Goal: Information Seeking & Learning: Learn about a topic

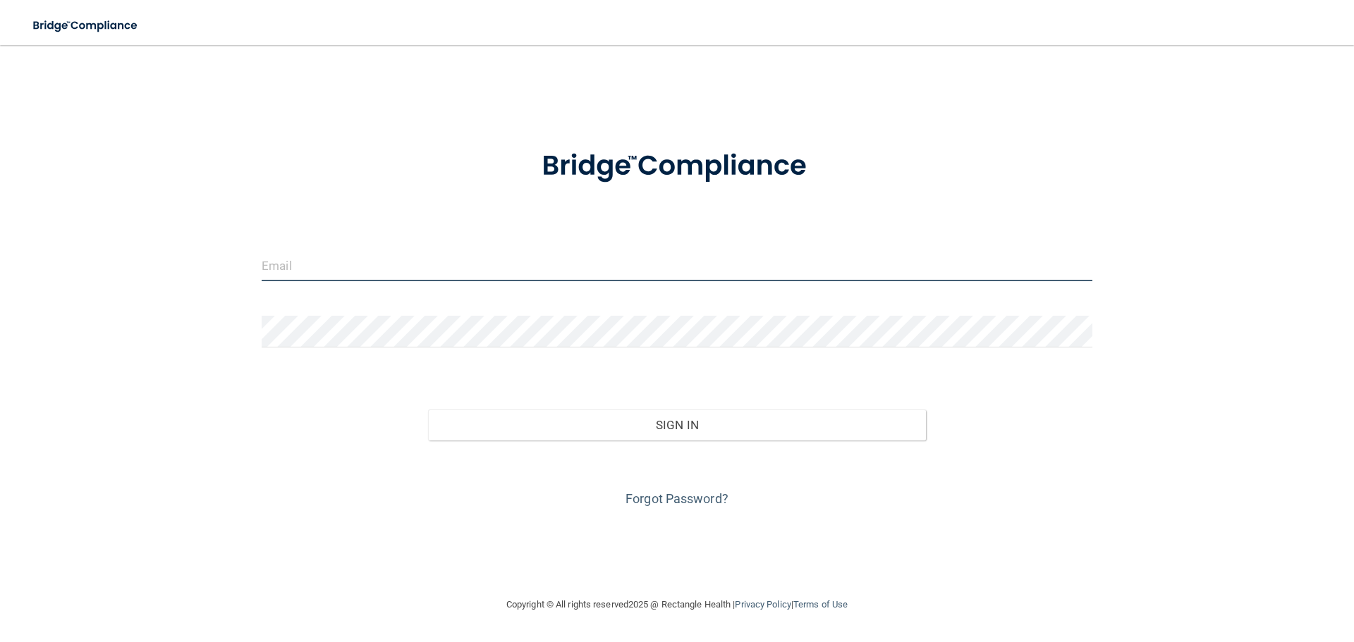
click at [508, 265] on input "email" at bounding box center [677, 266] width 831 height 32
type input "[EMAIL_ADDRESS][DOMAIN_NAME]"
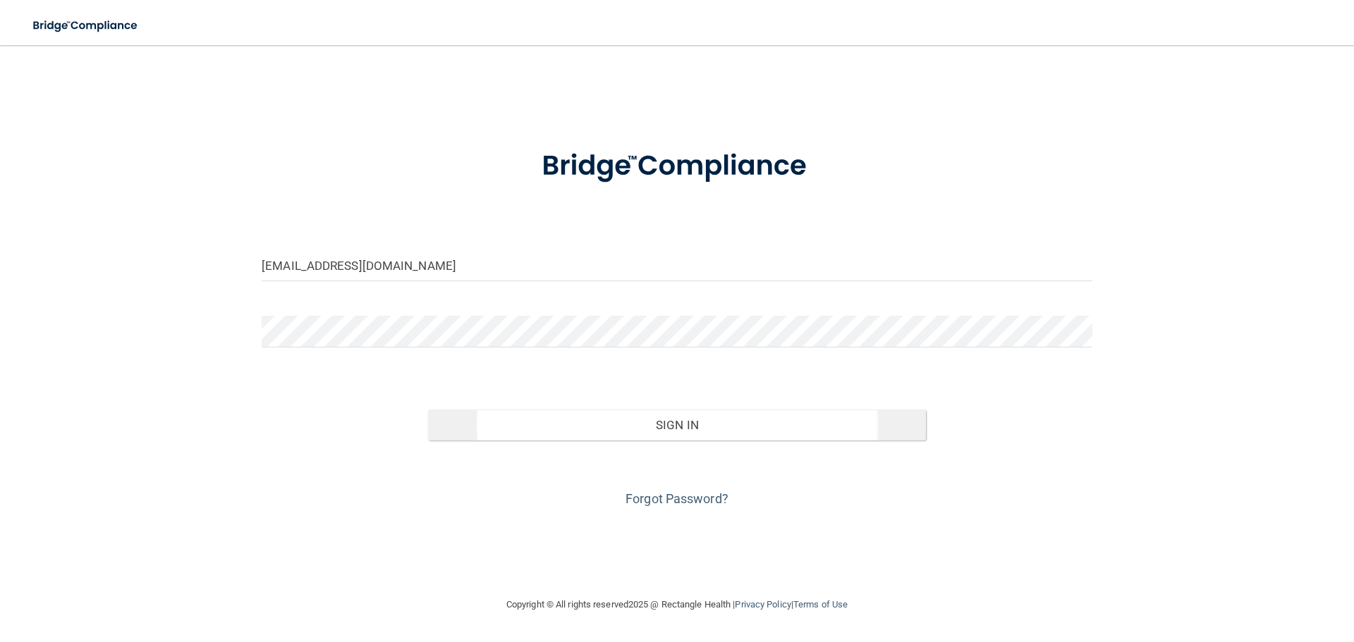
click at [630, 439] on div "Invalid email/password. You don't have permission to access that page. Sign In …" at bounding box center [677, 445] width 852 height 129
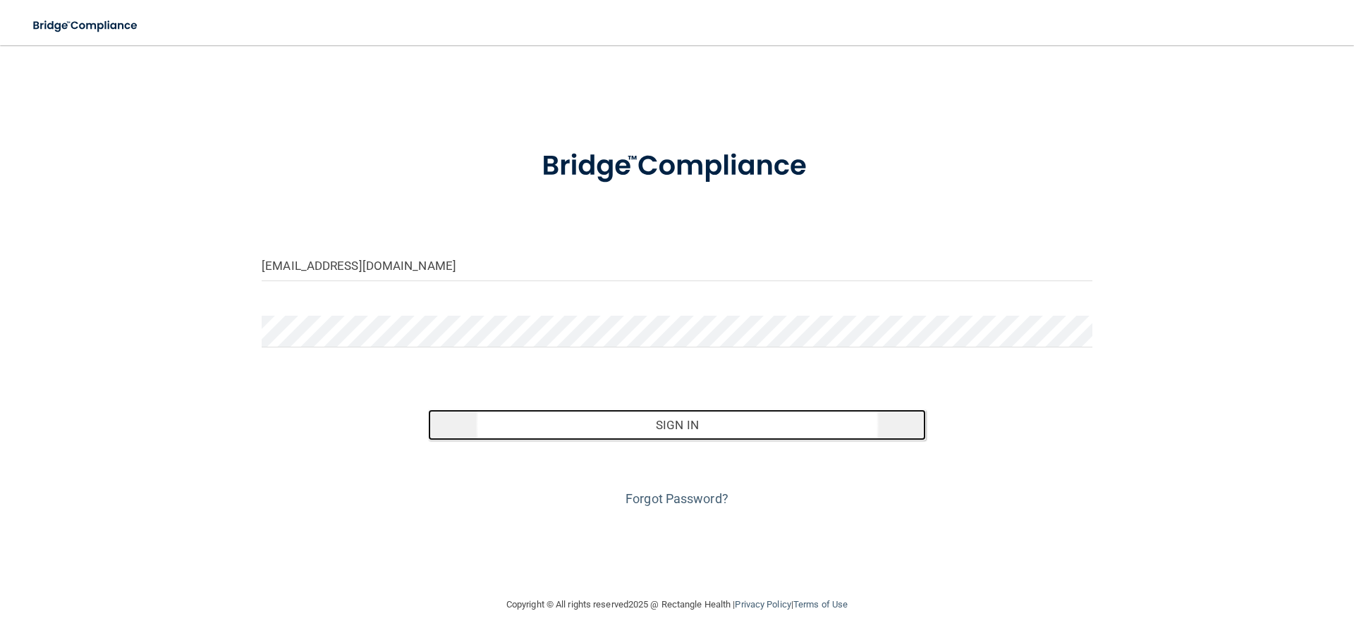
click at [639, 424] on button "Sign In" at bounding box center [677, 425] width 499 height 31
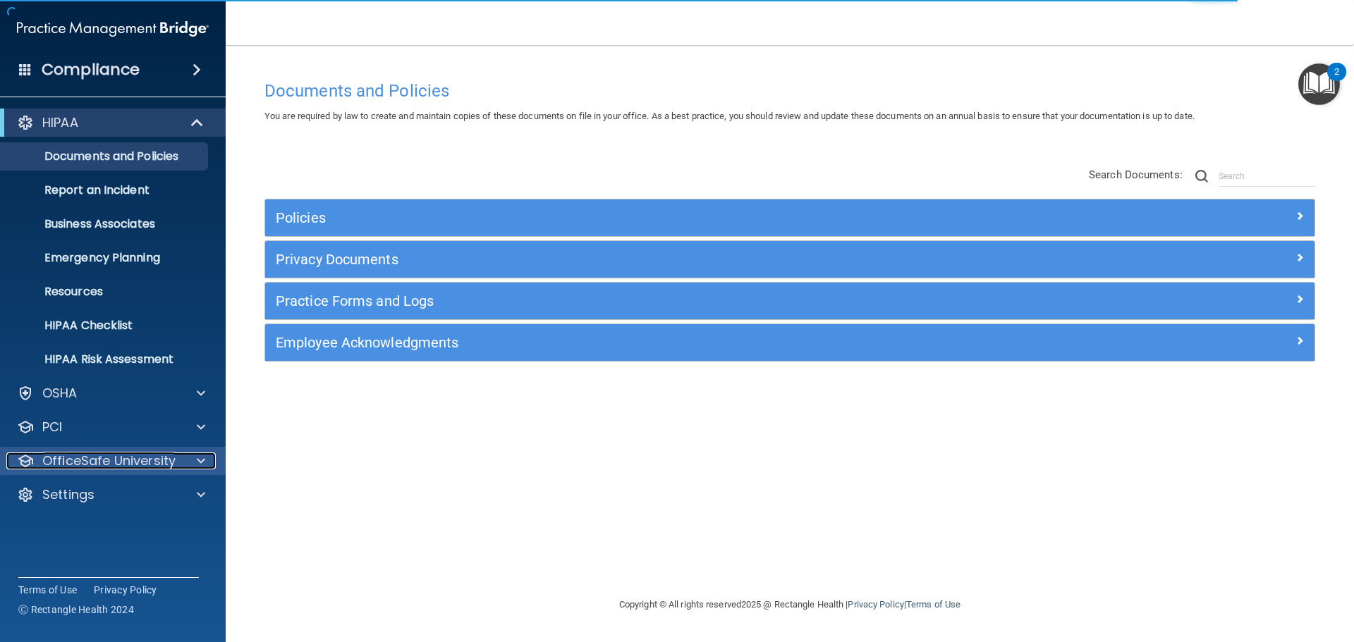
click at [88, 457] on p "OfficeSafe University" at bounding box center [108, 461] width 133 height 17
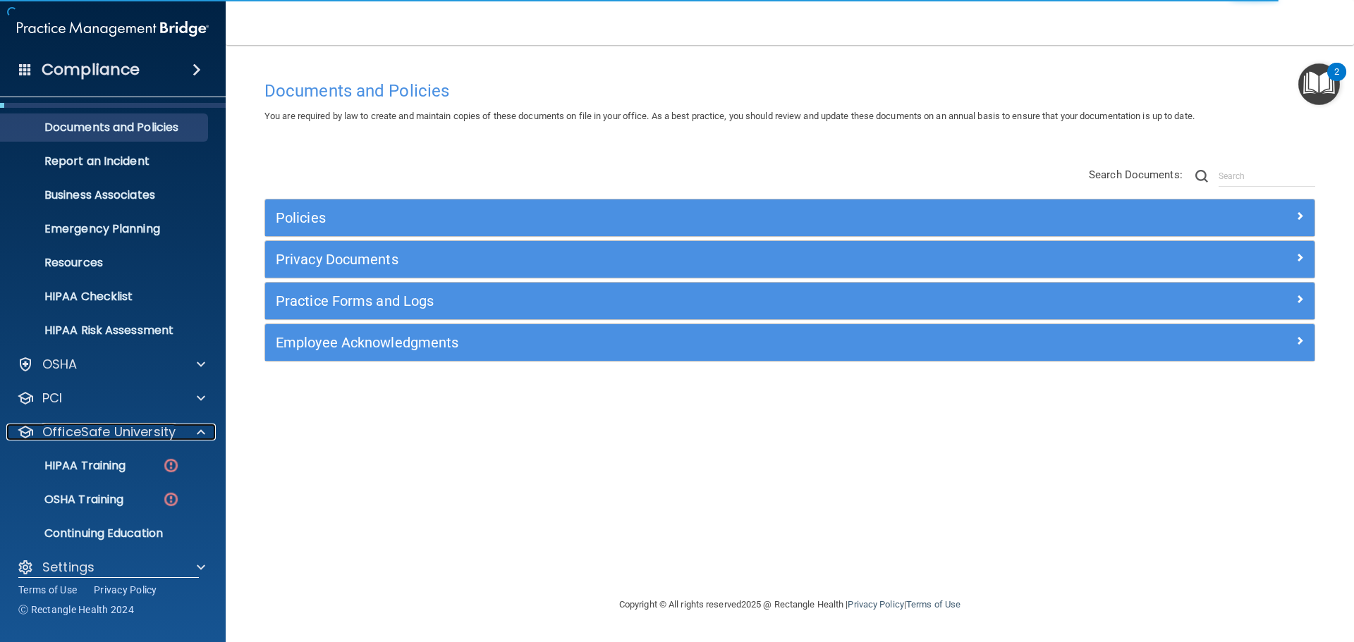
scroll to position [44, 0]
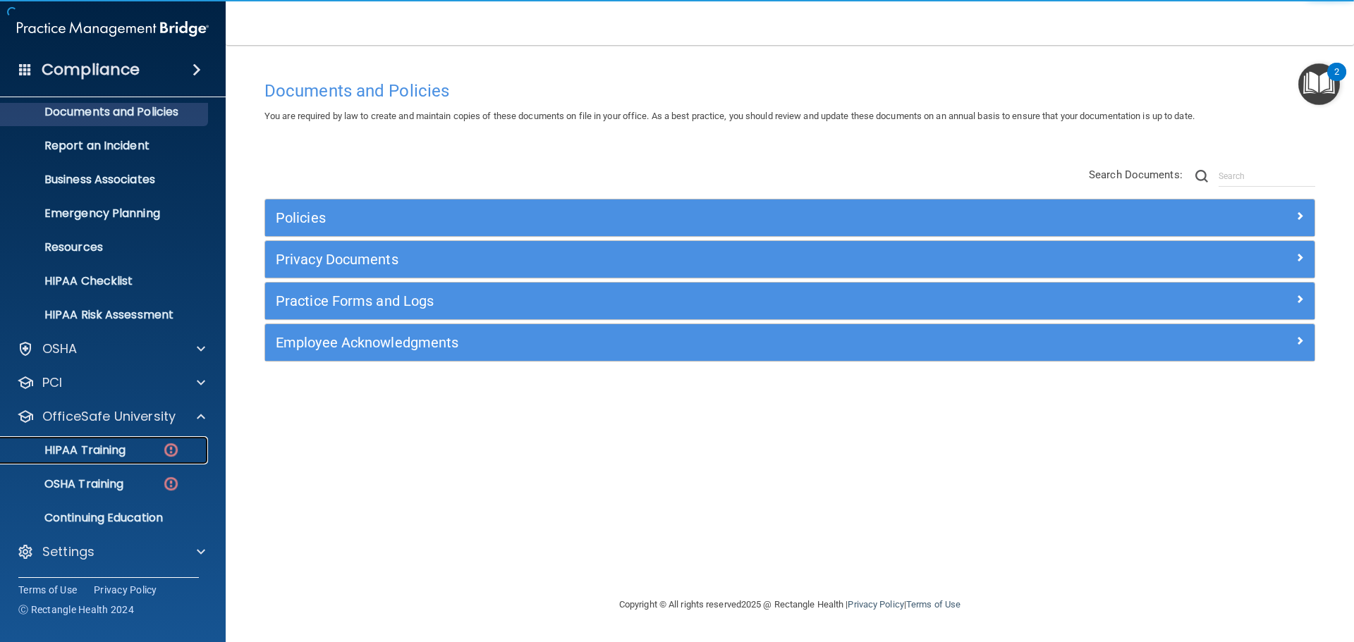
click at [99, 448] on p "HIPAA Training" at bounding box center [67, 451] width 116 height 14
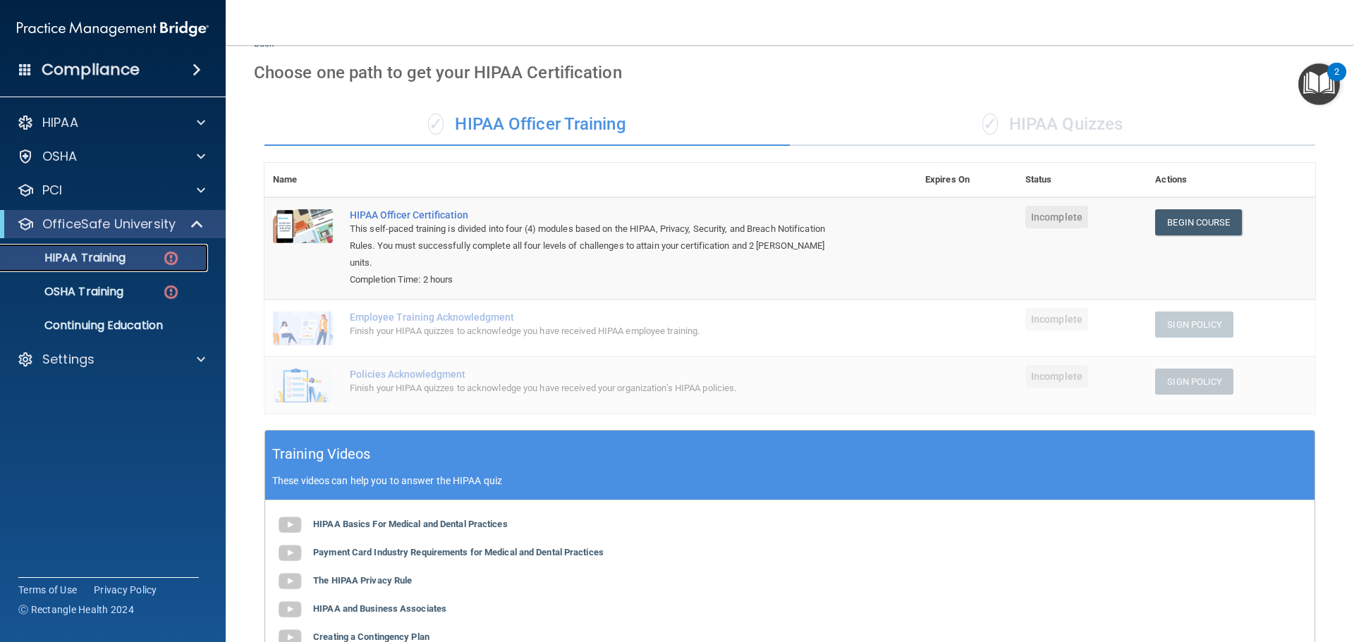
scroll to position [49, 0]
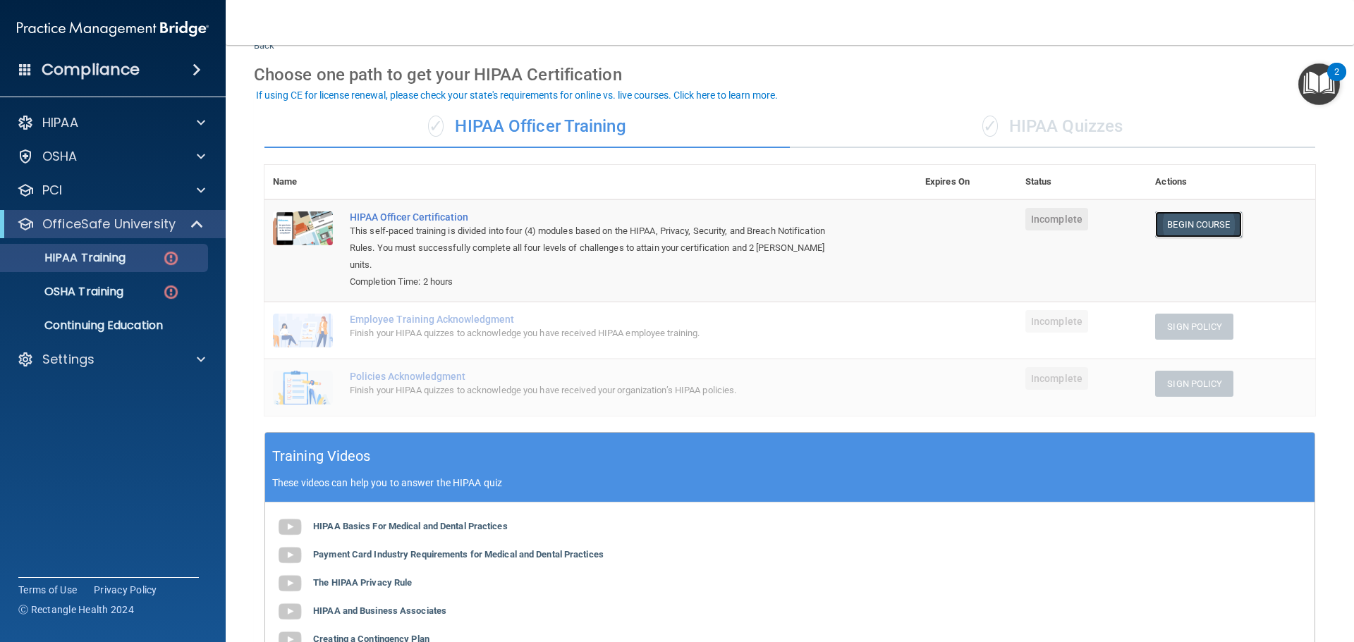
click at [1166, 224] on link "Begin Course" at bounding box center [1198, 225] width 86 height 26
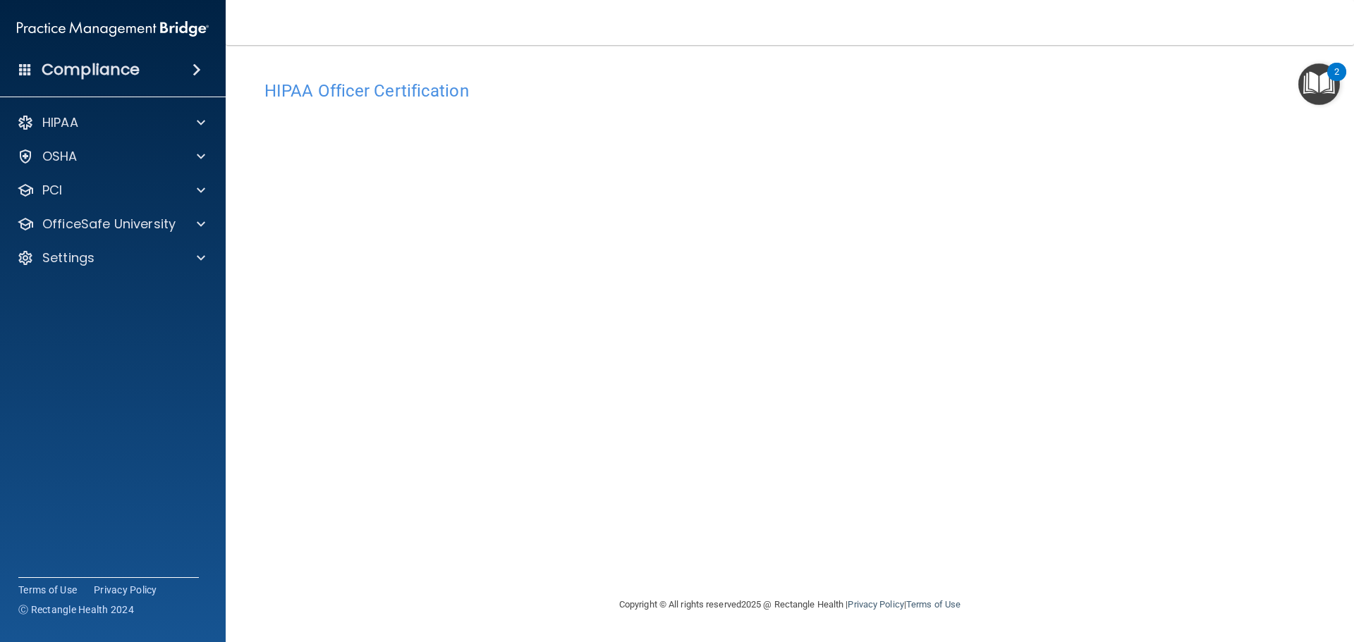
click at [87, 67] on h4 "Compliance" at bounding box center [91, 70] width 98 height 20
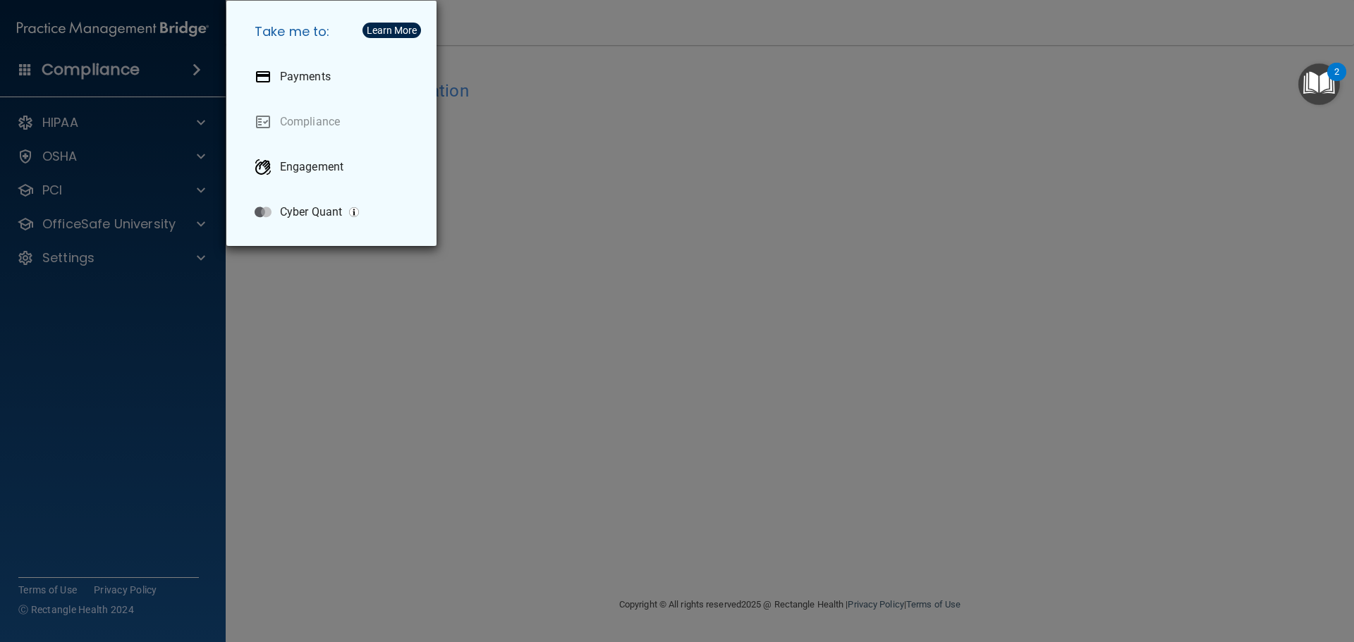
click at [64, 221] on div "Take me to: Payments Compliance Engagement Cyber Quant" at bounding box center [677, 321] width 1354 height 642
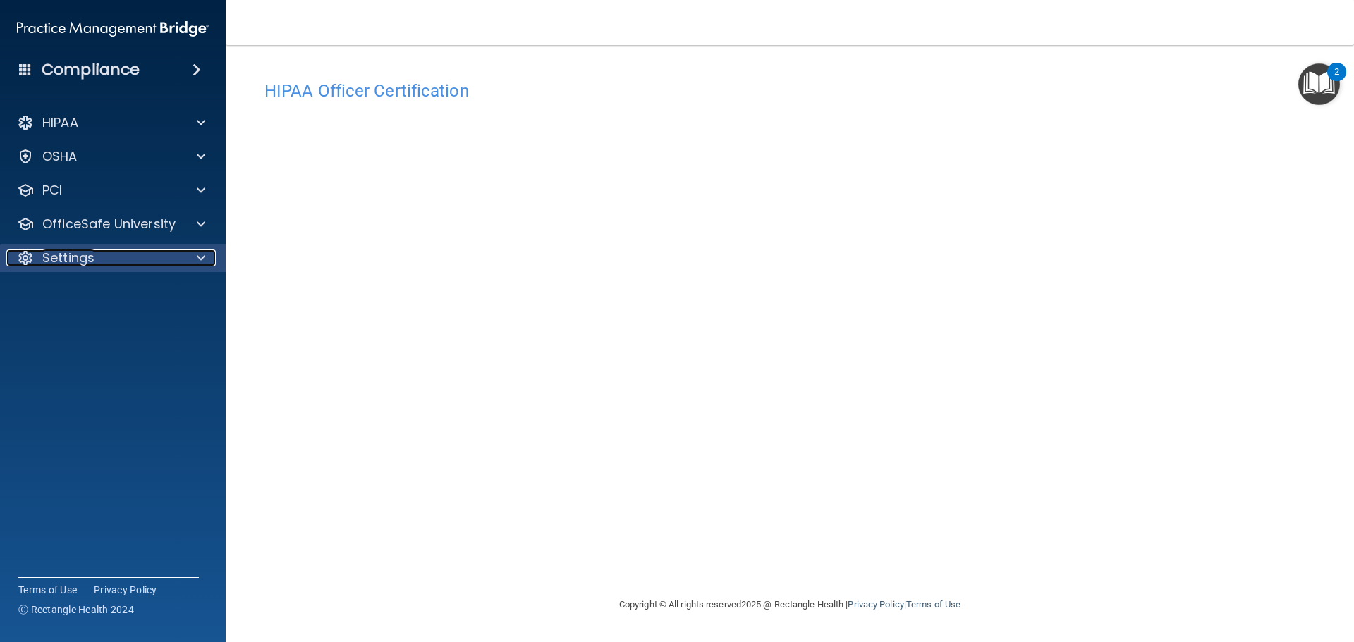
click at [69, 250] on p "Settings" at bounding box center [68, 258] width 52 height 17
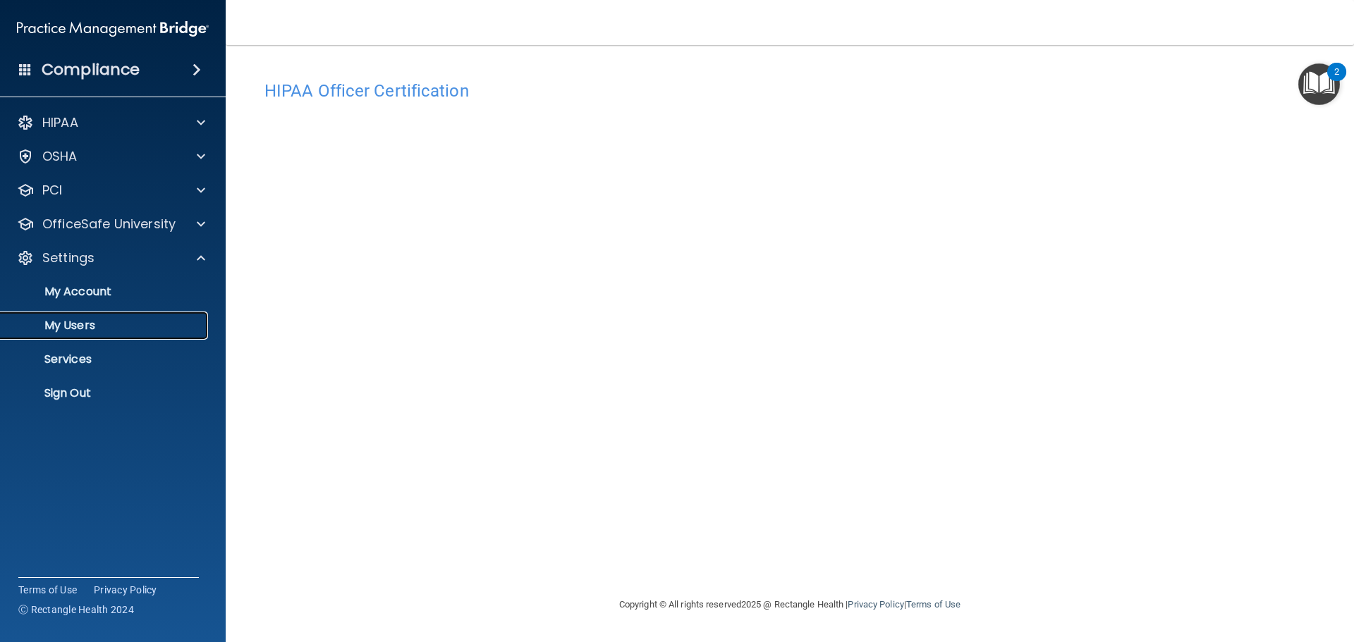
click at [73, 324] on p "My Users" at bounding box center [105, 326] width 192 height 14
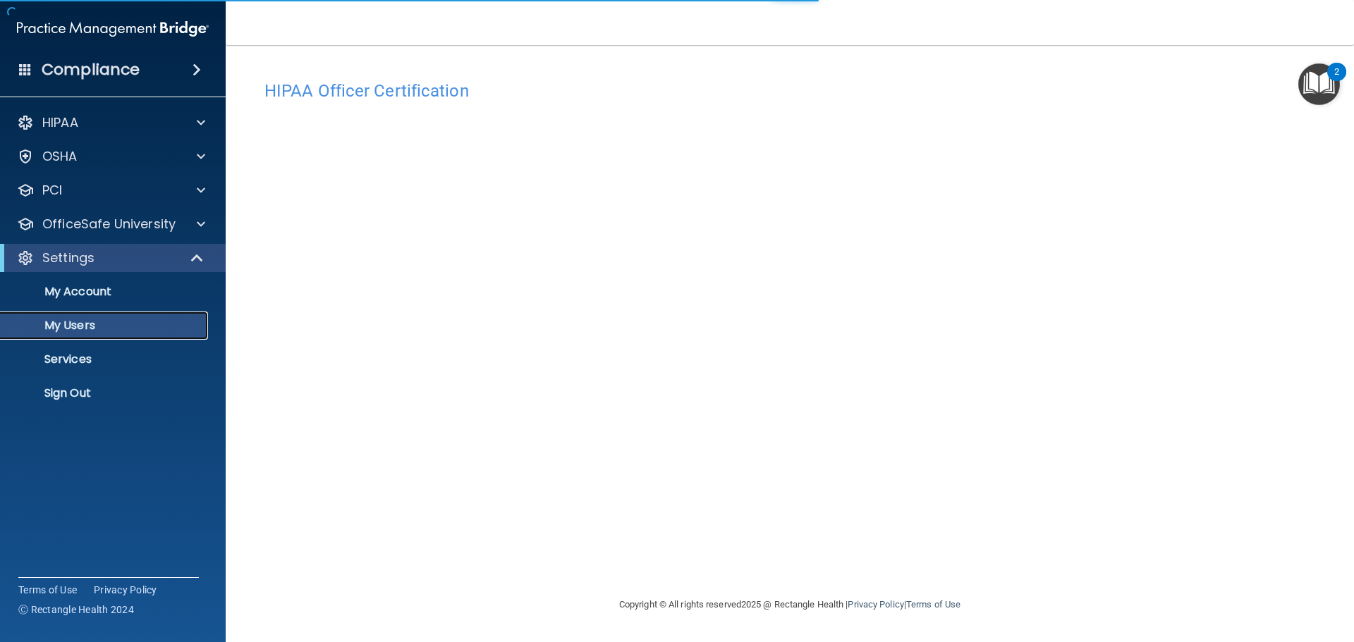
select select "20"
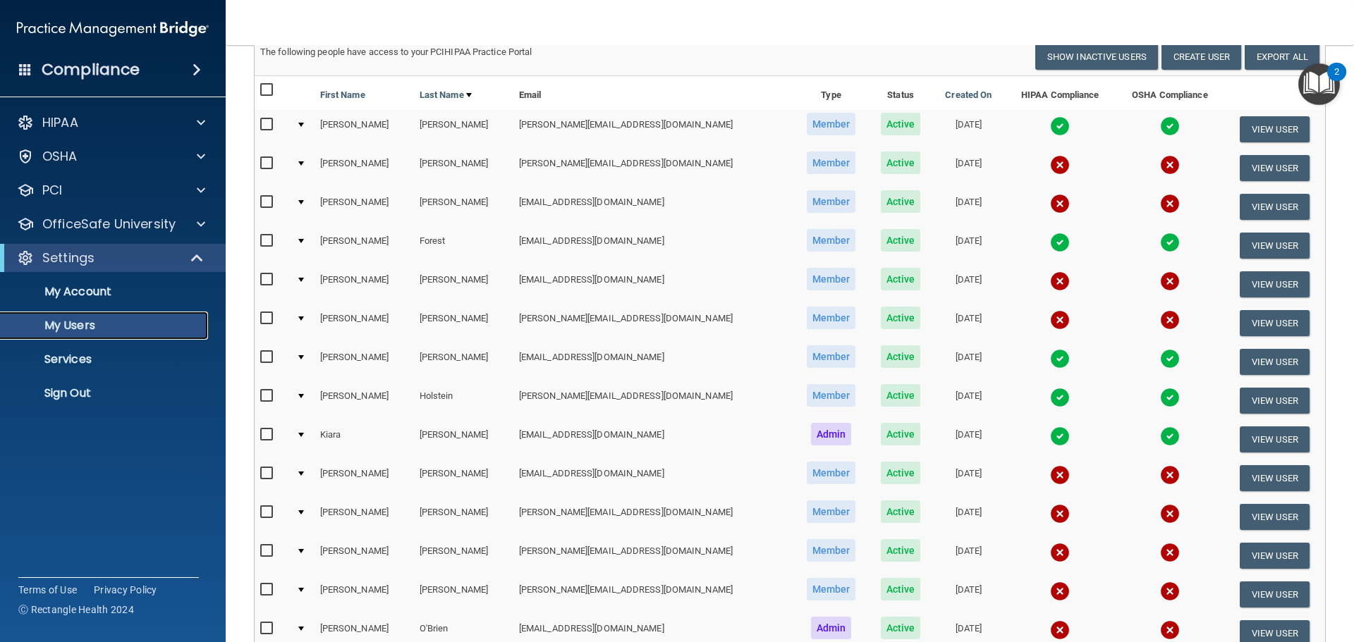
scroll to position [423, 0]
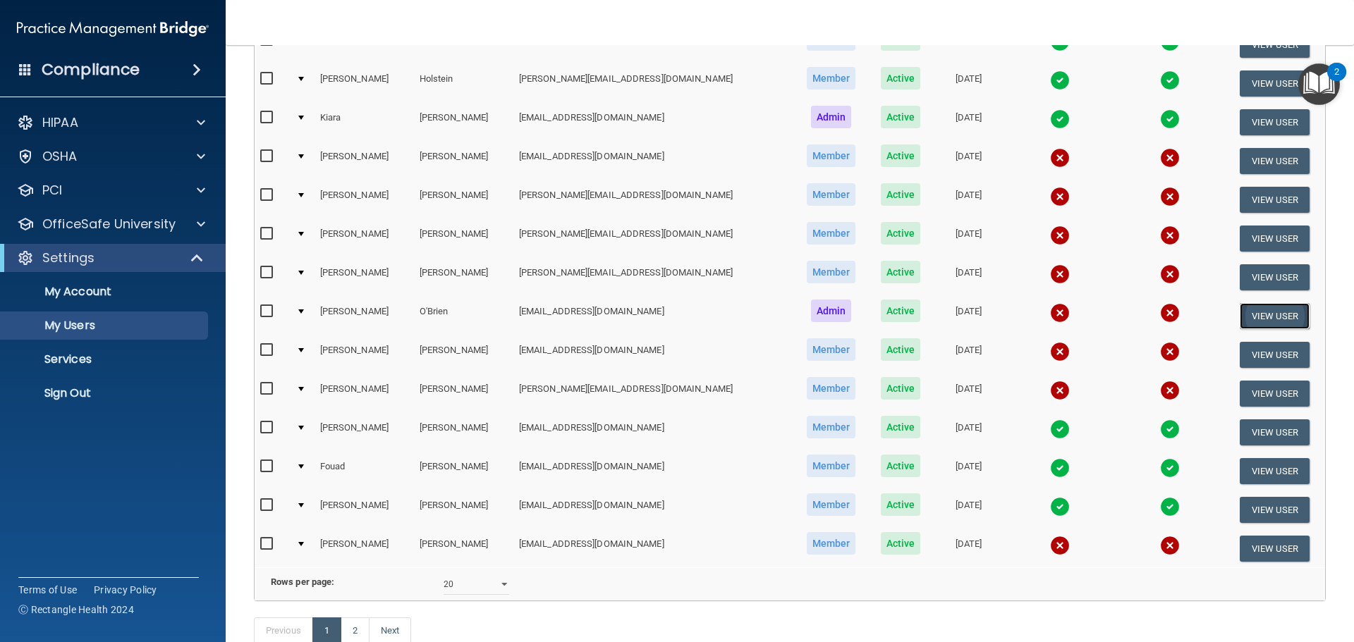
click at [1240, 315] on button "View User" at bounding box center [1275, 316] width 70 height 26
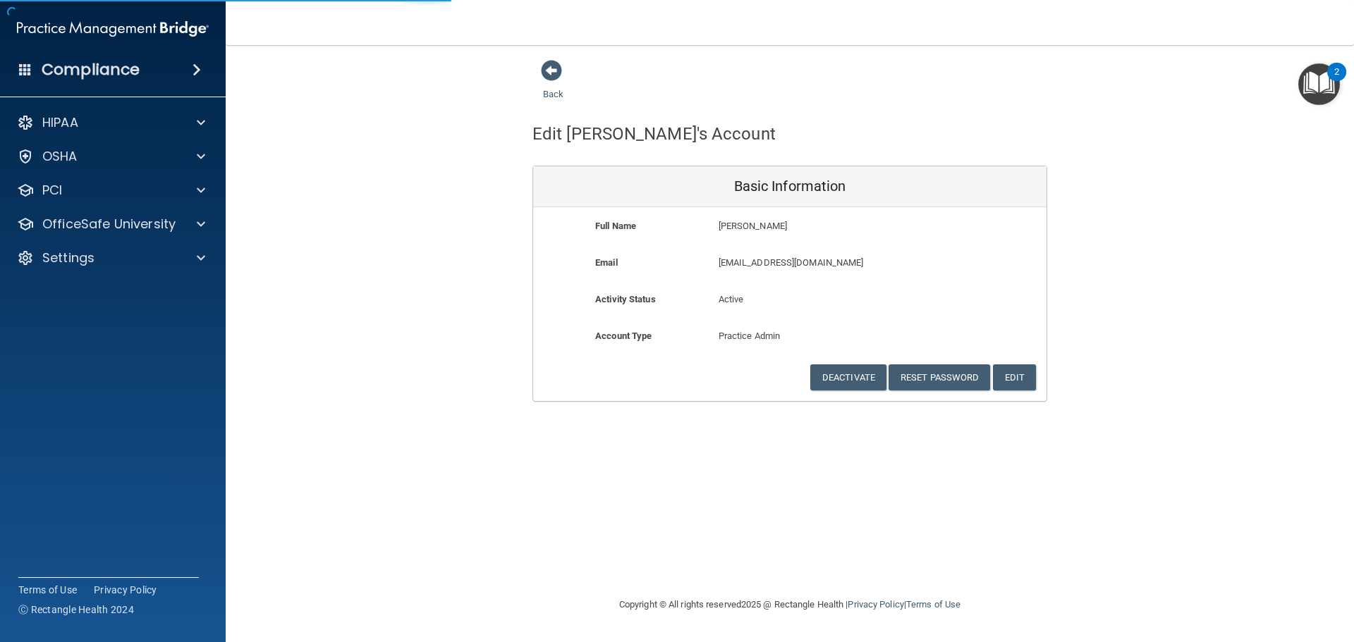
click at [1269, 312] on div "Back Edit Robert's Account Basic Information Full Name Robert O'Brien Robert La…" at bounding box center [790, 230] width 1072 height 343
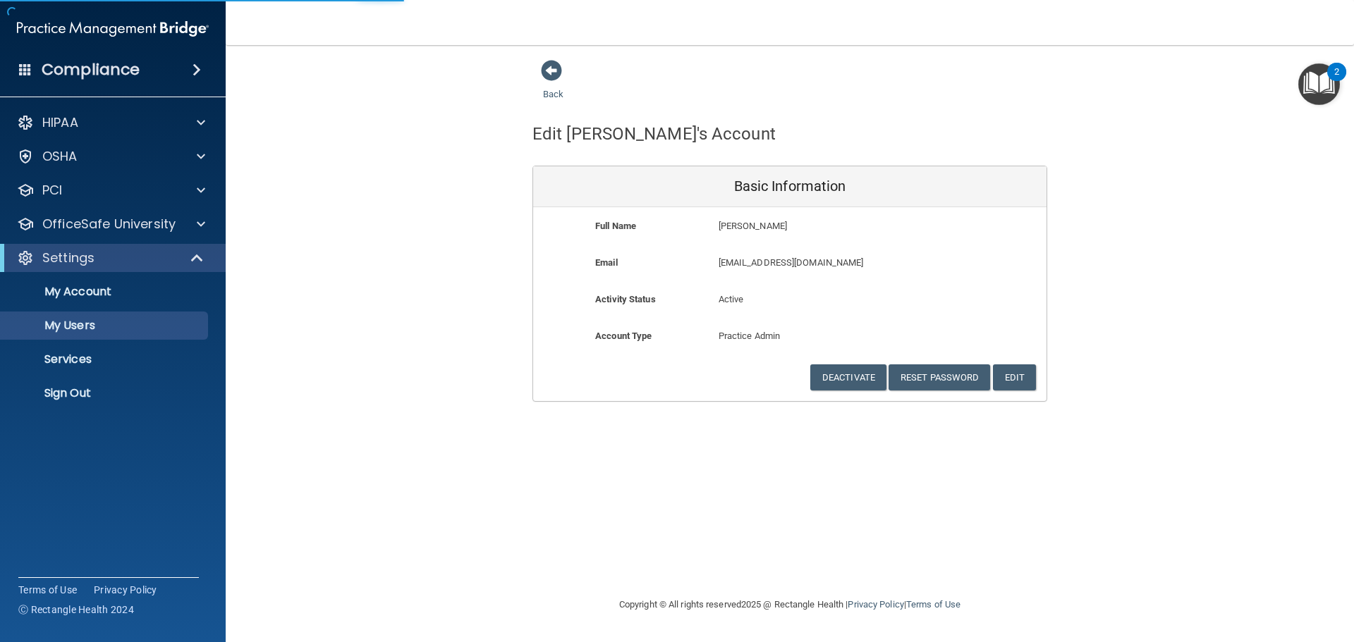
select select "20"
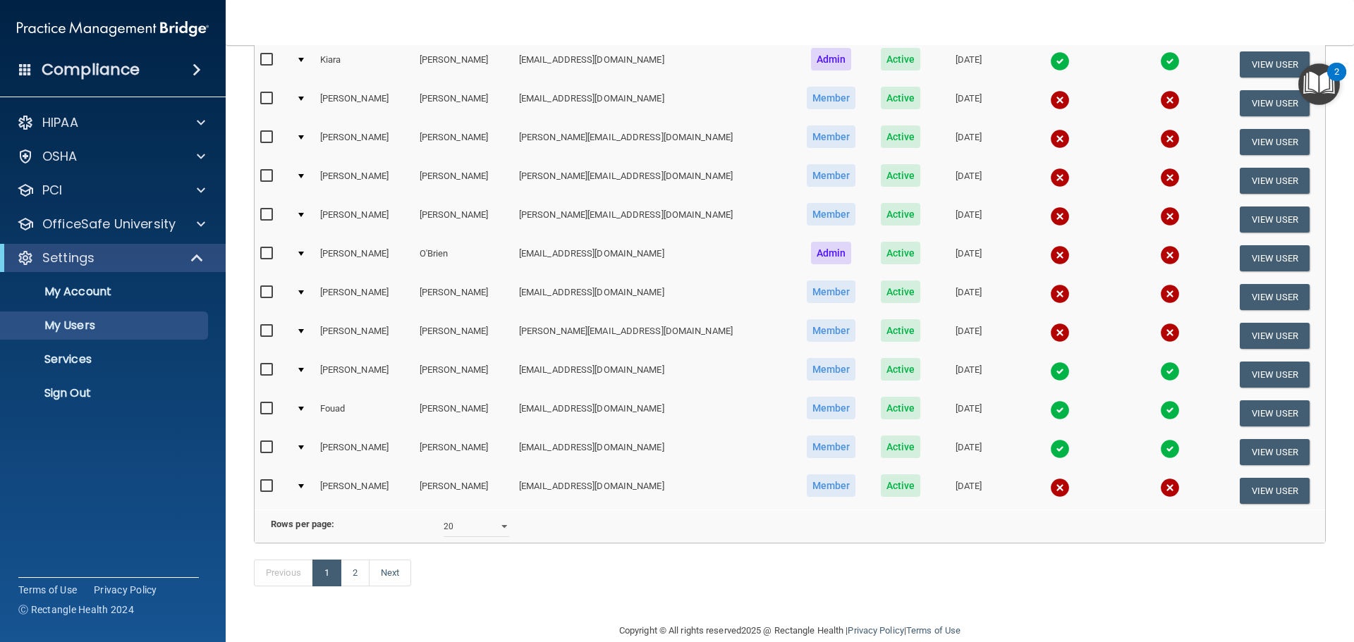
scroll to position [494, 0]
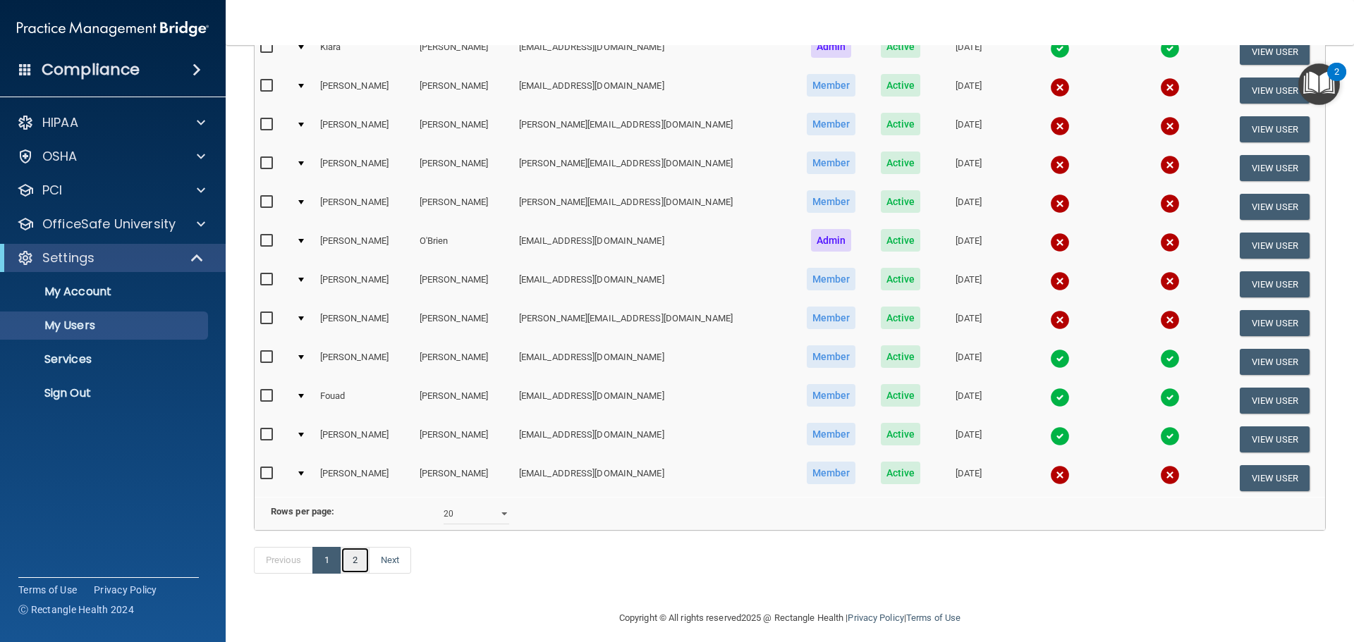
click at [357, 574] on link "2" at bounding box center [355, 560] width 29 height 27
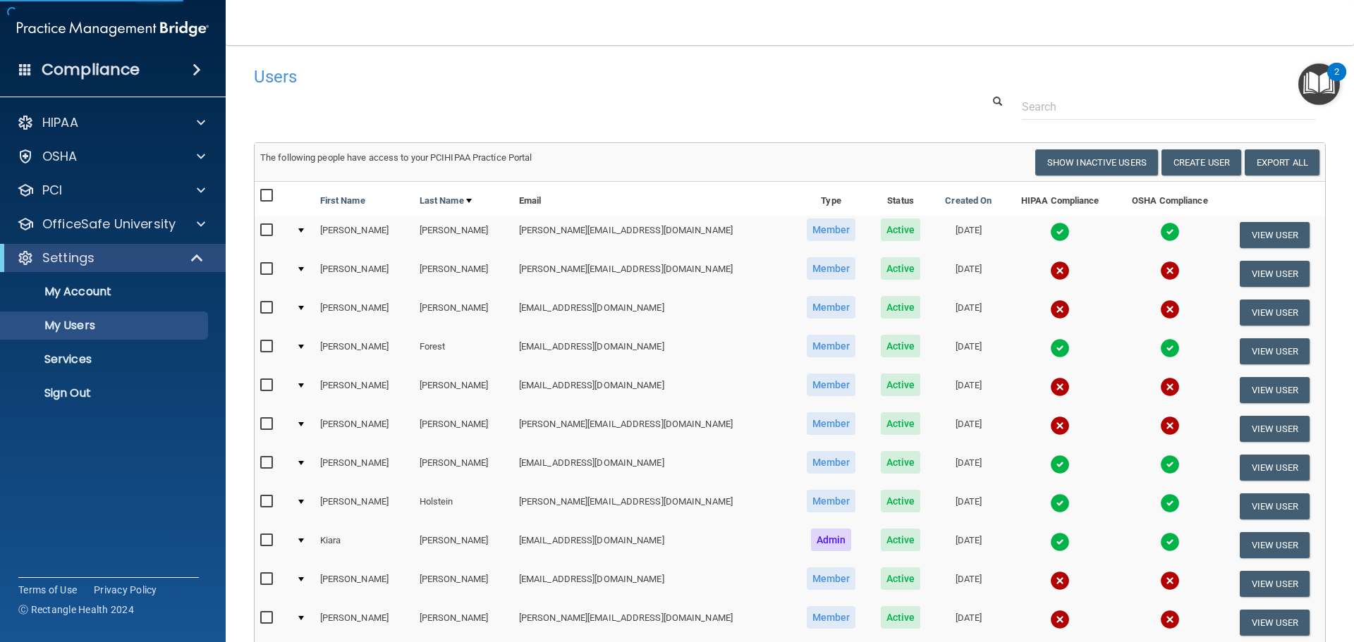
select select "20"
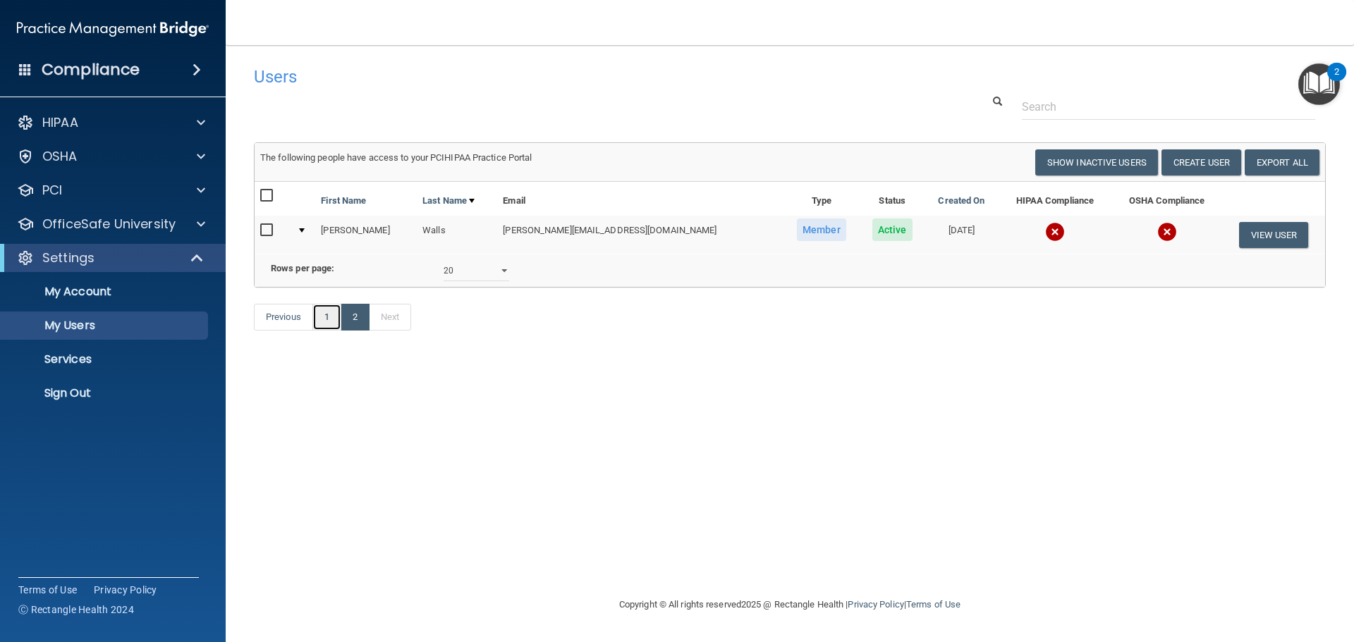
click at [330, 331] on link "1" at bounding box center [326, 317] width 29 height 27
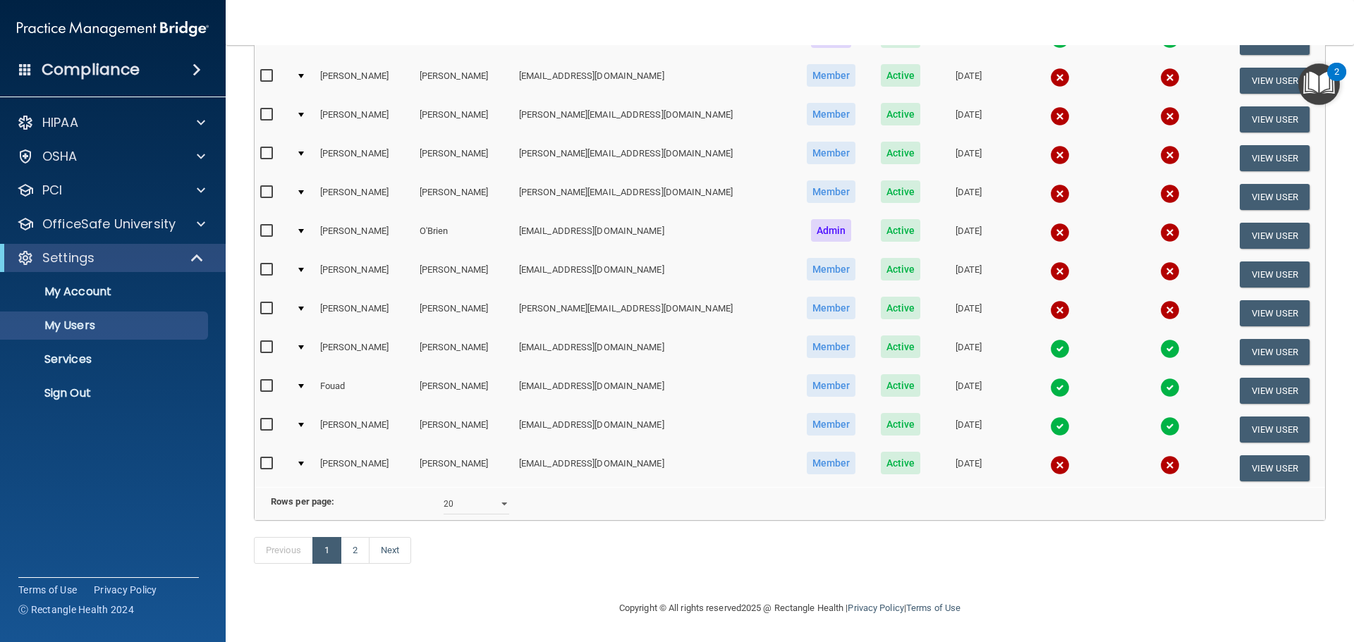
scroll to position [525, 0]
click at [476, 499] on select "10 20 30 40 all" at bounding box center [477, 504] width 66 height 21
select select "30"
click at [444, 494] on select "10 20 30 40 all" at bounding box center [477, 504] width 66 height 21
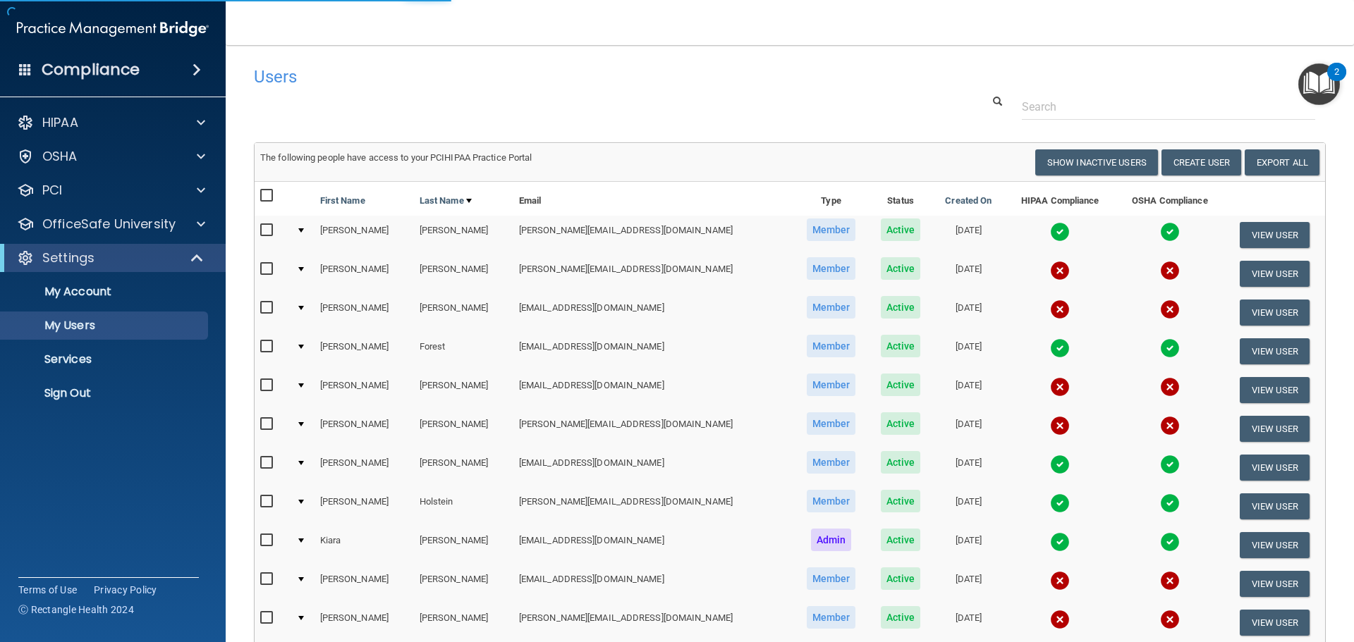
select select "30"
click at [1199, 168] on button "Create User" at bounding box center [1201, 162] width 80 height 26
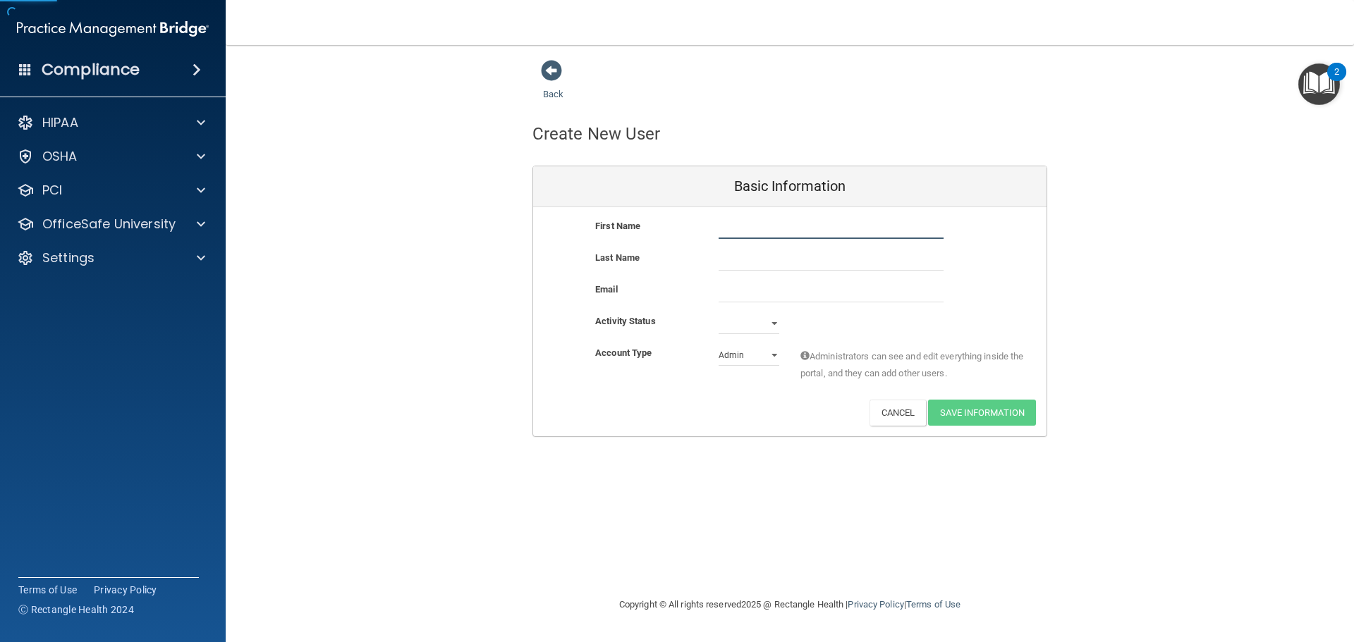
click at [785, 228] on input "text" at bounding box center [830, 228] width 225 height 21
type input "Valerie"
type input "Lawlor, RN"
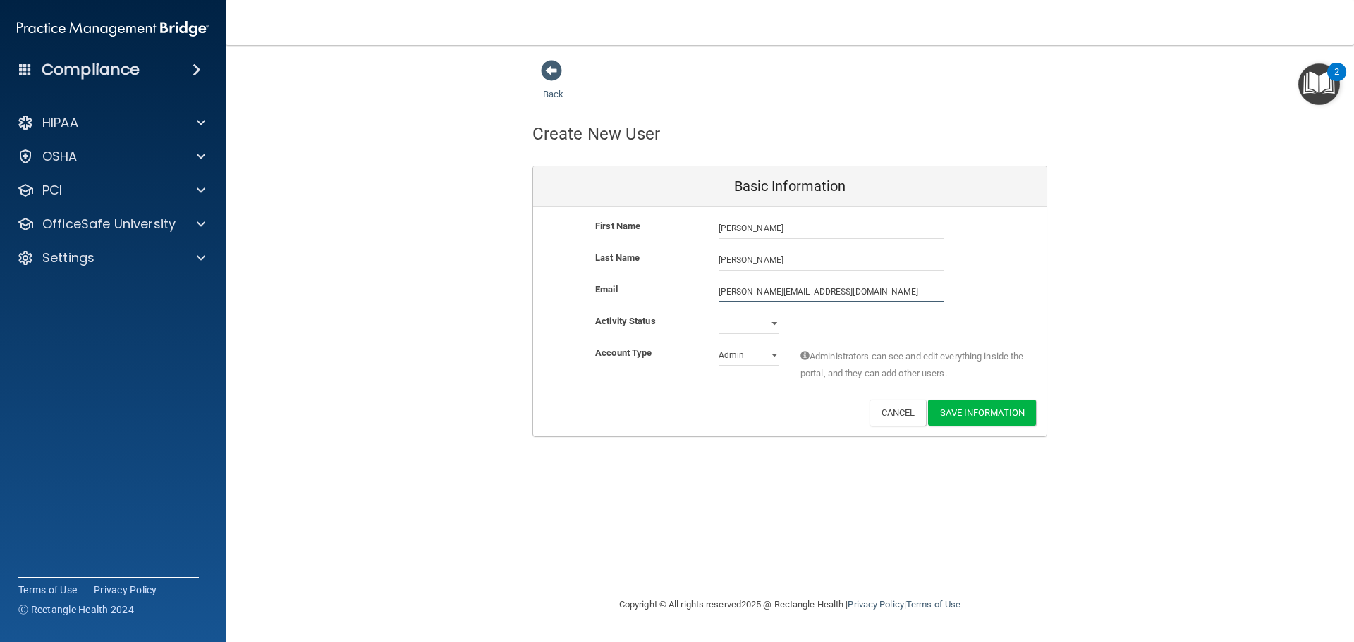
type input "valerie@bostonplastic.com"
click at [768, 326] on select "Active Inactive" at bounding box center [748, 323] width 61 height 21
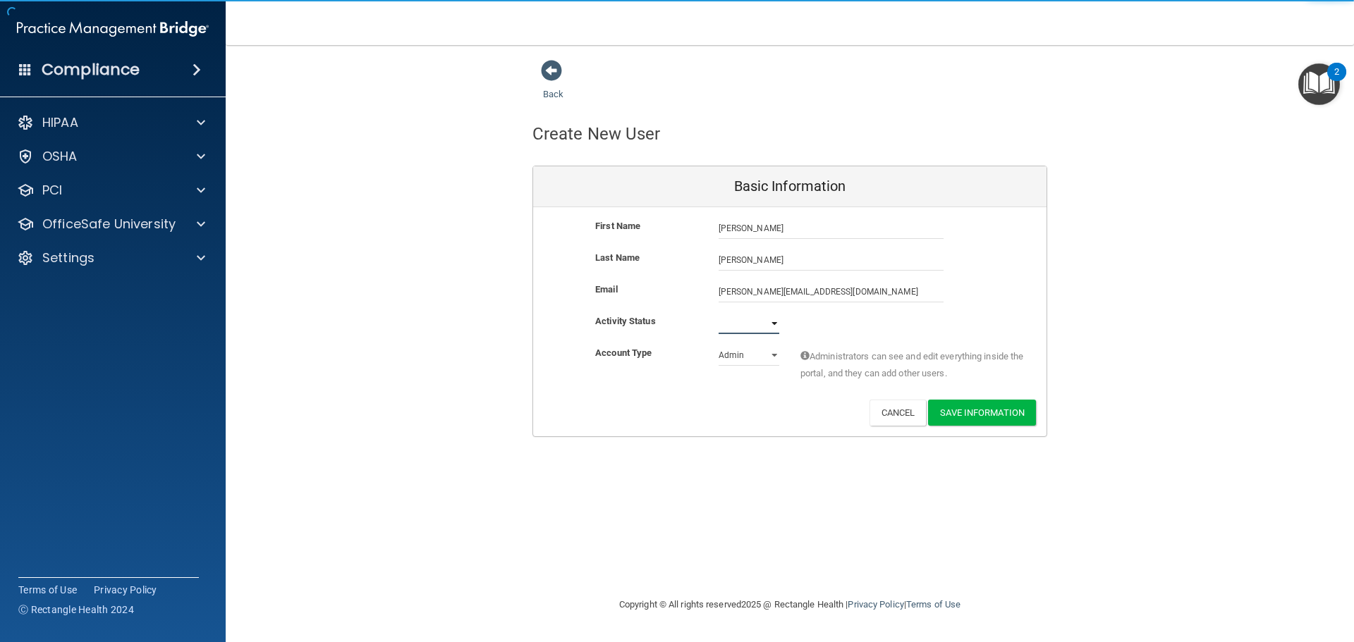
select select "active"
click at [718, 313] on select "Active Inactive" at bounding box center [748, 323] width 61 height 21
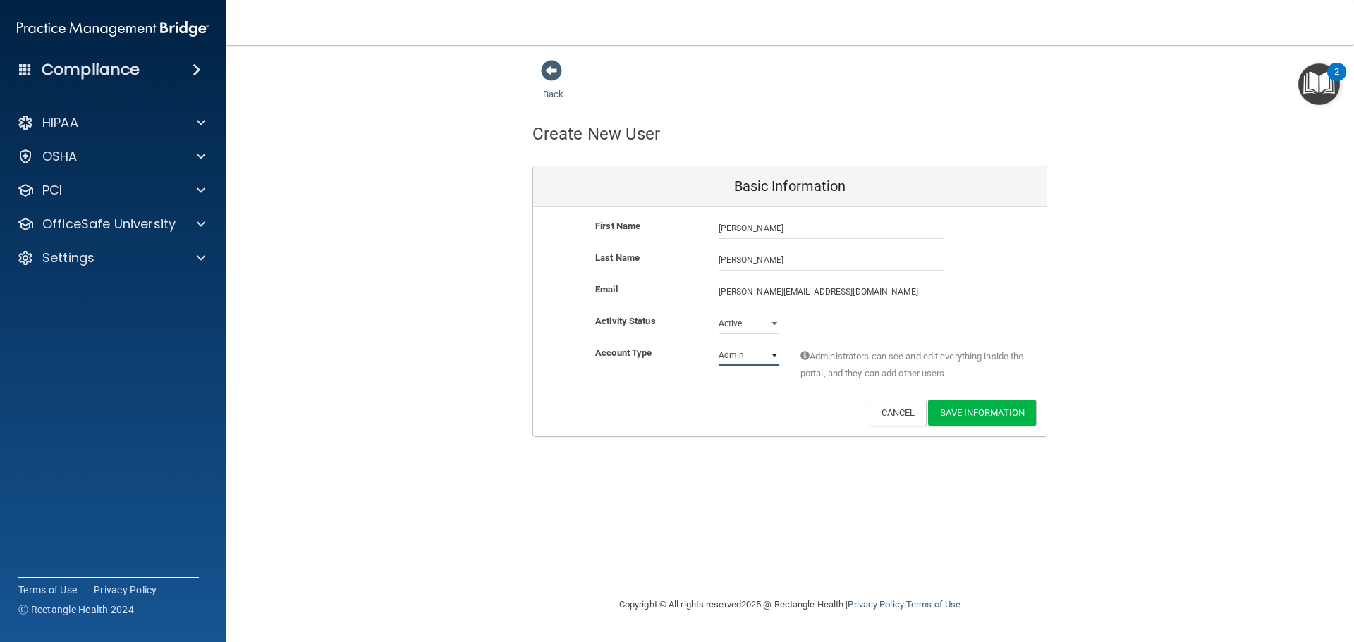
click at [758, 358] on select "Admin Member" at bounding box center [748, 355] width 61 height 21
select select "practice_member"
click at [718, 345] on select "Admin Member" at bounding box center [748, 355] width 61 height 21
click at [964, 410] on button "Save Information" at bounding box center [982, 413] width 108 height 26
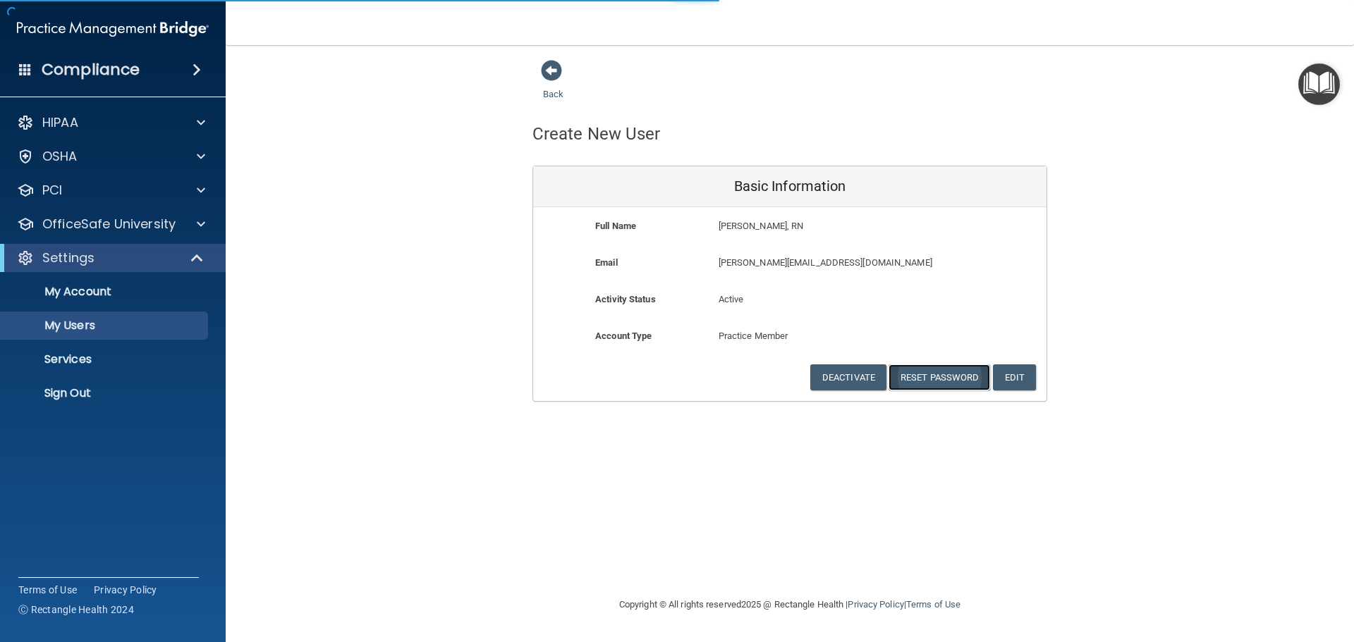
click at [941, 378] on button "Reset Password" at bounding box center [939, 378] width 102 height 26
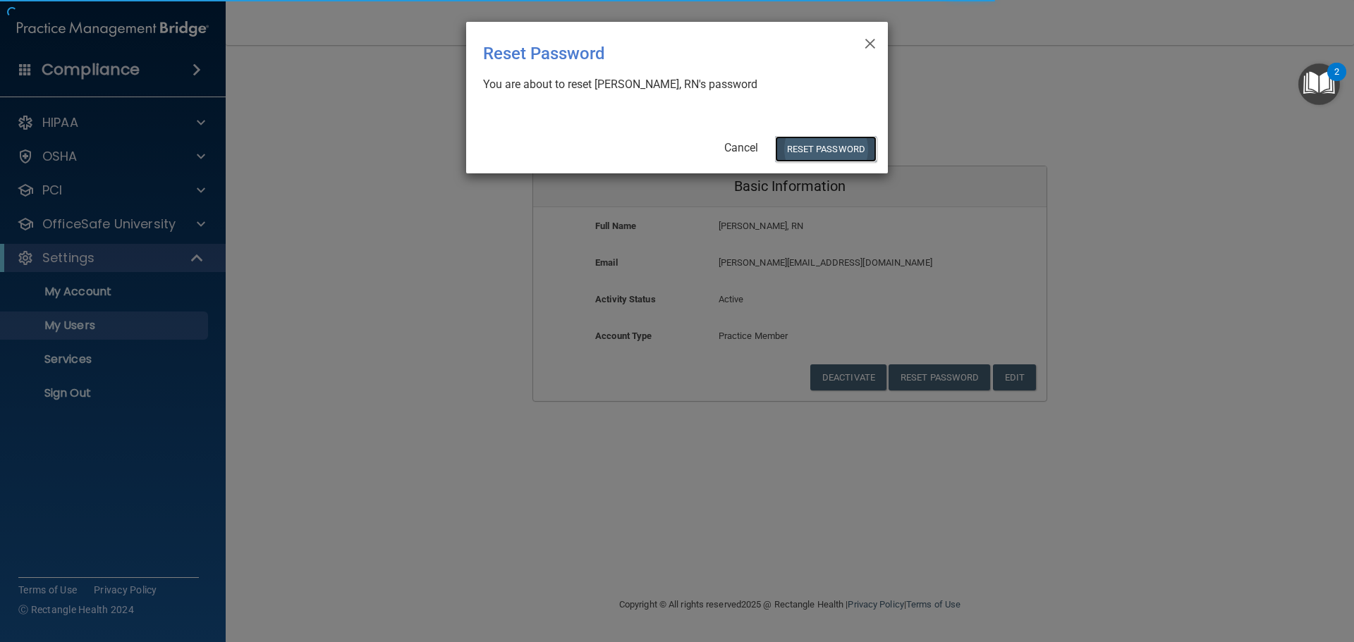
click at [822, 152] on button "Reset Password" at bounding box center [826, 149] width 102 height 26
select select "20"
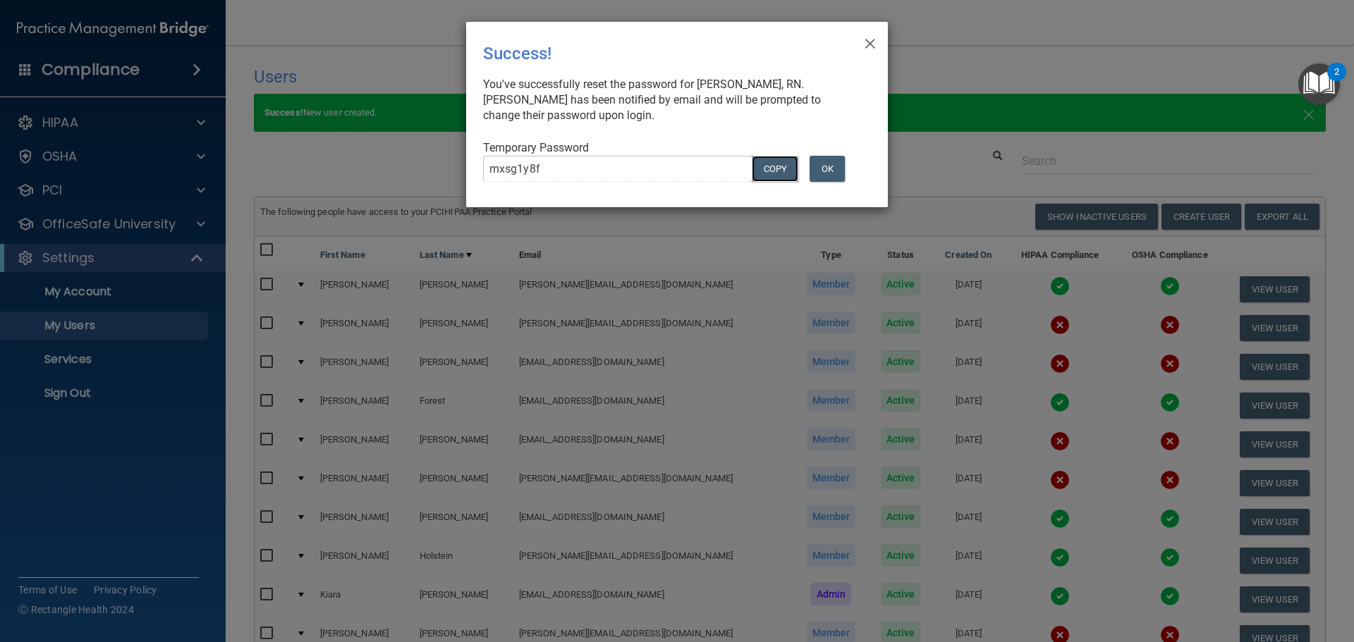
click at [774, 166] on button "COPY" at bounding box center [775, 169] width 47 height 26
click at [831, 166] on button "OK" at bounding box center [826, 169] width 35 height 26
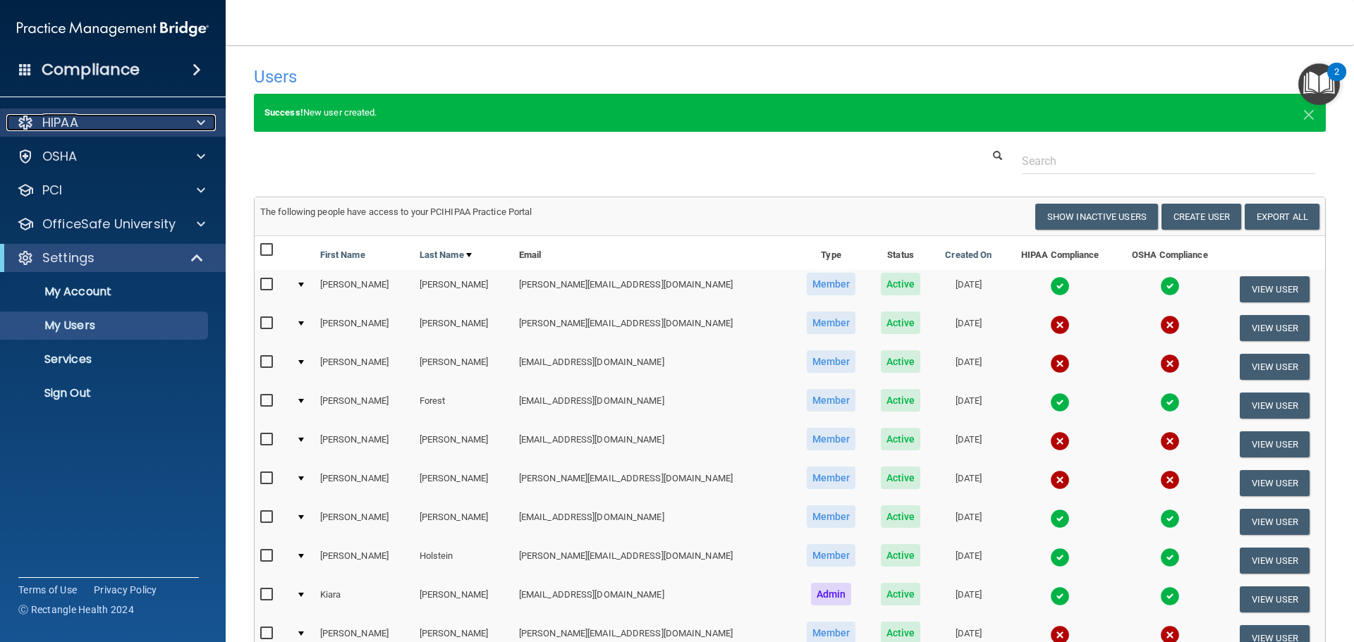
click at [114, 123] on div "HIPAA" at bounding box center [93, 122] width 175 height 17
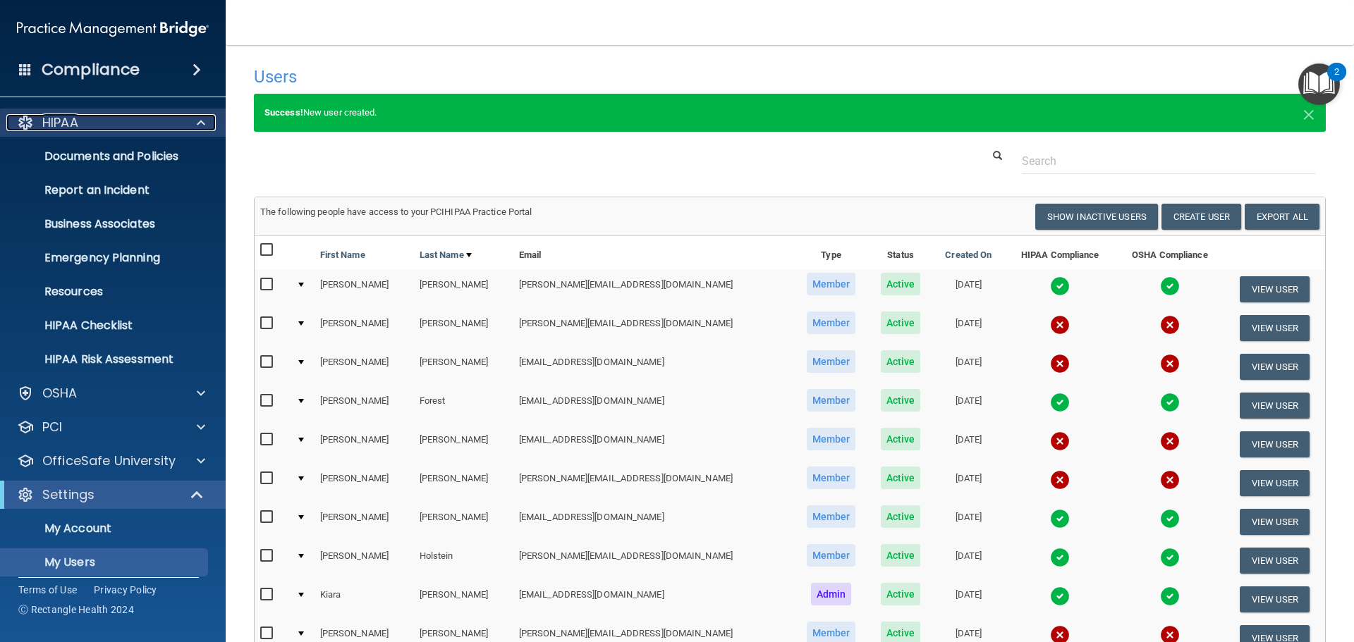
click at [114, 123] on div "HIPAA" at bounding box center [93, 122] width 175 height 17
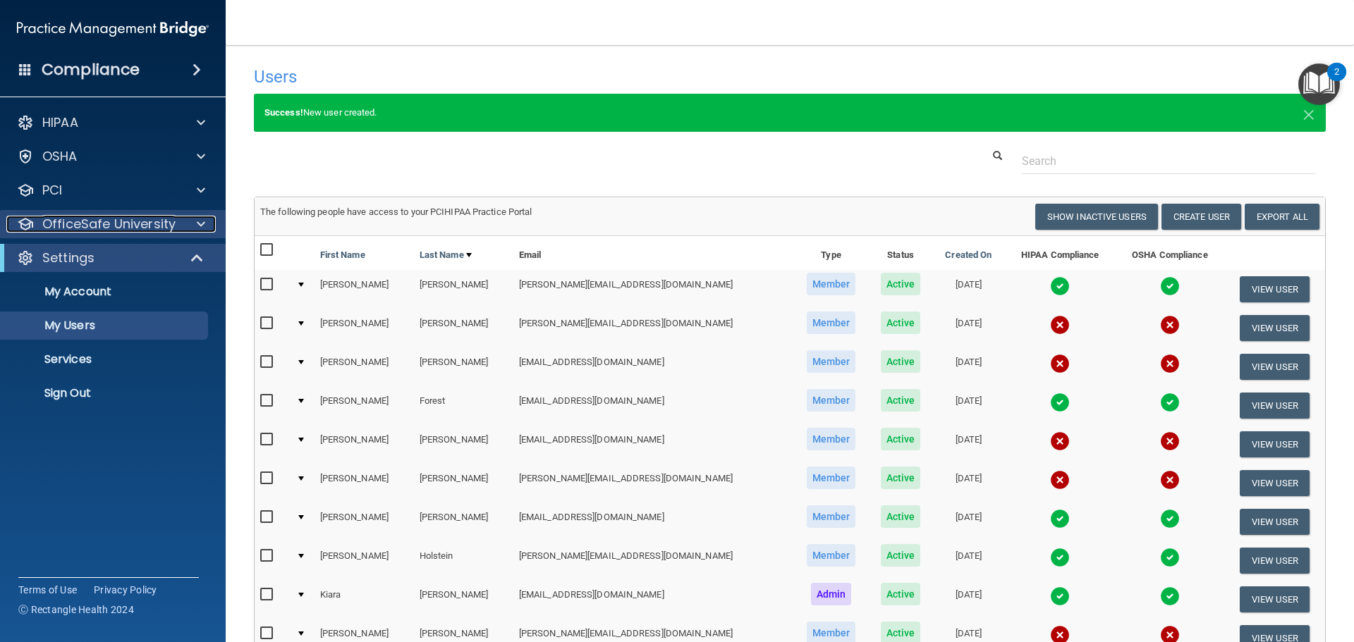
click at [95, 223] on p "OfficeSafe University" at bounding box center [108, 224] width 133 height 17
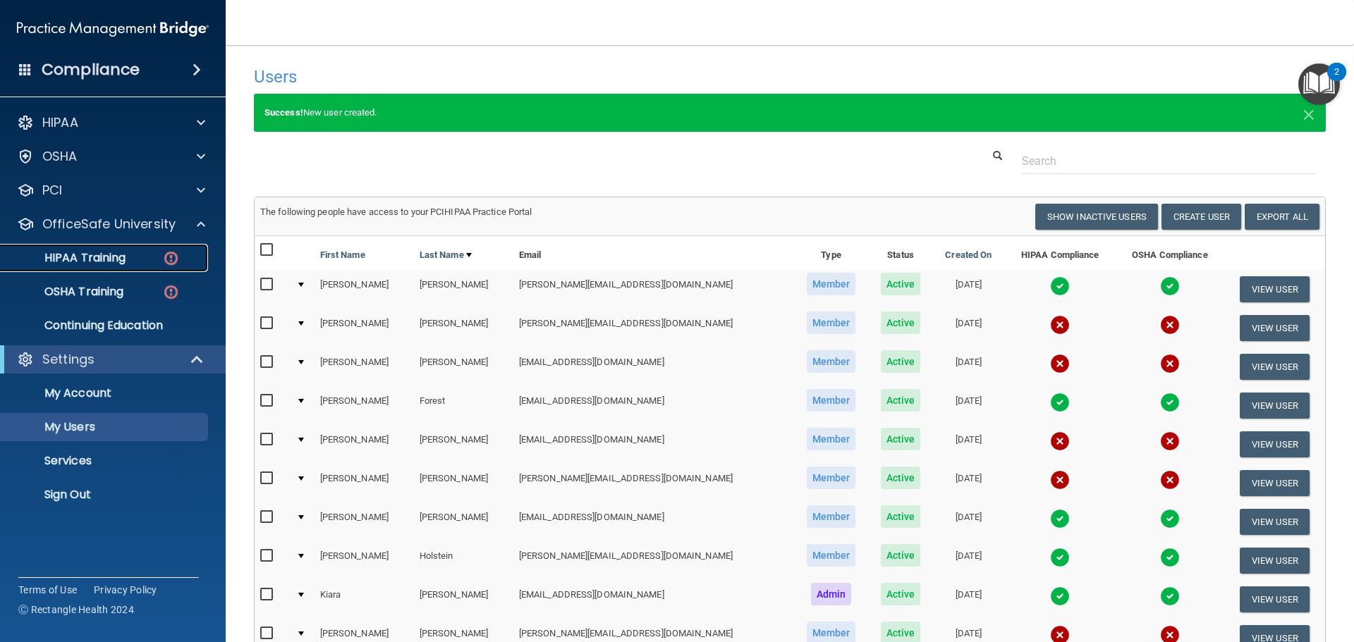
click at [118, 251] on p "HIPAA Training" at bounding box center [67, 258] width 116 height 14
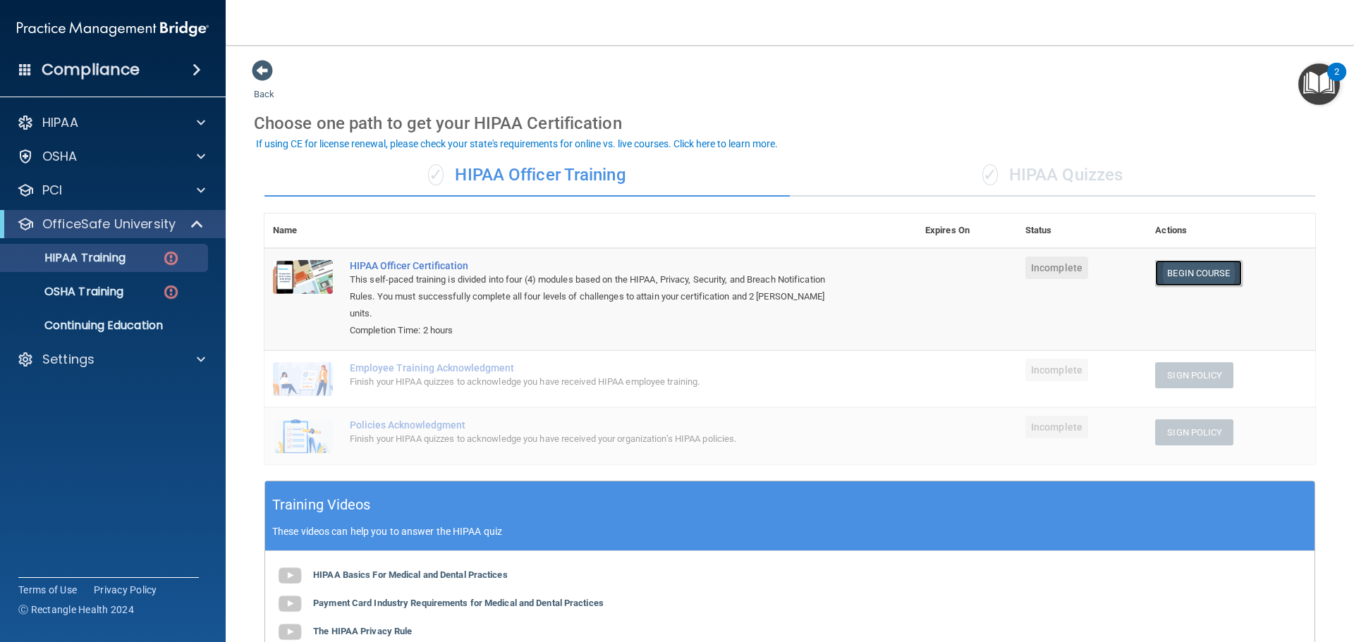
click at [1209, 271] on link "Begin Course" at bounding box center [1198, 273] width 86 height 26
click at [1064, 183] on div "✓ HIPAA Quizzes" at bounding box center [1052, 175] width 525 height 42
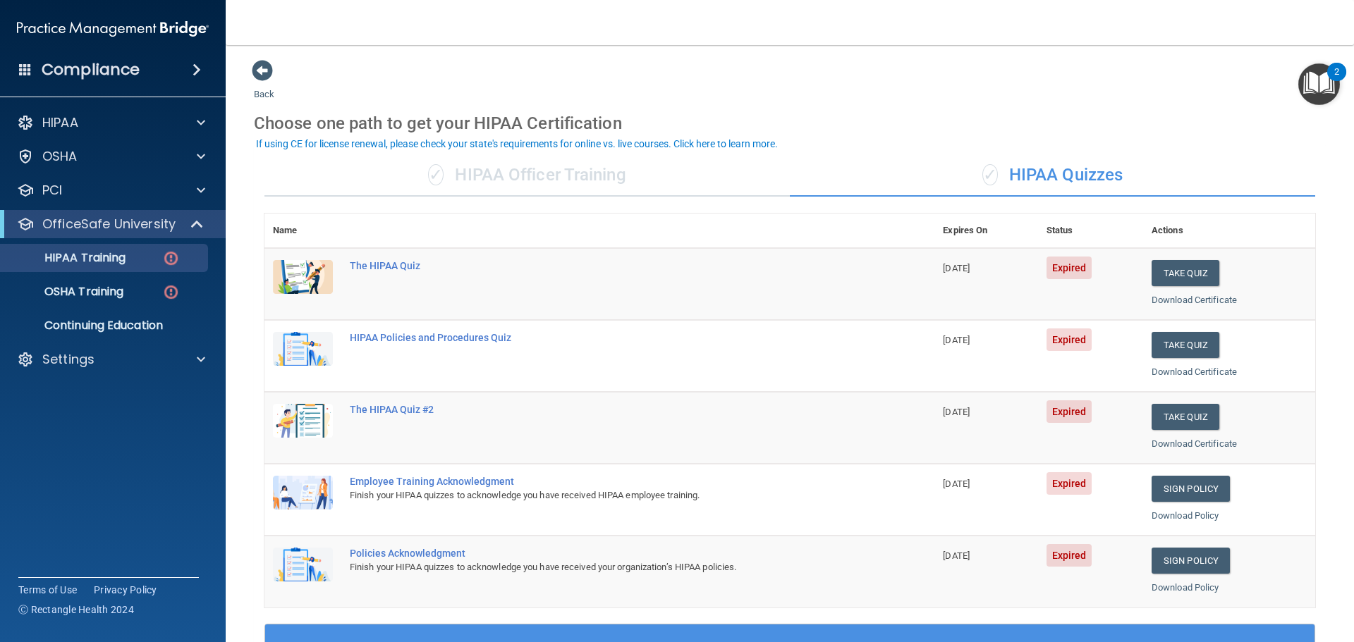
click at [576, 172] on div "✓ HIPAA Officer Training" at bounding box center [526, 175] width 525 height 42
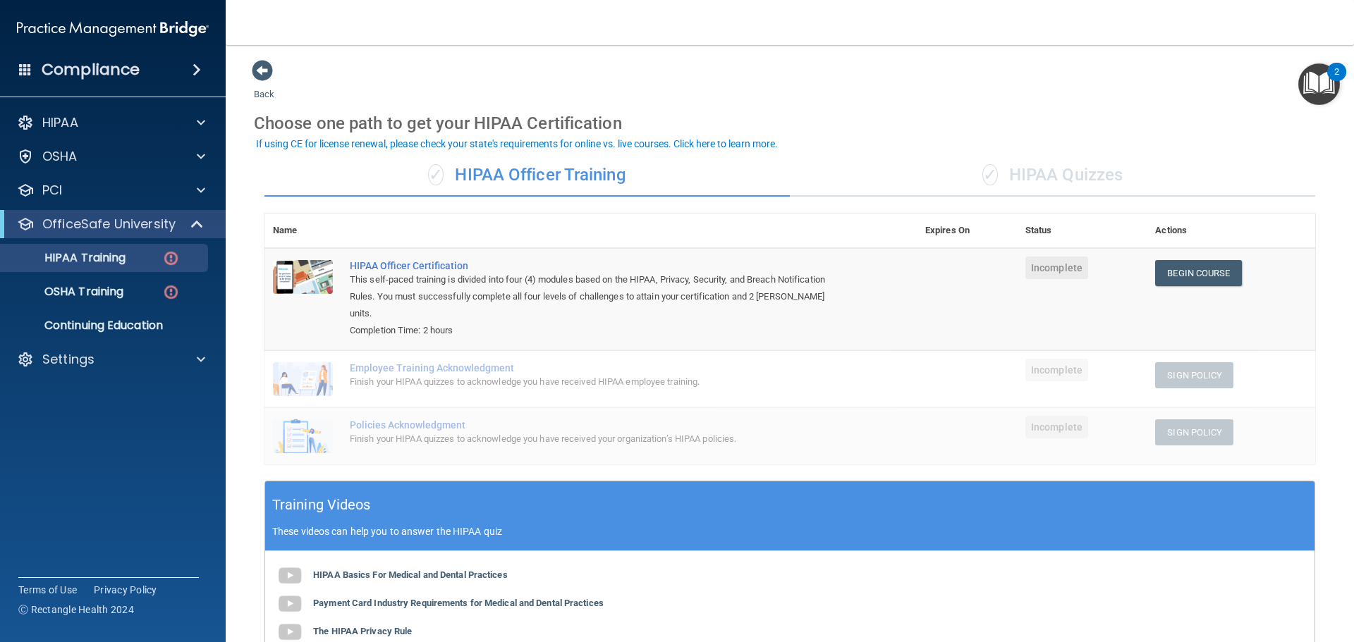
click at [1046, 178] on div "✓ HIPAA Quizzes" at bounding box center [1052, 175] width 525 height 42
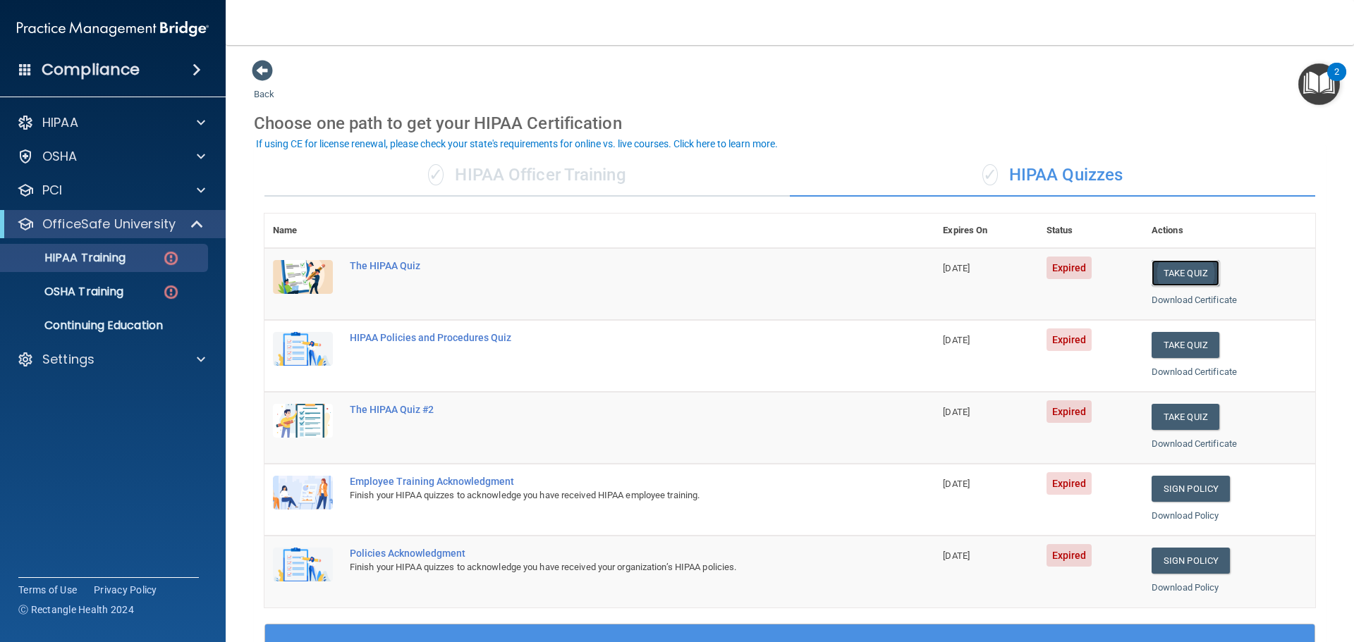
click at [1167, 271] on button "Take Quiz" at bounding box center [1185, 273] width 68 height 26
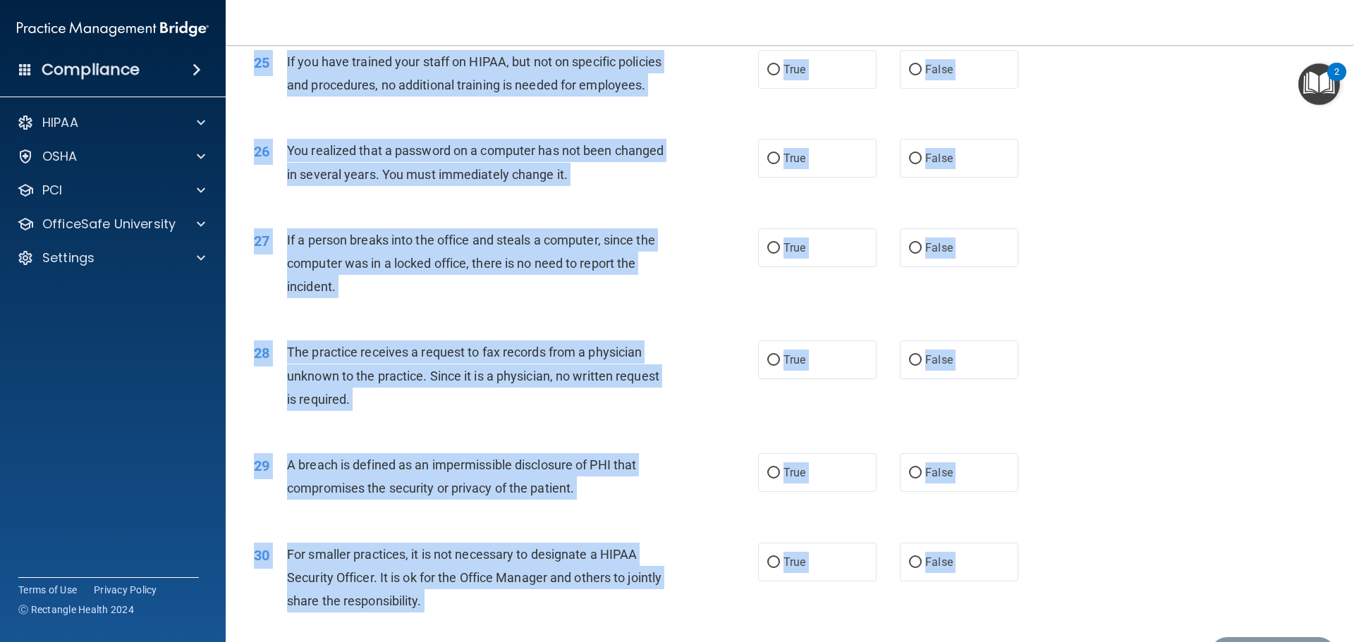
scroll to position [2695, 0]
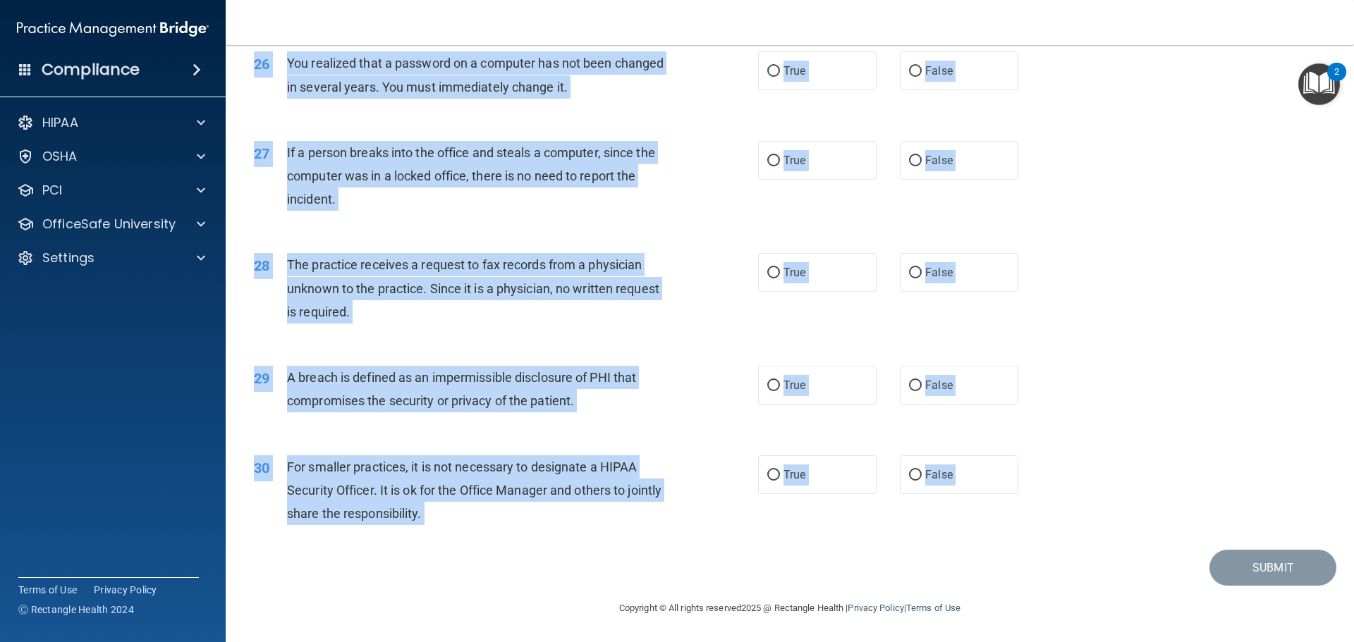
drag, startPoint x: 285, startPoint y: 119, endPoint x: 550, endPoint y: 675, distance: 615.6
click at [550, 642] on html "Compliance HIPAA Documents and Policies Report an Incident Business Associates …" at bounding box center [677, 321] width 1354 height 642
copy main "Patients who believe that their PHI has been compromised have the right to make…"
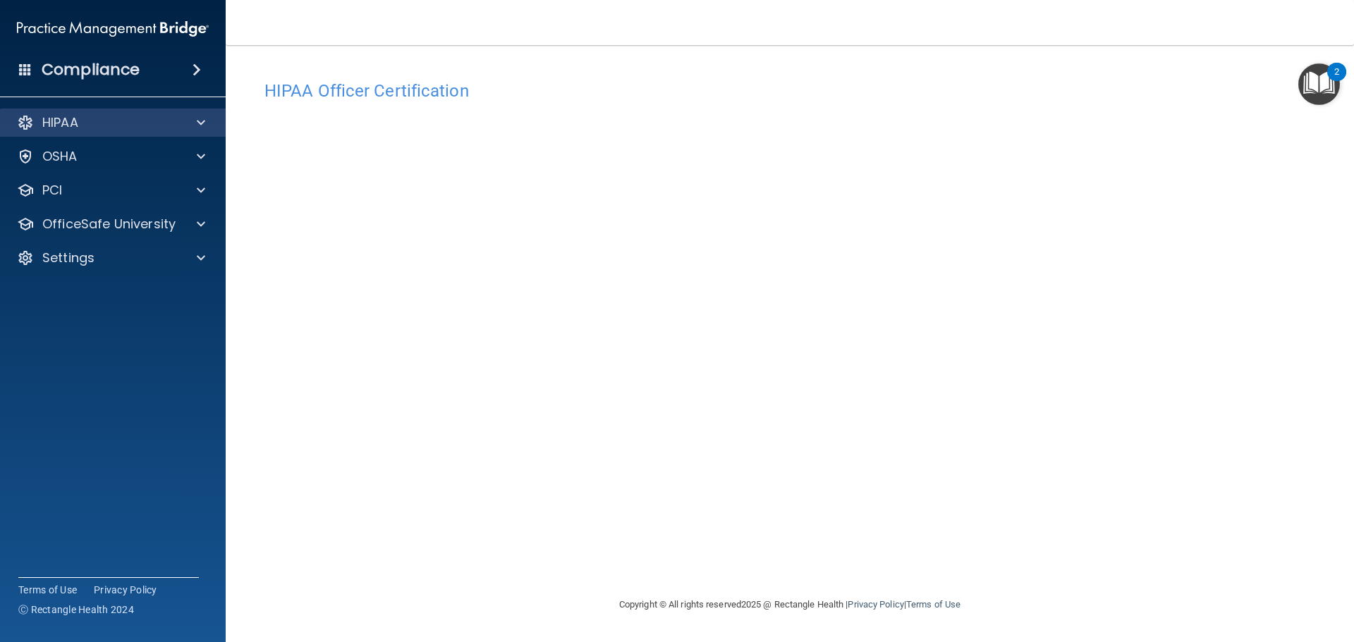
drag, startPoint x: 85, startPoint y: 110, endPoint x: 90, endPoint y: 120, distance: 11.0
click at [90, 120] on div "HIPAA" at bounding box center [113, 123] width 226 height 28
click at [90, 120] on div "HIPAA" at bounding box center [93, 122] width 175 height 17
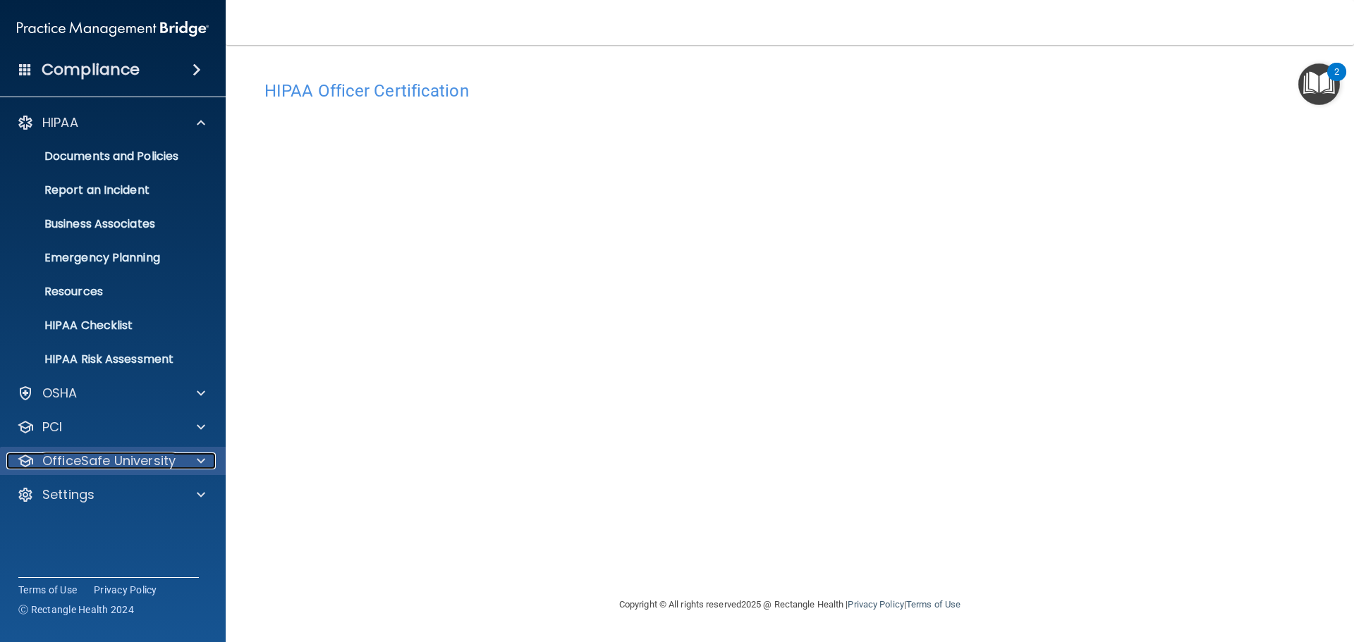
click at [97, 459] on p "OfficeSafe University" at bounding box center [108, 461] width 133 height 17
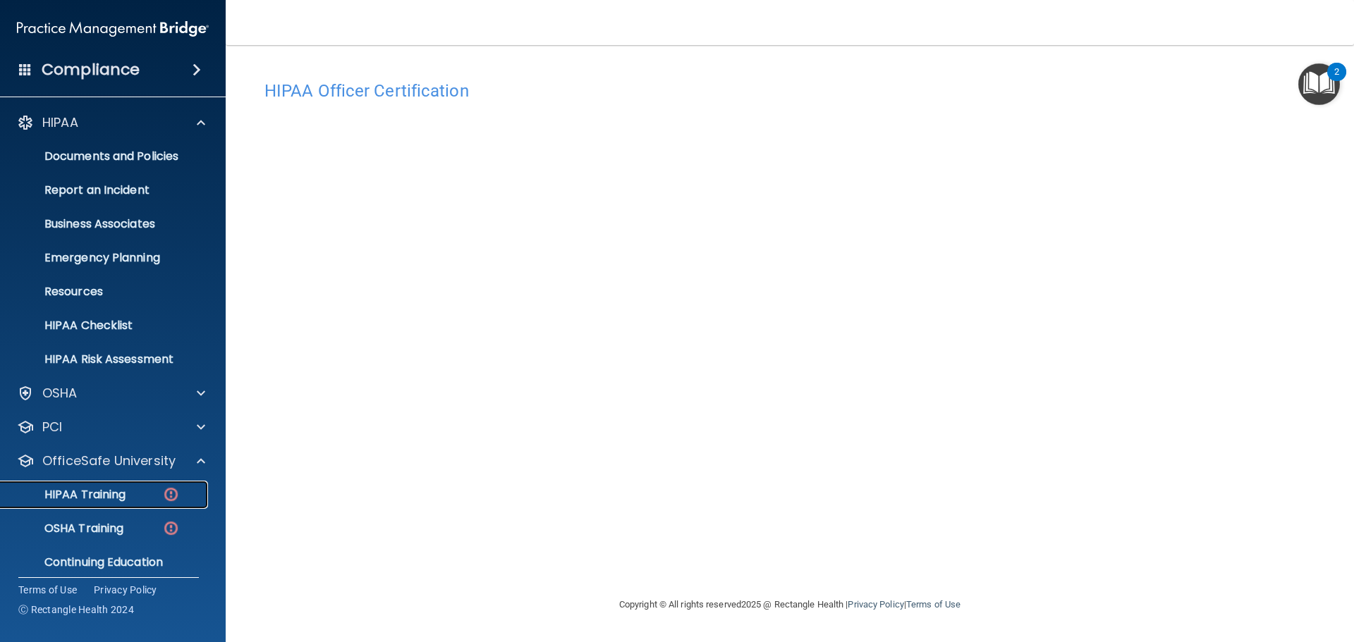
click at [94, 497] on p "HIPAA Training" at bounding box center [67, 495] width 116 height 14
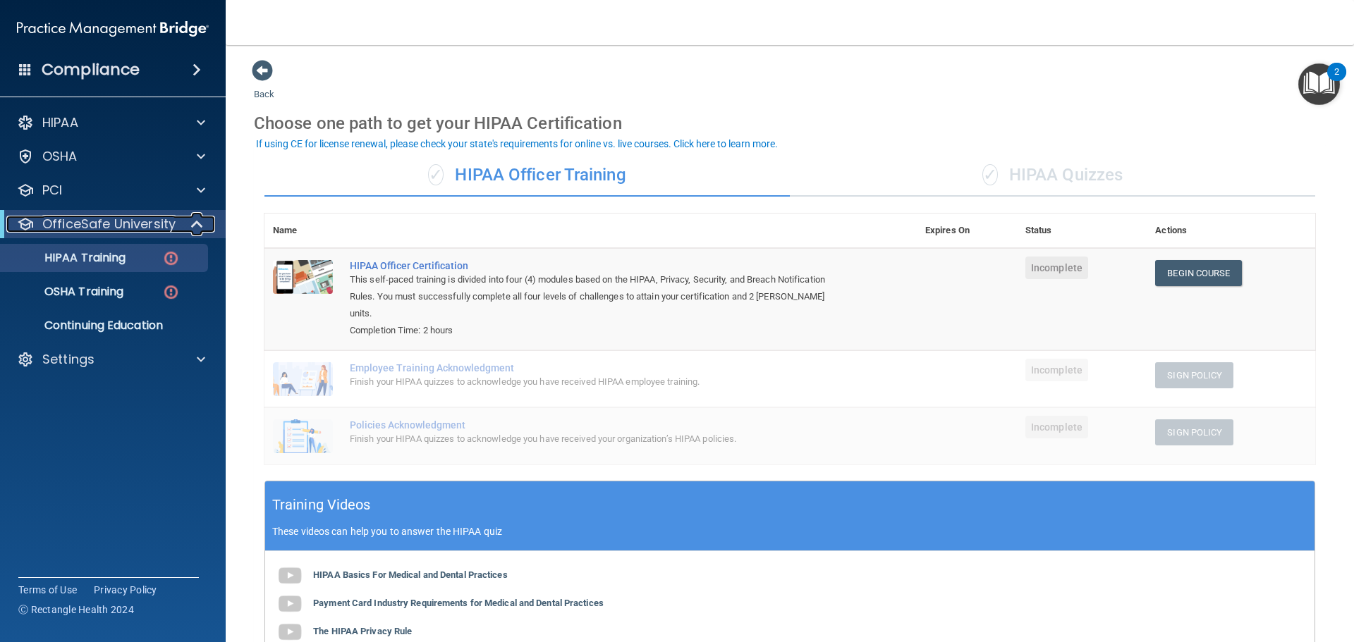
click at [185, 221] on div at bounding box center [198, 224] width 35 height 17
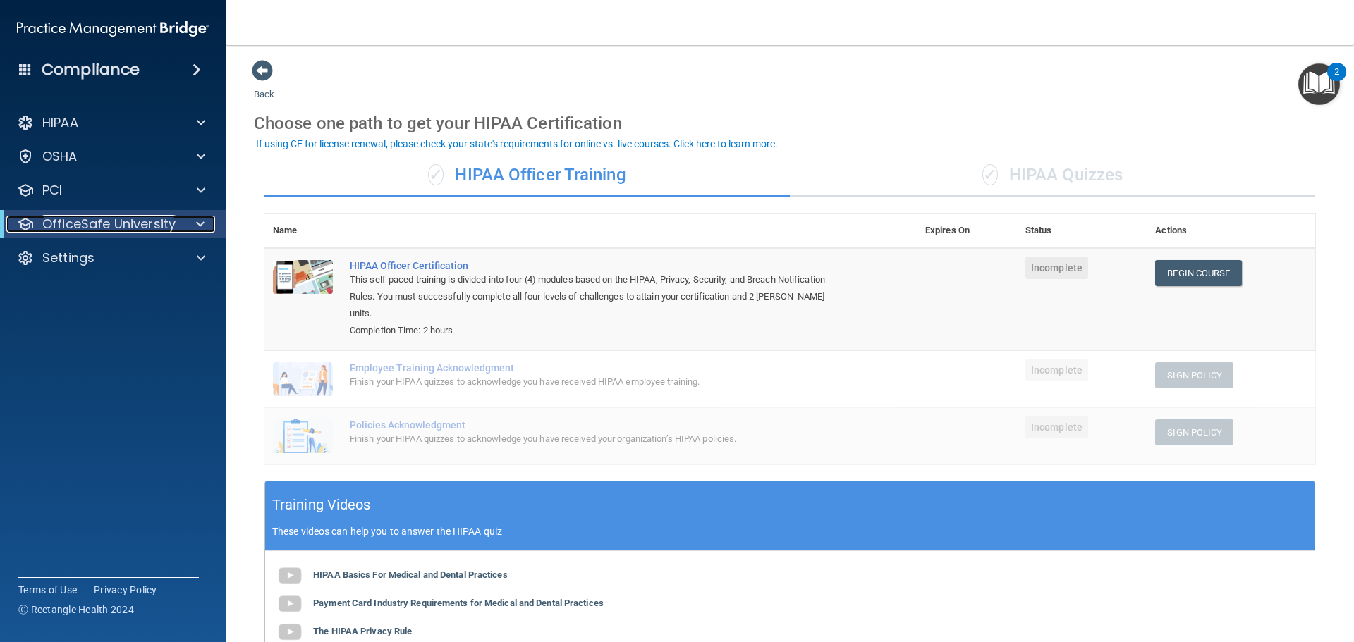
click at [197, 224] on span at bounding box center [200, 224] width 8 height 17
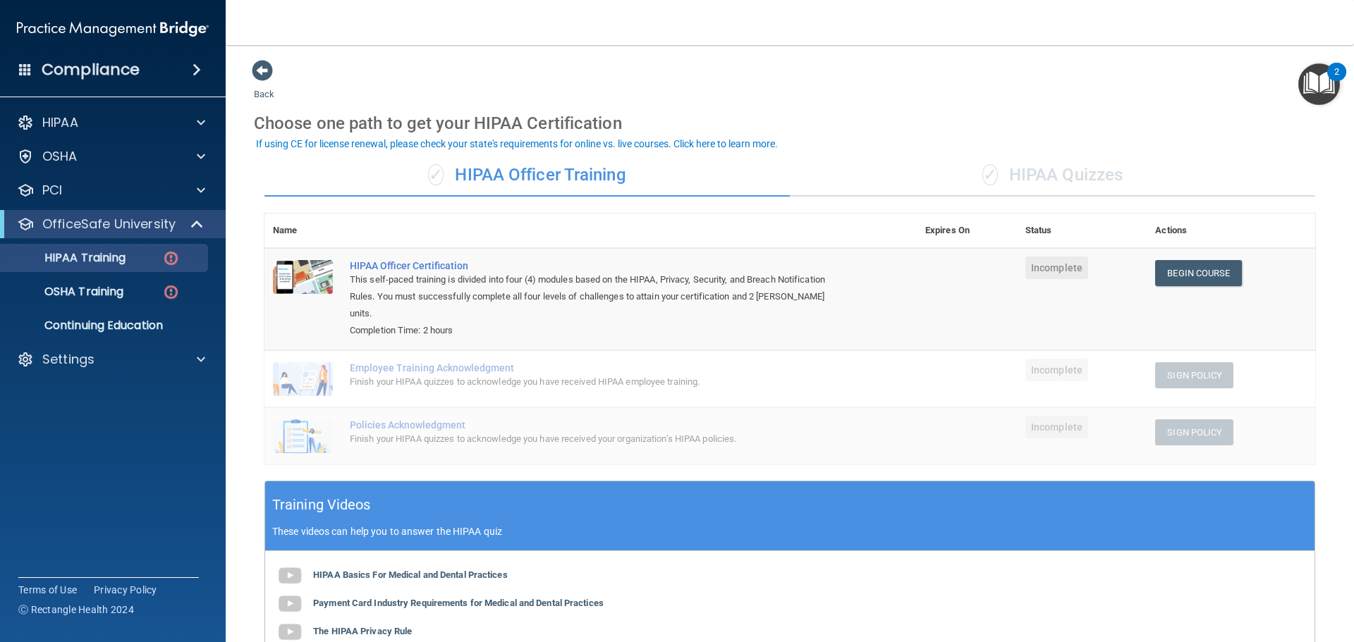
click at [118, 273] on ul "HIPAA Training OSHA Training Continuing Education" at bounding box center [113, 289] width 255 height 102
click at [113, 262] on p "HIPAA Training" at bounding box center [67, 258] width 116 height 14
click at [1202, 274] on link "Begin Course" at bounding box center [1198, 273] width 86 height 26
click at [113, 289] on p "OSHA Training" at bounding box center [66, 292] width 114 height 14
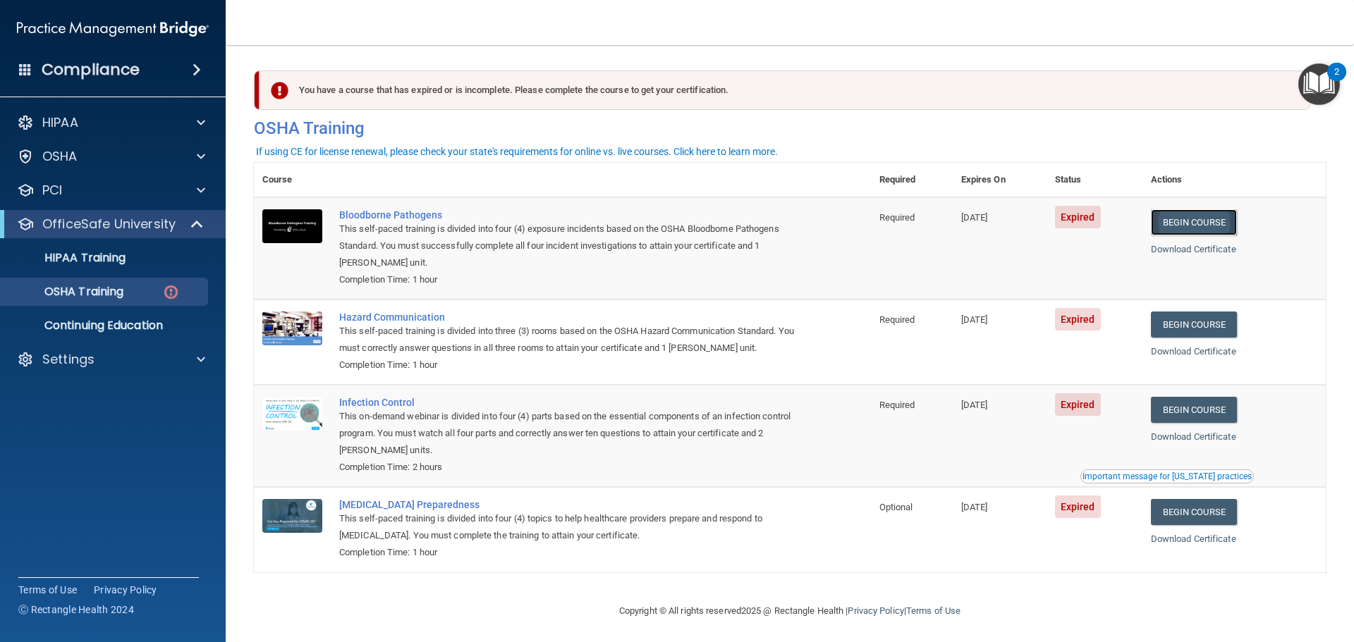
click at [1210, 229] on link "Begin Course" at bounding box center [1194, 222] width 86 height 26
click at [94, 259] on p "HIPAA Training" at bounding box center [67, 258] width 116 height 14
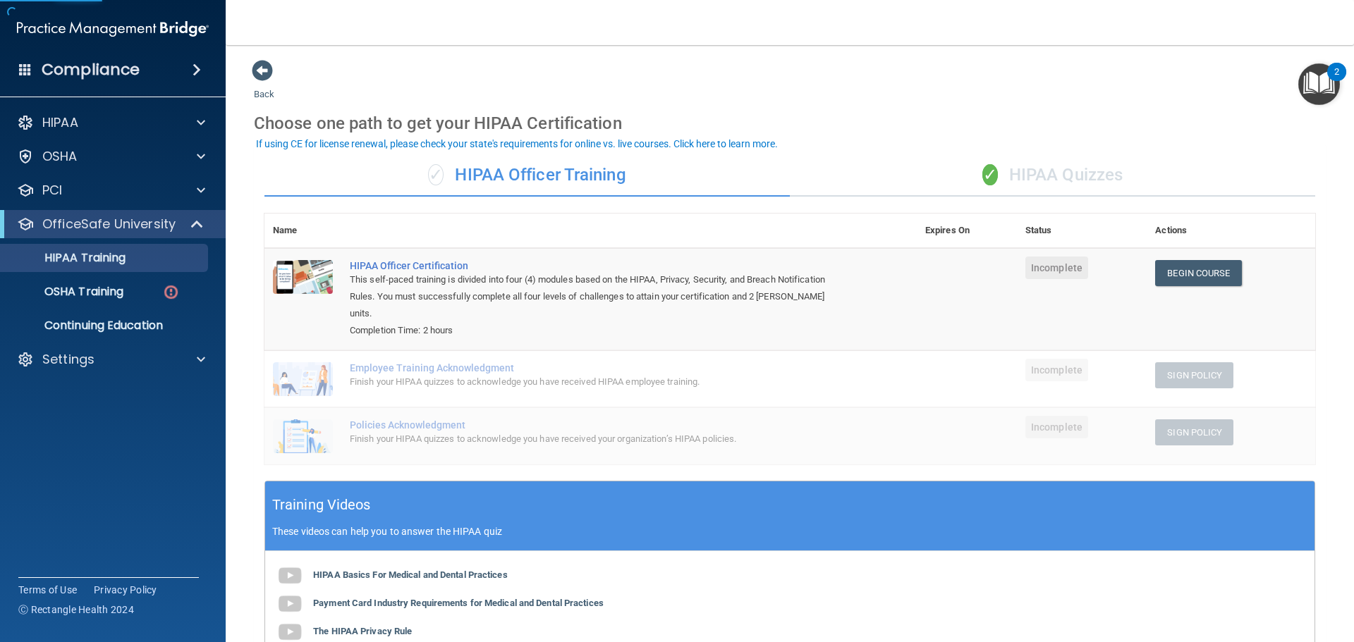
click at [1038, 173] on div "✓ HIPAA Quizzes" at bounding box center [1052, 175] width 525 height 42
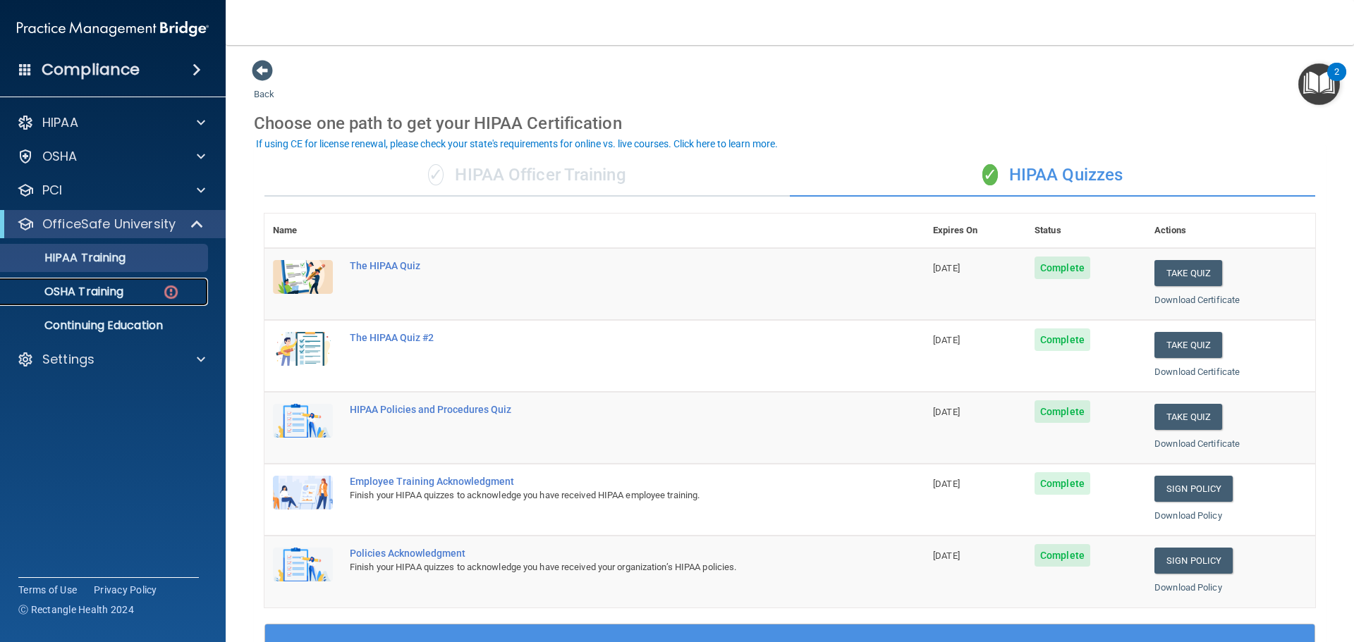
click at [93, 288] on p "OSHA Training" at bounding box center [66, 292] width 114 height 14
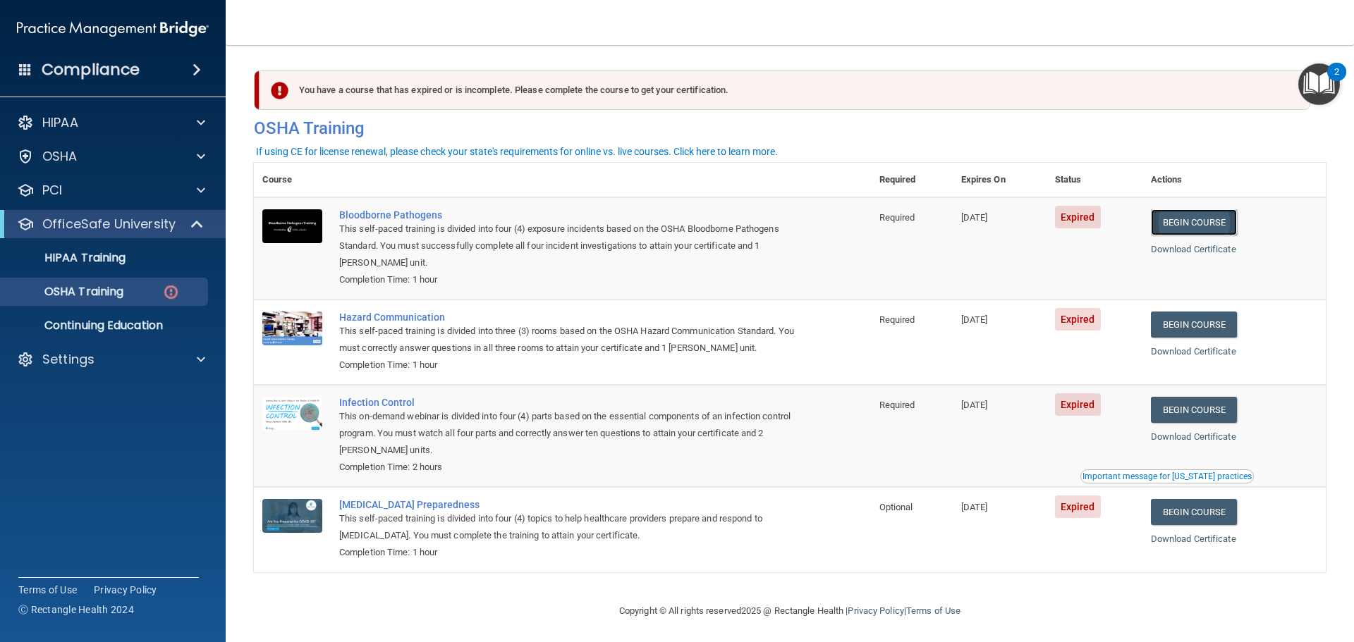
click at [1200, 224] on link "Begin Course" at bounding box center [1194, 222] width 86 height 26
click at [384, 505] on div "COVID-19 Preparedness" at bounding box center [569, 504] width 461 height 11
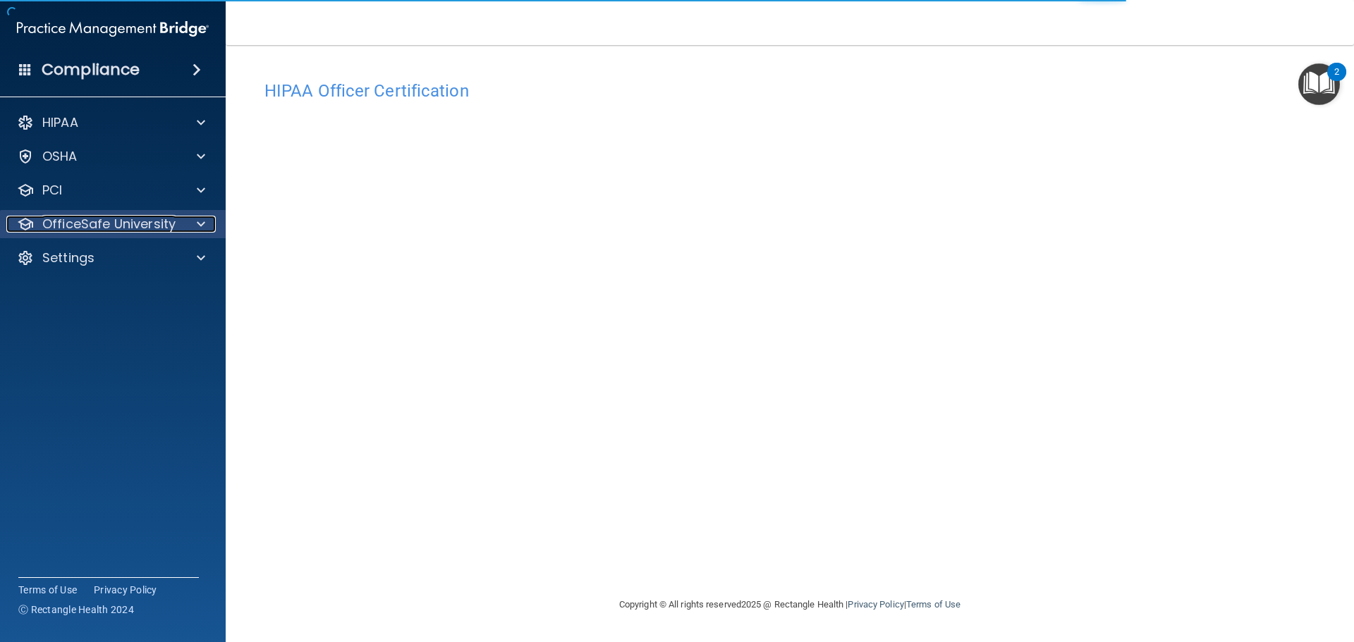
click at [172, 221] on p "OfficeSafe University" at bounding box center [108, 224] width 133 height 17
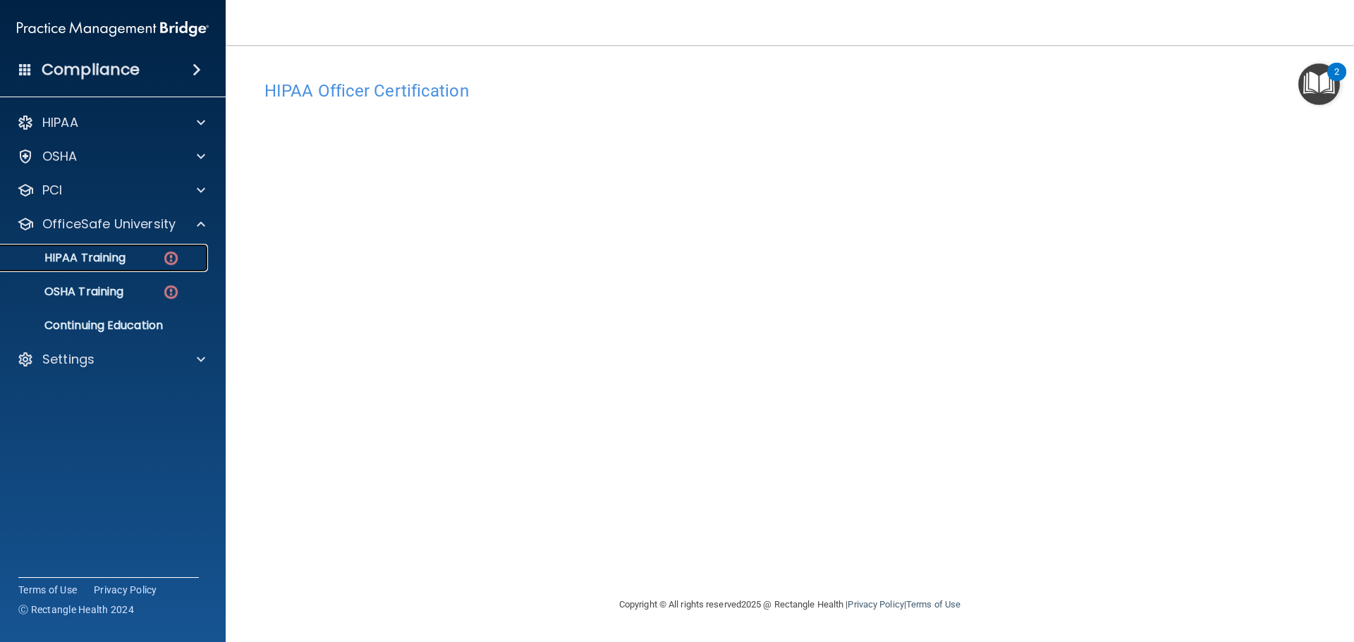
click at [102, 253] on p "HIPAA Training" at bounding box center [67, 258] width 116 height 14
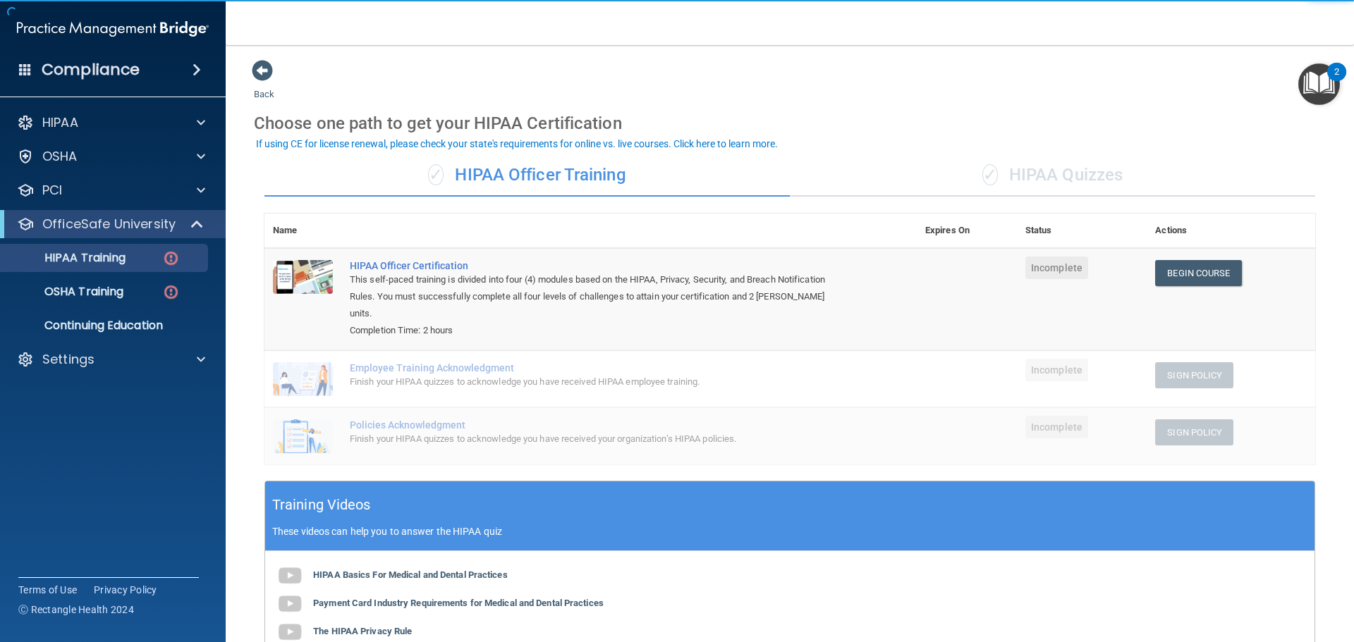
click at [1024, 174] on div "✓ HIPAA Quizzes" at bounding box center [1052, 175] width 525 height 42
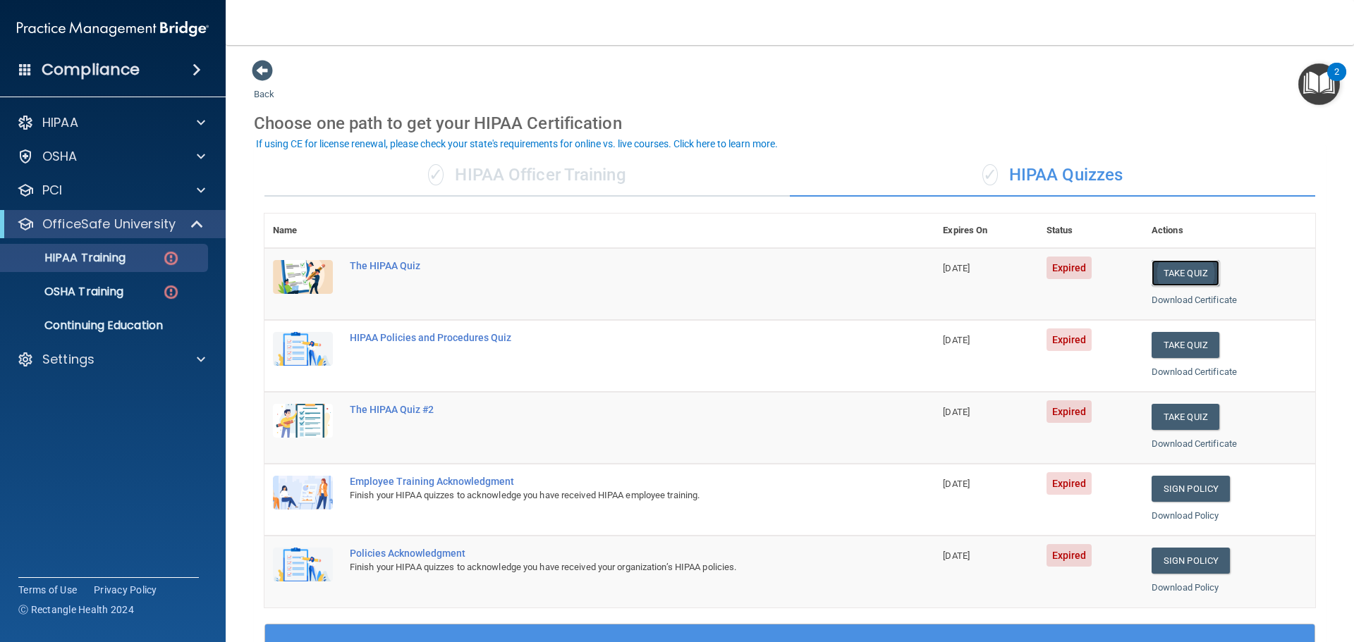
click at [1174, 270] on button "Take Quiz" at bounding box center [1185, 273] width 68 height 26
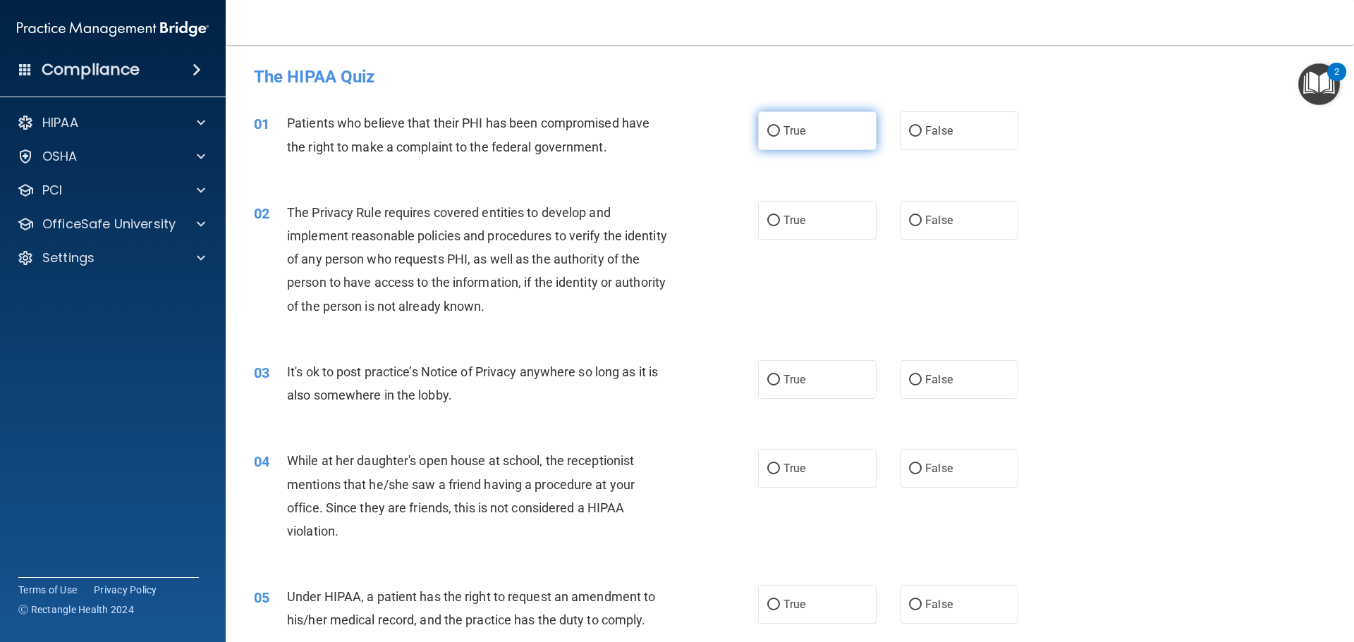
click at [789, 132] on span "True" at bounding box center [794, 130] width 22 height 13
click at [780, 132] on input "True" at bounding box center [773, 131] width 13 height 11
radio input "true"
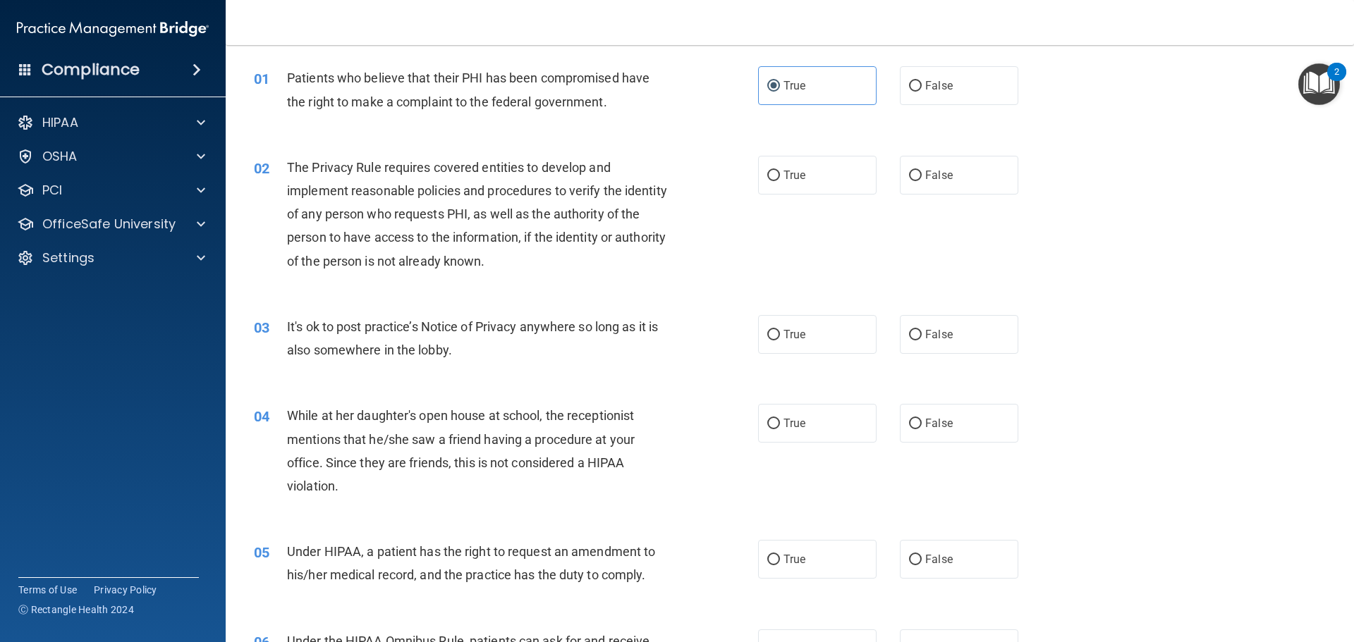
scroll to position [71, 0]
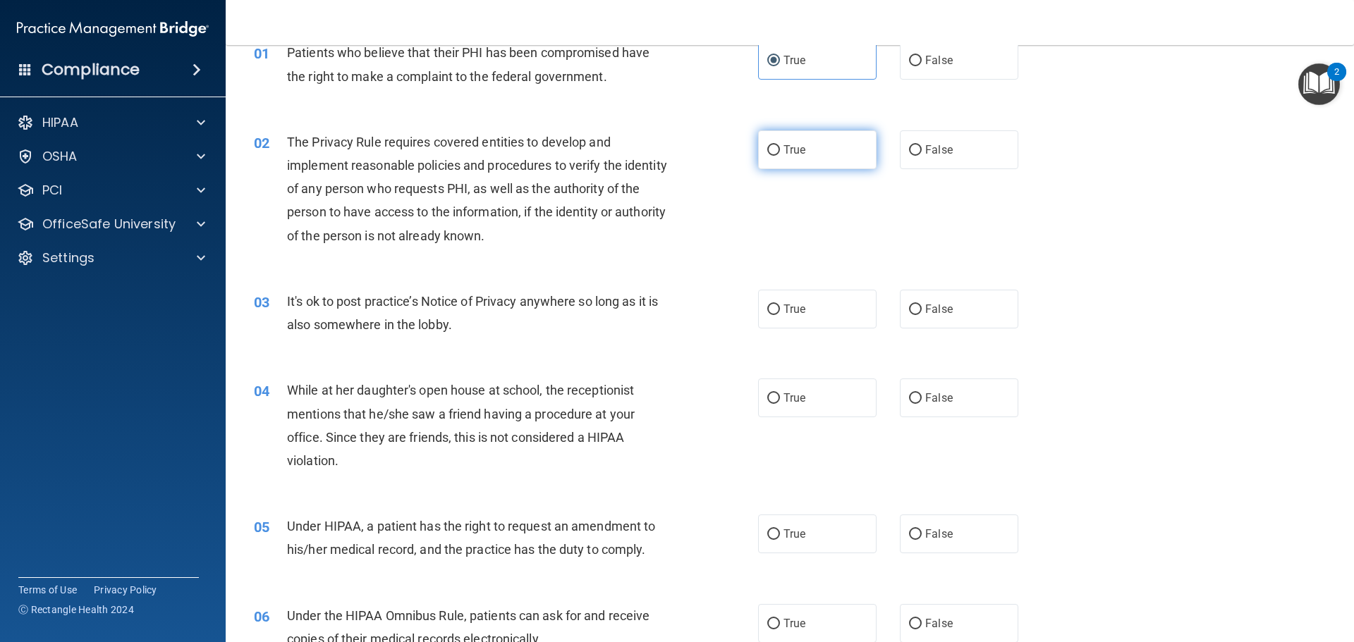
click at [791, 155] on span "True" at bounding box center [794, 149] width 22 height 13
click at [780, 155] on input "True" at bounding box center [773, 150] width 13 height 11
radio input "true"
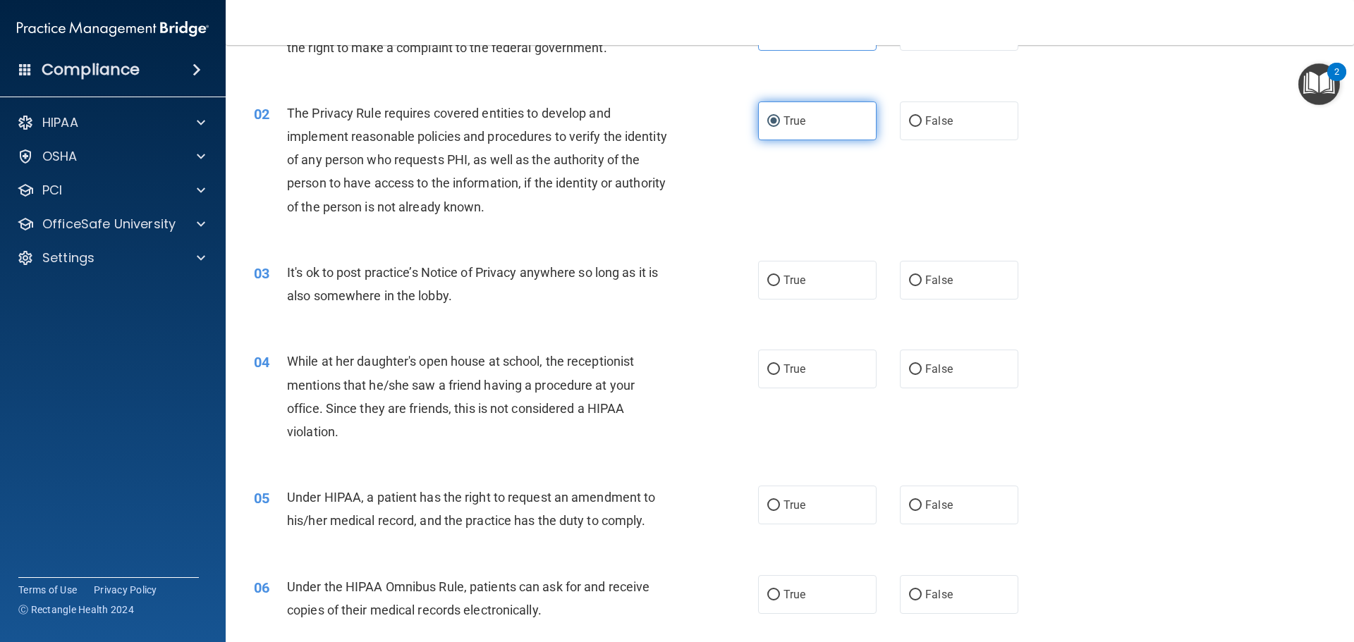
scroll to position [141, 0]
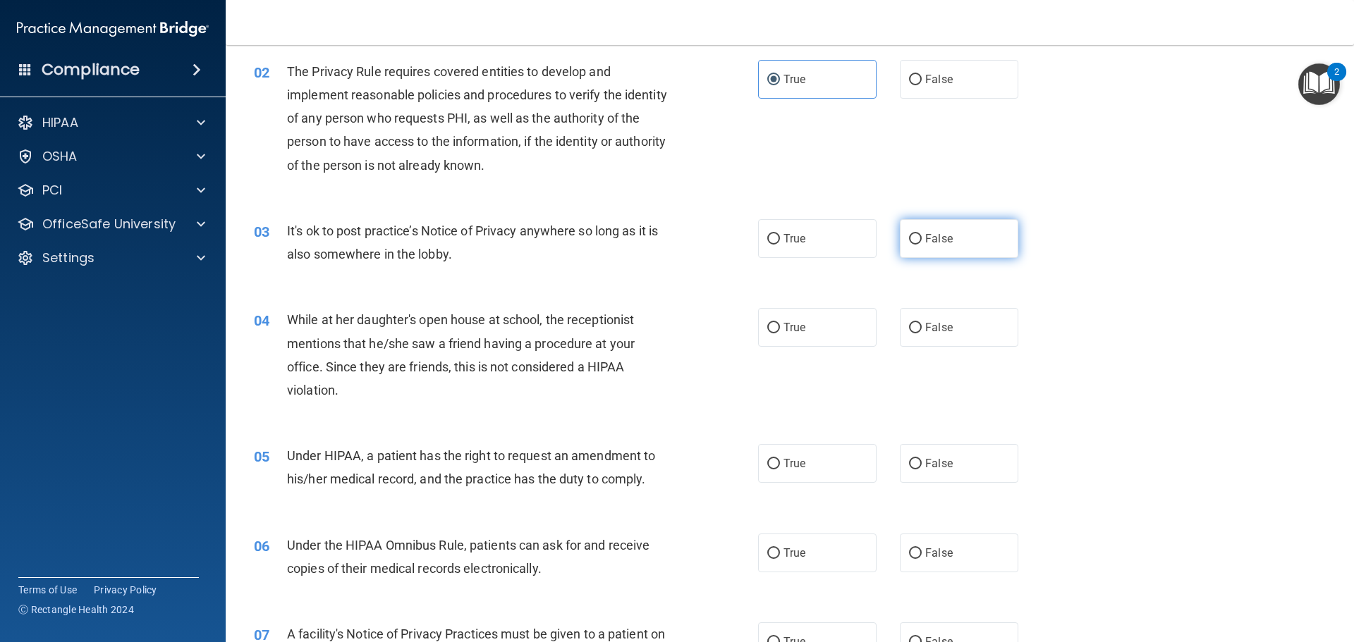
click at [915, 247] on label "False" at bounding box center [959, 238] width 118 height 39
click at [915, 245] on input "False" at bounding box center [915, 239] width 13 height 11
radio input "true"
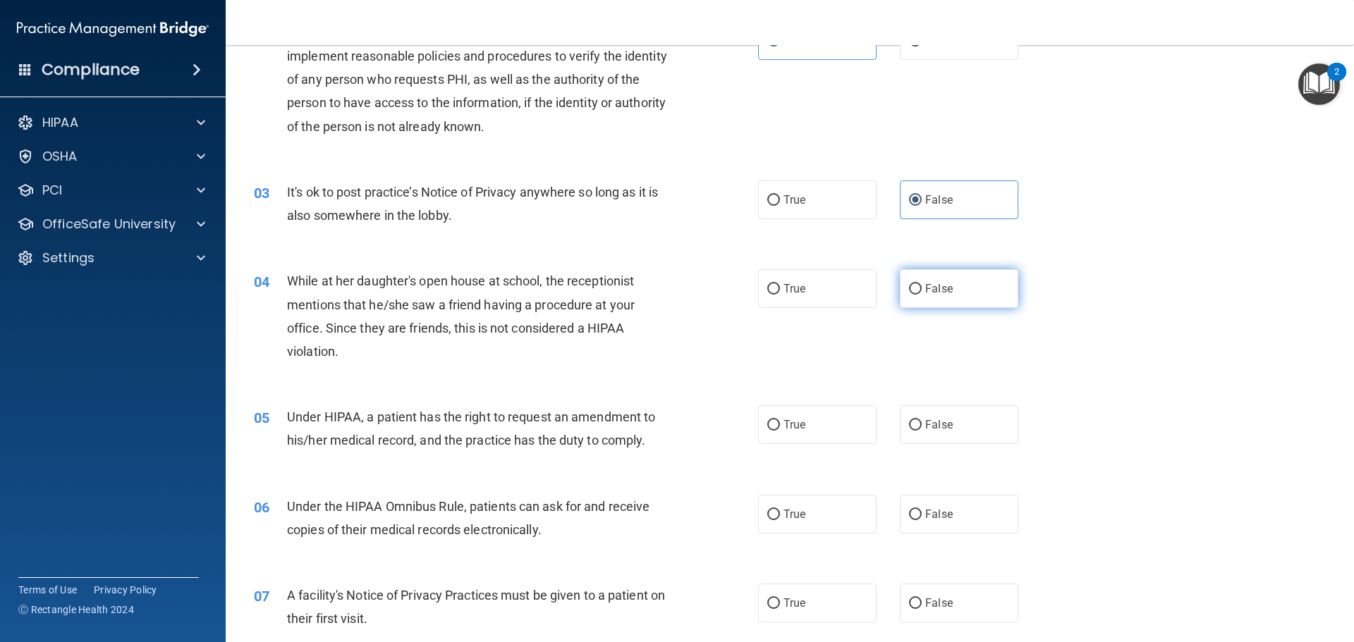
scroll to position [212, 0]
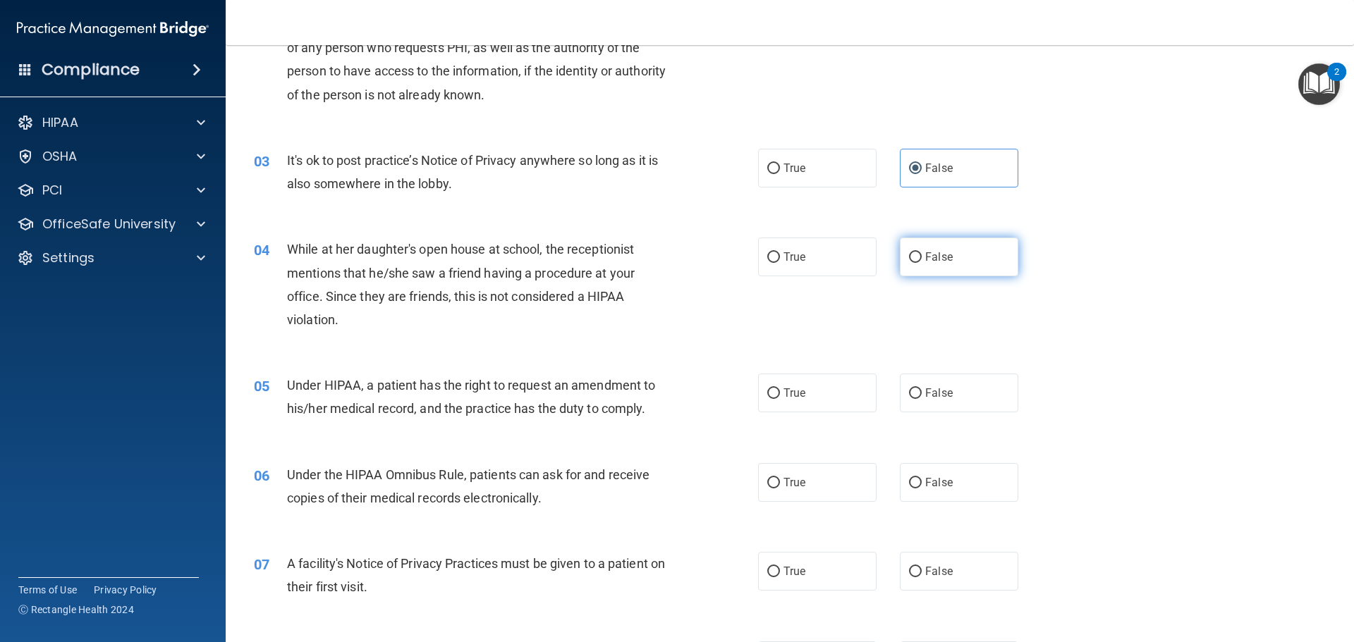
click at [919, 269] on label "False" at bounding box center [959, 257] width 118 height 39
click at [919, 263] on input "False" at bounding box center [915, 257] width 13 height 11
radio input "true"
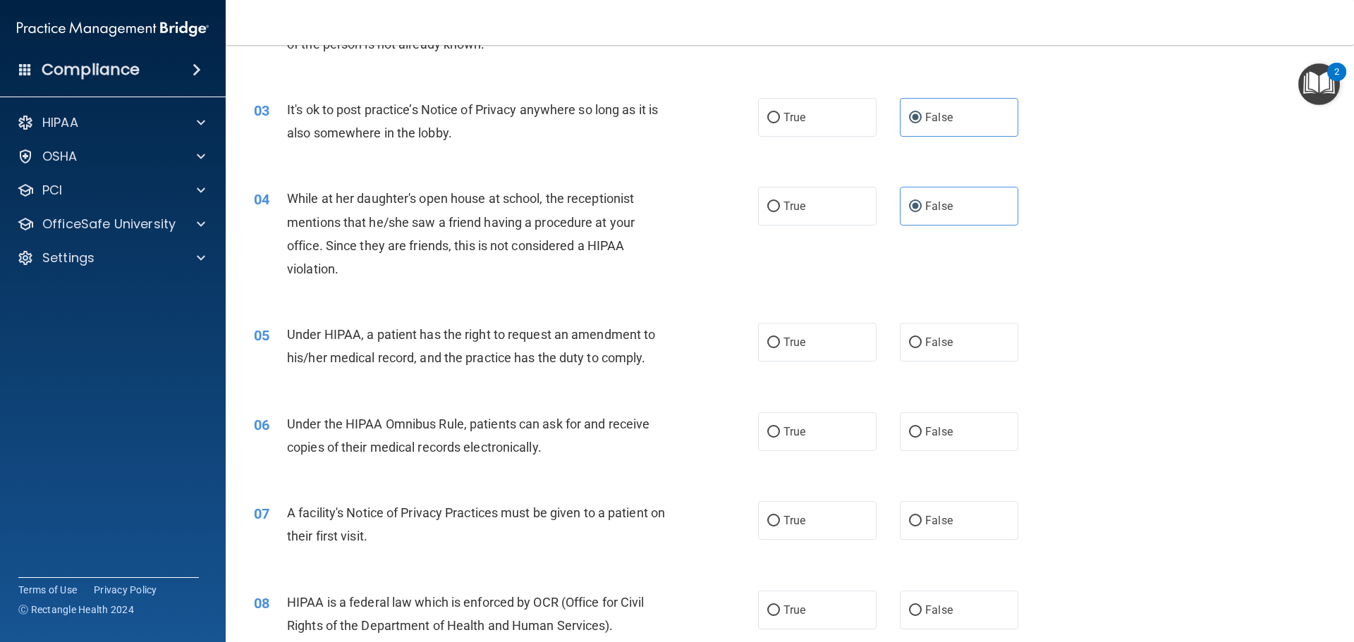
scroll to position [353, 0]
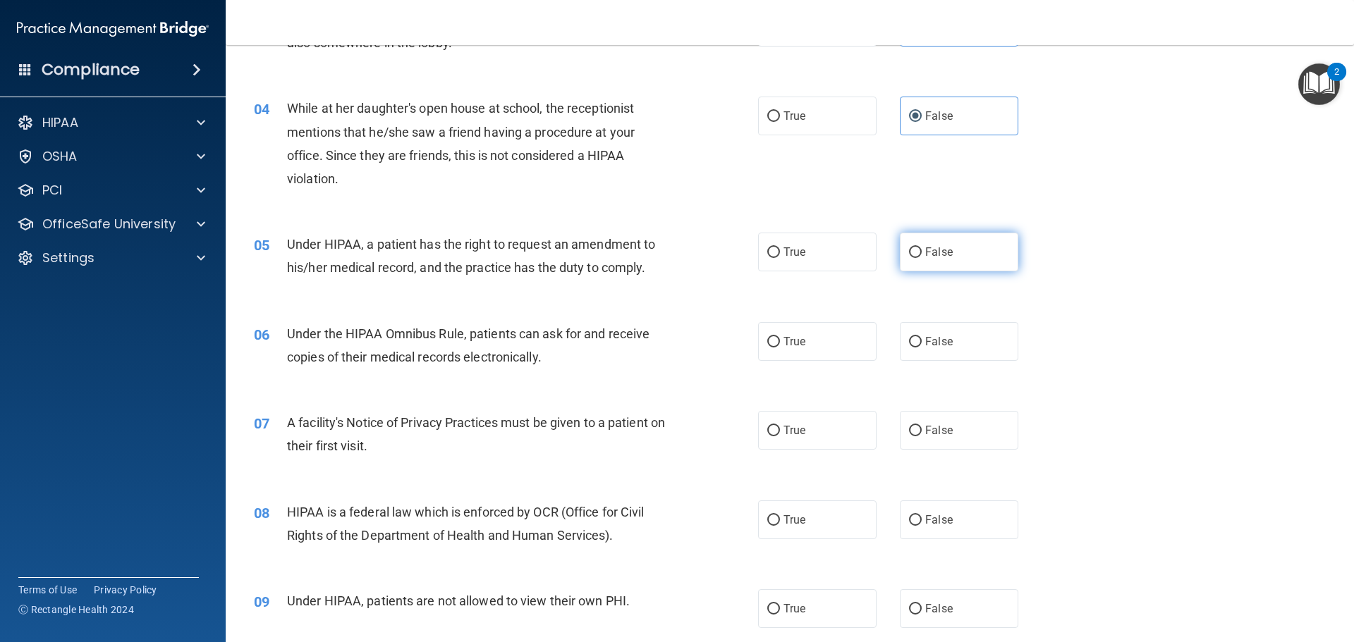
click at [927, 242] on label "False" at bounding box center [959, 252] width 118 height 39
click at [922, 247] on input "False" at bounding box center [915, 252] width 13 height 11
radio input "true"
click at [772, 356] on label "True" at bounding box center [817, 341] width 118 height 39
click at [772, 348] on input "True" at bounding box center [773, 342] width 13 height 11
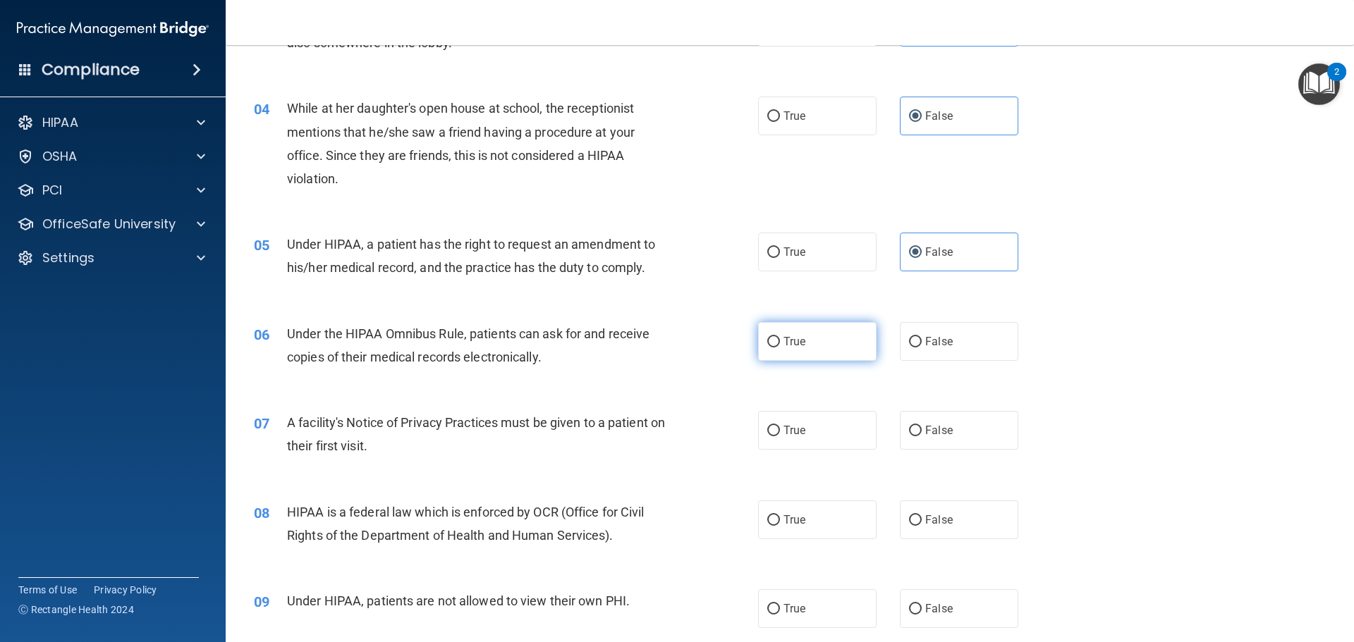
radio input "true"
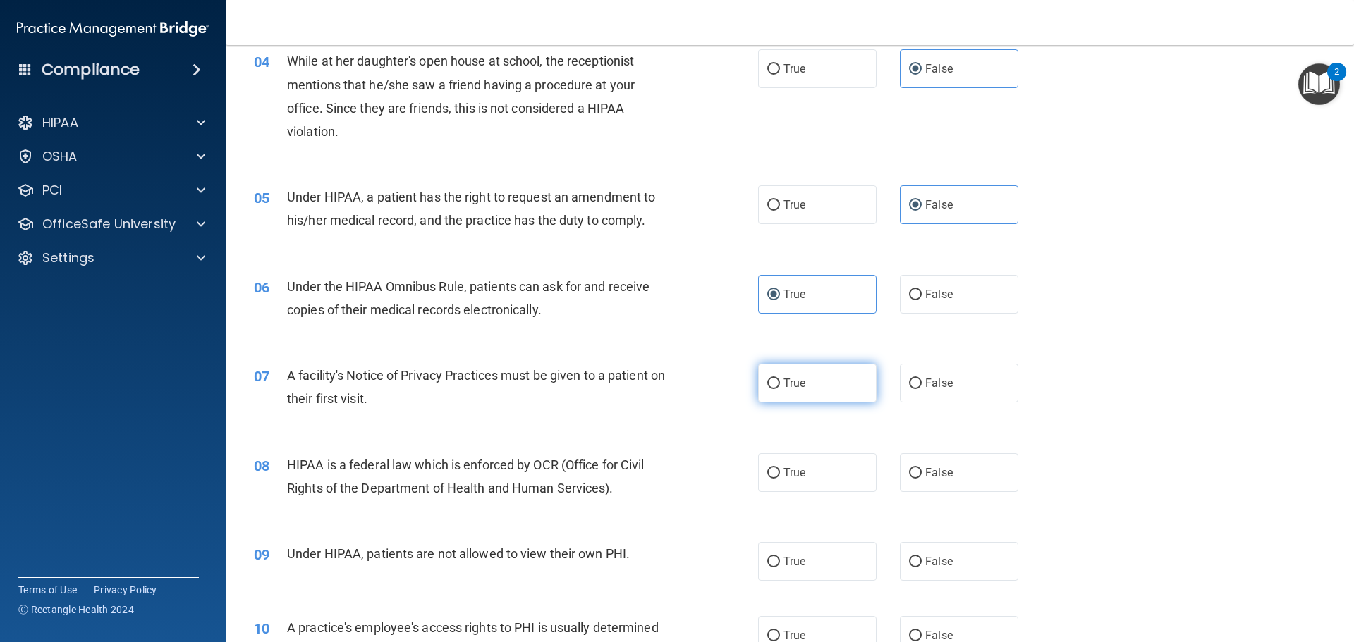
scroll to position [423, 0]
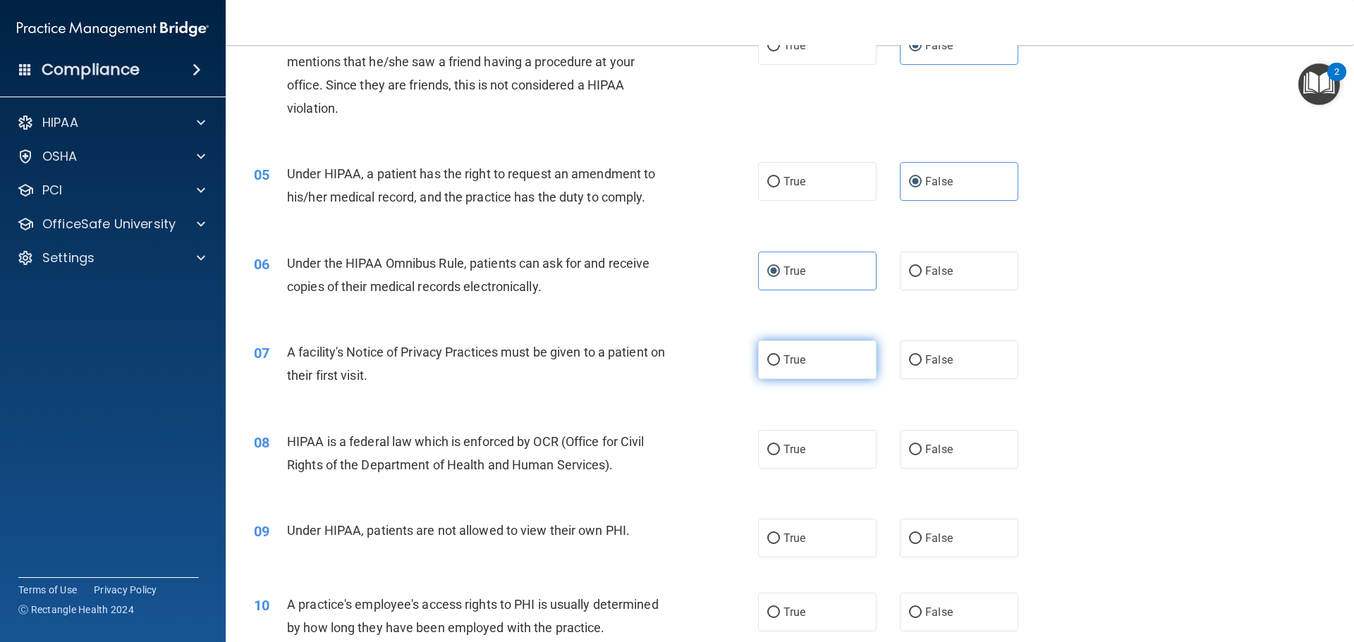
click at [797, 343] on label "True" at bounding box center [817, 360] width 118 height 39
click at [780, 355] on input "True" at bounding box center [773, 360] width 13 height 11
radio input "true"
click at [791, 477] on div "08 HIPAA is a federal law which is enforced by OCR (Office for Civil Rights of …" at bounding box center [789, 456] width 1093 height 89
click at [791, 452] on span "True" at bounding box center [794, 449] width 22 height 13
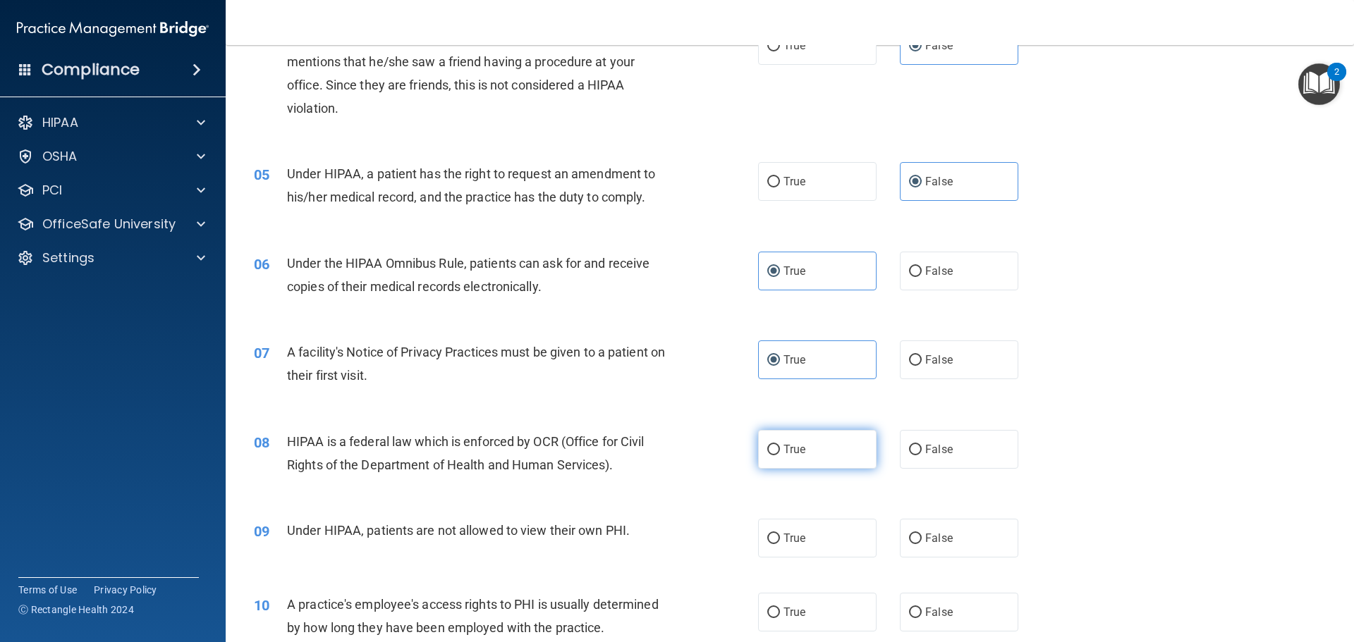
click at [780, 452] on input "True" at bounding box center [773, 450] width 13 height 11
radio input "true"
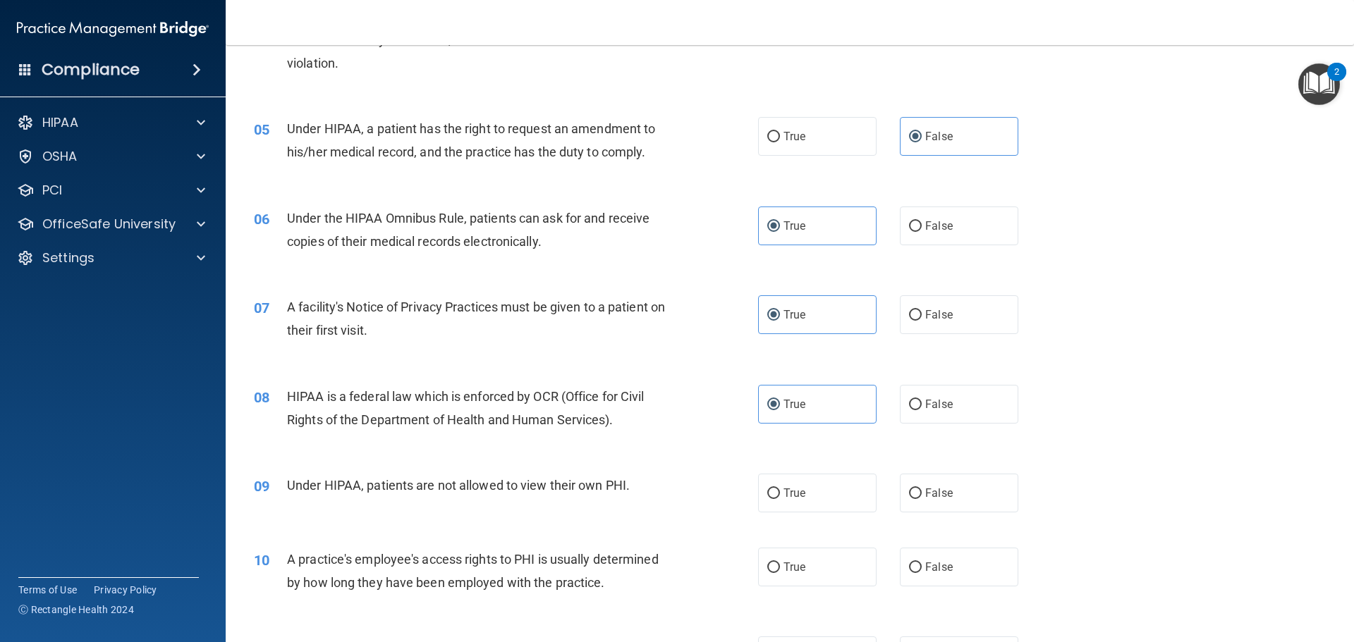
scroll to position [564, 0]
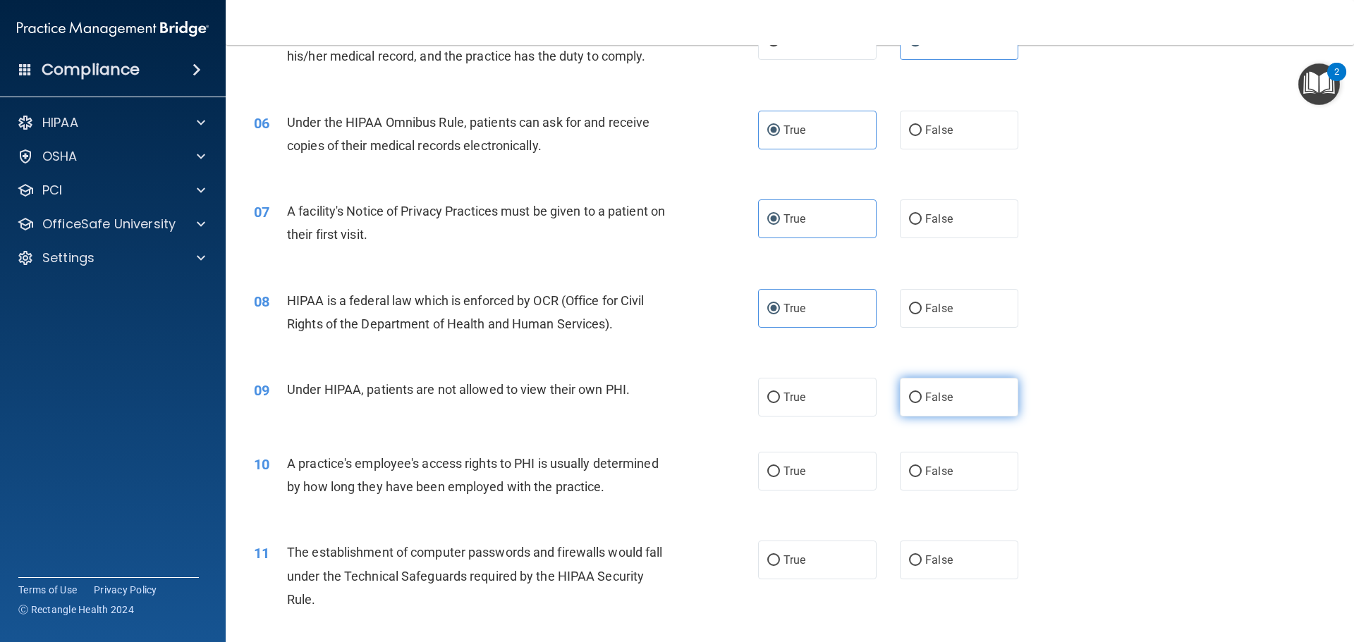
click at [917, 400] on label "False" at bounding box center [959, 397] width 118 height 39
click at [917, 400] on input "False" at bounding box center [915, 398] width 13 height 11
radio input "true"
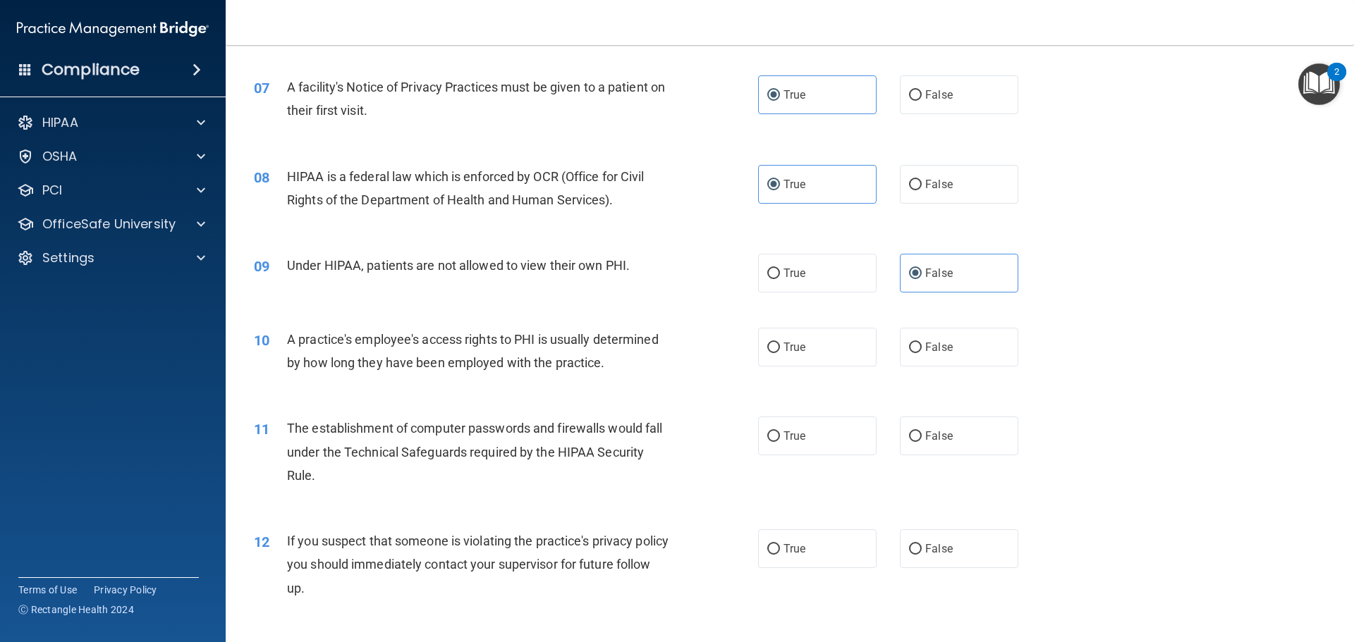
scroll to position [705, 0]
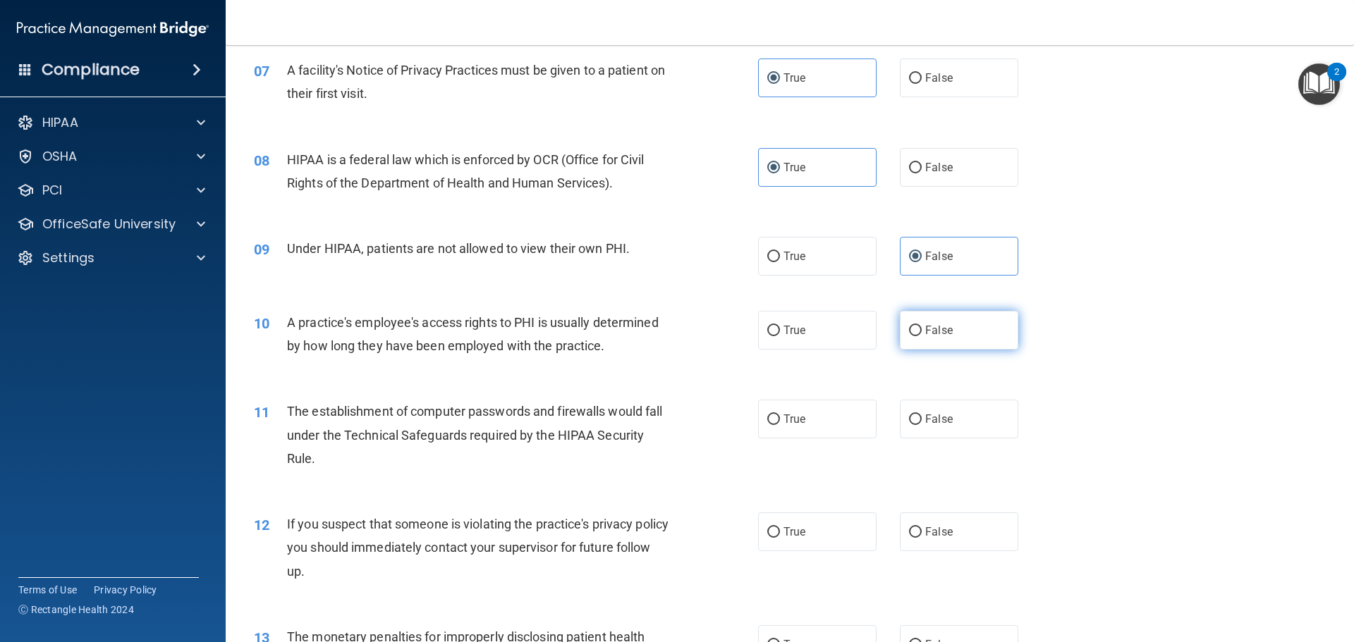
click at [922, 323] on label "False" at bounding box center [959, 330] width 118 height 39
click at [922, 326] on input "False" at bounding box center [915, 331] width 13 height 11
radio input "true"
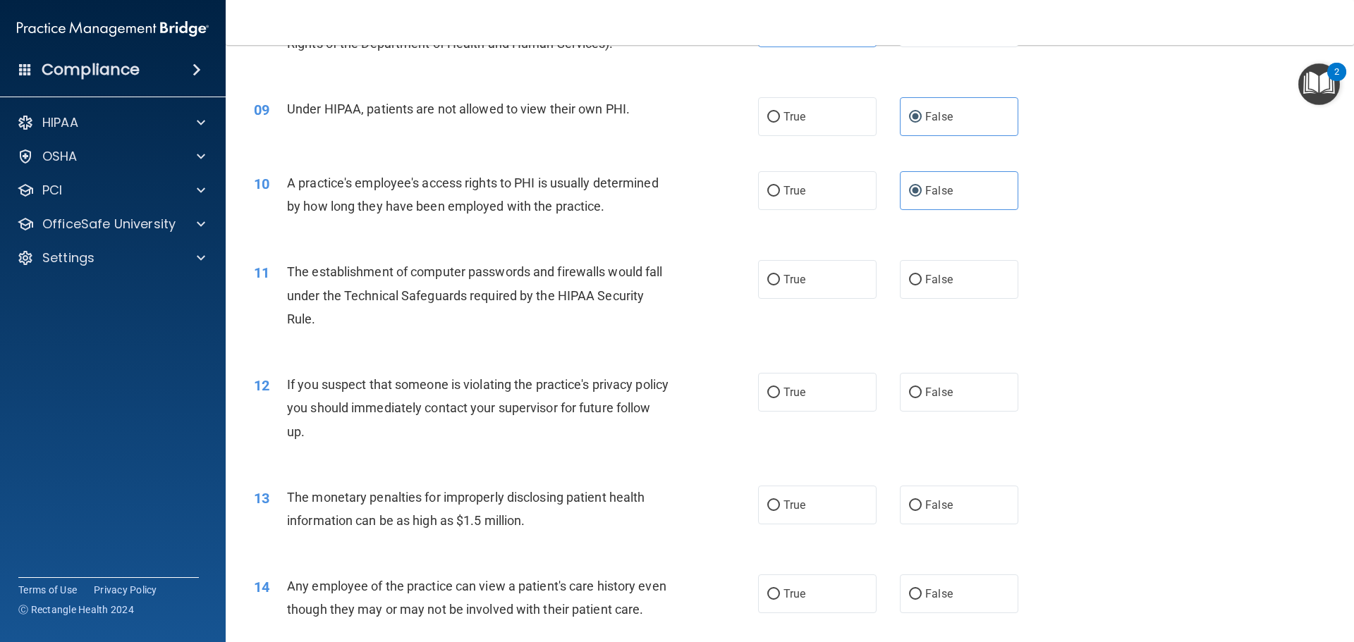
scroll to position [846, 0]
click at [824, 275] on label "True" at bounding box center [817, 278] width 118 height 39
click at [780, 275] on input "True" at bounding box center [773, 279] width 13 height 11
radio input "true"
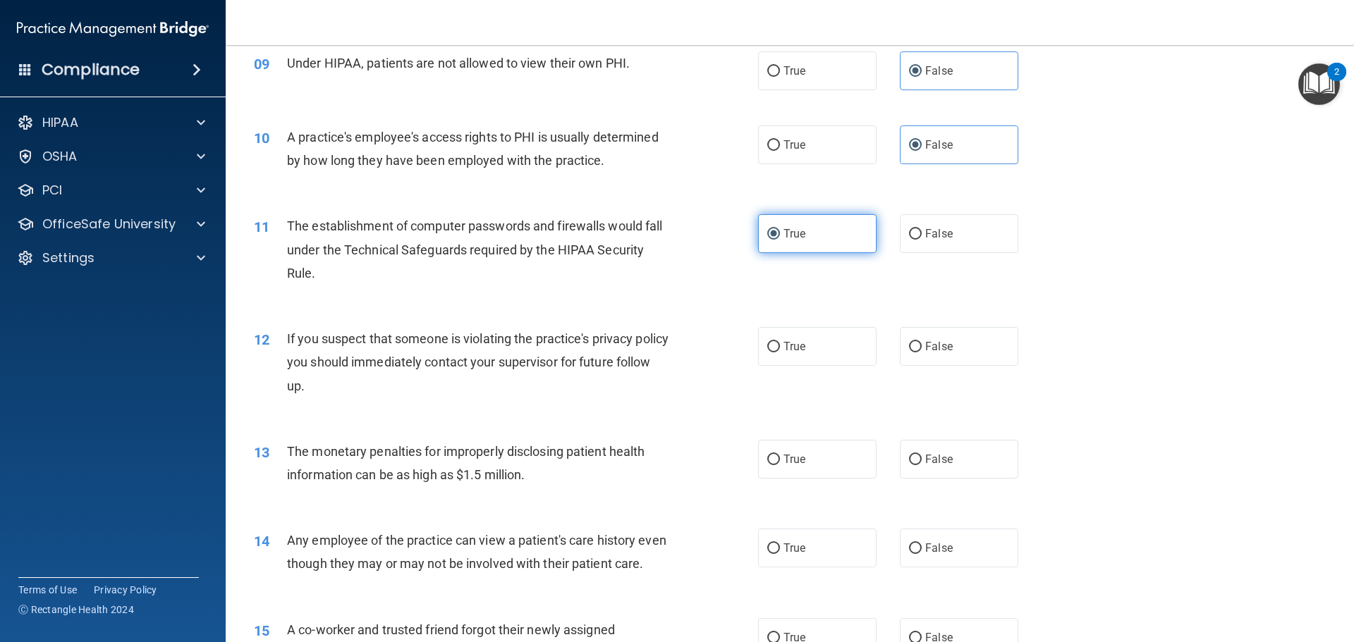
scroll to position [917, 0]
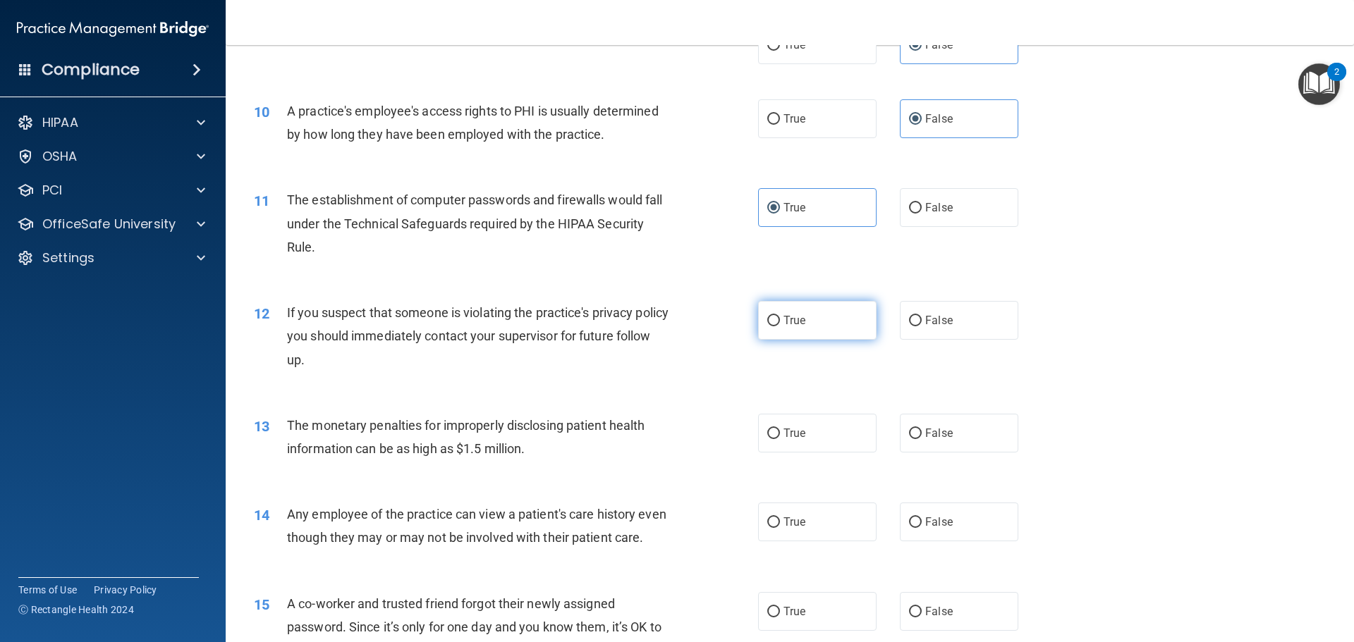
click at [807, 319] on label "True" at bounding box center [817, 320] width 118 height 39
click at [780, 319] on input "True" at bounding box center [773, 321] width 13 height 11
radio input "true"
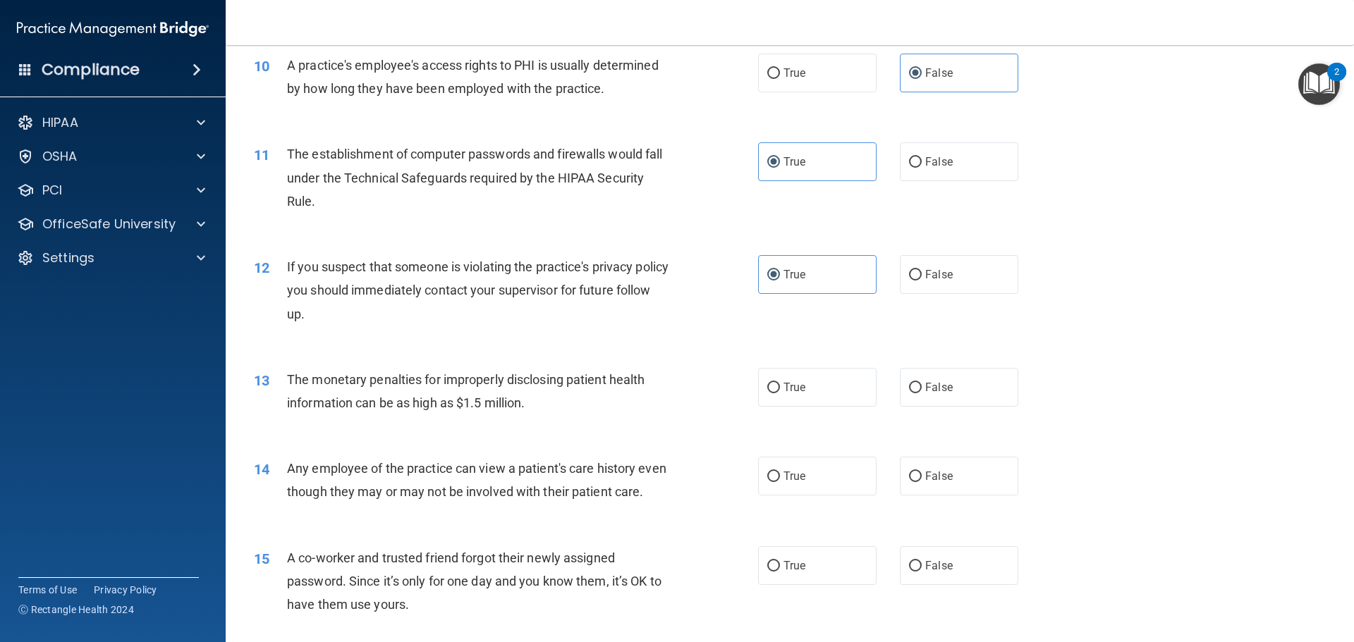
scroll to position [987, 0]
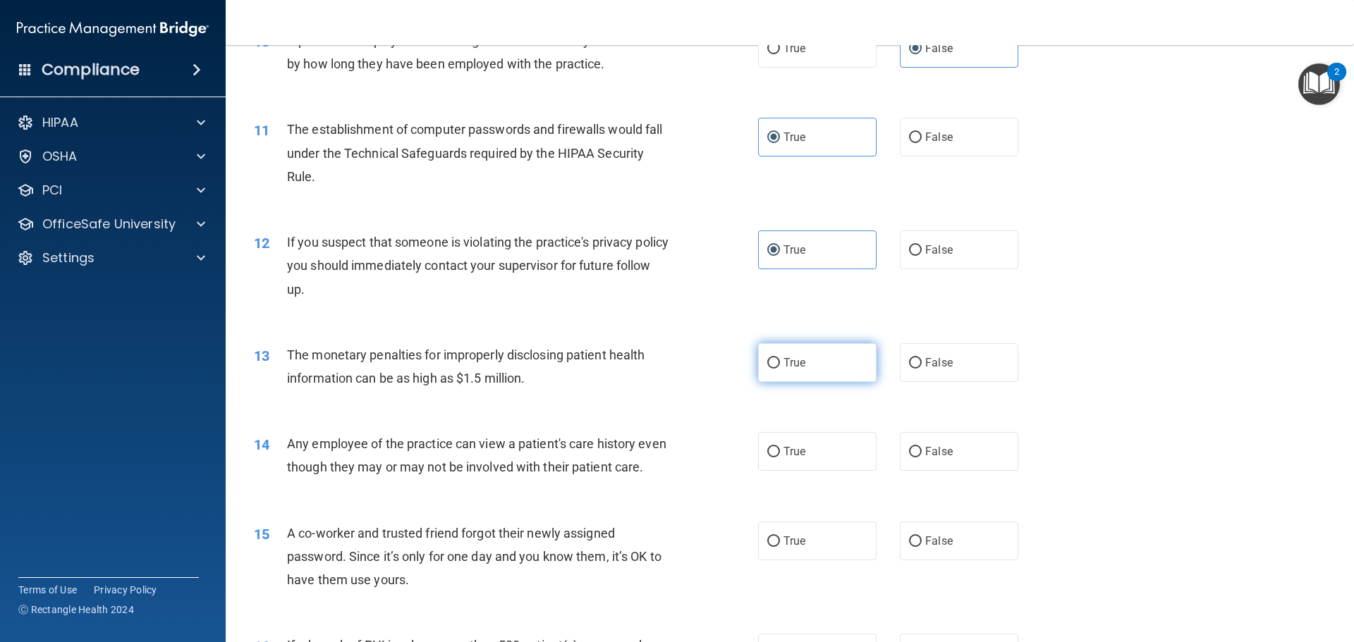
click at [800, 361] on span "True" at bounding box center [794, 362] width 22 height 13
click at [780, 361] on input "True" at bounding box center [773, 363] width 13 height 11
radio input "true"
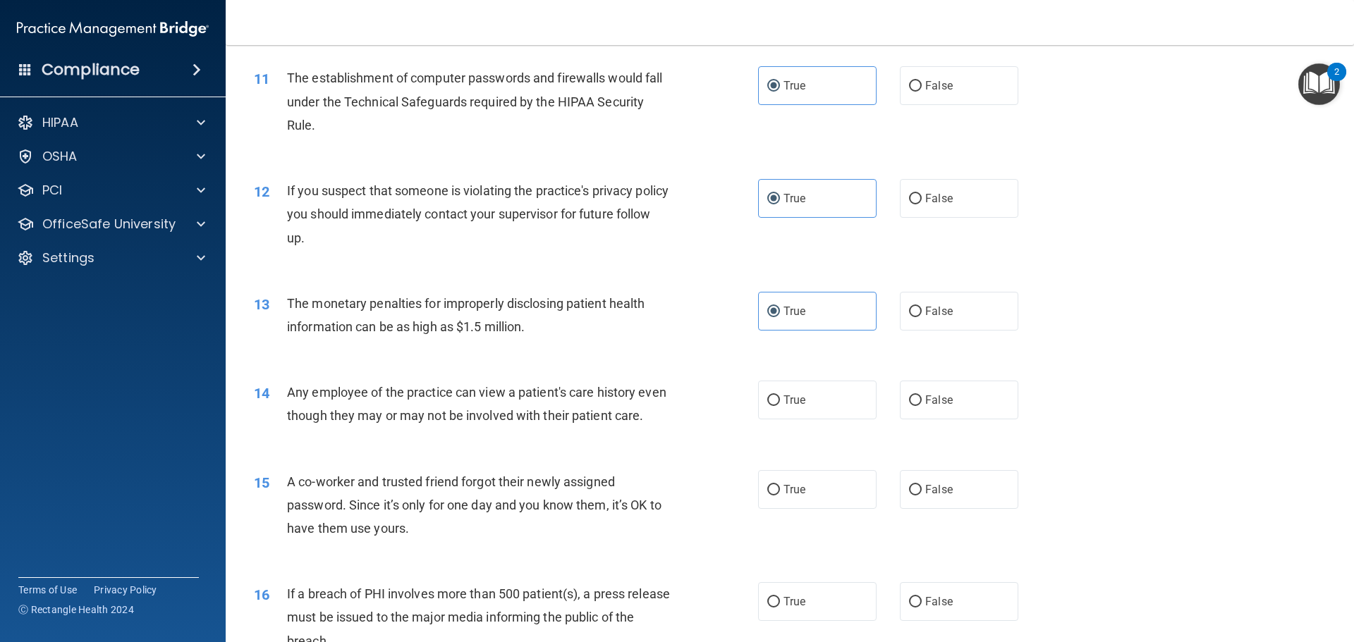
scroll to position [1058, 0]
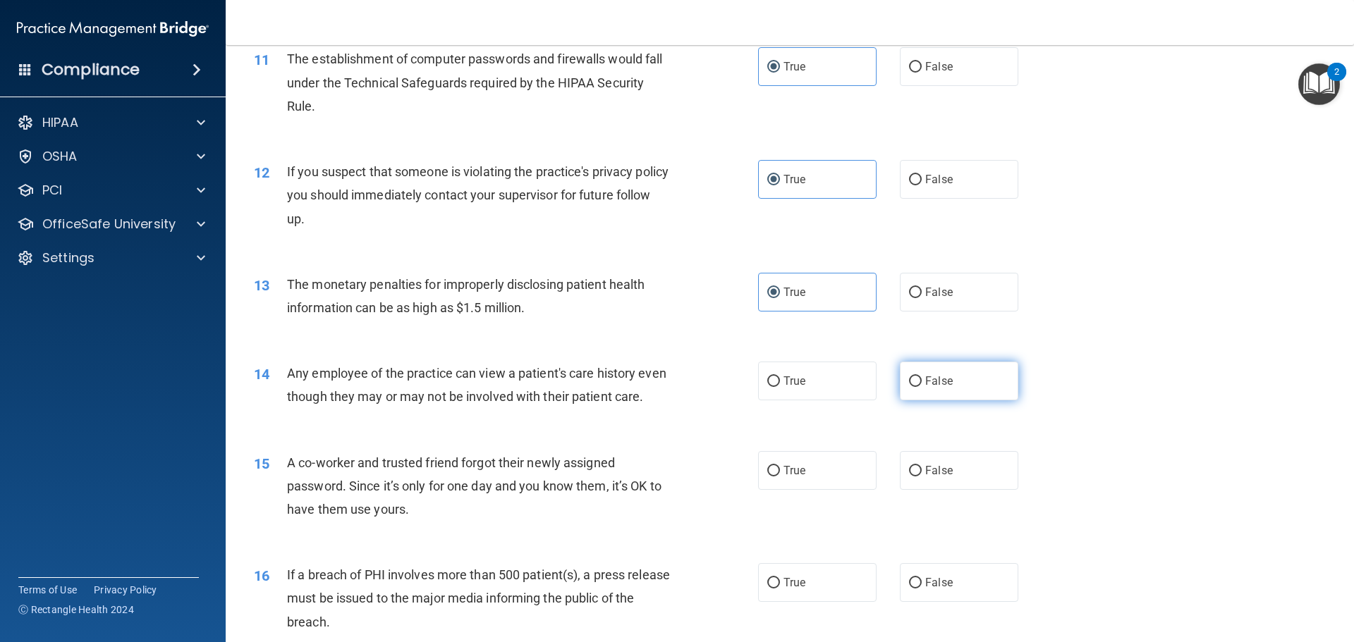
click at [925, 375] on span "False" at bounding box center [938, 380] width 27 height 13
click at [921, 377] on input "False" at bounding box center [915, 382] width 13 height 11
radio input "true"
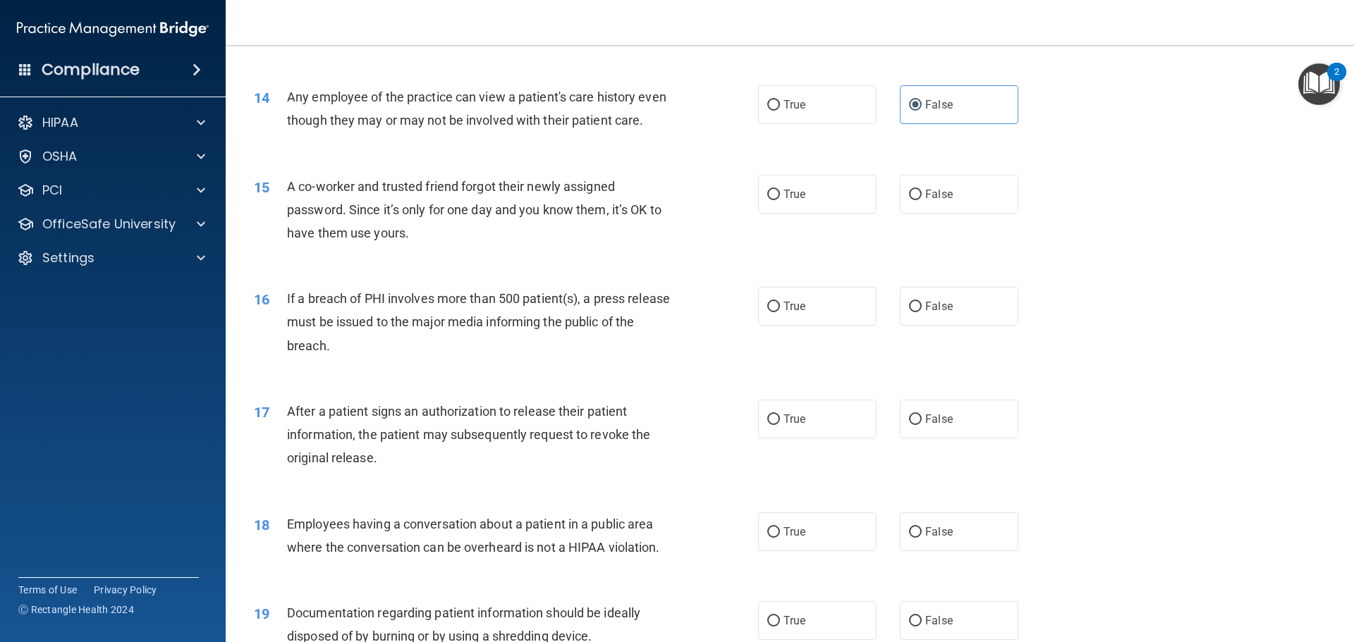
scroll to position [1340, 0]
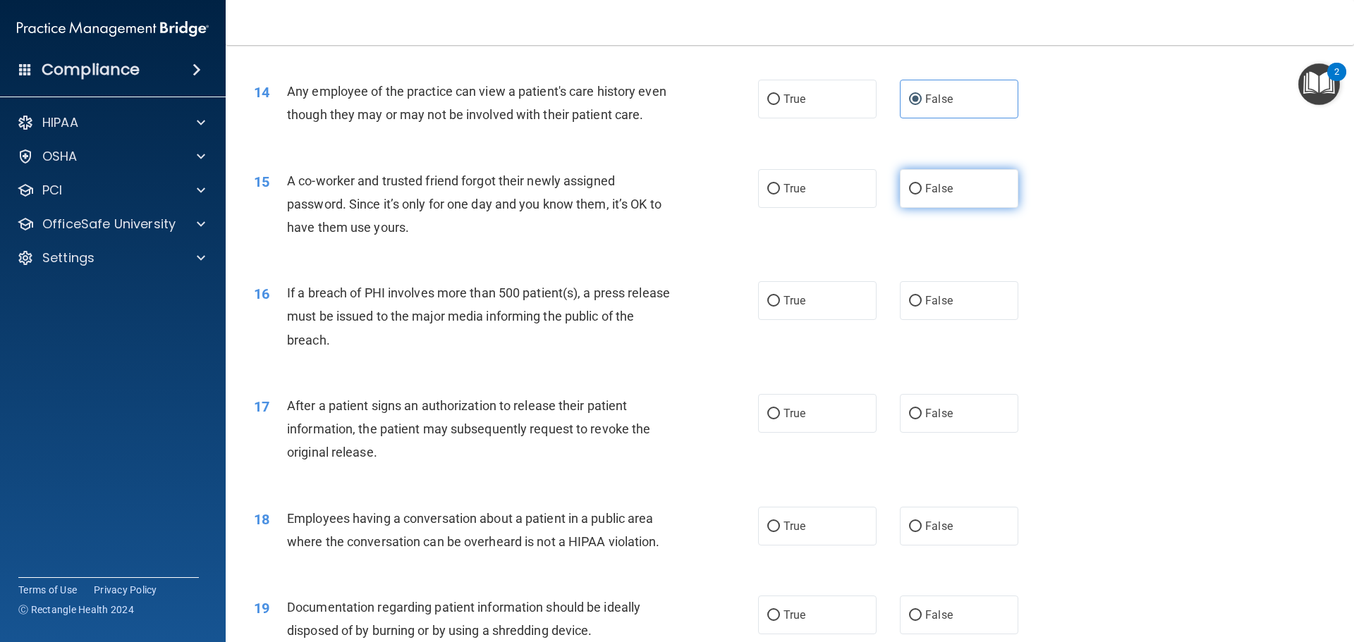
click at [953, 208] on label "False" at bounding box center [959, 188] width 118 height 39
click at [922, 195] on input "False" at bounding box center [915, 189] width 13 height 11
radio input "true"
click at [797, 314] on label "True" at bounding box center [817, 300] width 118 height 39
click at [780, 307] on input "True" at bounding box center [773, 301] width 13 height 11
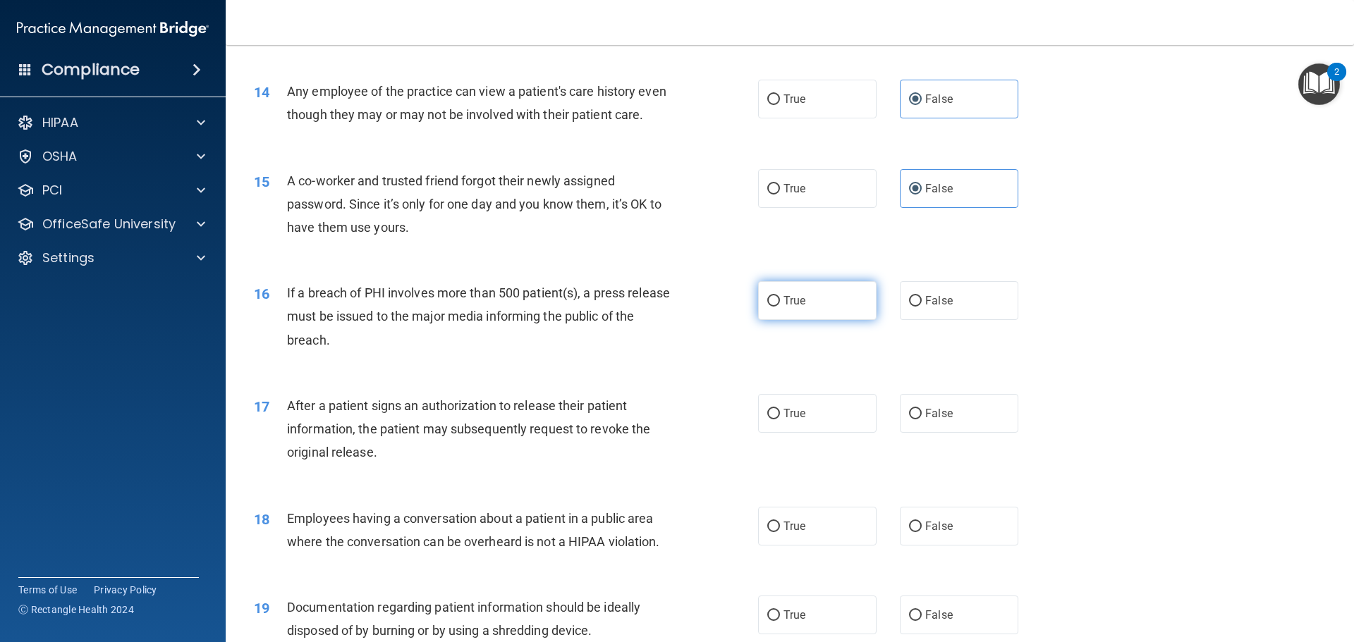
radio input "true"
click at [801, 433] on label "True" at bounding box center [817, 413] width 118 height 39
click at [780, 420] on input "True" at bounding box center [773, 414] width 13 height 11
radio input "true"
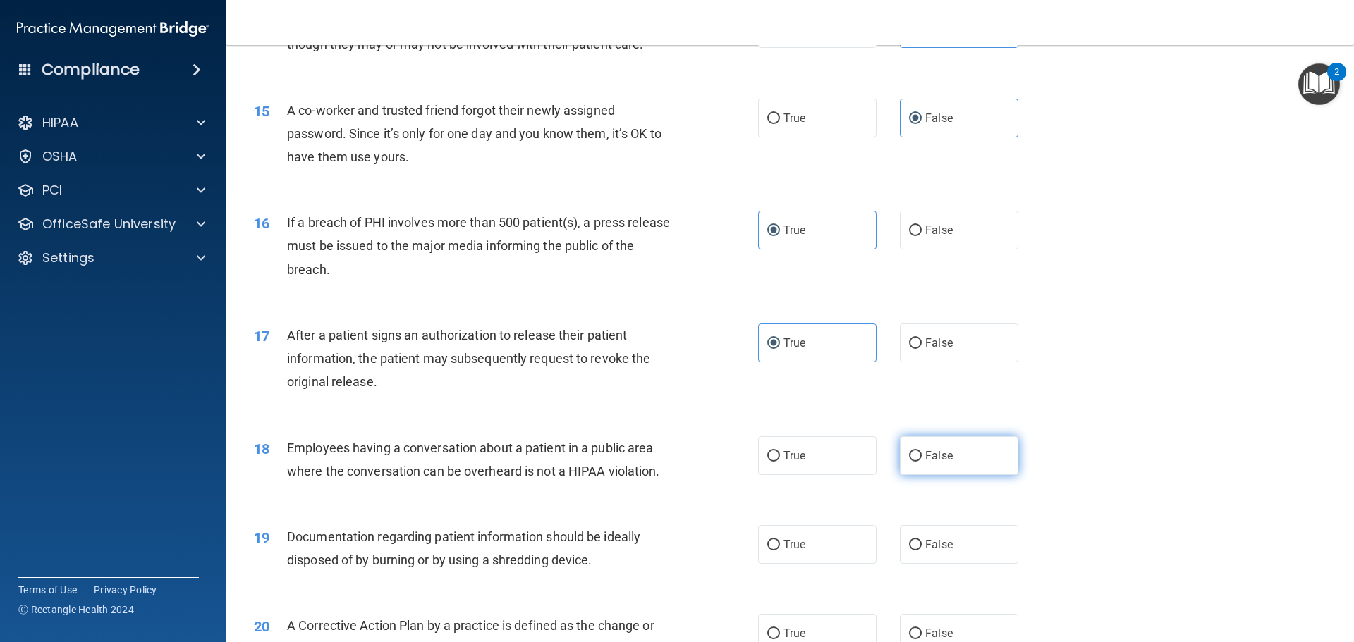
click at [915, 462] on input "False" at bounding box center [915, 456] width 13 height 11
radio input "true"
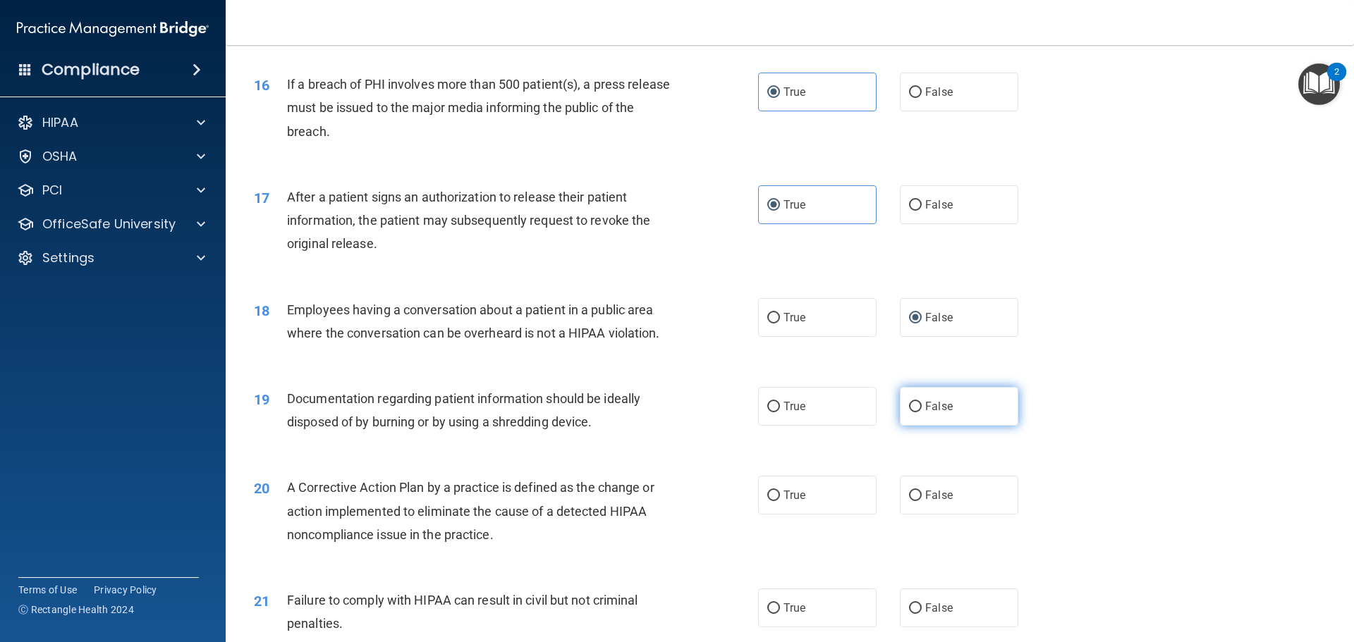
scroll to position [1551, 0]
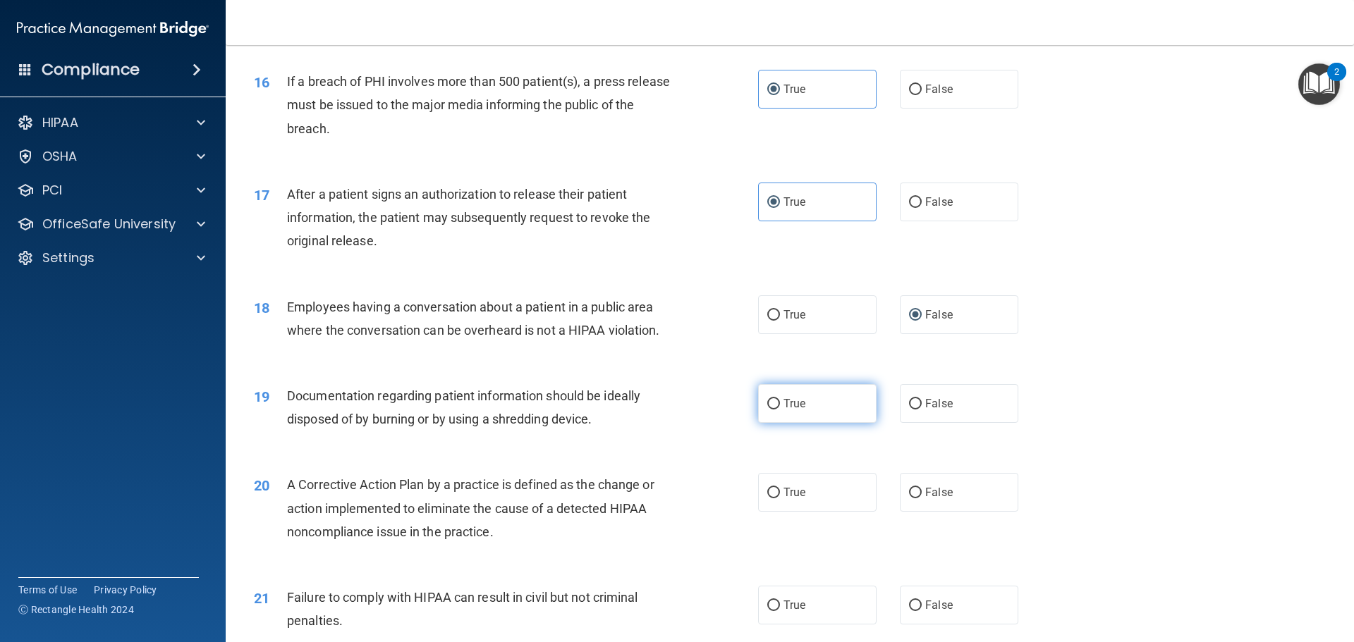
click at [819, 423] on label "True" at bounding box center [817, 403] width 118 height 39
click at [780, 410] on input "True" at bounding box center [773, 404] width 13 height 11
radio input "true"
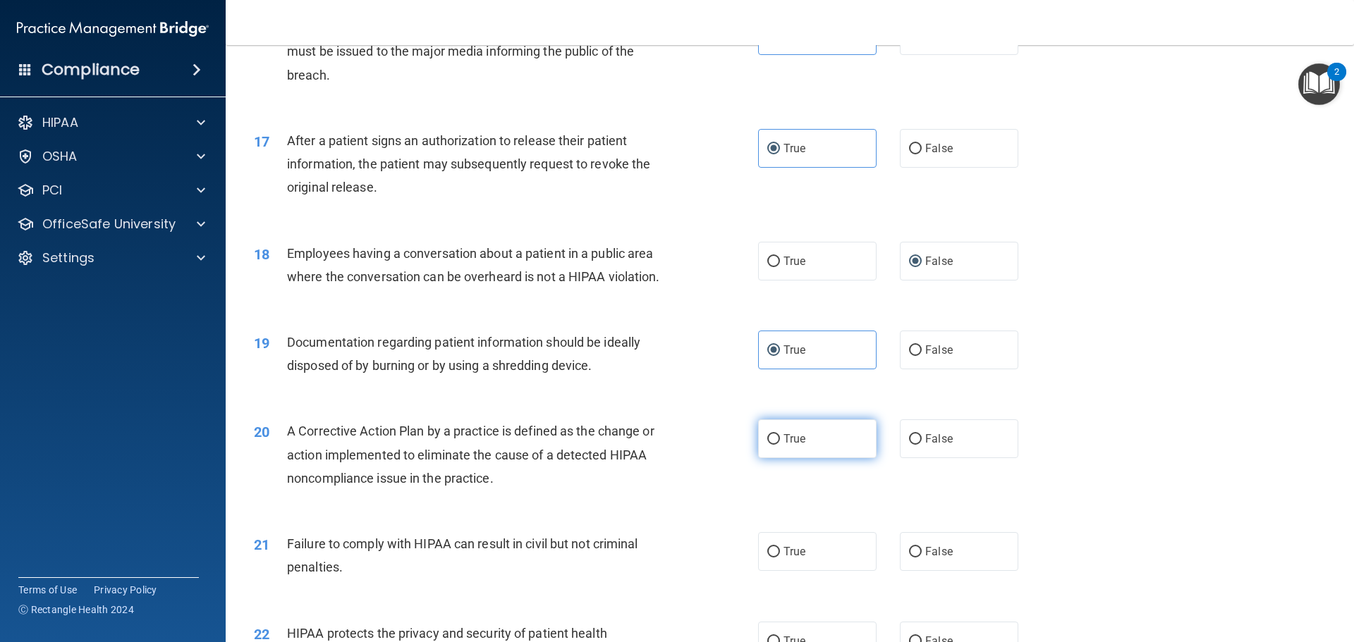
scroll to position [1622, 0]
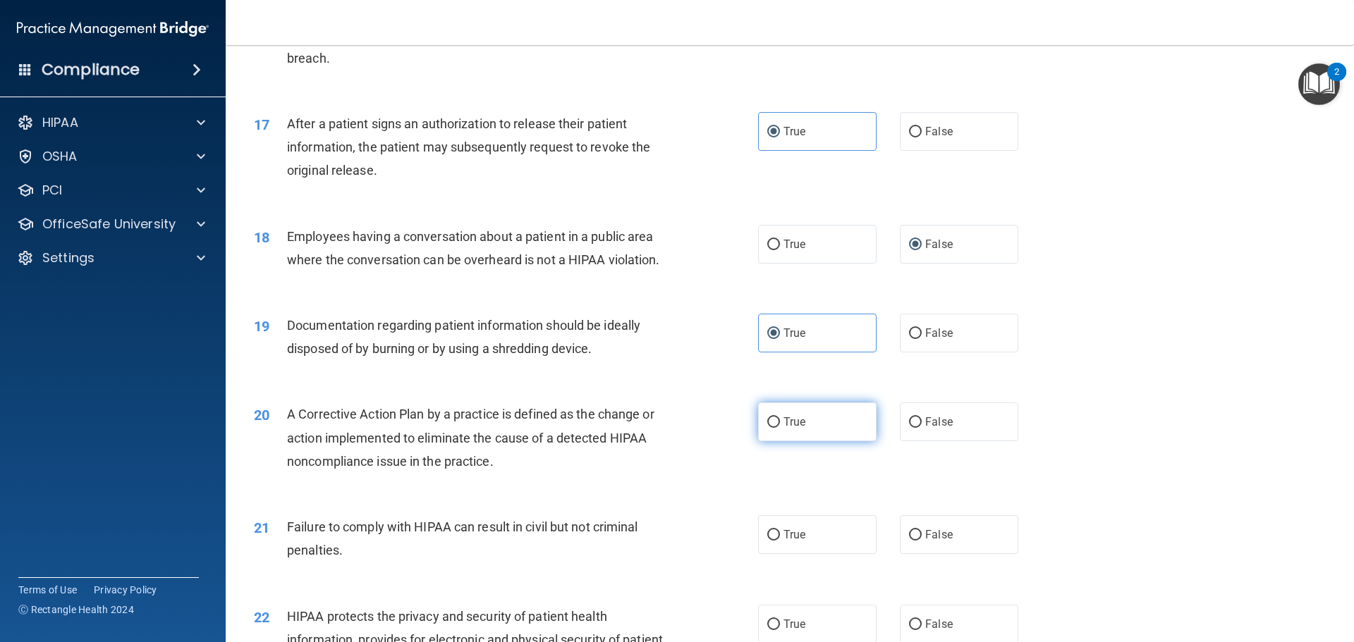
click at [803, 441] on label "True" at bounding box center [817, 422] width 118 height 39
click at [780, 428] on input "True" at bounding box center [773, 422] width 13 height 11
radio input "true"
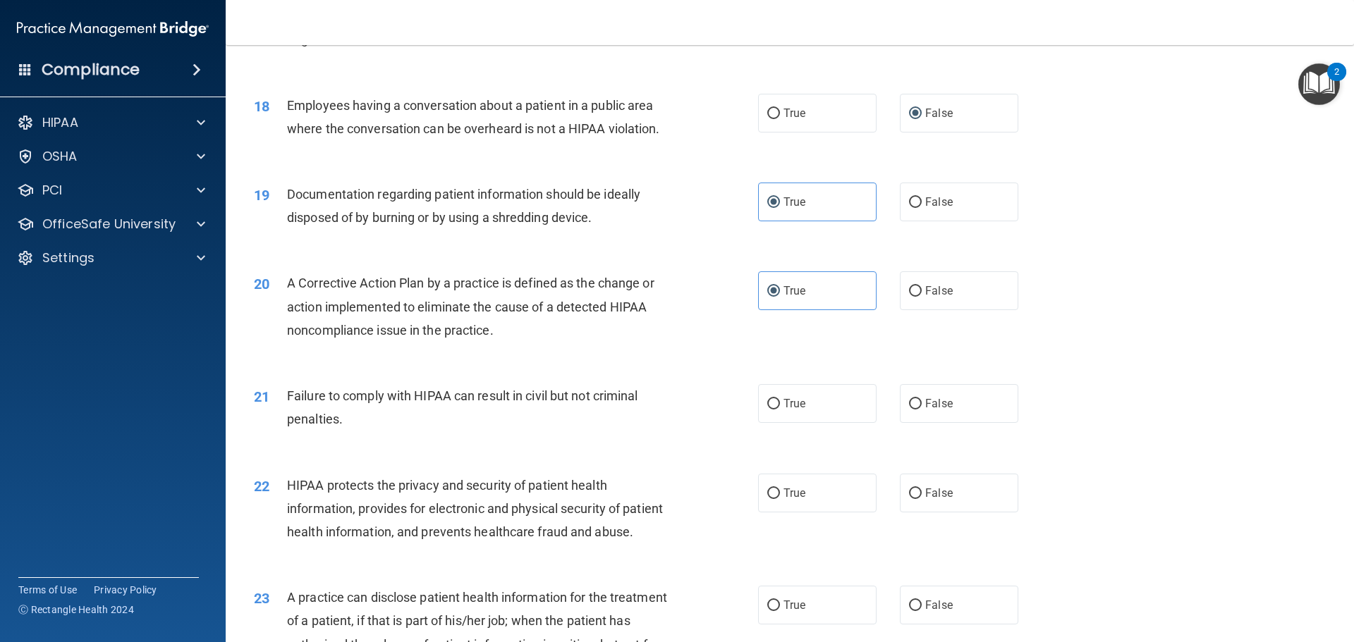
scroll to position [1763, 0]
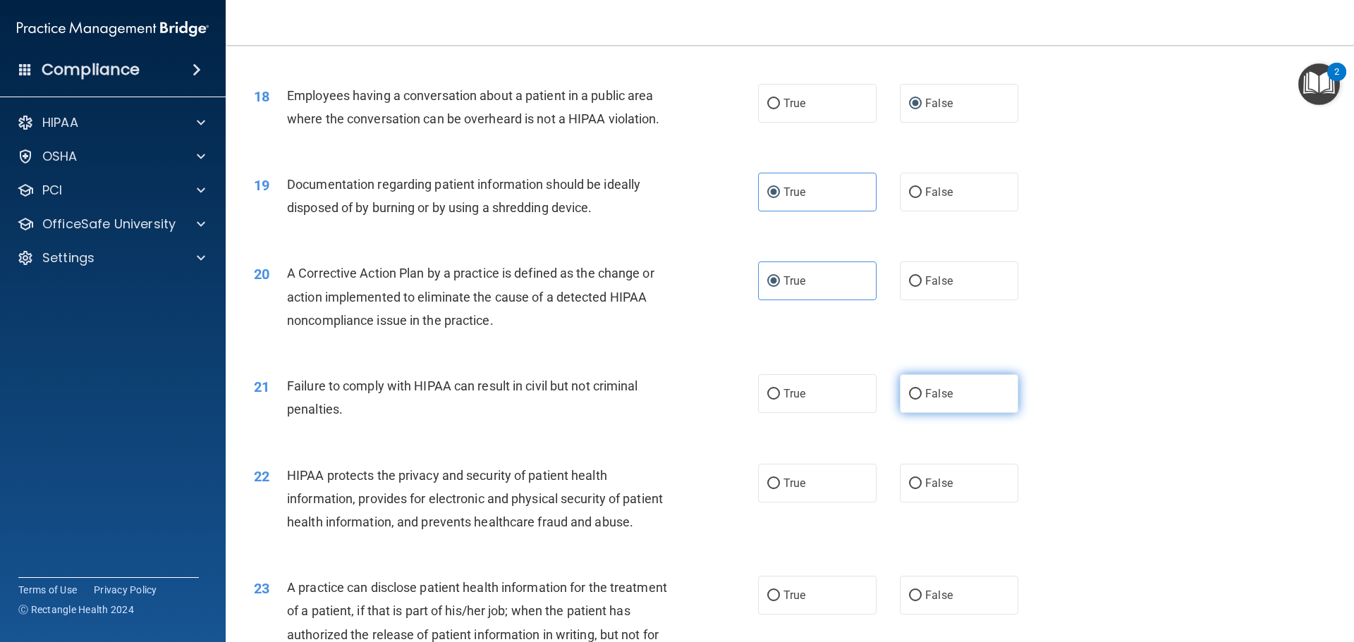
click at [918, 413] on label "False" at bounding box center [959, 393] width 118 height 39
click at [918, 400] on input "False" at bounding box center [915, 394] width 13 height 11
radio input "true"
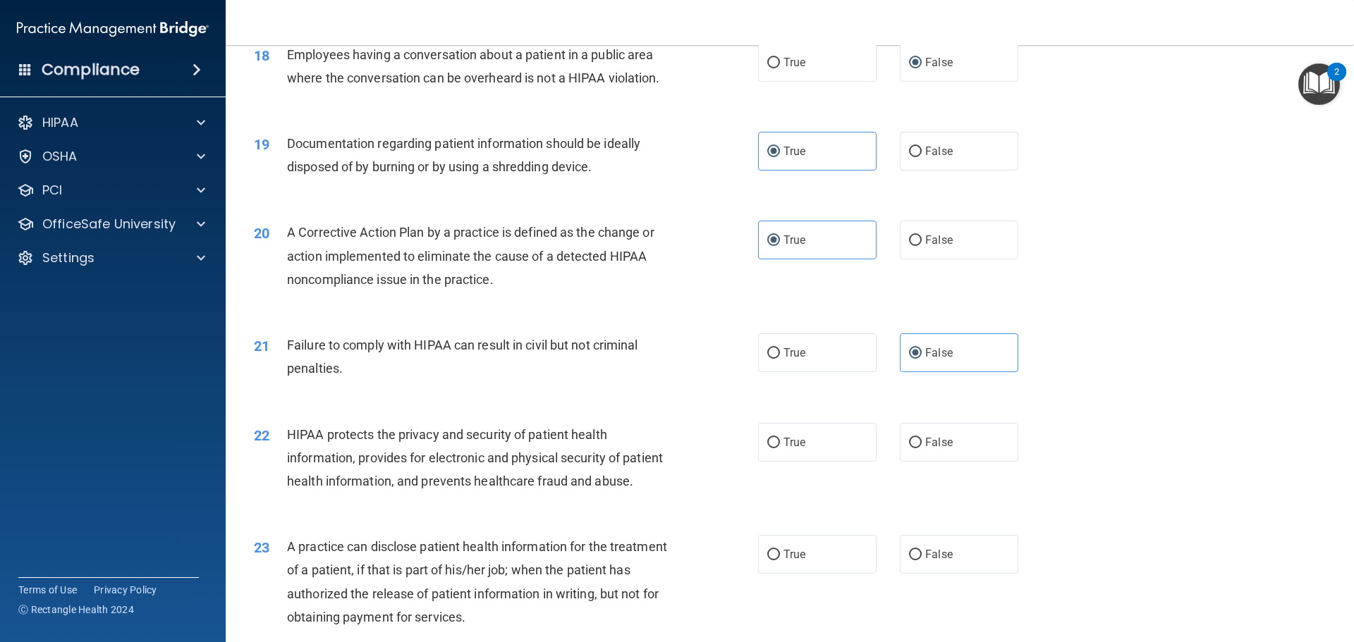
scroll to position [1833, 0]
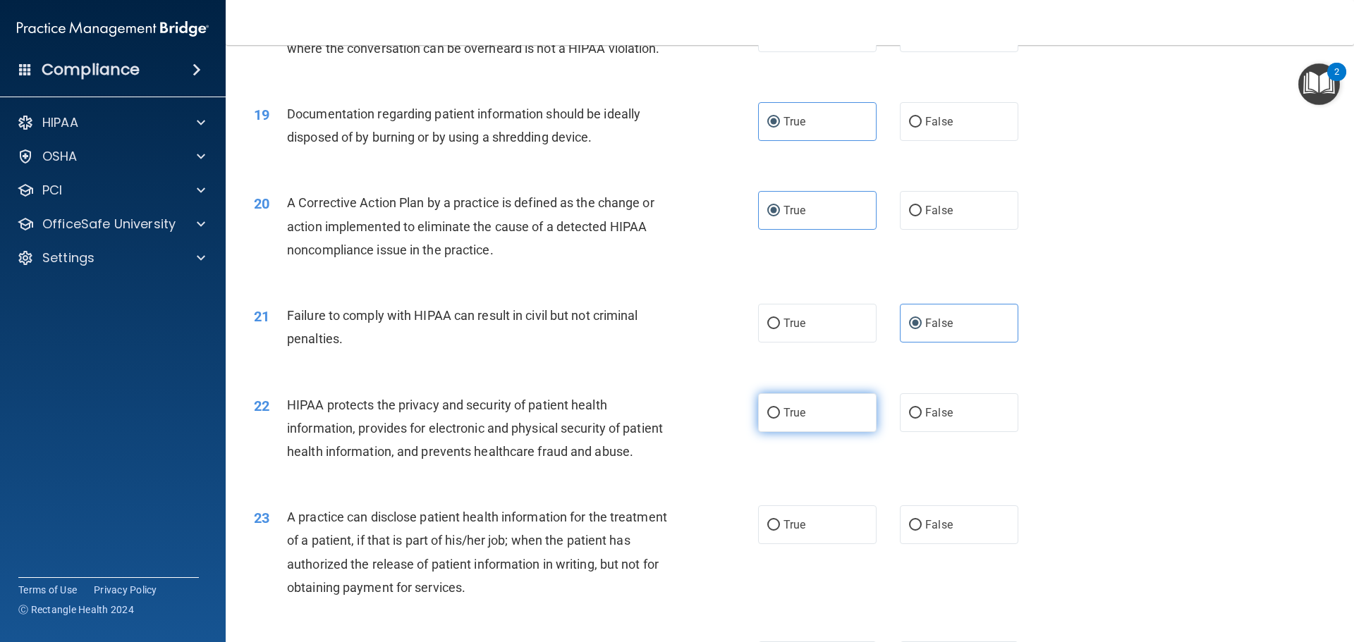
click at [783, 420] on span "True" at bounding box center [794, 412] width 22 height 13
click at [780, 419] on input "True" at bounding box center [773, 413] width 13 height 11
radio input "true"
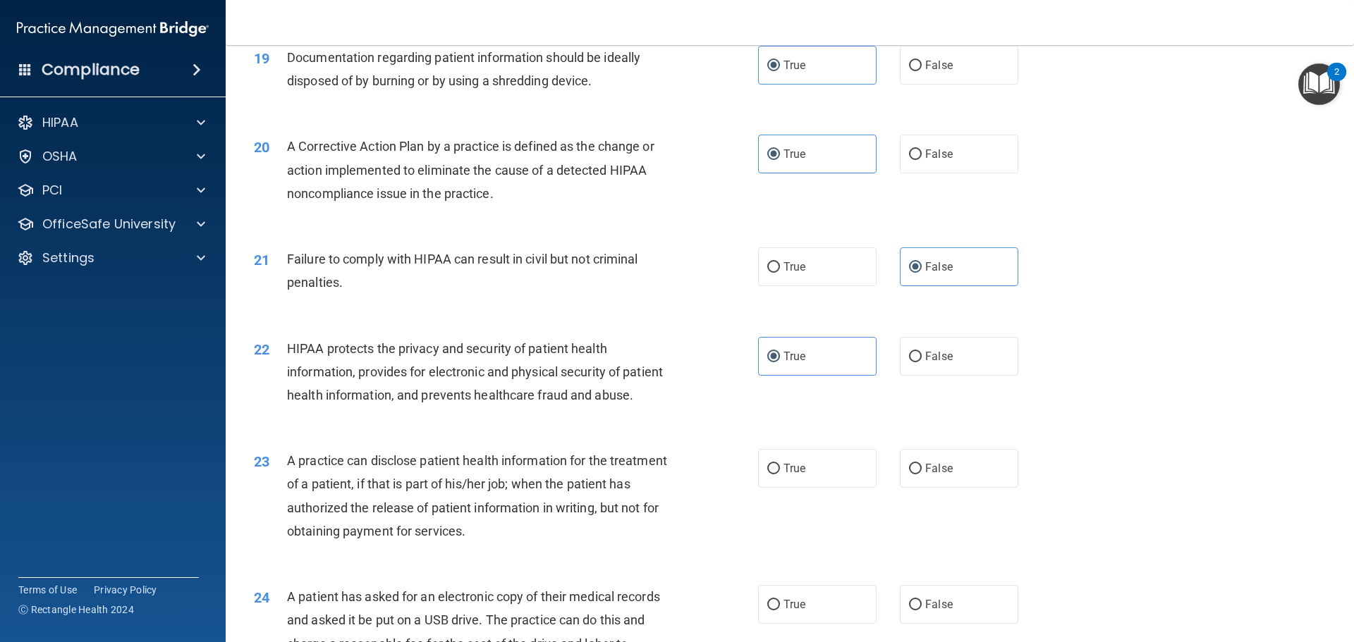
scroll to position [1974, 0]
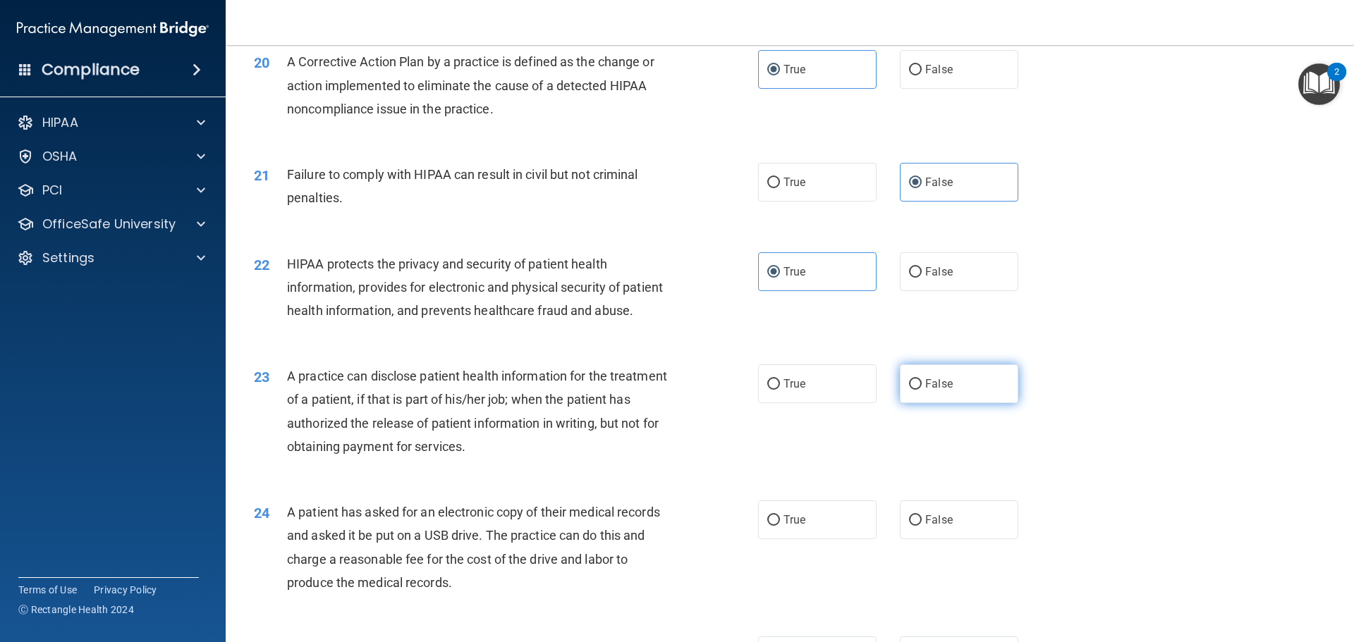
click at [930, 403] on label "False" at bounding box center [959, 384] width 118 height 39
click at [922, 390] on input "False" at bounding box center [915, 384] width 13 height 11
radio input "true"
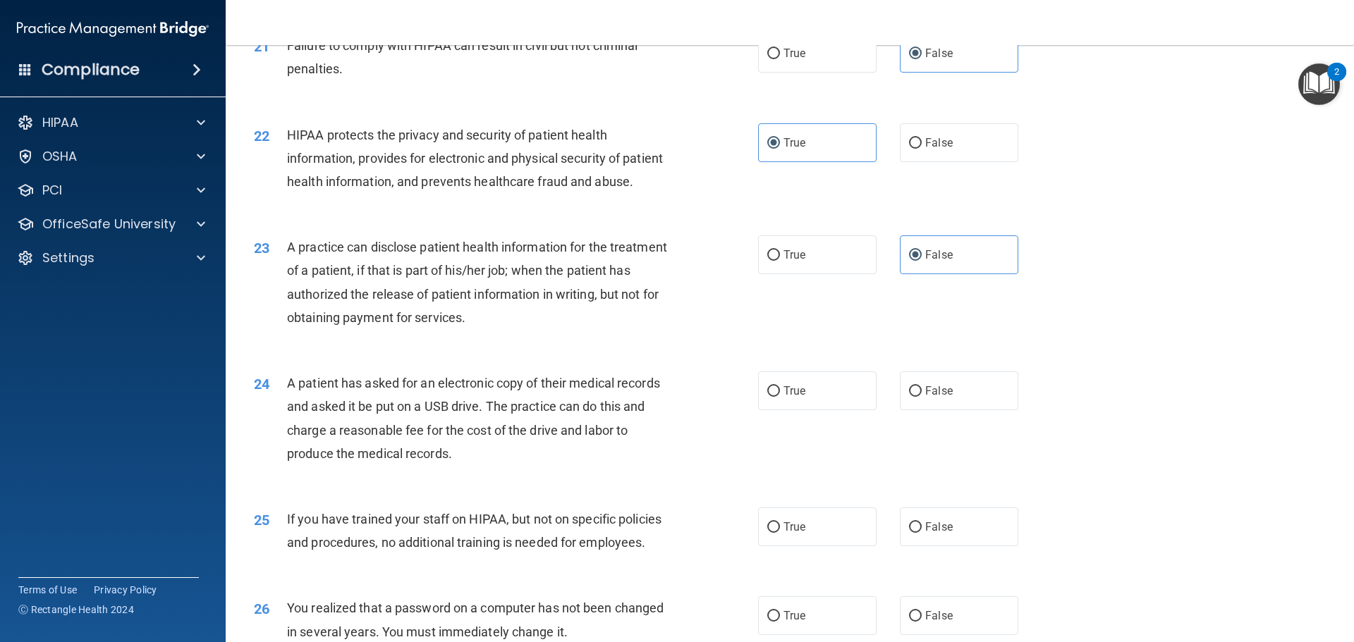
scroll to position [2115, 0]
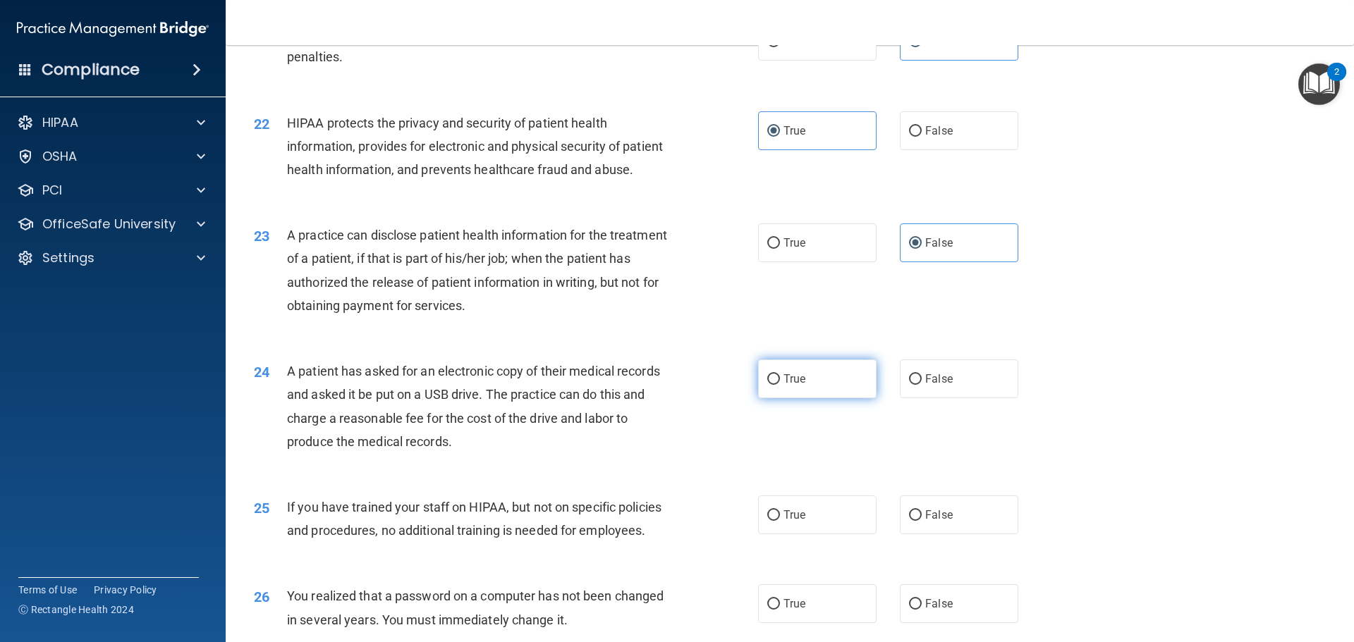
click at [821, 398] on label "True" at bounding box center [817, 379] width 118 height 39
click at [780, 385] on input "True" at bounding box center [773, 379] width 13 height 11
radio input "true"
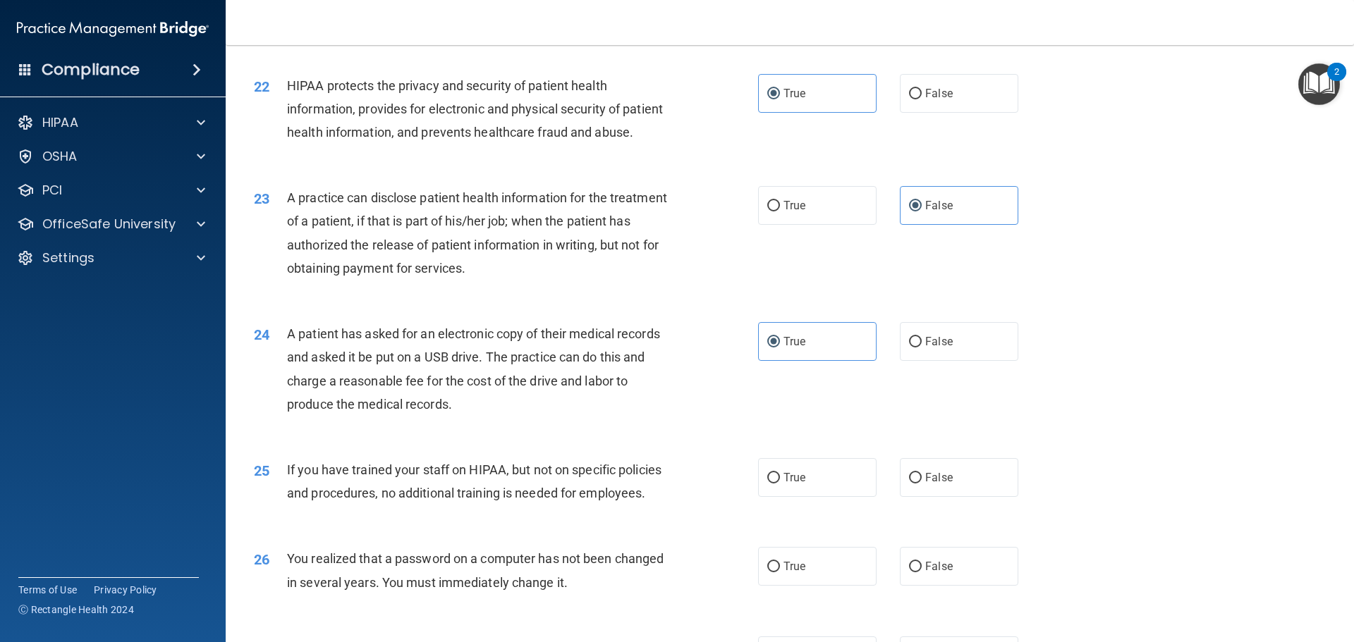
scroll to position [2256, 0]
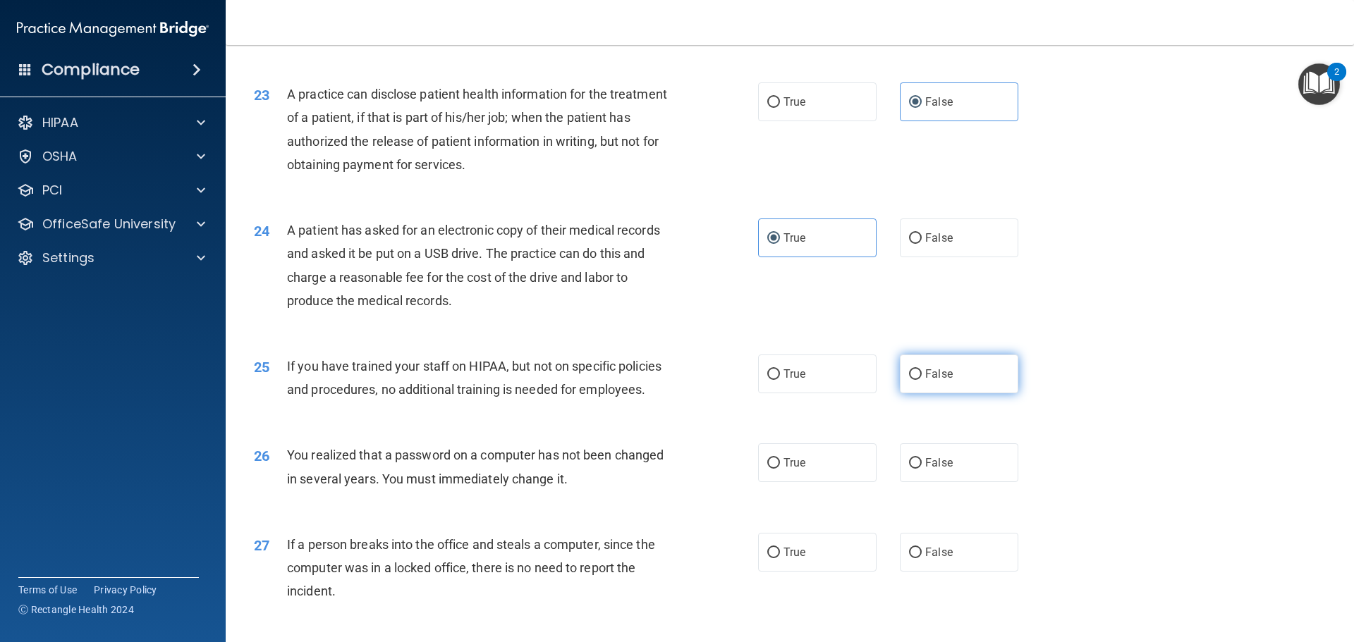
click at [961, 393] on label "False" at bounding box center [959, 374] width 118 height 39
click at [922, 380] on input "False" at bounding box center [915, 374] width 13 height 11
radio input "true"
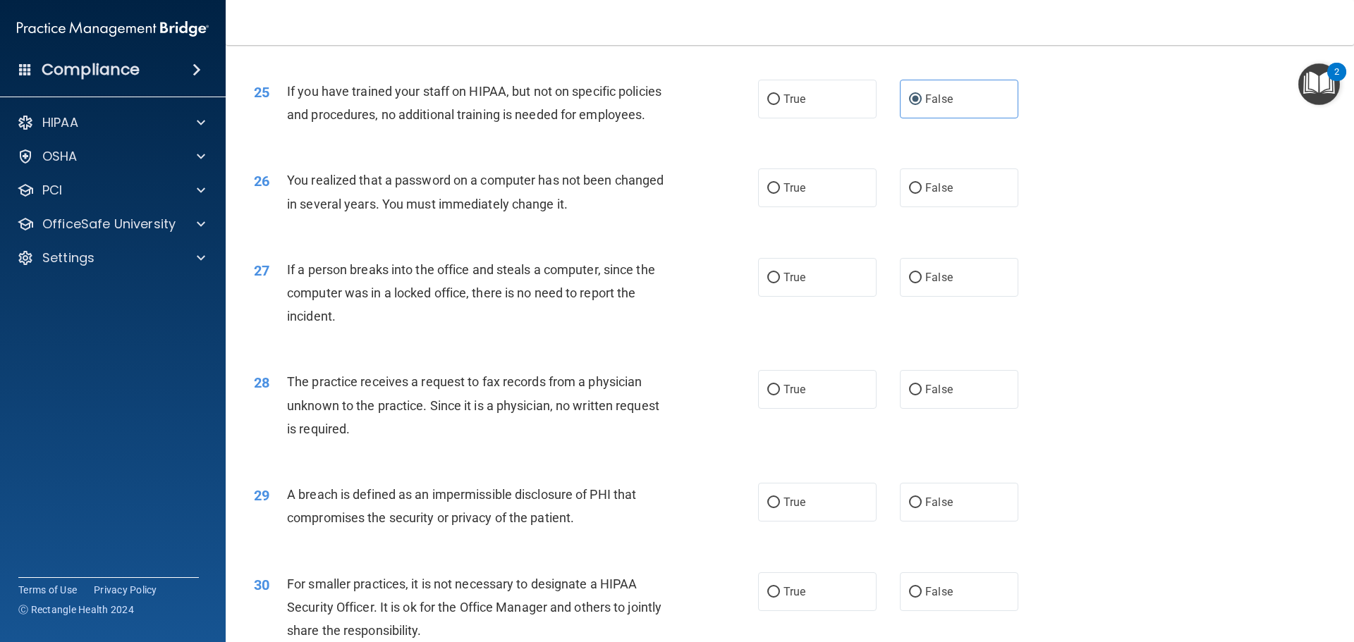
scroll to position [2538, 0]
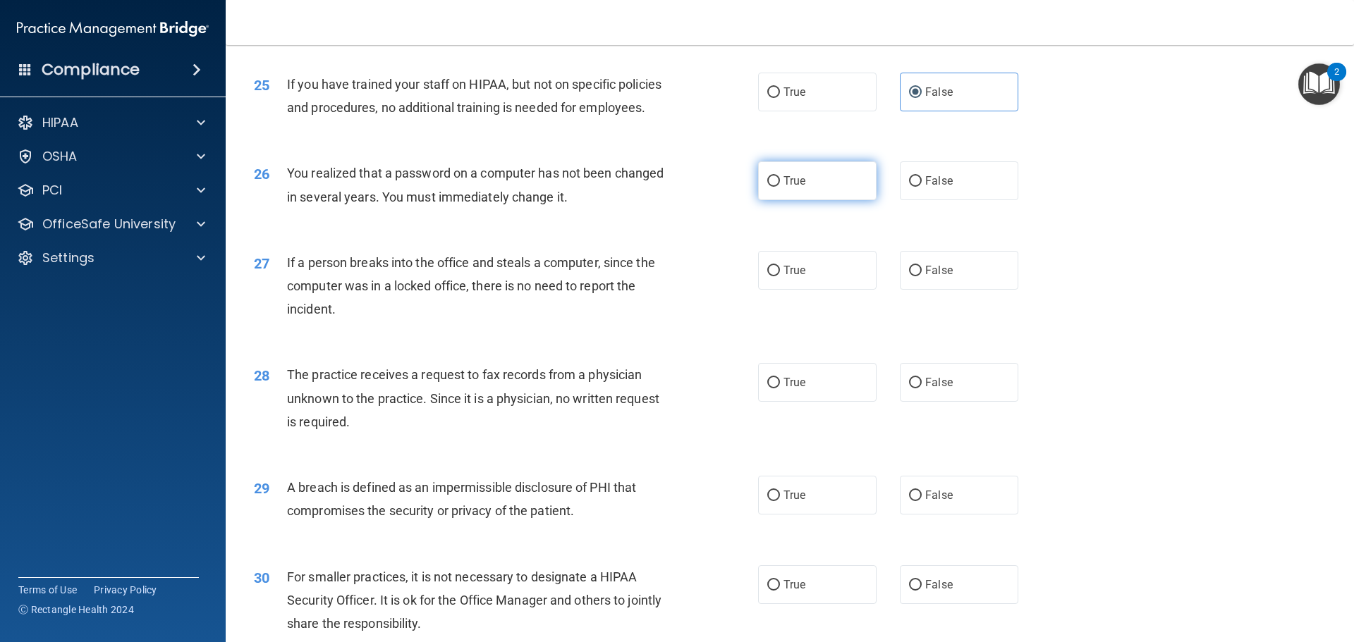
click at [824, 200] on label "True" at bounding box center [817, 180] width 118 height 39
click at [780, 187] on input "True" at bounding box center [773, 181] width 13 height 11
radio input "true"
click at [948, 290] on label "False" at bounding box center [959, 270] width 118 height 39
click at [922, 276] on input "False" at bounding box center [915, 271] width 13 height 11
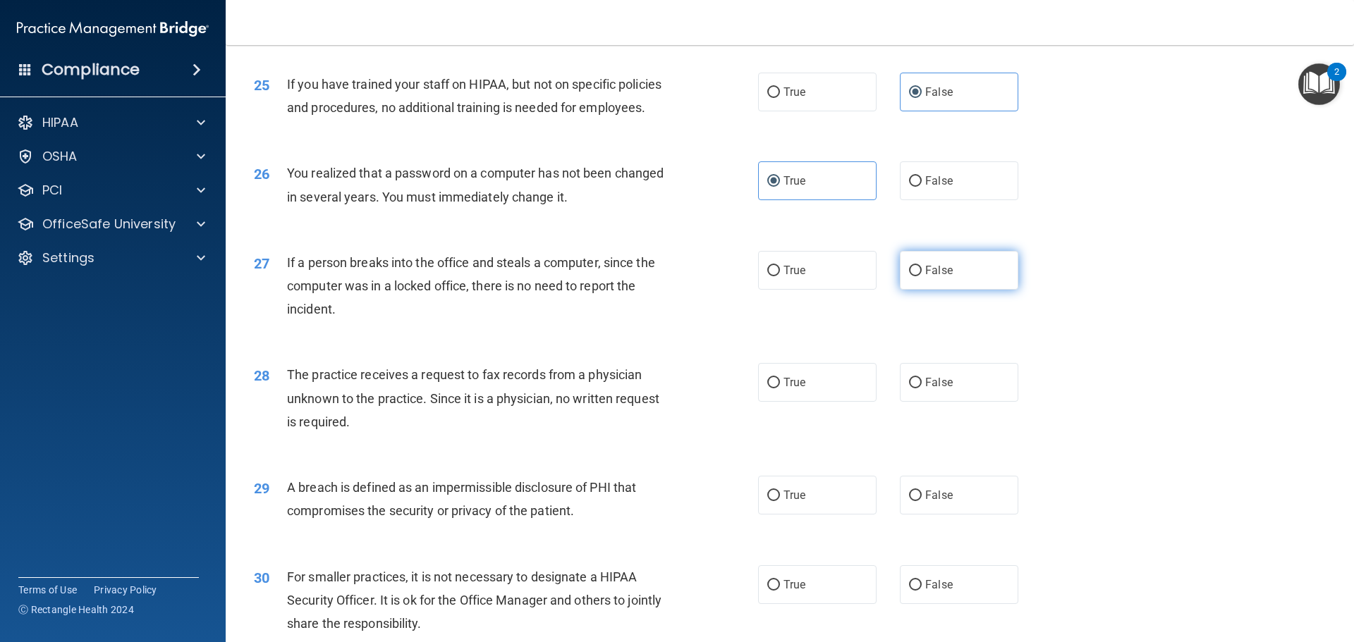
radio input "true"
click at [946, 402] on label "False" at bounding box center [959, 382] width 118 height 39
click at [922, 389] on input "False" at bounding box center [915, 383] width 13 height 11
radio input "true"
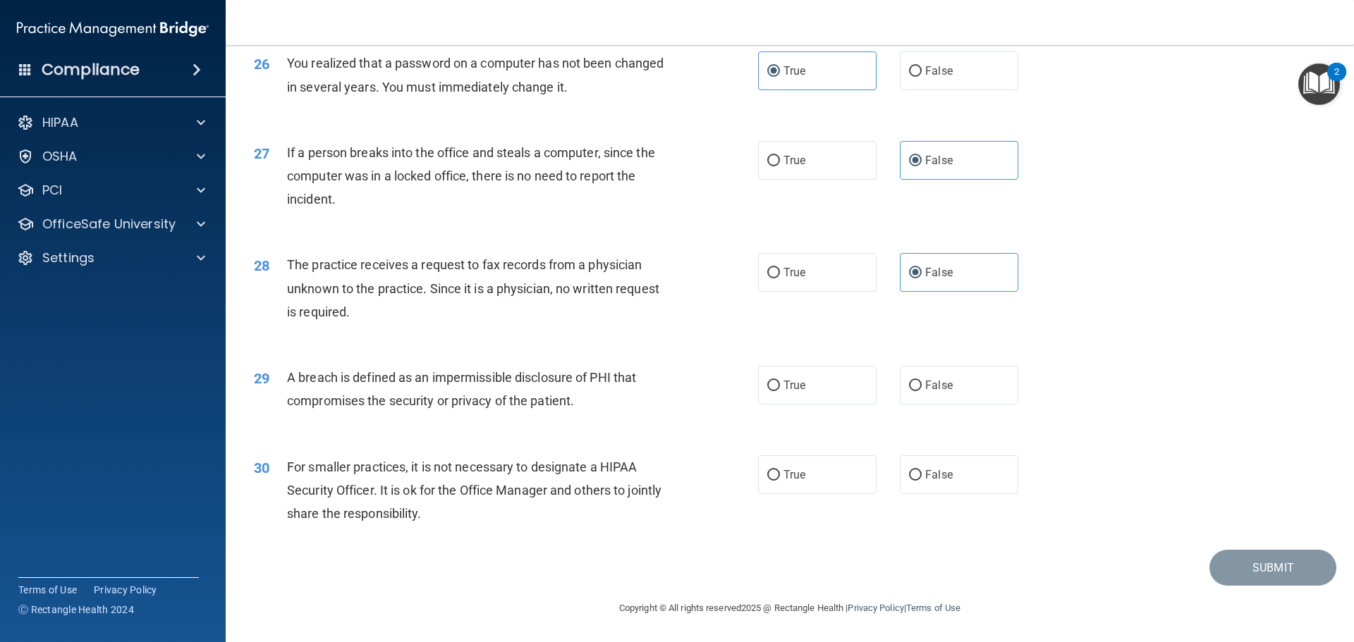
scroll to position [2695, 0]
click at [818, 391] on label "True" at bounding box center [817, 385] width 118 height 39
click at [780, 391] on input "True" at bounding box center [773, 386] width 13 height 11
radio input "true"
click at [939, 484] on label "False" at bounding box center [959, 474] width 118 height 39
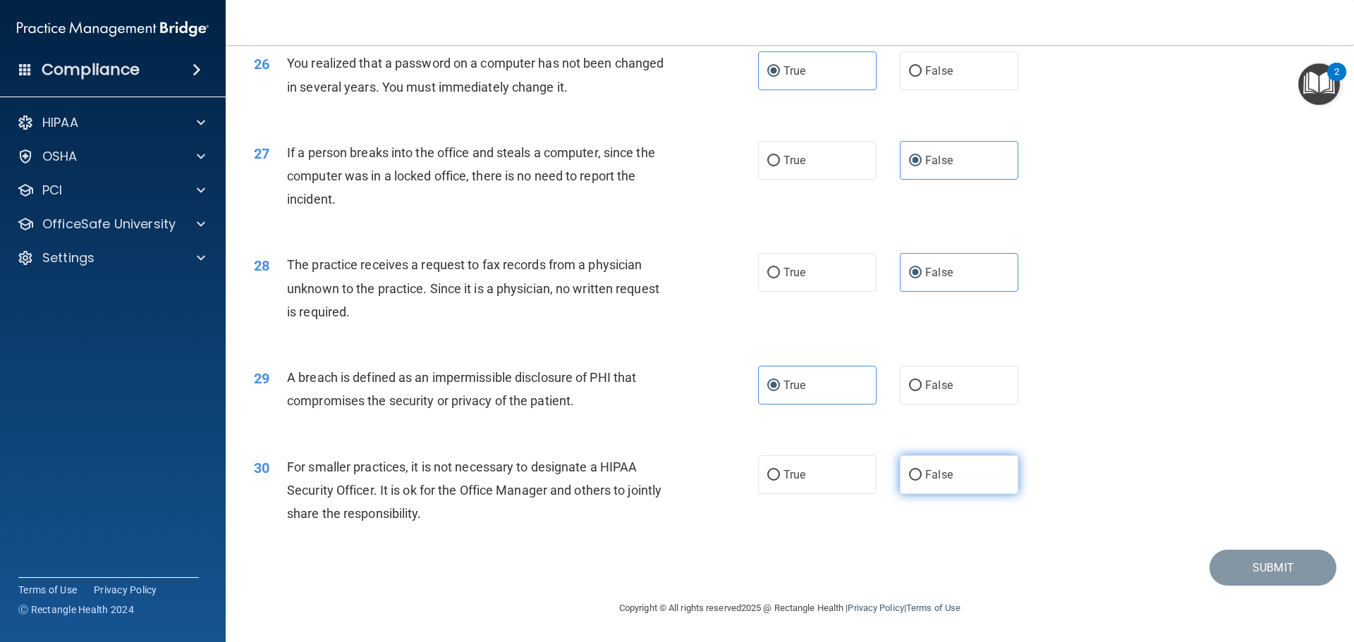
click at [922, 481] on input "False" at bounding box center [915, 475] width 13 height 11
radio input "true"
click at [1249, 572] on button "Submit" at bounding box center [1272, 568] width 127 height 36
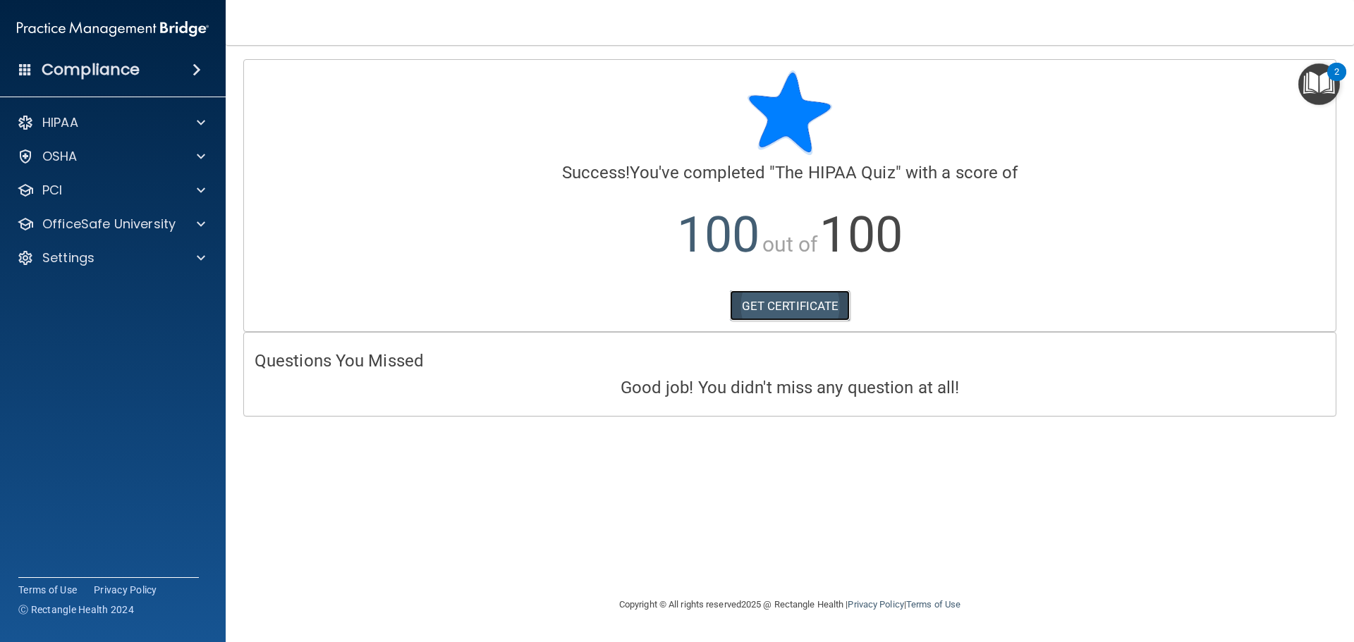
click at [803, 307] on link "GET CERTIFICATE" at bounding box center [790, 306] width 121 height 31
click at [117, 119] on div "HIPAA" at bounding box center [93, 122] width 175 height 17
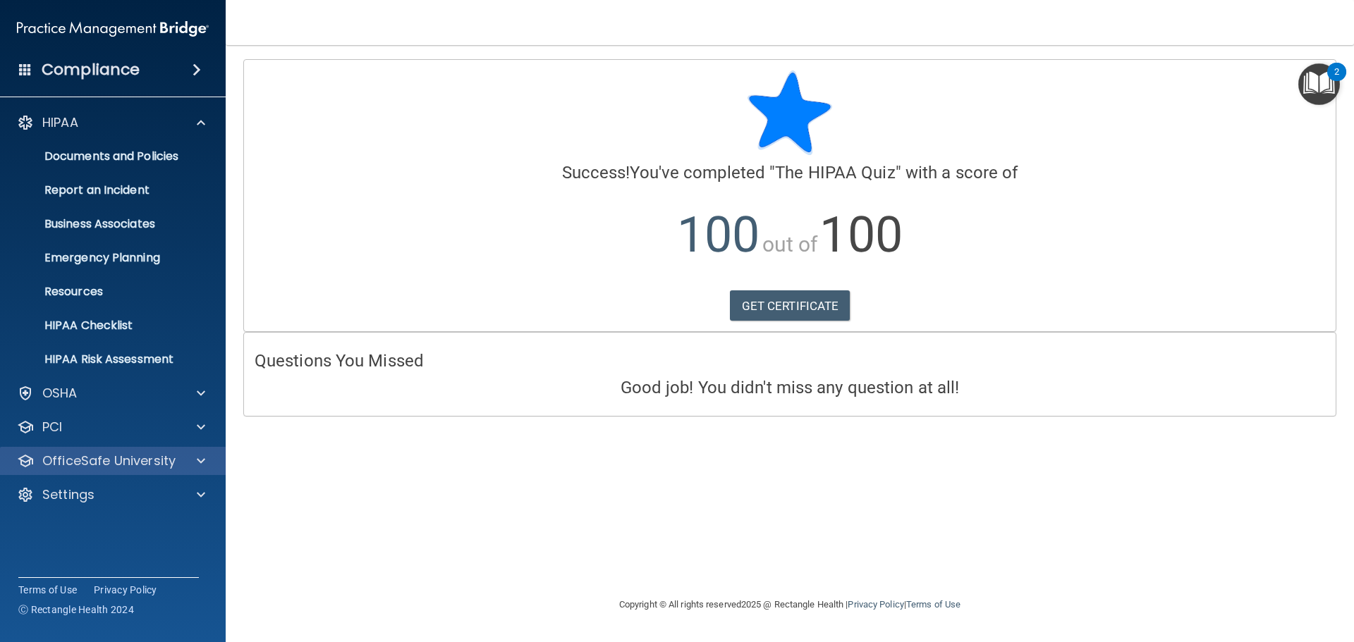
click at [95, 451] on div "OfficeSafe University" at bounding box center [113, 461] width 226 height 28
click at [98, 460] on p "OfficeSafe University" at bounding box center [108, 461] width 133 height 17
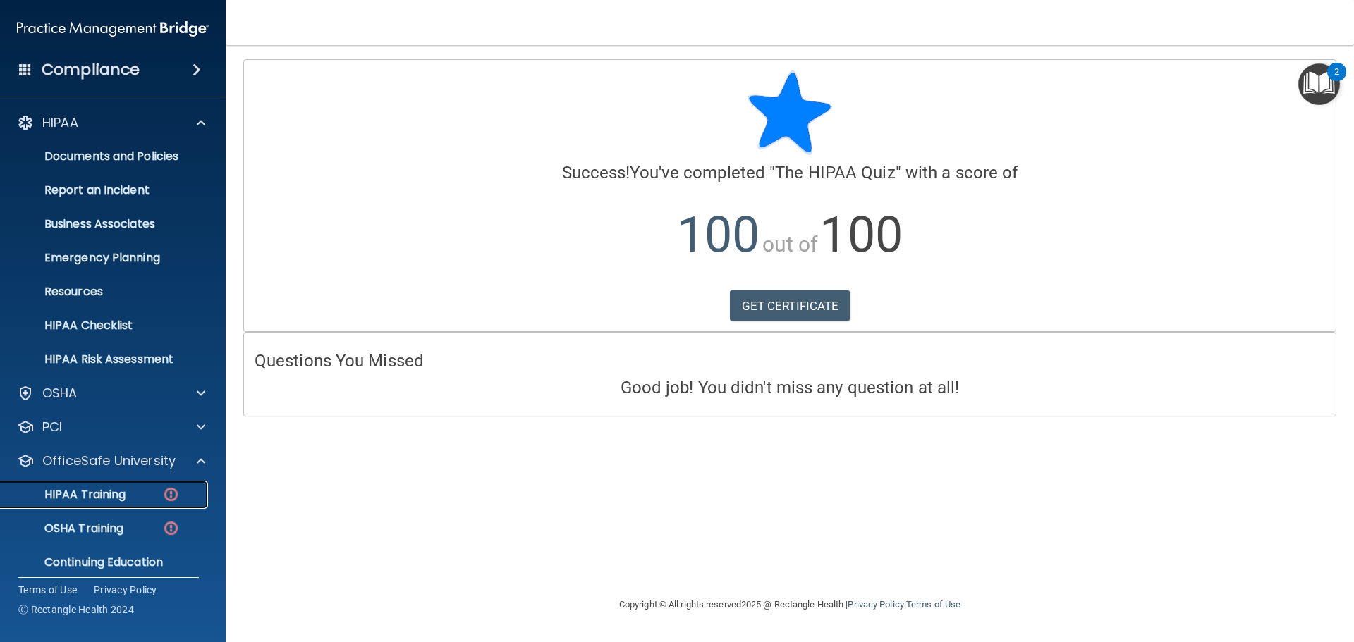
click at [95, 490] on p "HIPAA Training" at bounding box center [67, 495] width 116 height 14
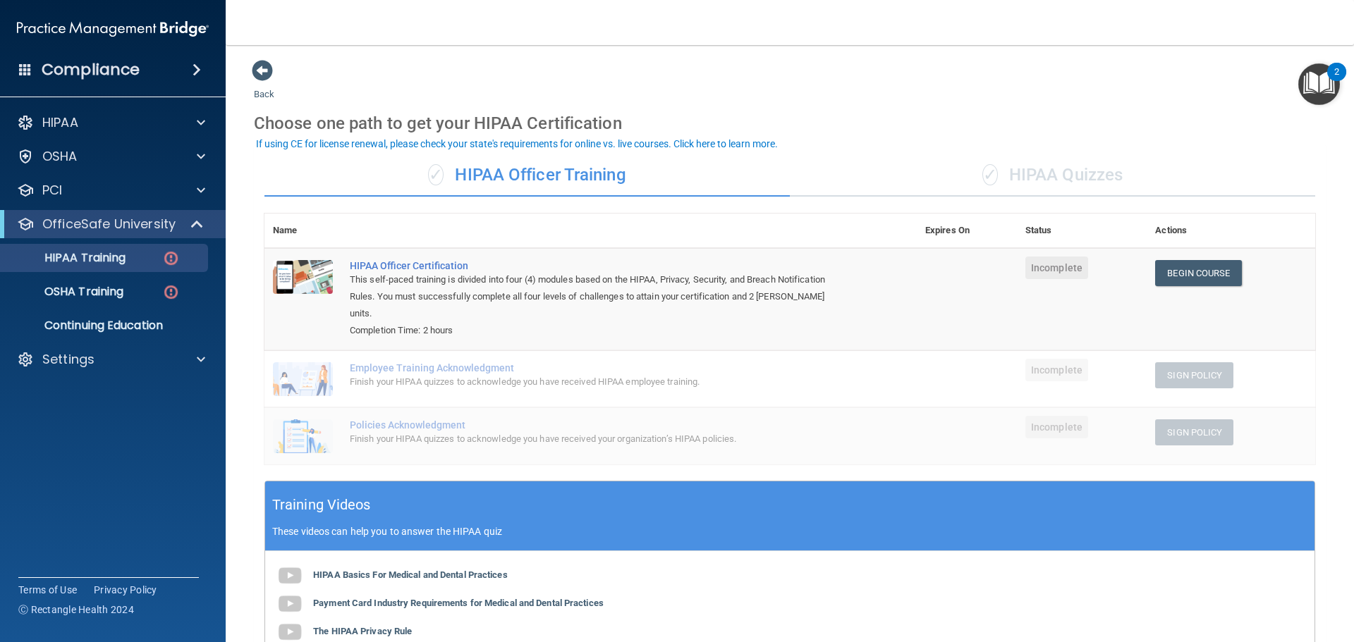
click at [1053, 170] on div "✓ HIPAA Quizzes" at bounding box center [1052, 175] width 525 height 42
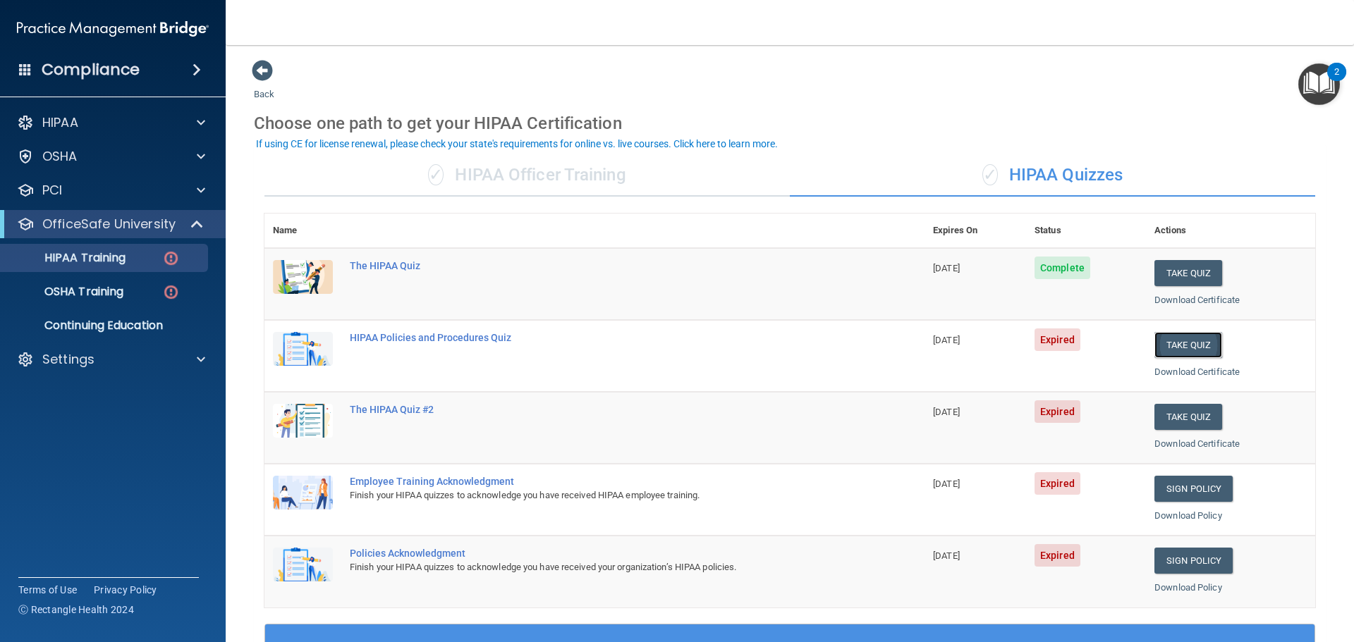
click at [1181, 349] on button "Take Quiz" at bounding box center [1188, 345] width 68 height 26
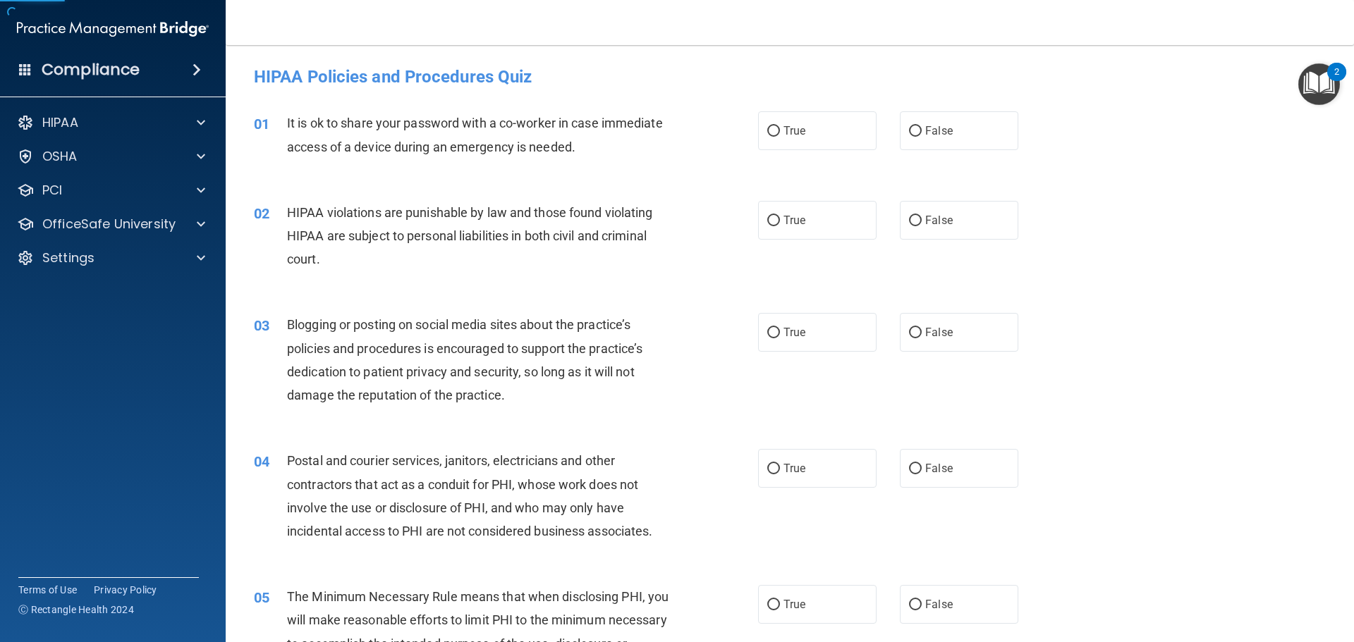
click at [496, 213] on span "HIPAA violations are punishable by law and those found violating HIPAA are subj…" at bounding box center [469, 235] width 365 height 61
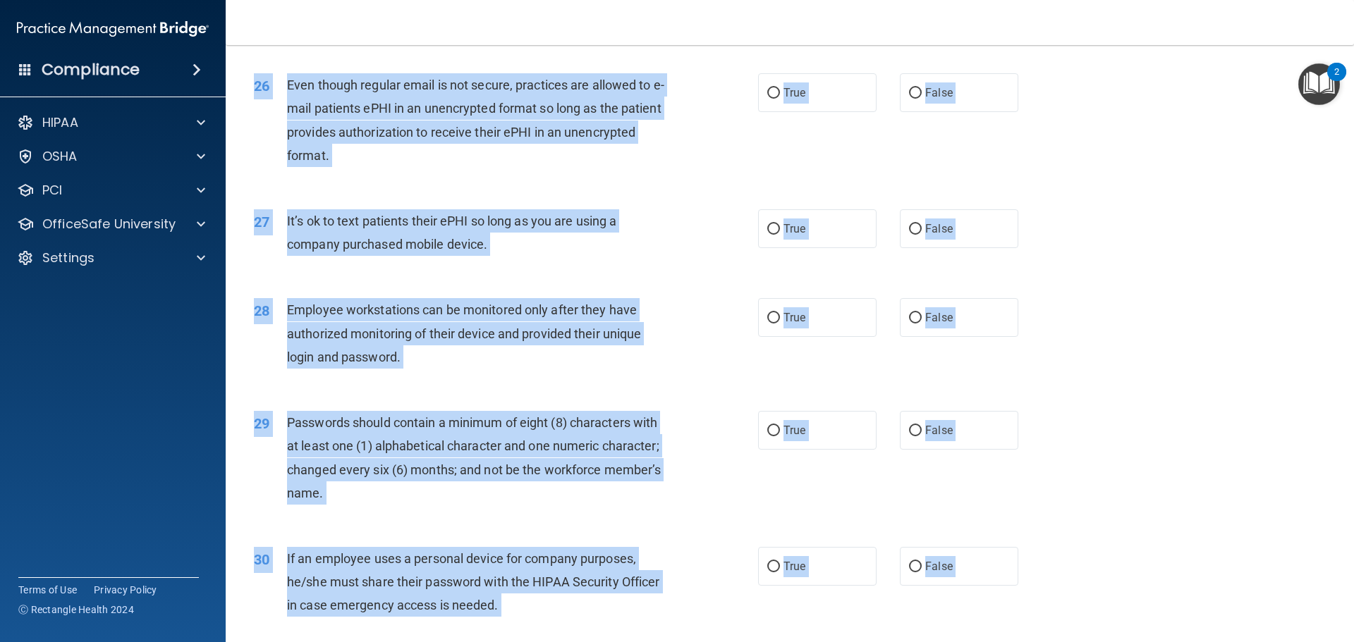
scroll to position [2897, 0]
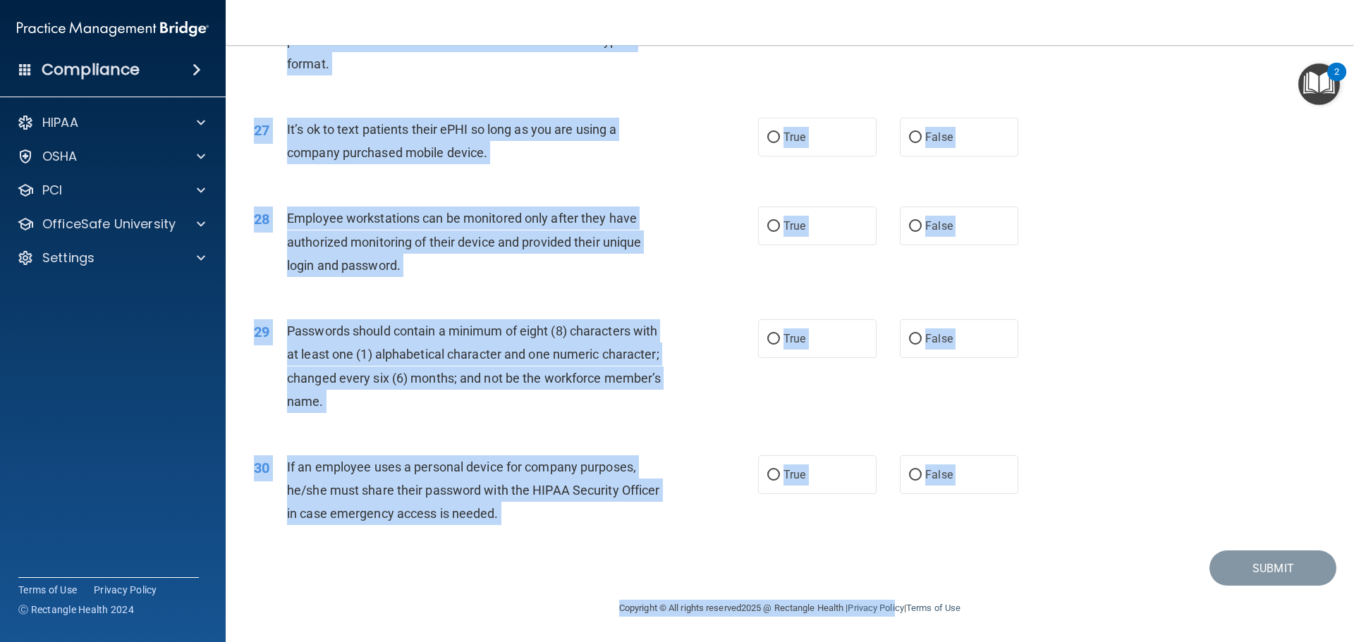
drag, startPoint x: 260, startPoint y: 126, endPoint x: 893, endPoint y: 675, distance: 838.2
click at [893, 642] on html "Compliance HIPAA Documents and Policies Report an Incident Business Associates …" at bounding box center [677, 321] width 1354 height 642
copy main "1 It is ok to share your password with a co-worker in case immediate access of …"
click at [606, 286] on div "28 Employee workstations can be monitored only after they have authorized monit…" at bounding box center [789, 245] width 1093 height 113
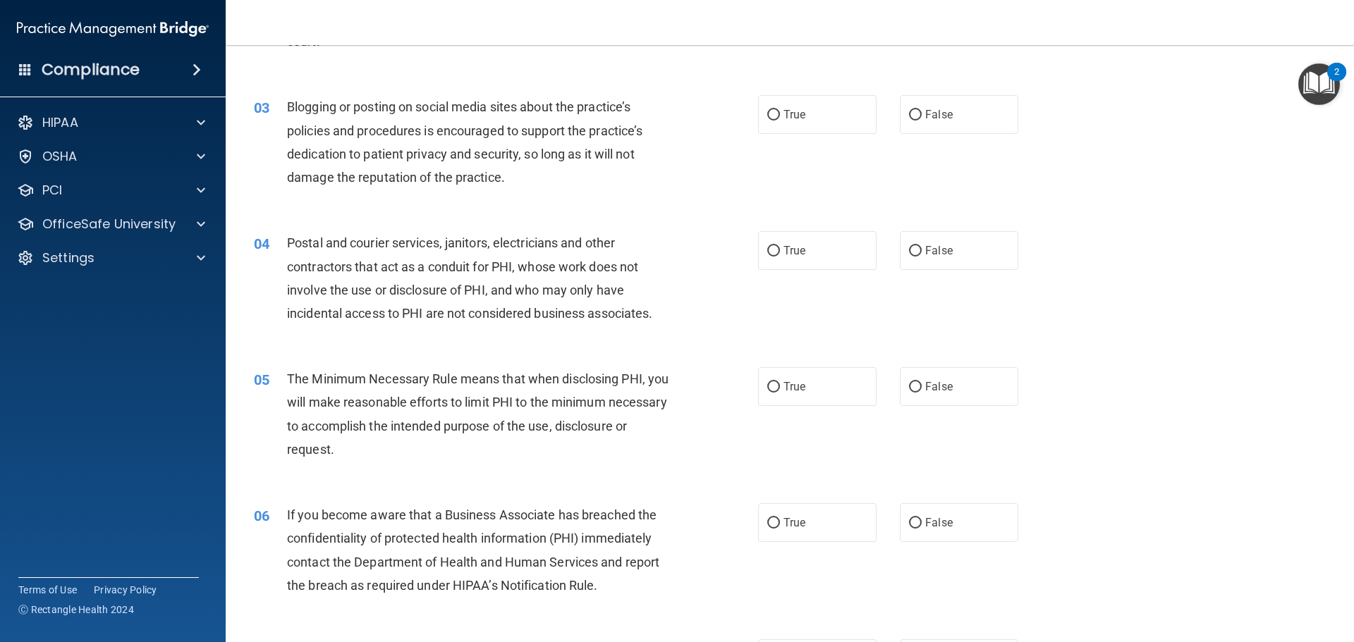
scroll to position [0, 0]
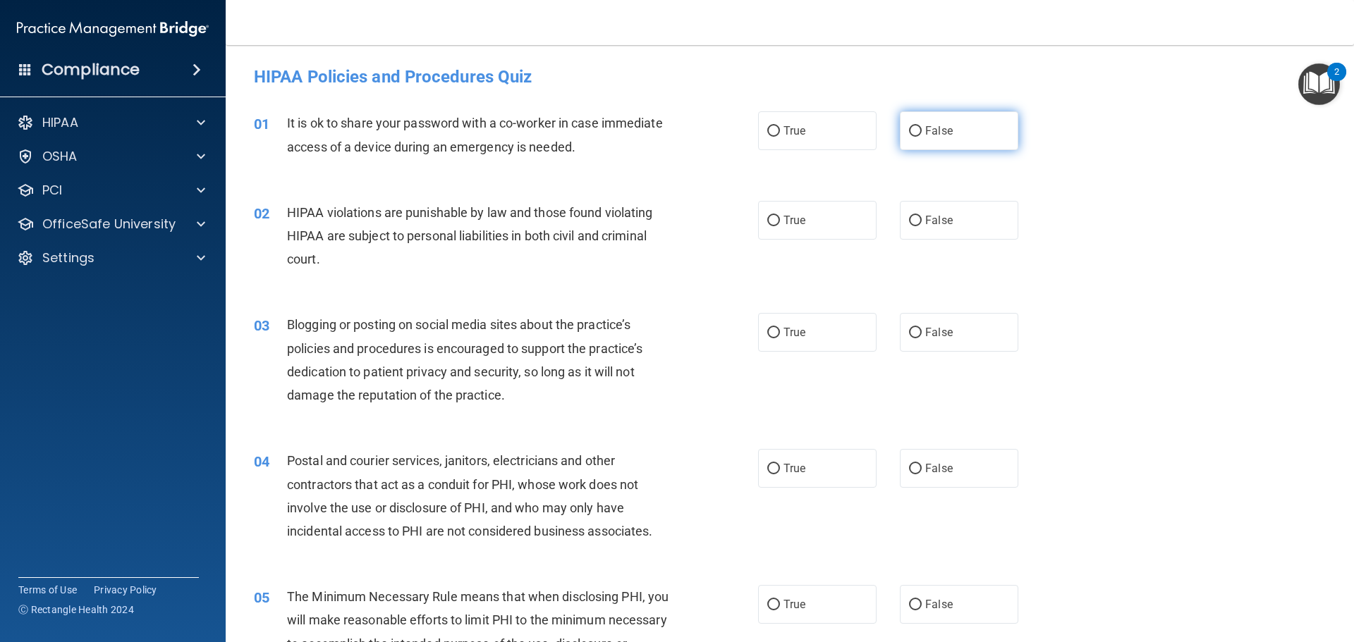
click at [926, 126] on span "False" at bounding box center [938, 130] width 27 height 13
click at [922, 126] on input "False" at bounding box center [915, 131] width 13 height 11
radio input "true"
click at [826, 212] on label "True" at bounding box center [817, 220] width 118 height 39
click at [780, 216] on input "True" at bounding box center [773, 221] width 13 height 11
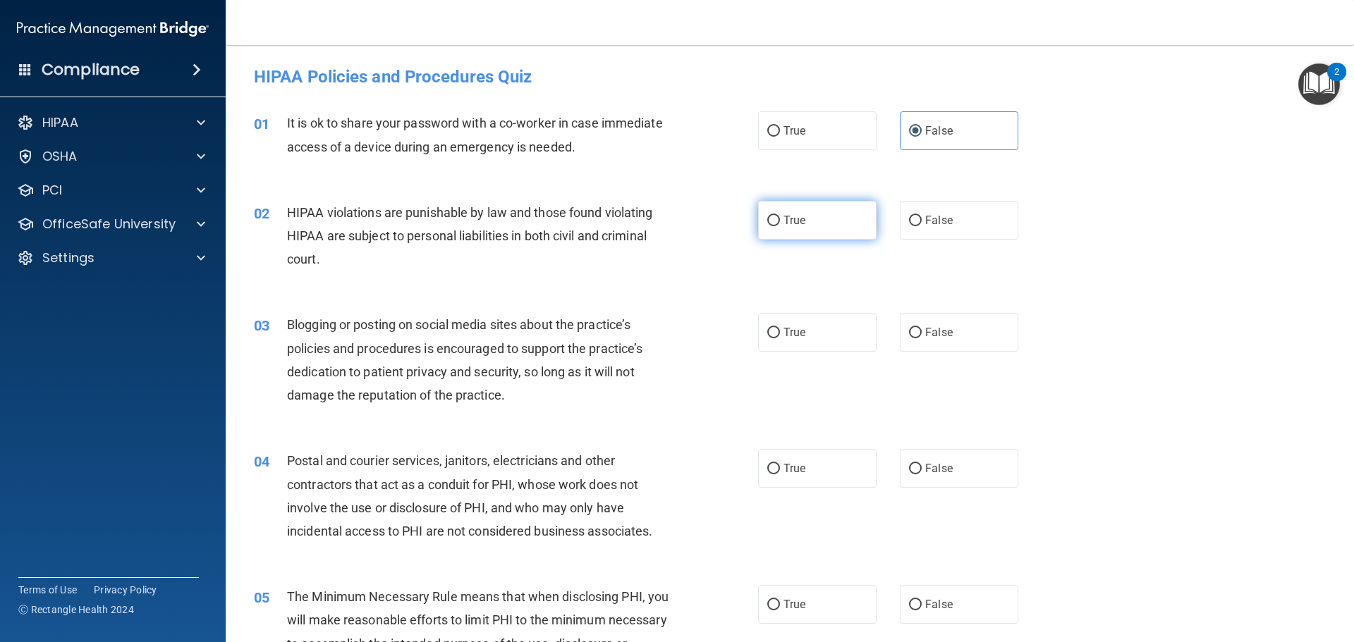
radio input "true"
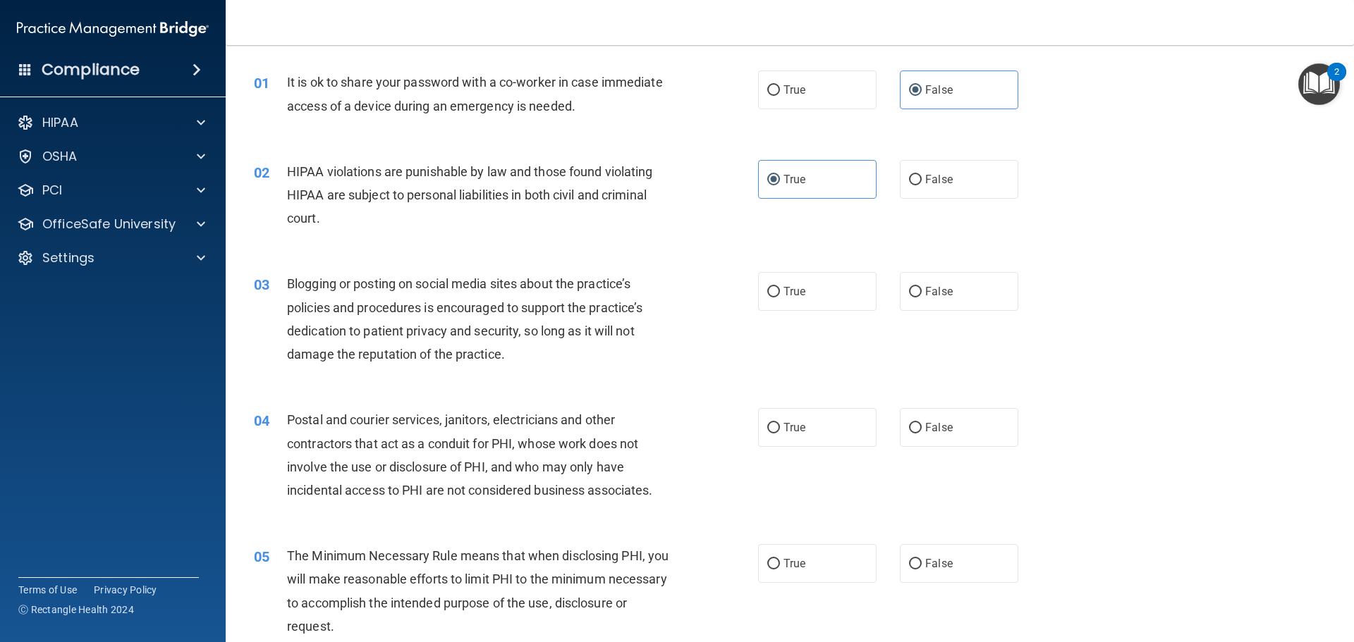
scroll to position [71, 0]
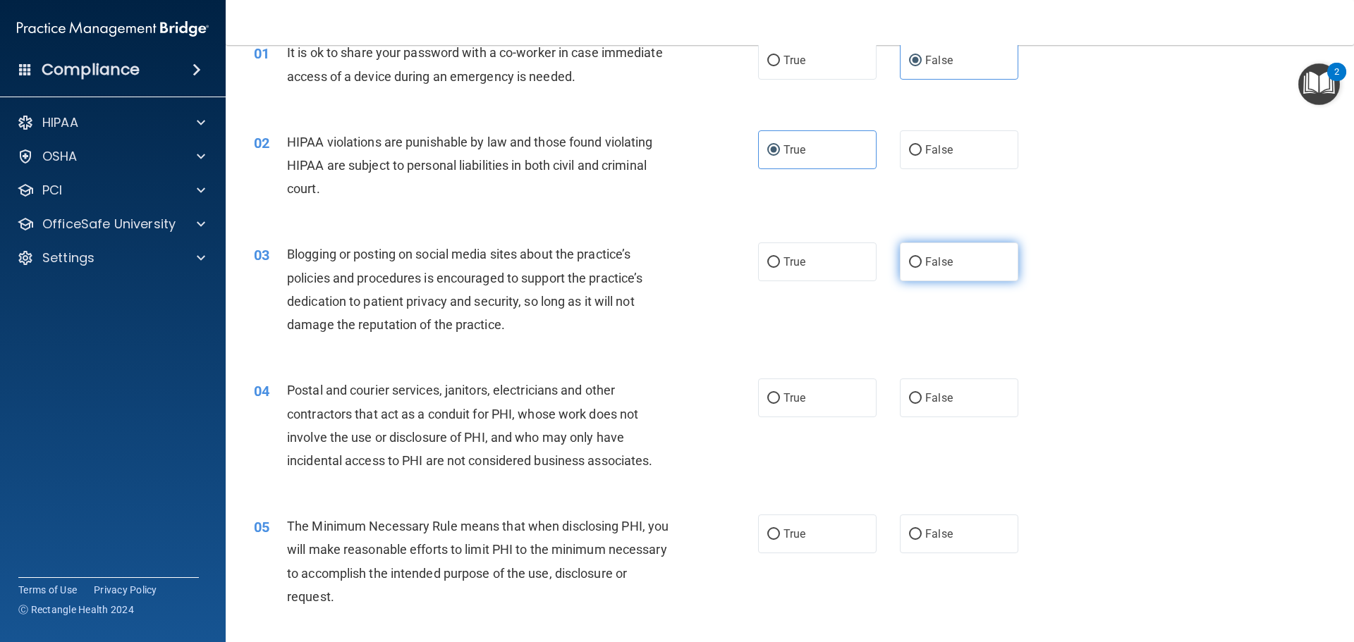
click at [943, 261] on span "False" at bounding box center [938, 261] width 27 height 13
click at [922, 261] on input "False" at bounding box center [915, 262] width 13 height 11
radio input "true"
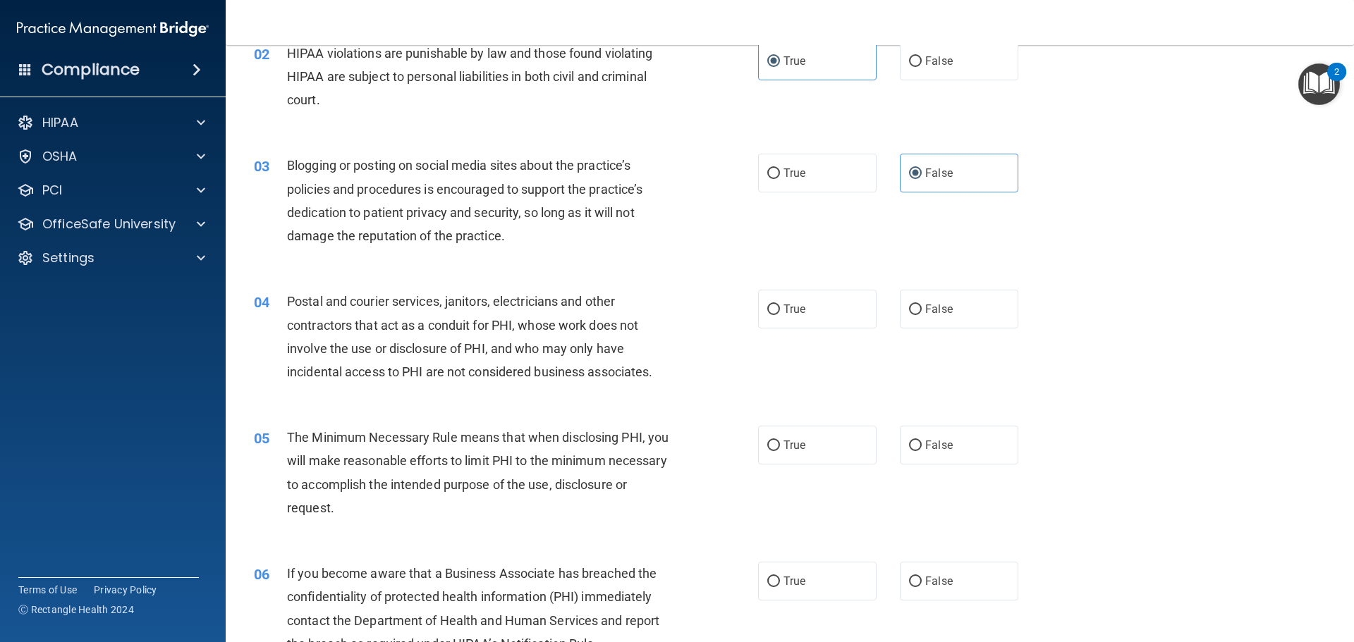
scroll to position [212, 0]
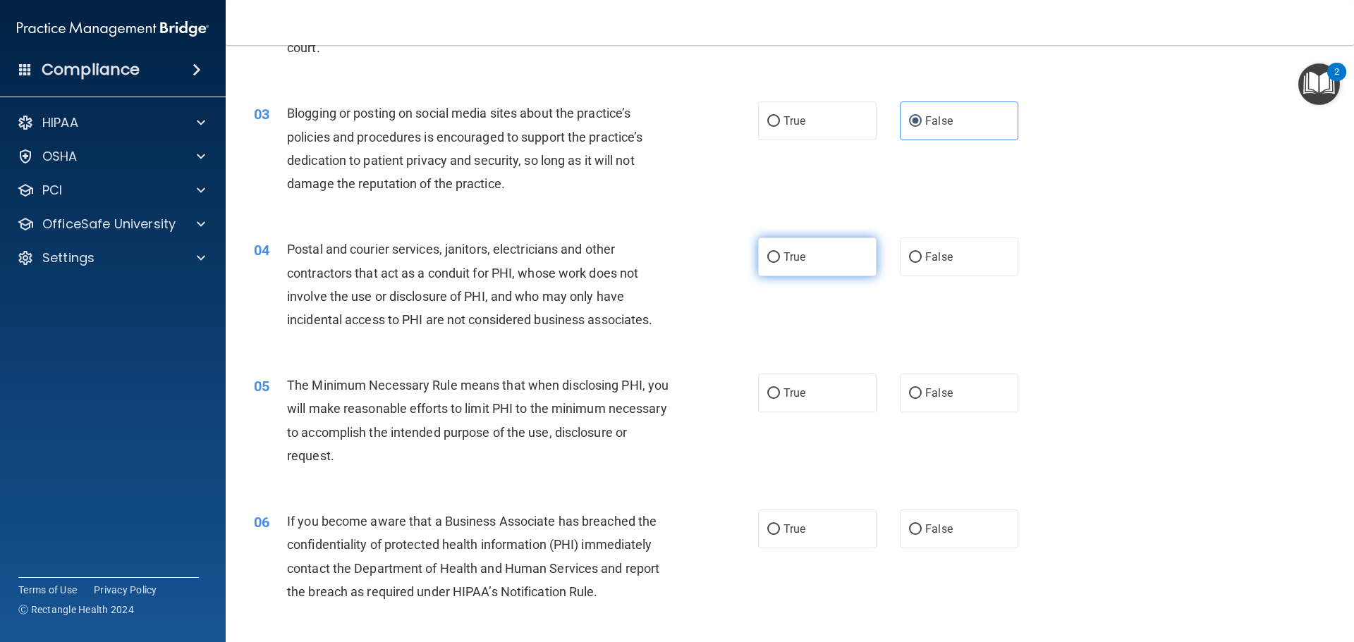
click at [797, 258] on span "True" at bounding box center [794, 256] width 22 height 13
click at [780, 258] on input "True" at bounding box center [773, 257] width 13 height 11
radio input "true"
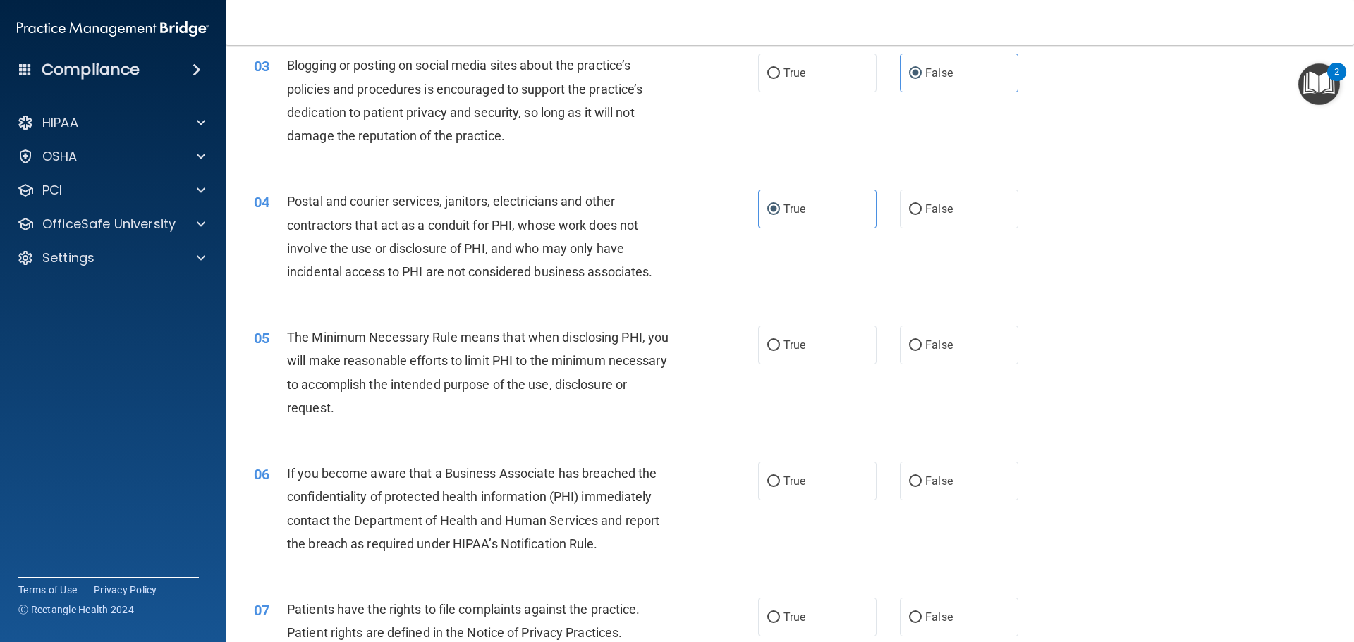
scroll to position [282, 0]
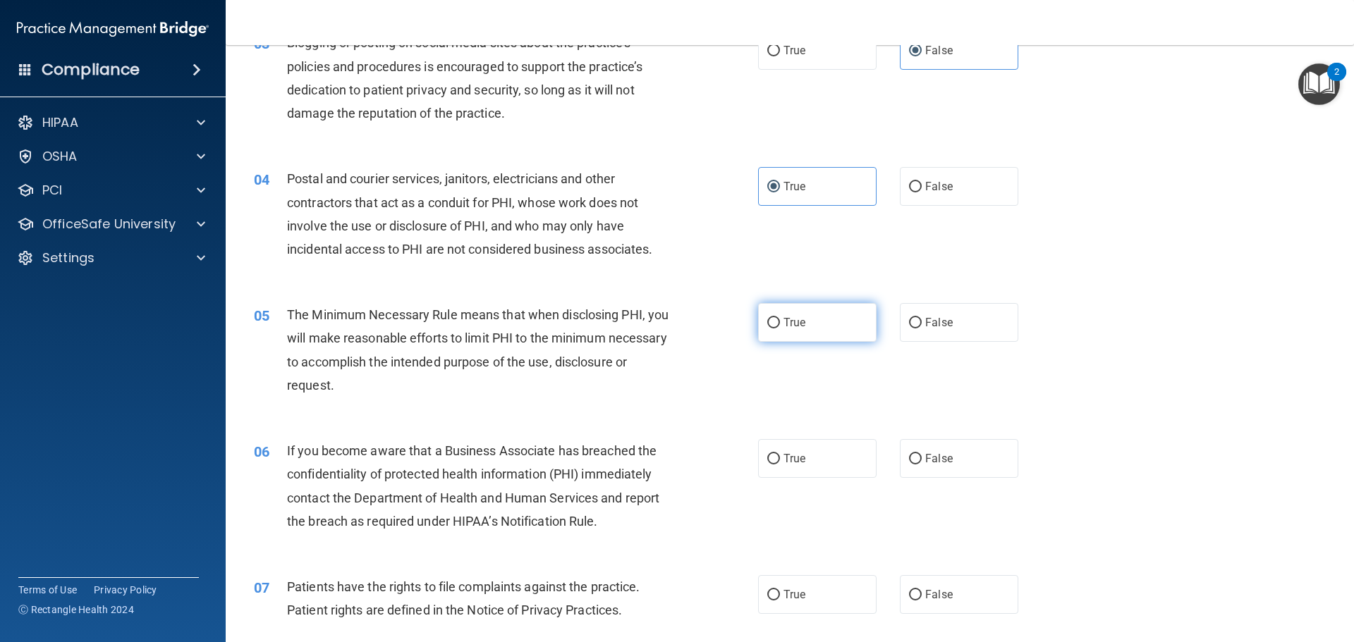
click at [789, 342] on label "True" at bounding box center [817, 322] width 118 height 39
click at [780, 329] on input "True" at bounding box center [773, 323] width 13 height 11
radio input "true"
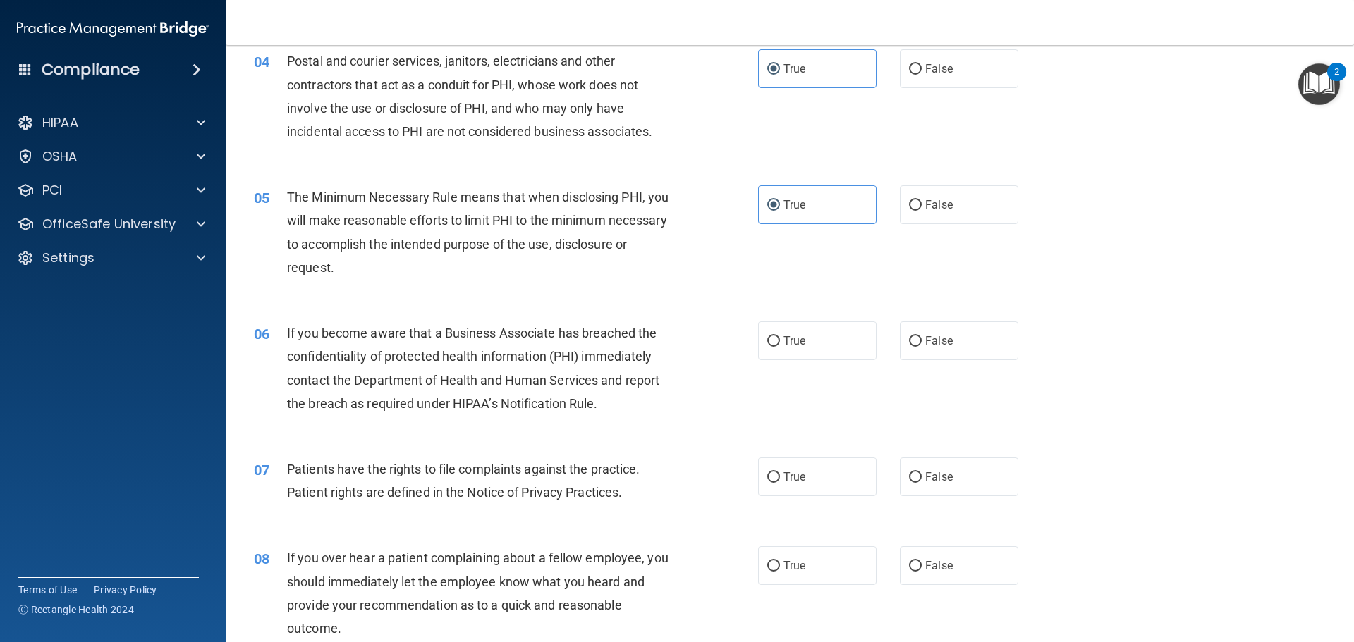
scroll to position [423, 0]
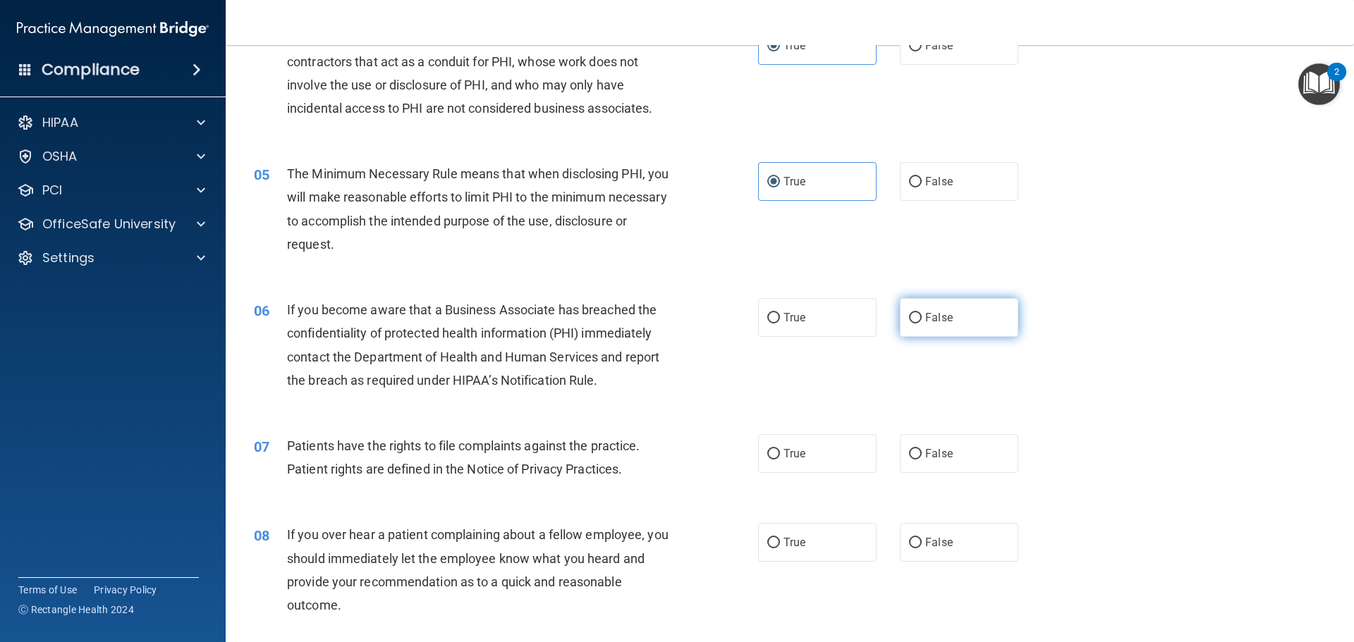
click at [941, 317] on span "False" at bounding box center [938, 317] width 27 height 13
click at [922, 317] on input "False" at bounding box center [915, 318] width 13 height 11
radio input "true"
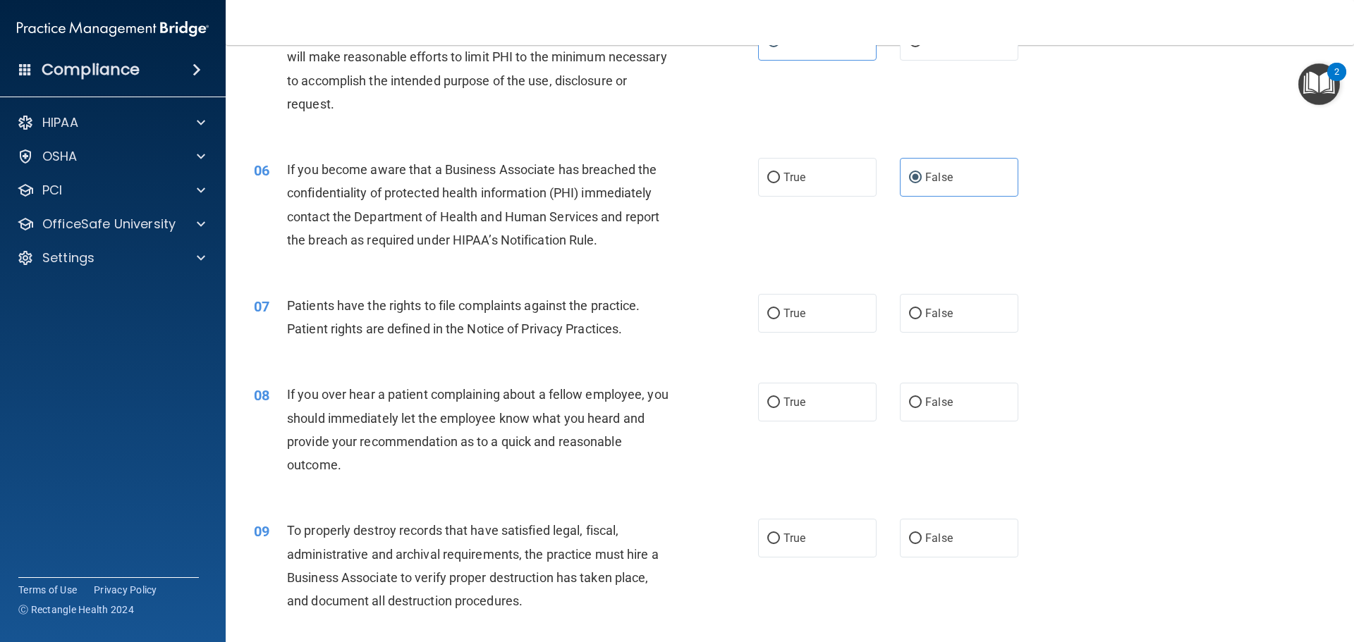
scroll to position [564, 0]
click at [792, 321] on label "True" at bounding box center [817, 312] width 118 height 39
click at [947, 397] on label "False" at bounding box center [959, 401] width 118 height 39
click at [922, 397] on input "False" at bounding box center [915, 402] width 13 height 11
radio input "true"
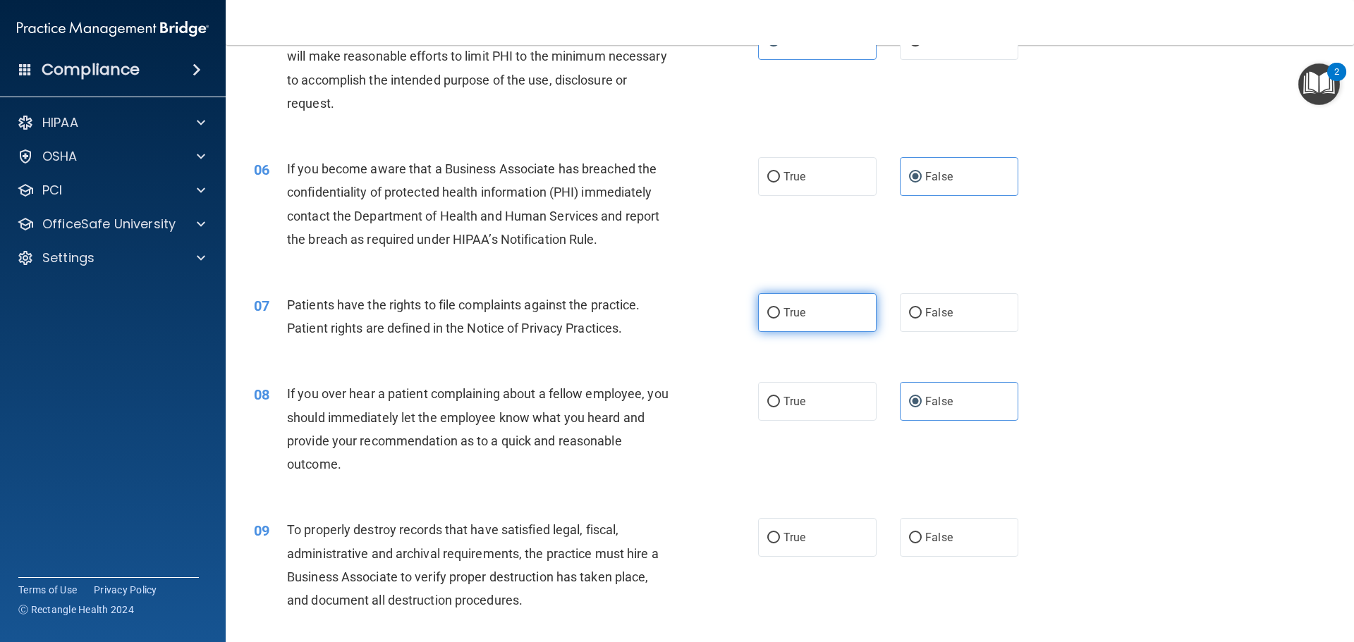
click at [796, 293] on label "True" at bounding box center [817, 312] width 118 height 39
click at [780, 308] on input "True" at bounding box center [773, 313] width 13 height 11
radio input "true"
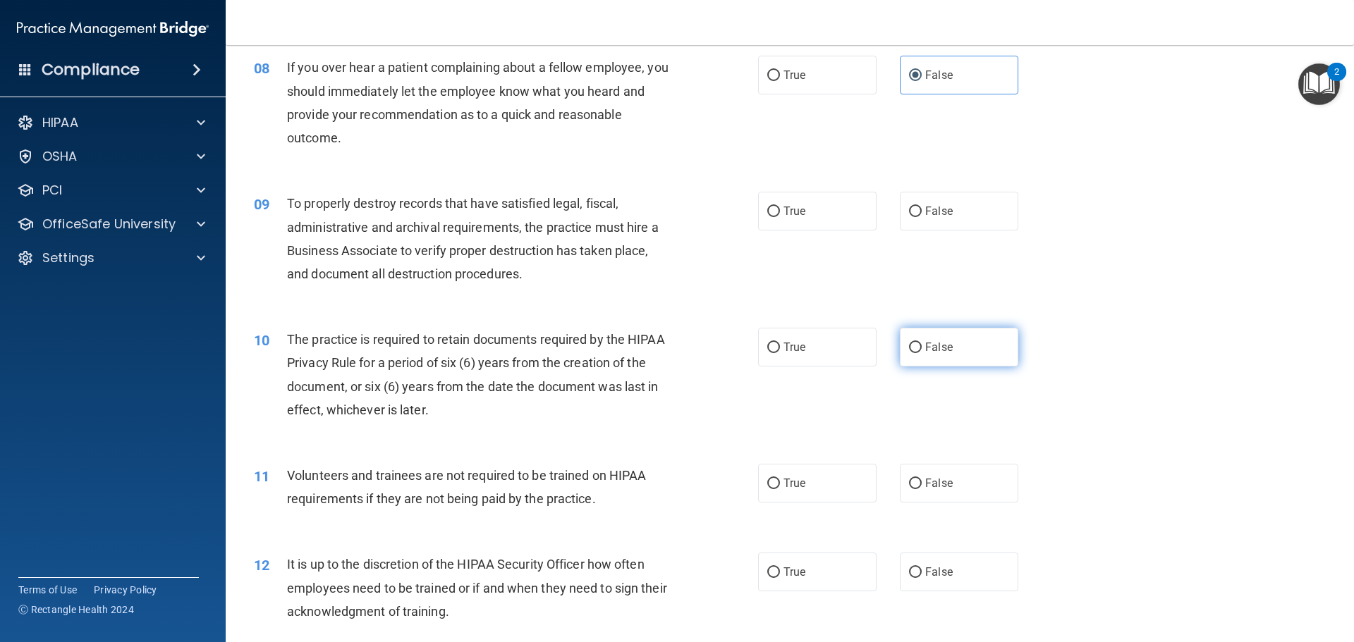
scroll to position [917, 0]
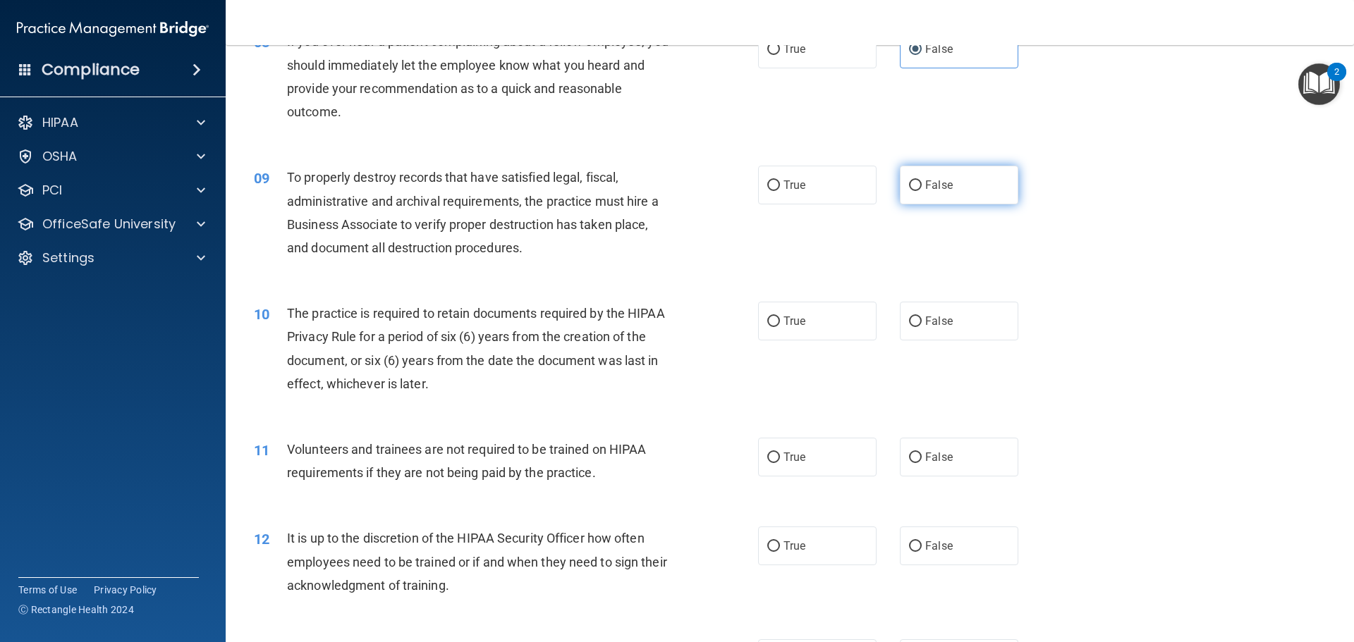
click at [942, 169] on label "False" at bounding box center [959, 185] width 118 height 39
click at [922, 181] on input "False" at bounding box center [915, 186] width 13 height 11
radio input "true"
click at [800, 323] on span "True" at bounding box center [794, 320] width 22 height 13
click at [780, 323] on input "True" at bounding box center [773, 322] width 13 height 11
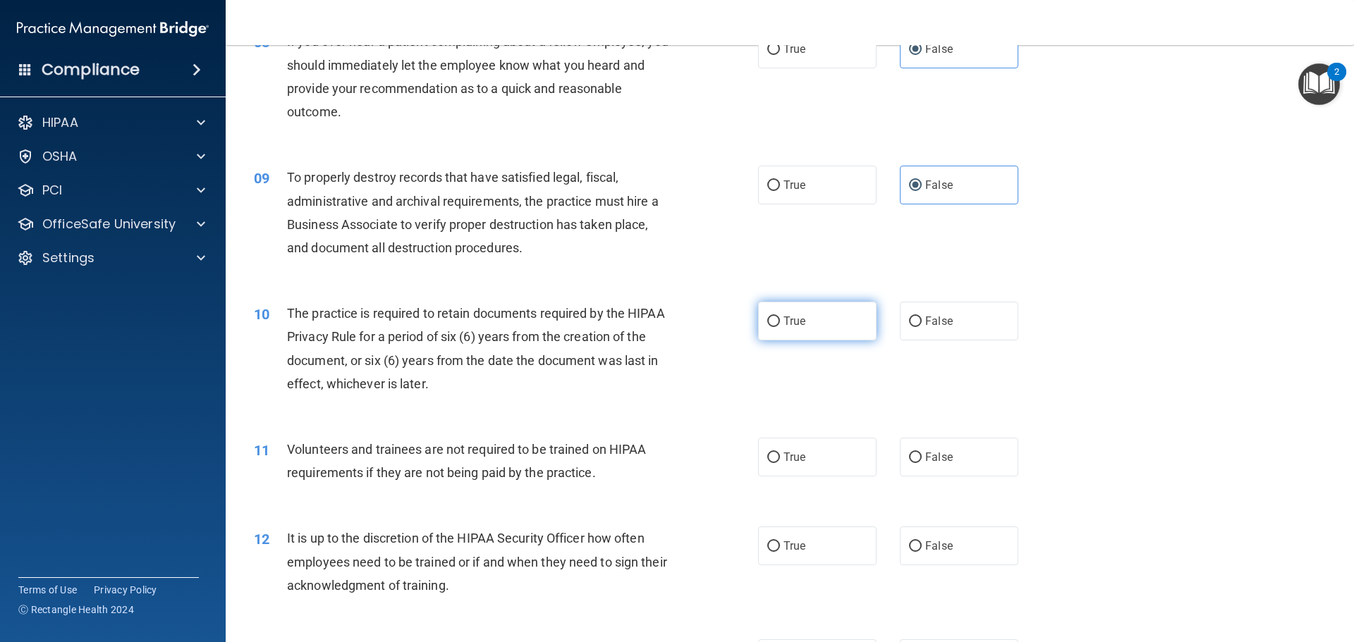
radio input "true"
click at [968, 458] on label "False" at bounding box center [959, 457] width 118 height 39
click at [922, 458] on input "False" at bounding box center [915, 458] width 13 height 11
radio input "true"
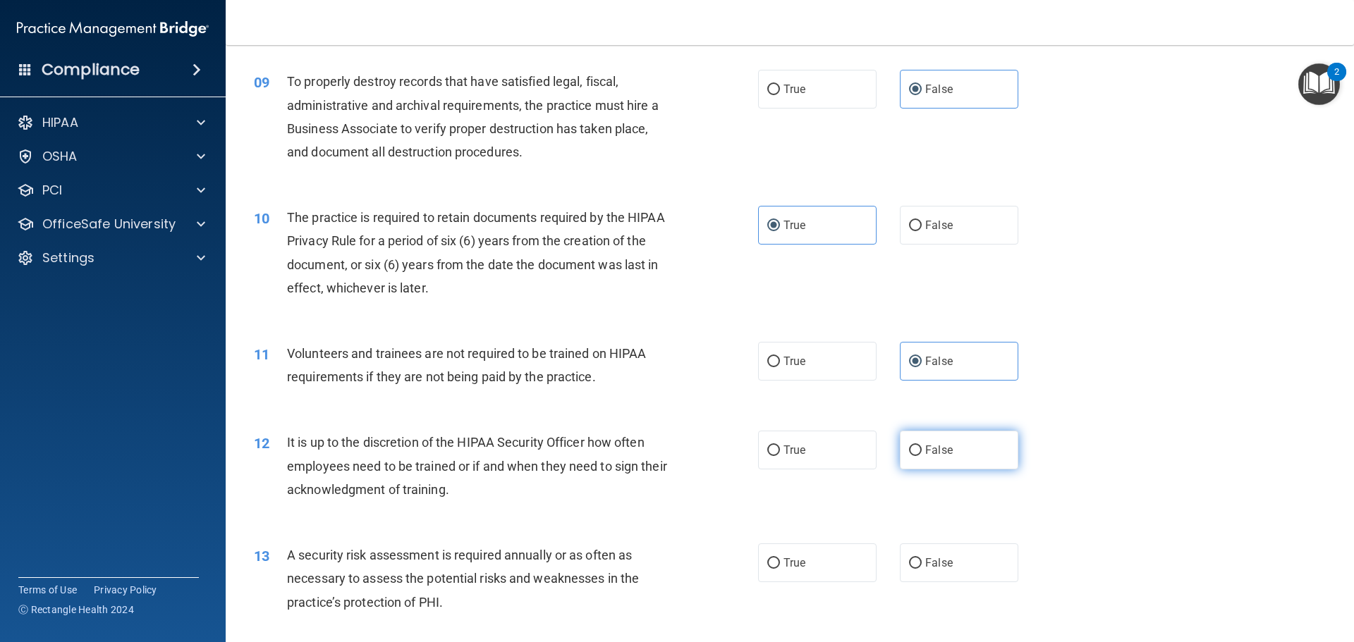
scroll to position [1058, 0]
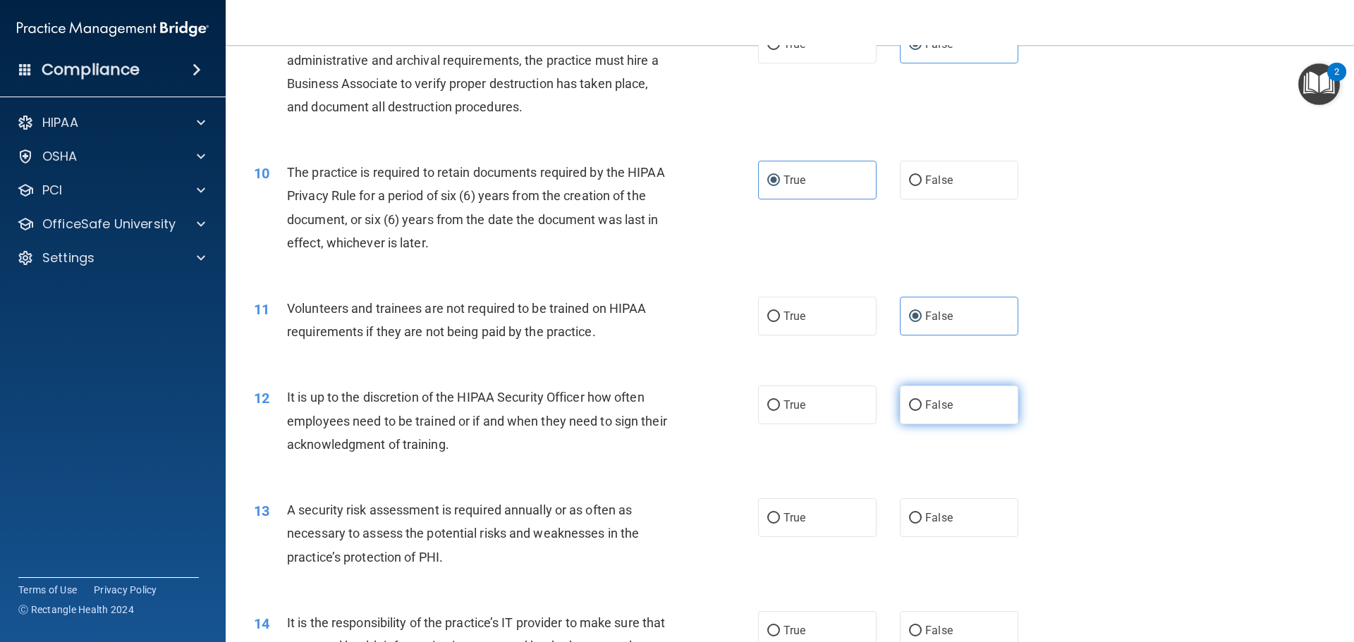
click at [946, 397] on label "False" at bounding box center [959, 405] width 118 height 39
click at [922, 400] on input "False" at bounding box center [915, 405] width 13 height 11
radio input "true"
click at [802, 511] on label "True" at bounding box center [817, 518] width 118 height 39
click at [780, 513] on input "True" at bounding box center [773, 518] width 13 height 11
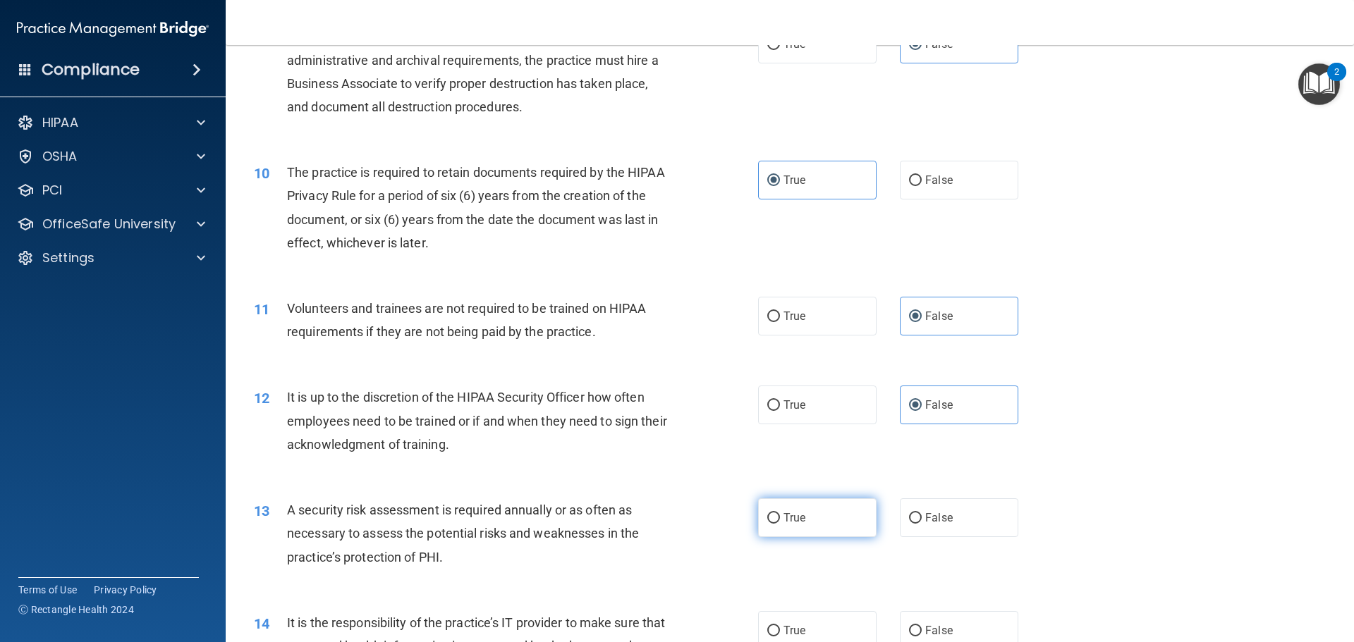
radio input "true"
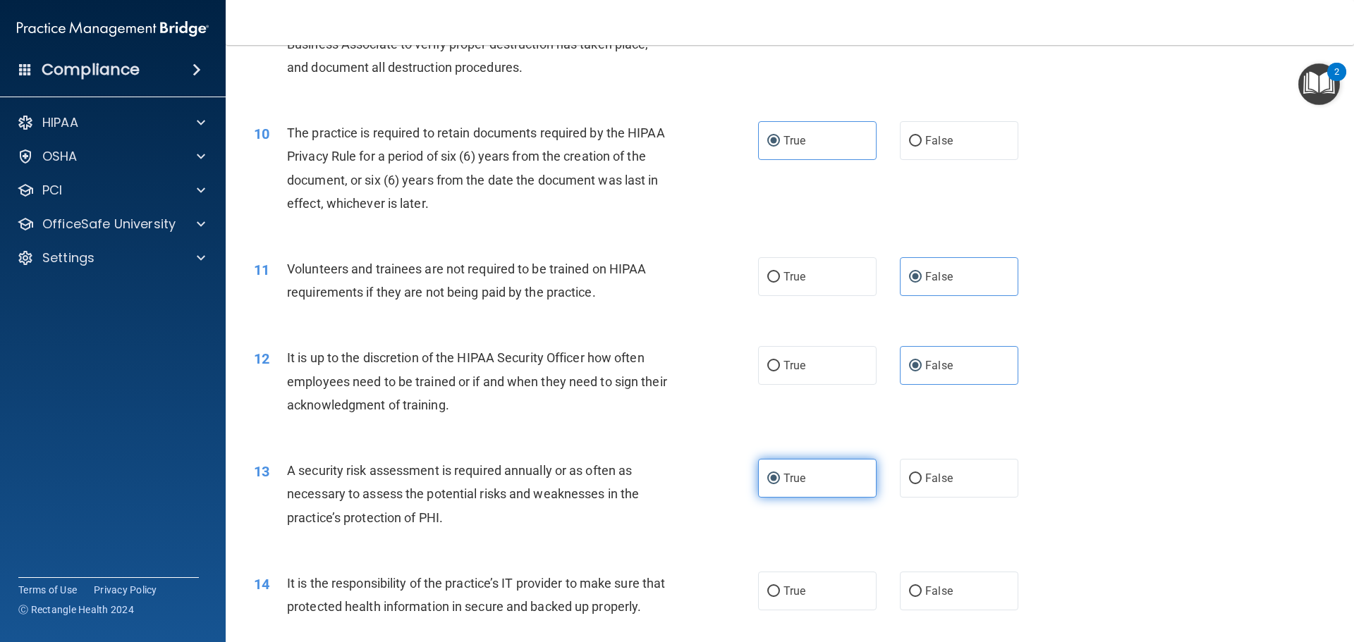
scroll to position [1128, 0]
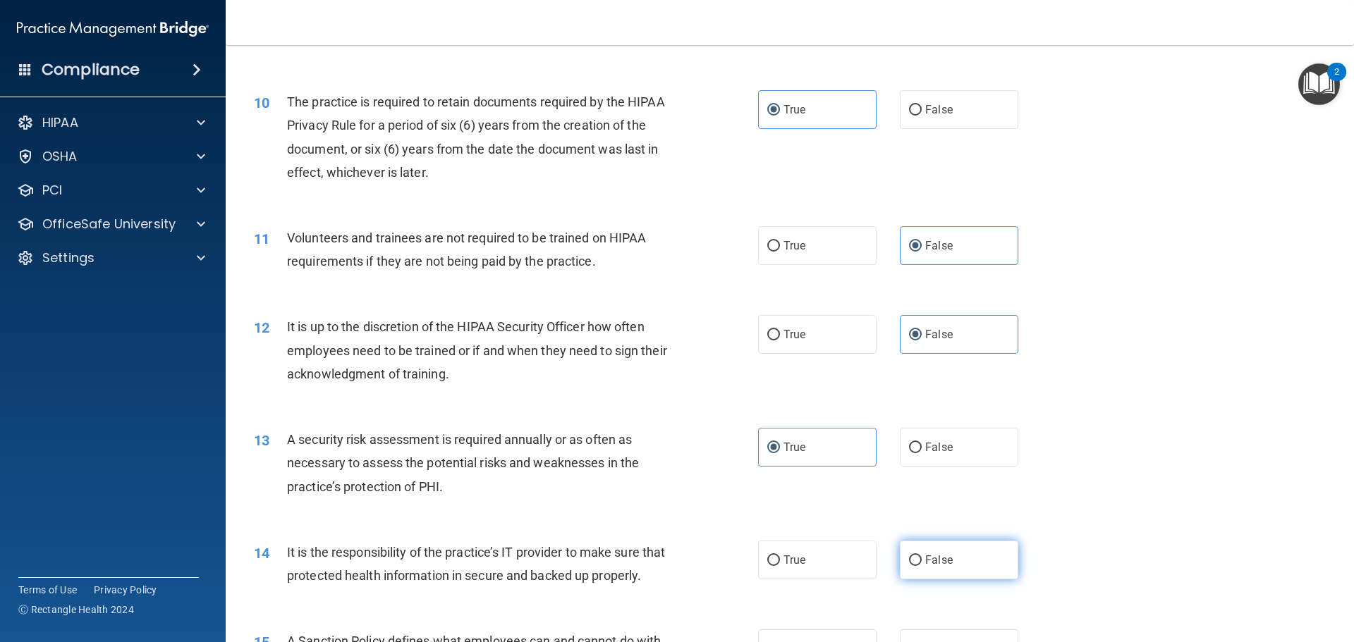
click at [927, 558] on span "False" at bounding box center [938, 560] width 27 height 13
click at [922, 558] on input "False" at bounding box center [915, 561] width 13 height 11
radio input "true"
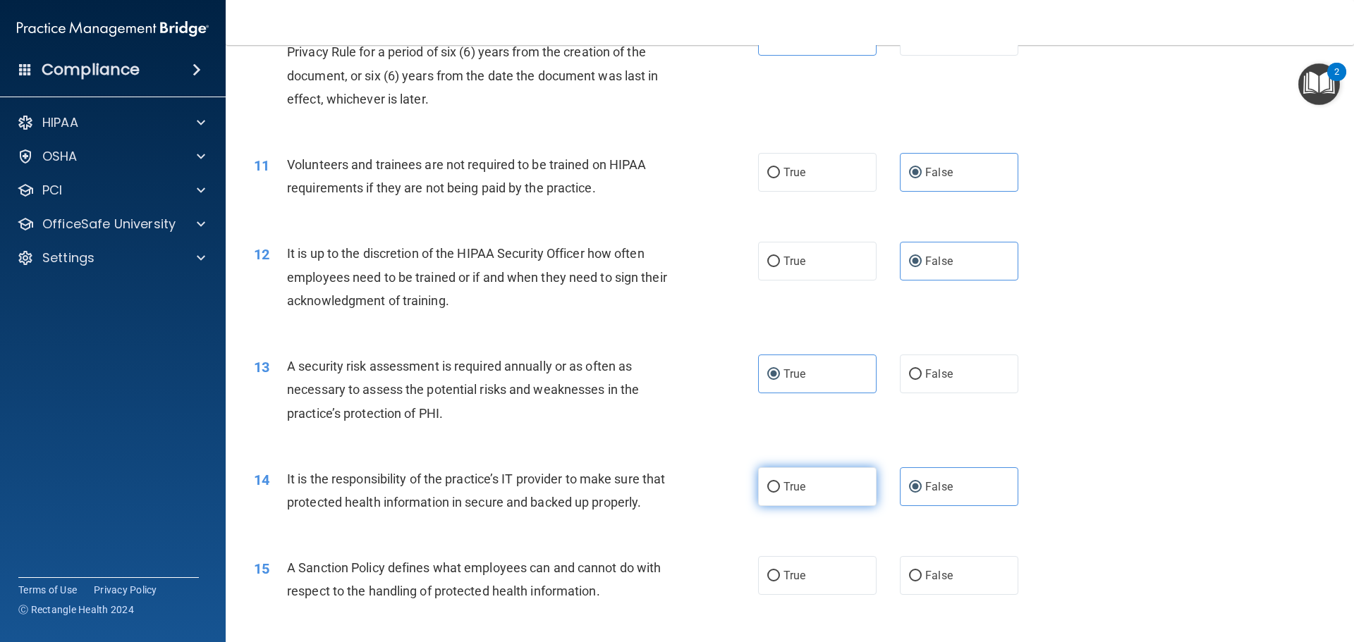
scroll to position [1340, 0]
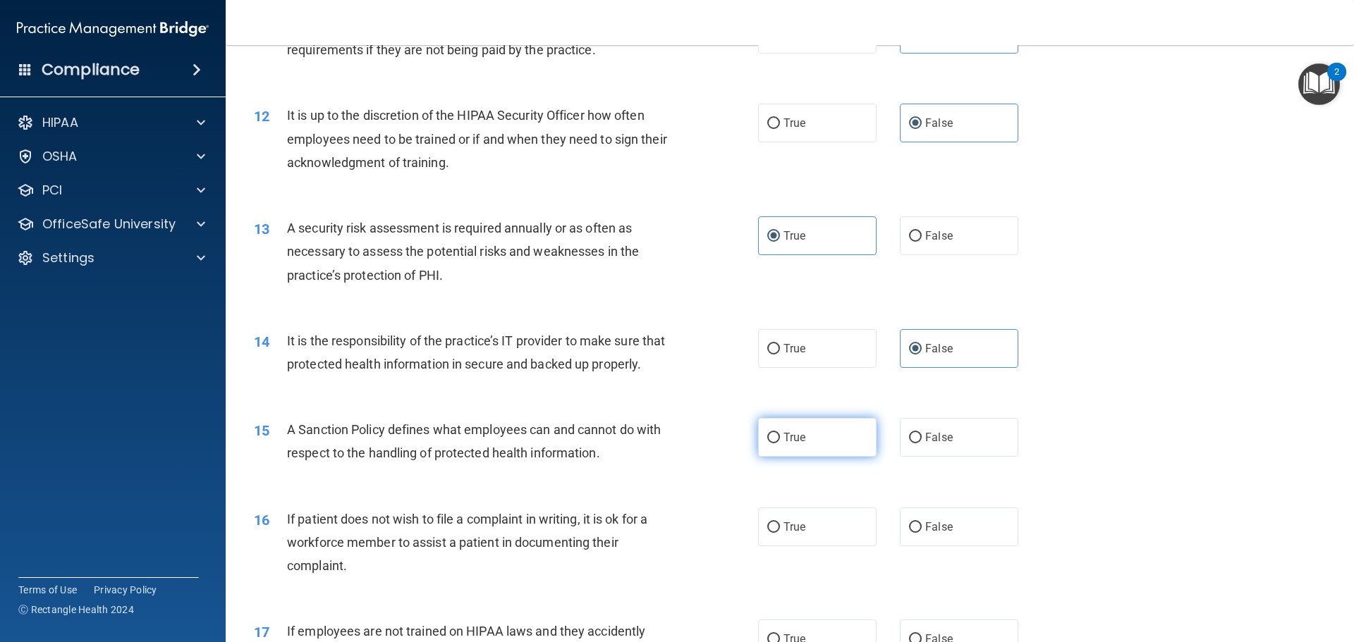
click at [824, 457] on label "True" at bounding box center [817, 437] width 118 height 39
click at [780, 444] on input "True" at bounding box center [773, 438] width 13 height 11
radio input "true"
click at [810, 546] on label "True" at bounding box center [817, 527] width 118 height 39
click at [780, 533] on input "True" at bounding box center [773, 527] width 13 height 11
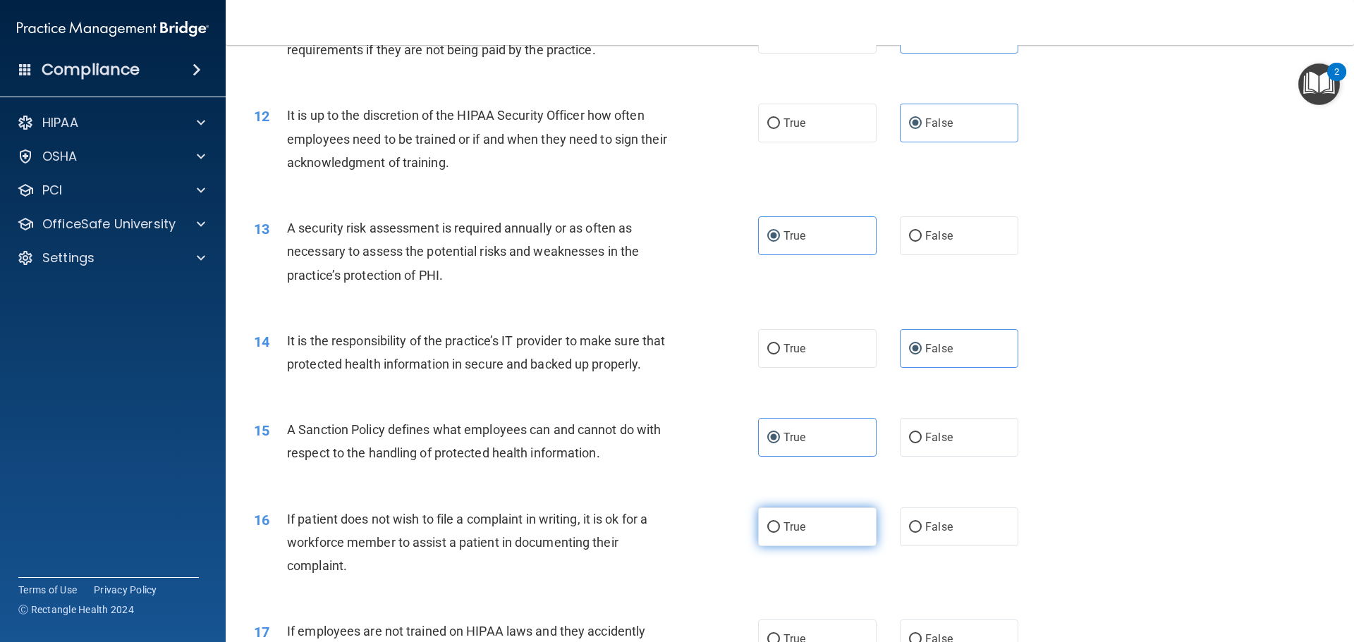
radio input "true"
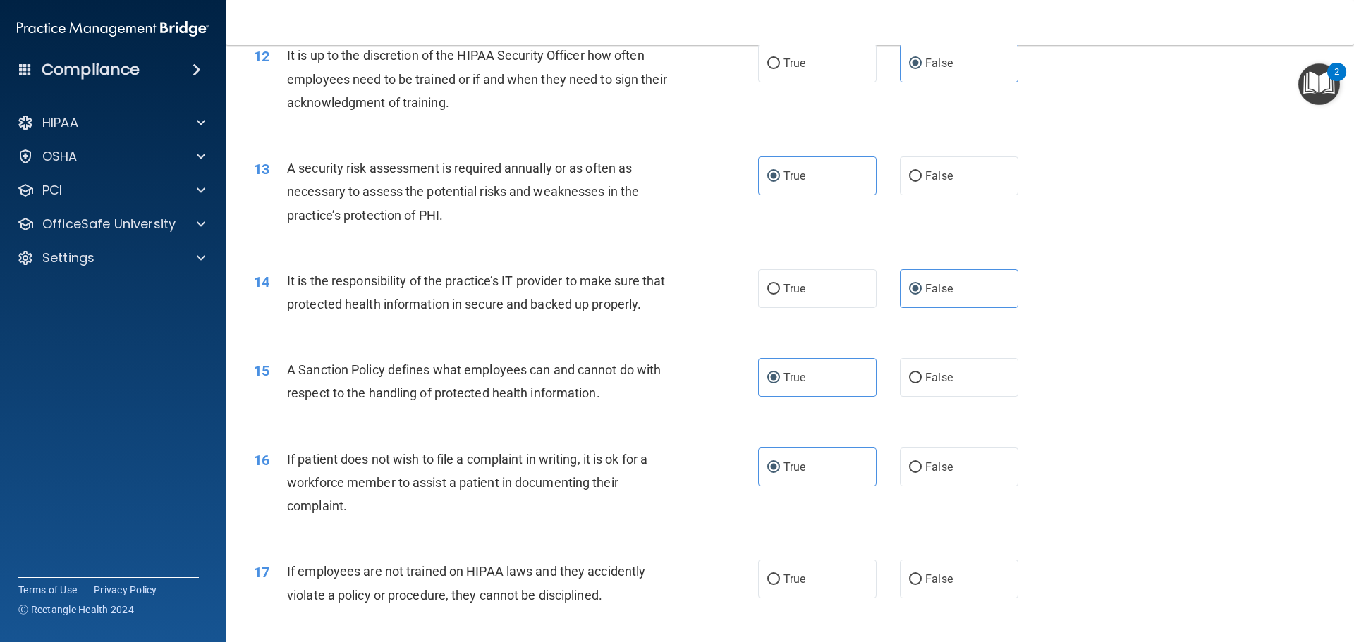
scroll to position [1481, 0]
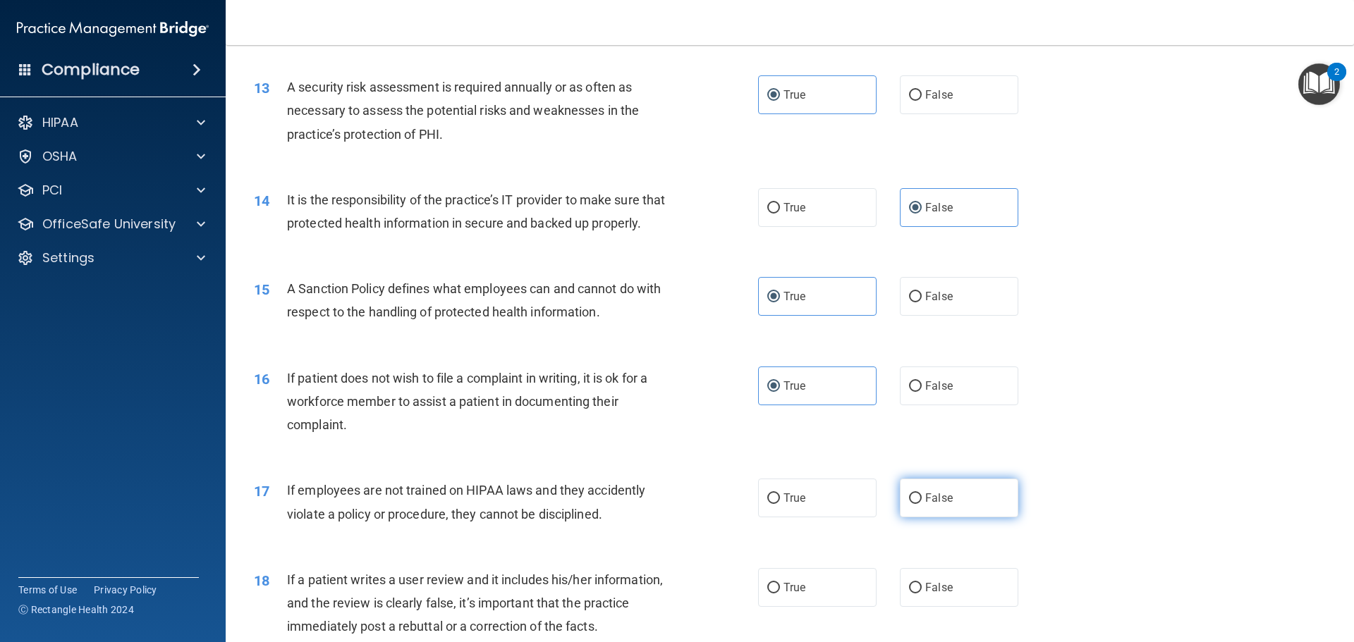
click at [950, 518] on label "False" at bounding box center [959, 498] width 118 height 39
click at [922, 504] on input "False" at bounding box center [915, 499] width 13 height 11
radio input "true"
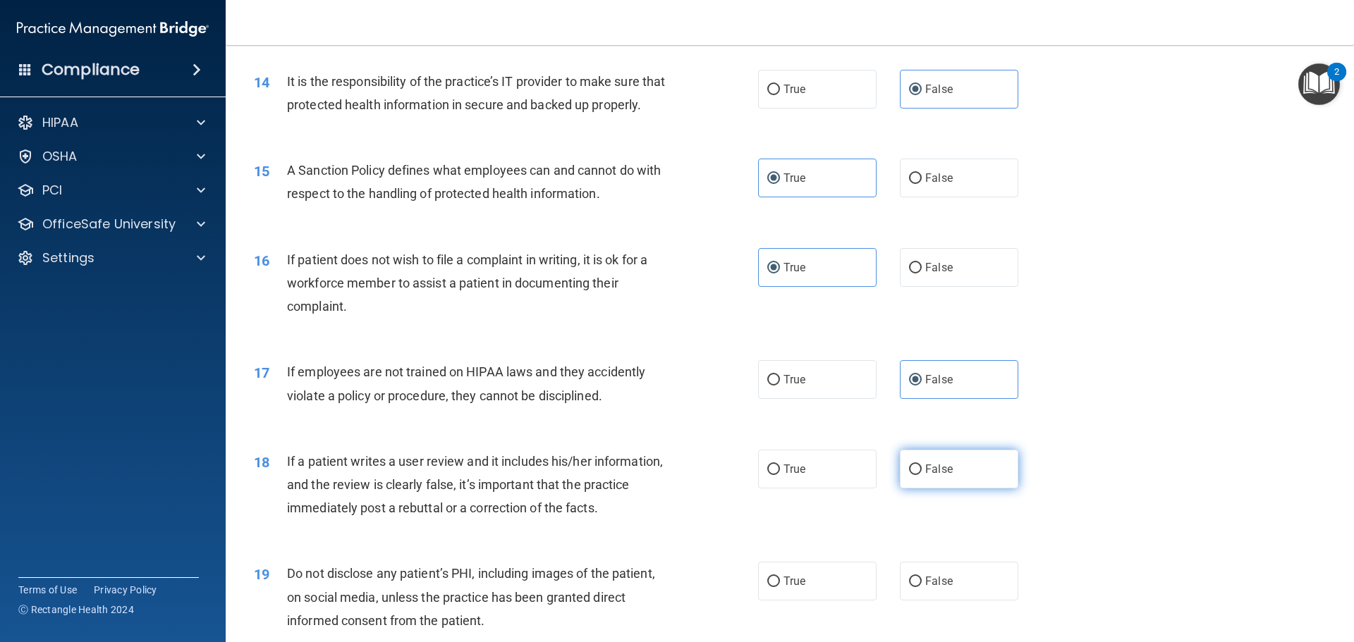
scroll to position [1622, 0]
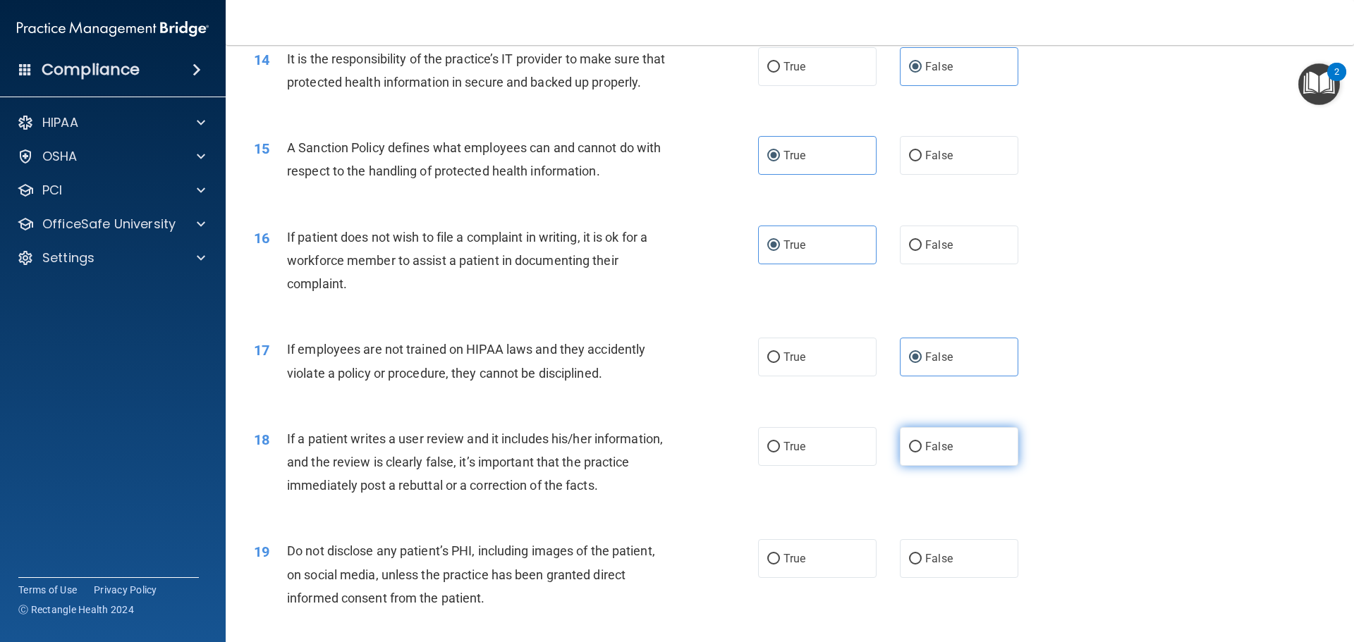
click at [943, 453] on span "False" at bounding box center [938, 446] width 27 height 13
click at [922, 453] on input "False" at bounding box center [915, 447] width 13 height 11
radio input "true"
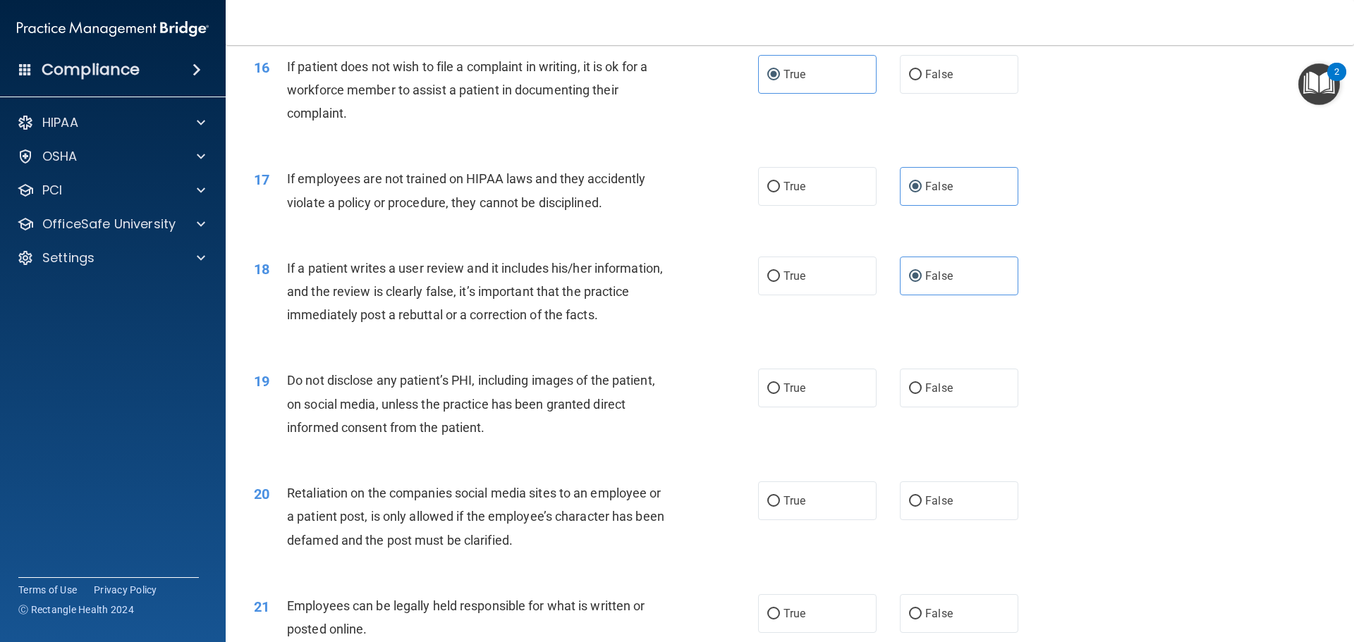
scroll to position [1833, 0]
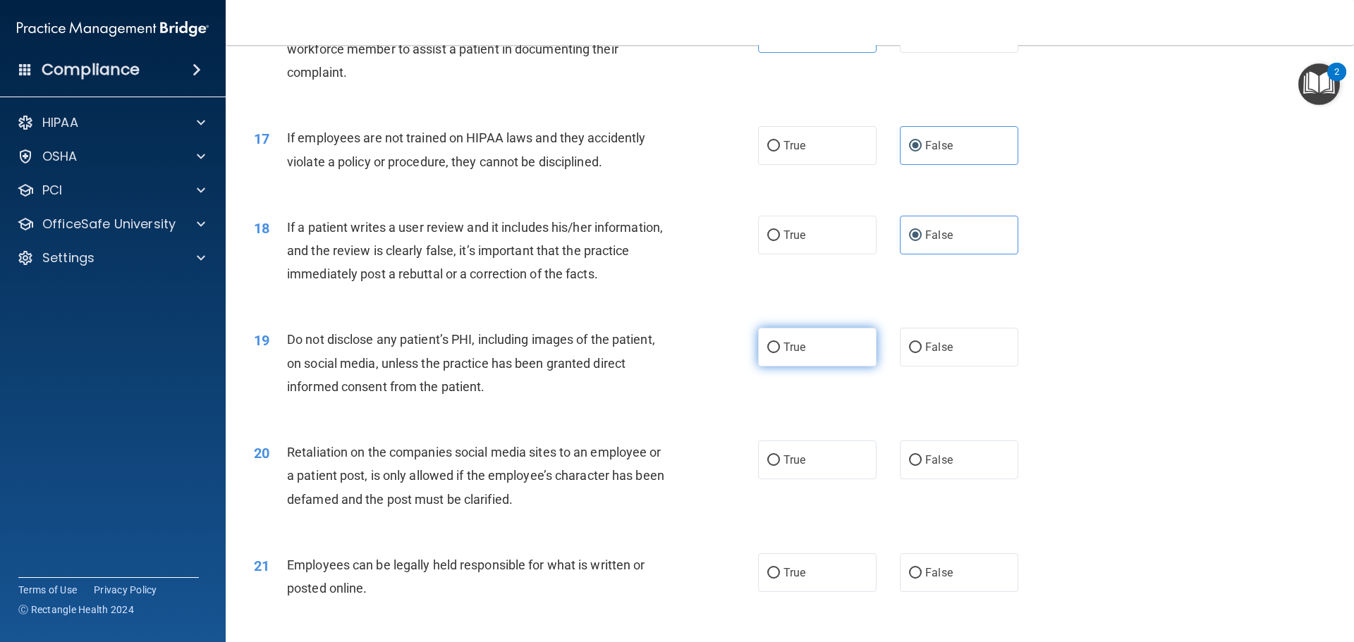
click at [816, 367] on label "True" at bounding box center [817, 347] width 118 height 39
click at [780, 353] on input "True" at bounding box center [773, 348] width 13 height 11
radio input "true"
click at [930, 467] on span "False" at bounding box center [938, 459] width 27 height 13
click at [922, 466] on input "False" at bounding box center [915, 460] width 13 height 11
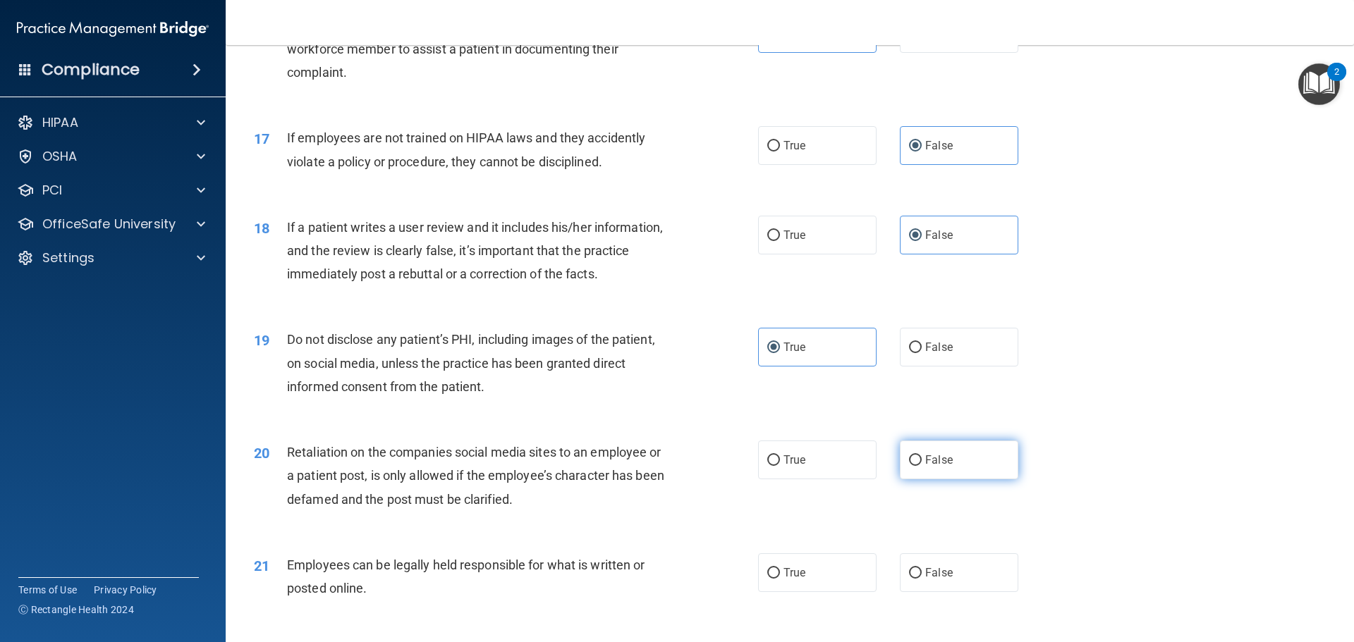
radio input "true"
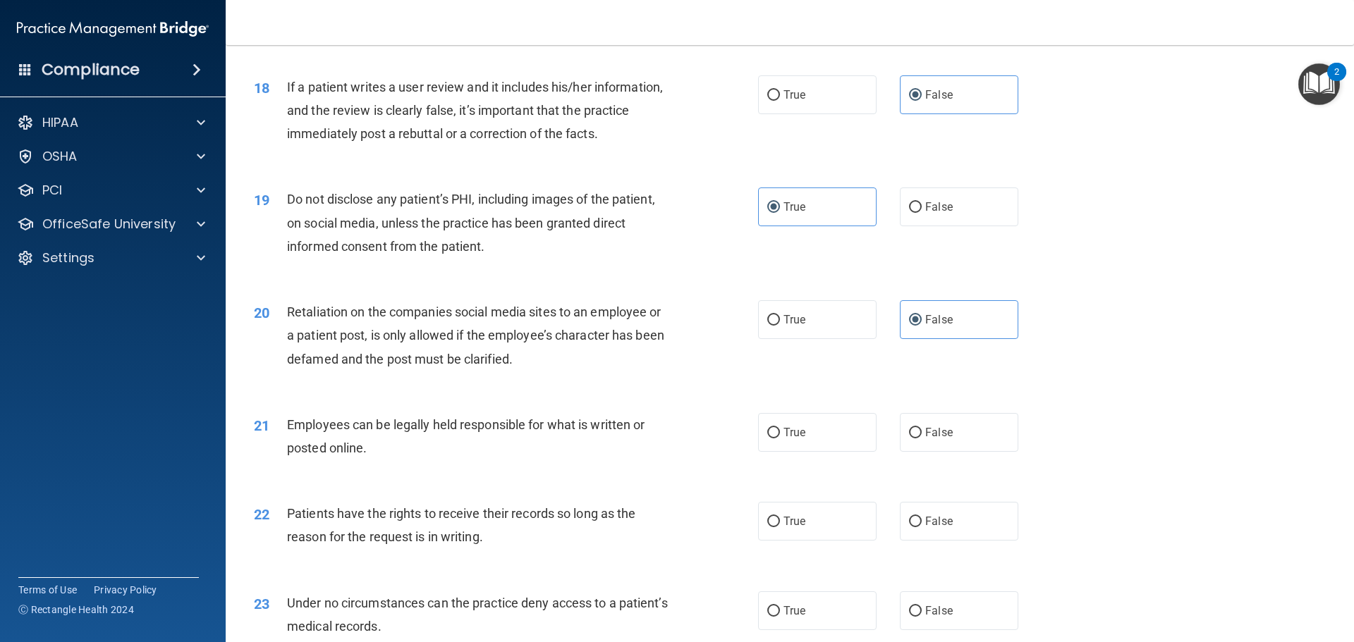
scroll to position [1974, 0]
click at [843, 451] on label "True" at bounding box center [817, 431] width 118 height 39
click at [780, 438] on input "True" at bounding box center [773, 432] width 13 height 11
radio input "true"
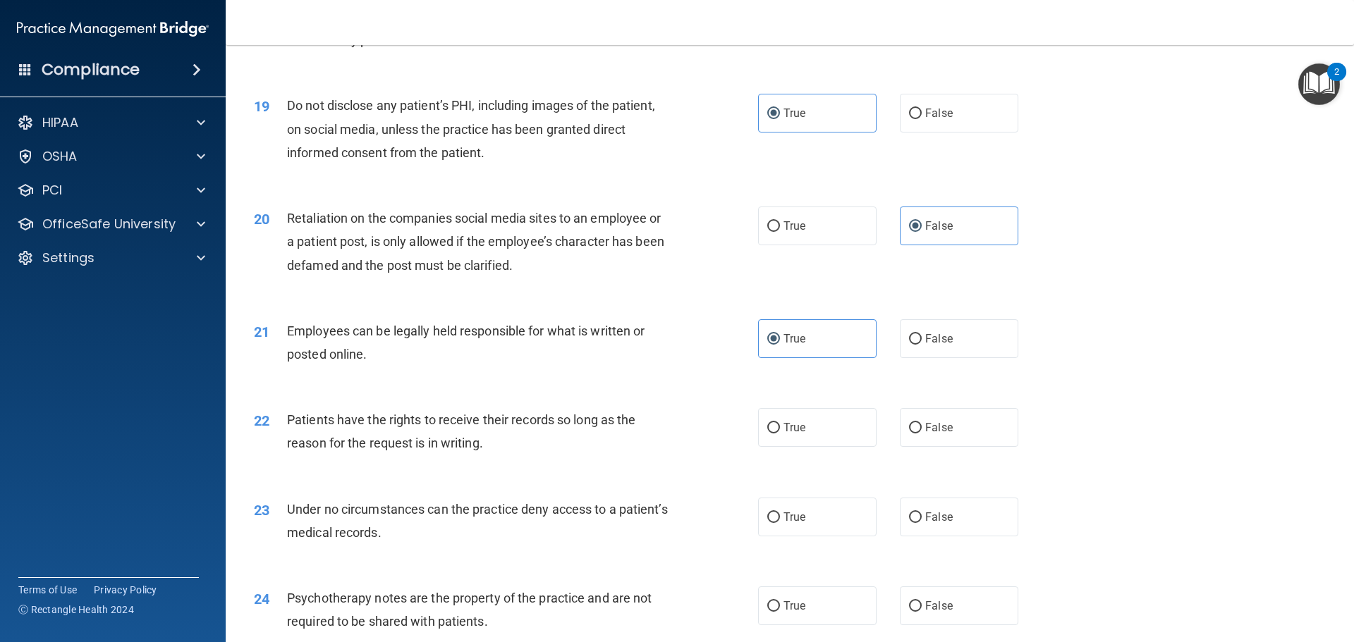
scroll to position [2115, 0]
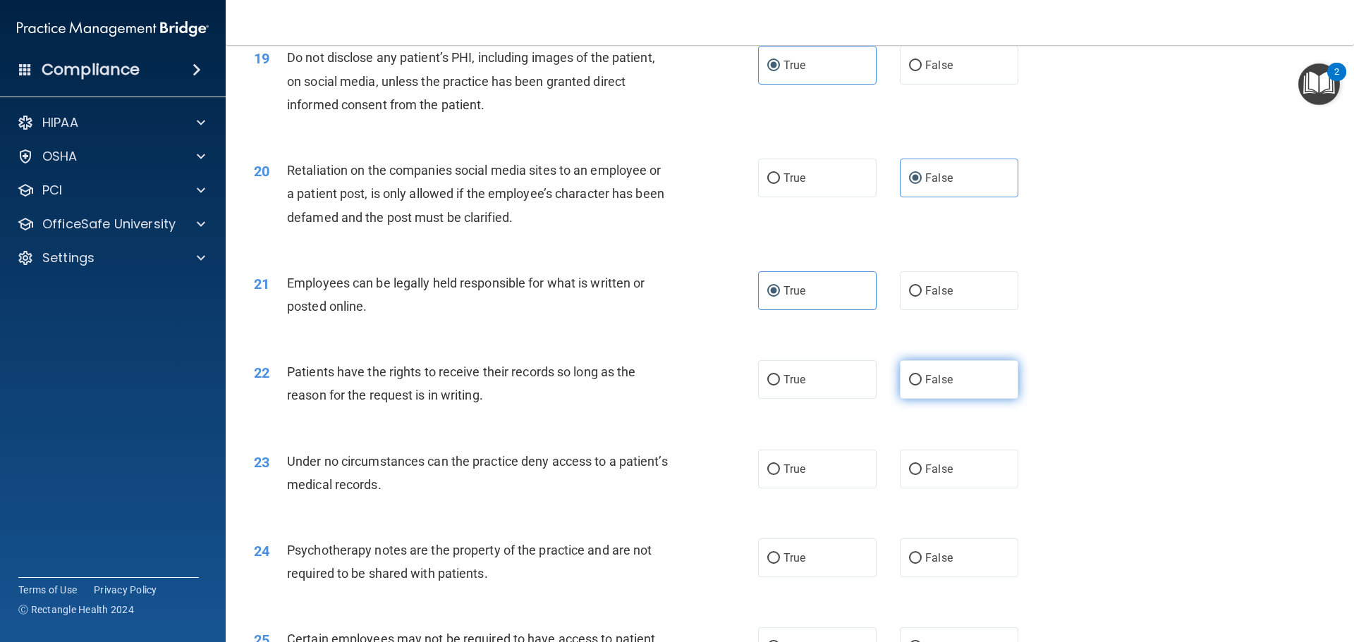
click at [967, 399] on label "False" at bounding box center [959, 379] width 118 height 39
click at [922, 386] on input "False" at bounding box center [915, 380] width 13 height 11
radio input "true"
click at [948, 489] on label "False" at bounding box center [959, 469] width 118 height 39
click at [922, 475] on input "False" at bounding box center [915, 470] width 13 height 11
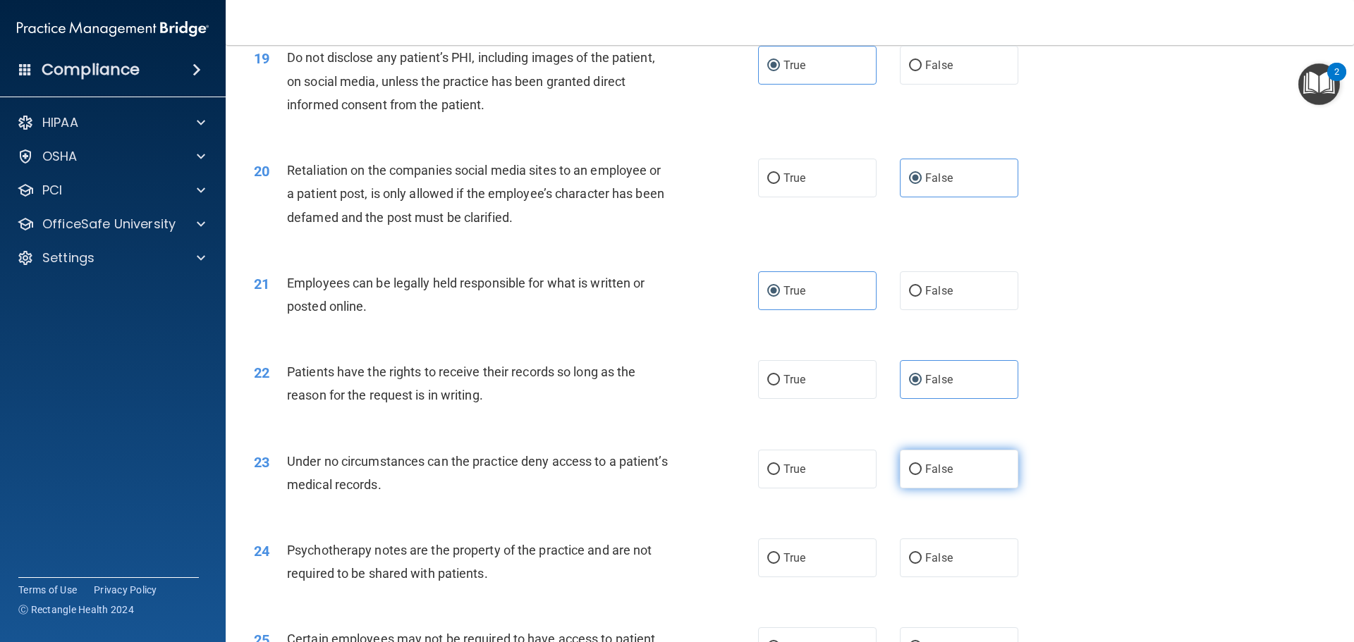
radio input "true"
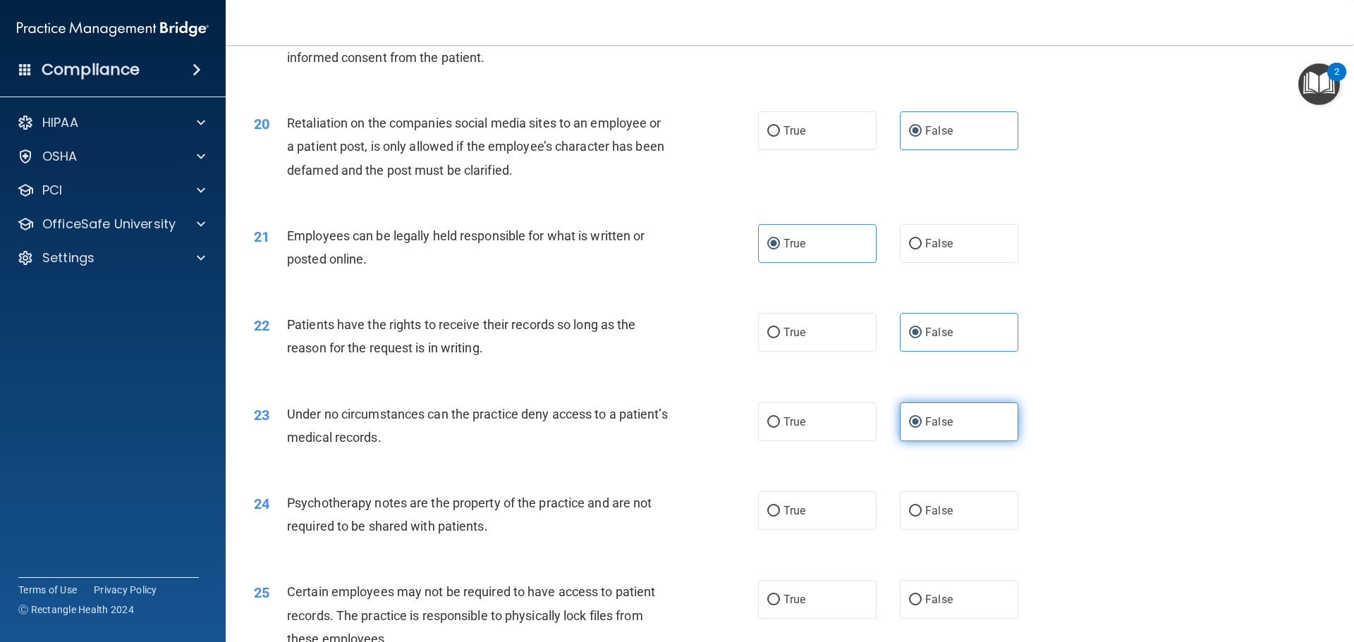
scroll to position [2327, 0]
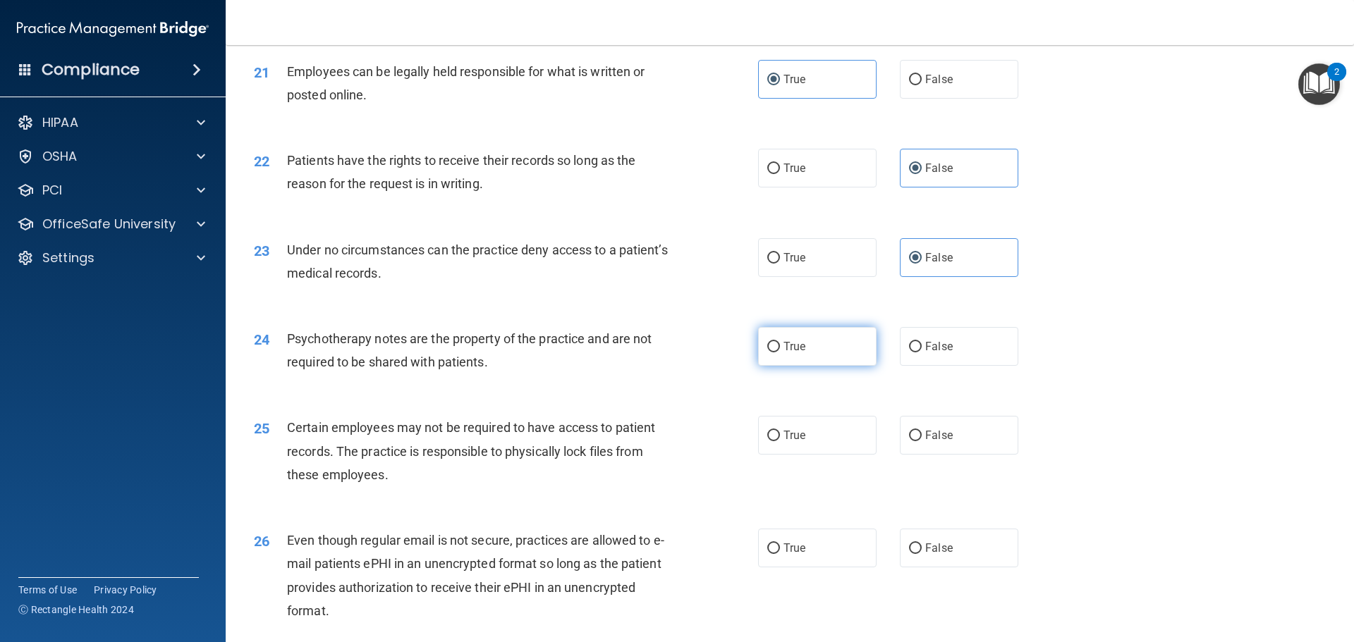
click at [826, 362] on label "True" at bounding box center [817, 346] width 118 height 39
click at [780, 353] on input "True" at bounding box center [773, 347] width 13 height 11
radio input "true"
click at [812, 444] on label "True" at bounding box center [817, 435] width 118 height 39
click at [780, 441] on input "True" at bounding box center [773, 436] width 13 height 11
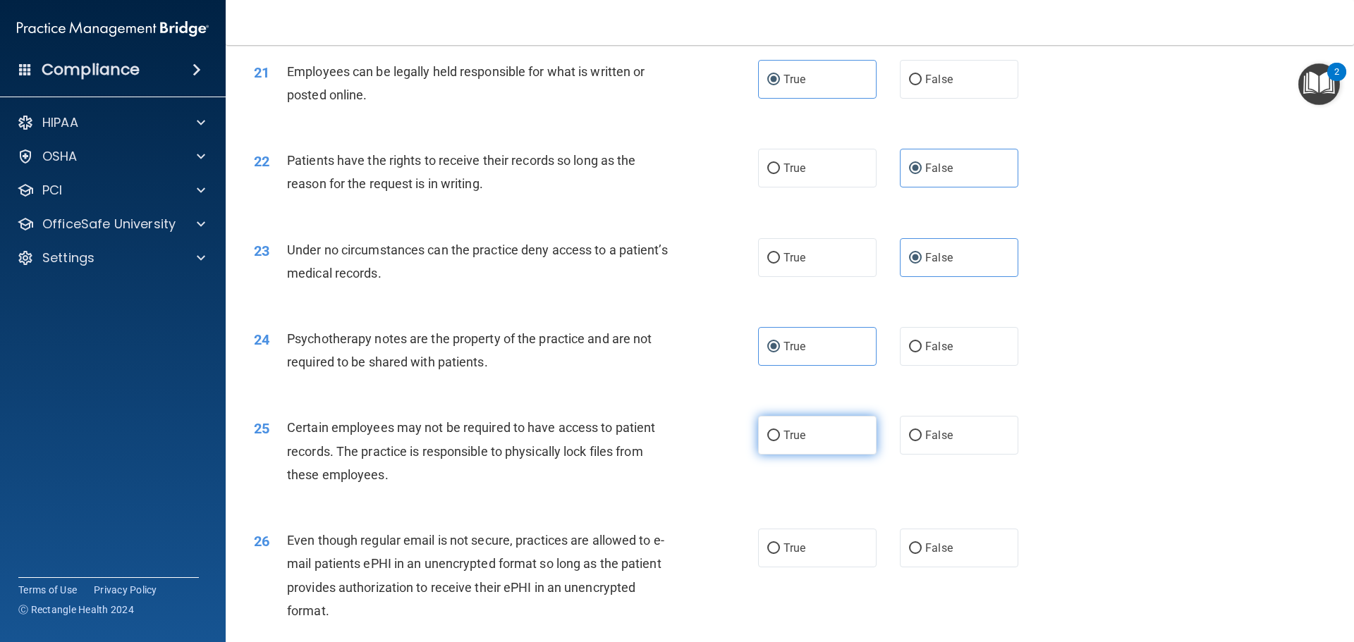
radio input "true"
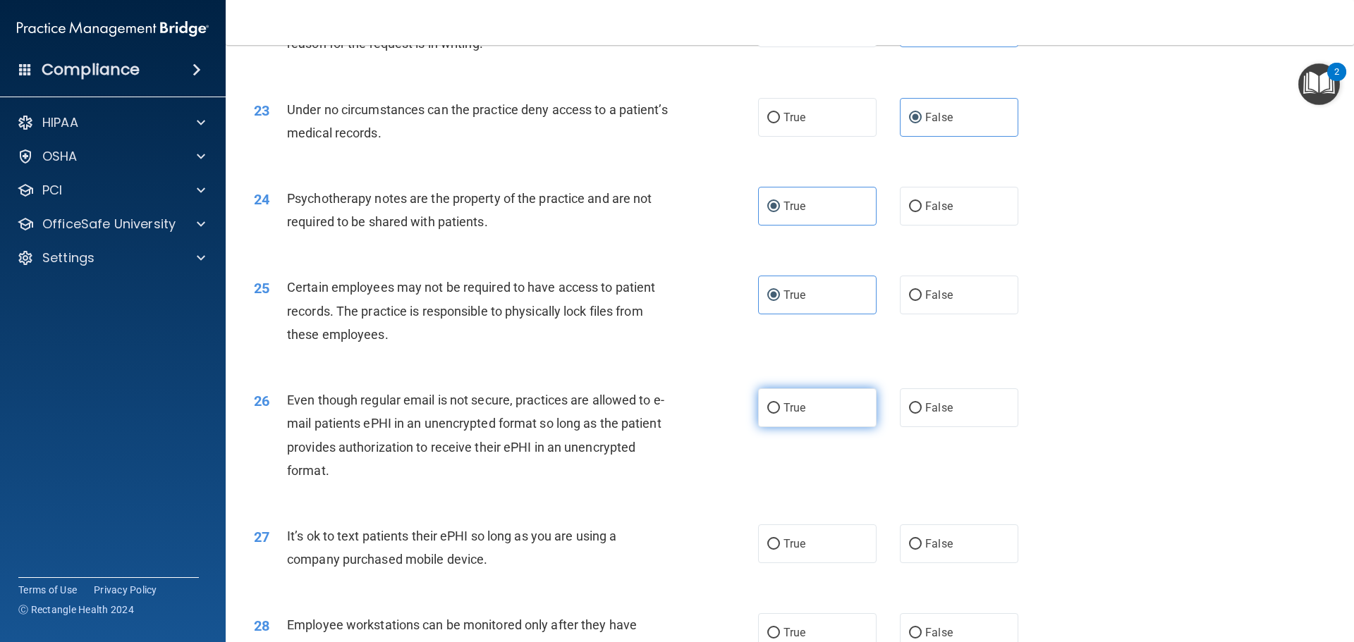
scroll to position [2468, 0]
click at [809, 426] on label "True" at bounding box center [817, 407] width 118 height 39
click at [780, 413] on input "True" at bounding box center [773, 408] width 13 height 11
radio input "true"
click at [953, 563] on label "False" at bounding box center [959, 543] width 118 height 39
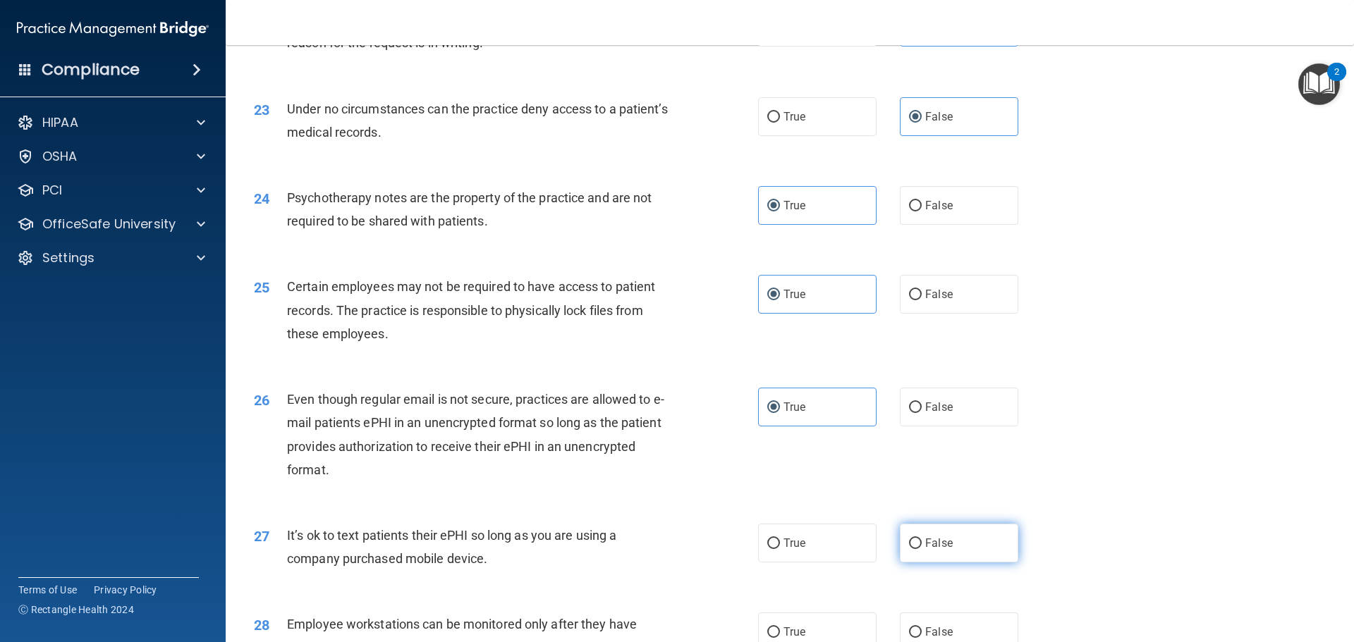
click at [922, 549] on input "False" at bounding box center [915, 544] width 13 height 11
radio input "true"
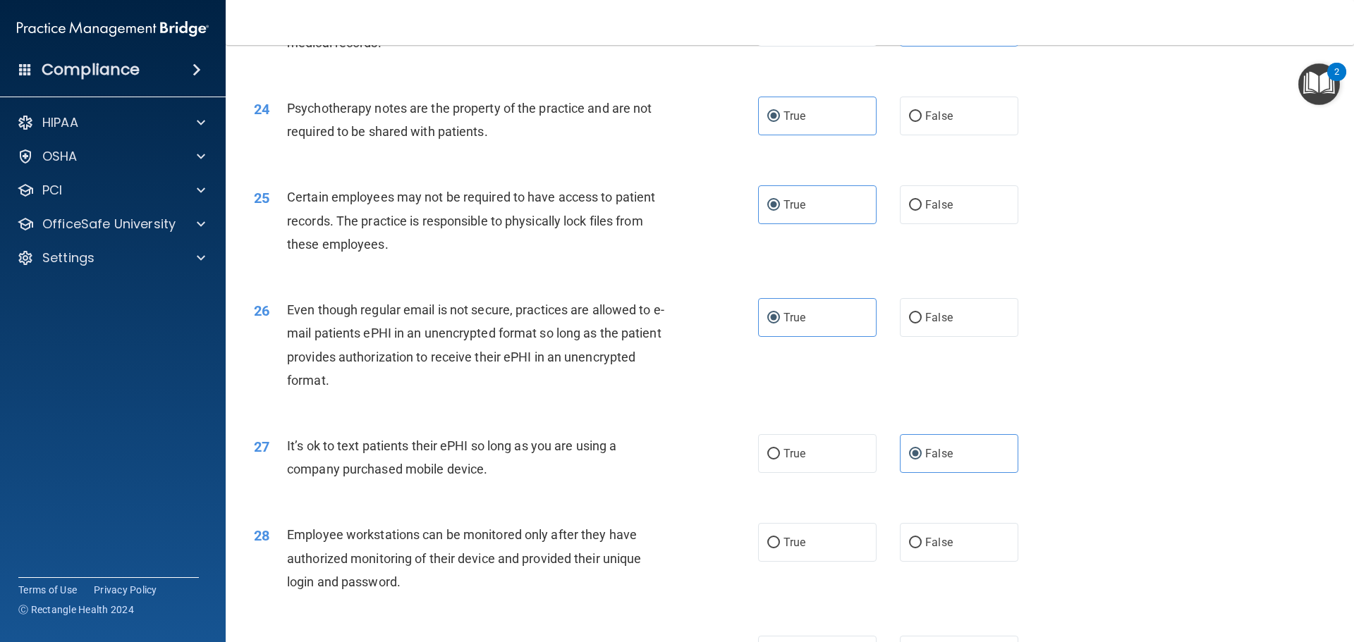
scroll to position [2750, 0]
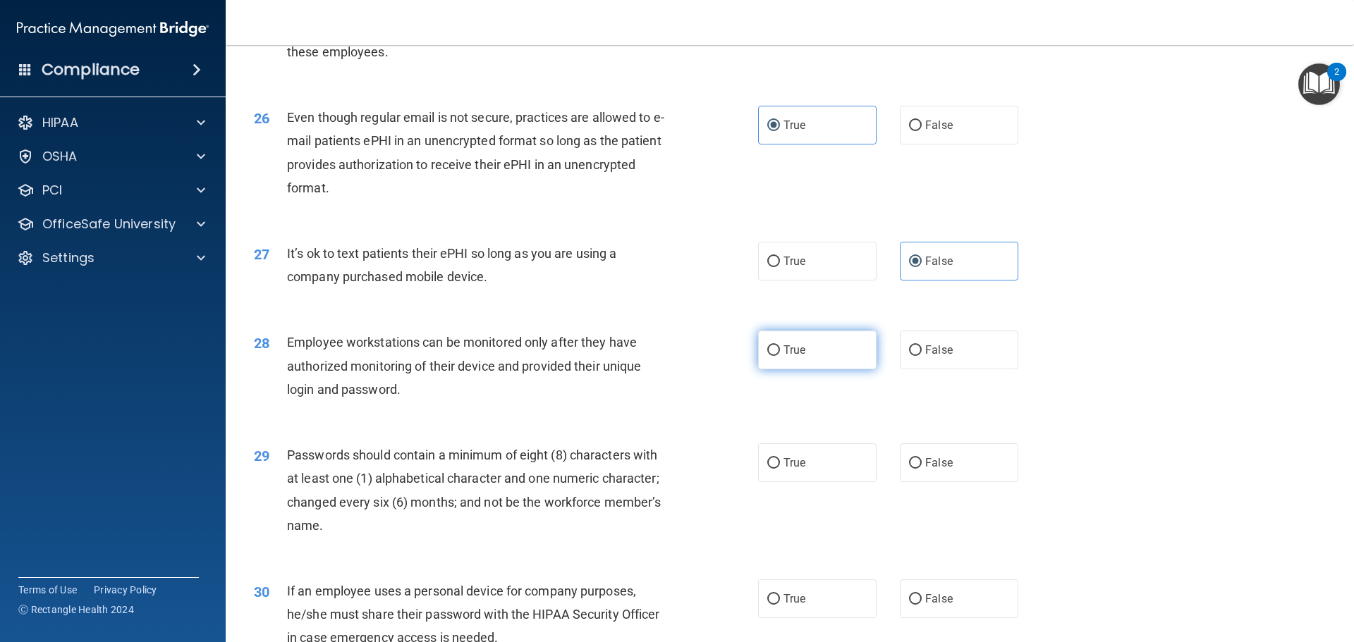
click at [793, 357] on span "True" at bounding box center [794, 349] width 22 height 13
click at [780, 356] on input "True" at bounding box center [773, 351] width 13 height 11
radio input "true"
click at [925, 357] on span "False" at bounding box center [938, 349] width 27 height 13
click at [922, 356] on input "False" at bounding box center [915, 351] width 13 height 11
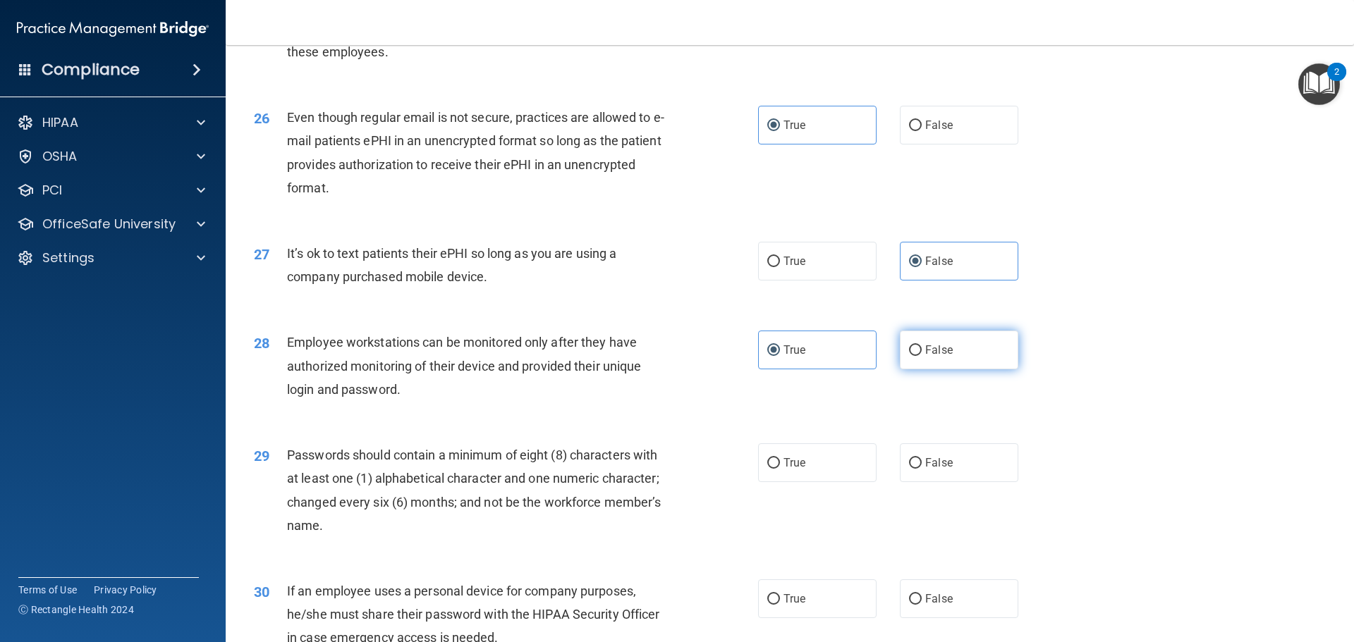
radio input "true"
radio input "false"
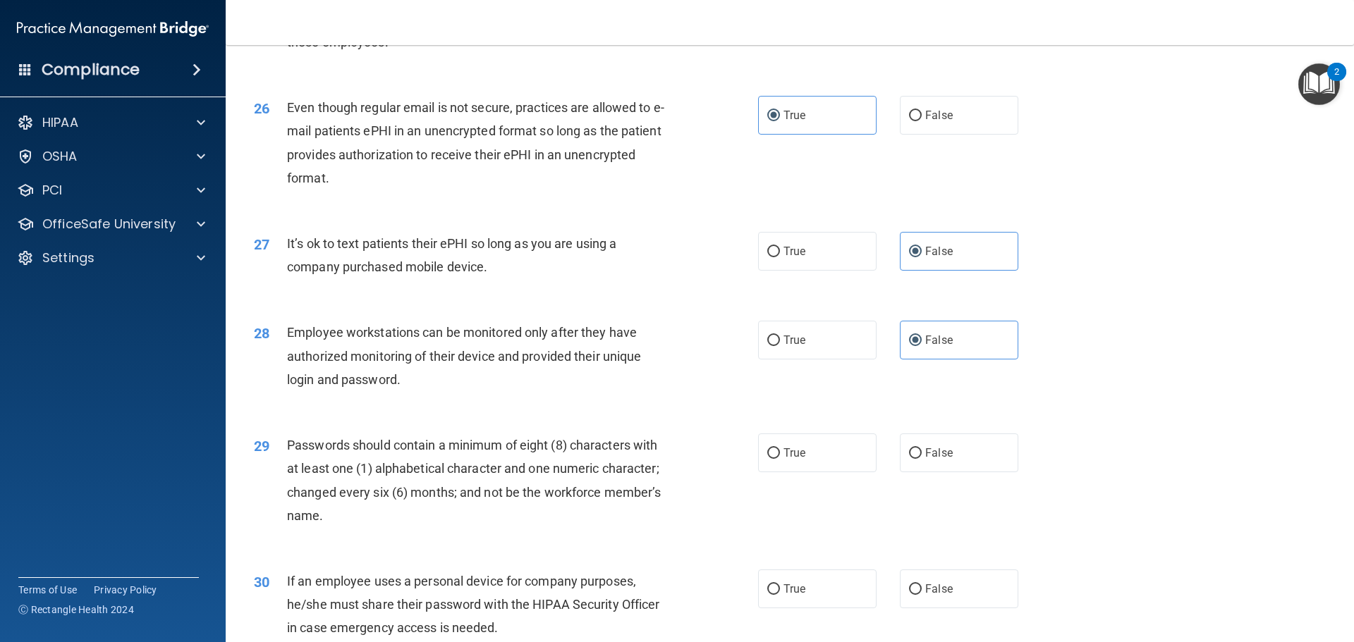
scroll to position [2770, 0]
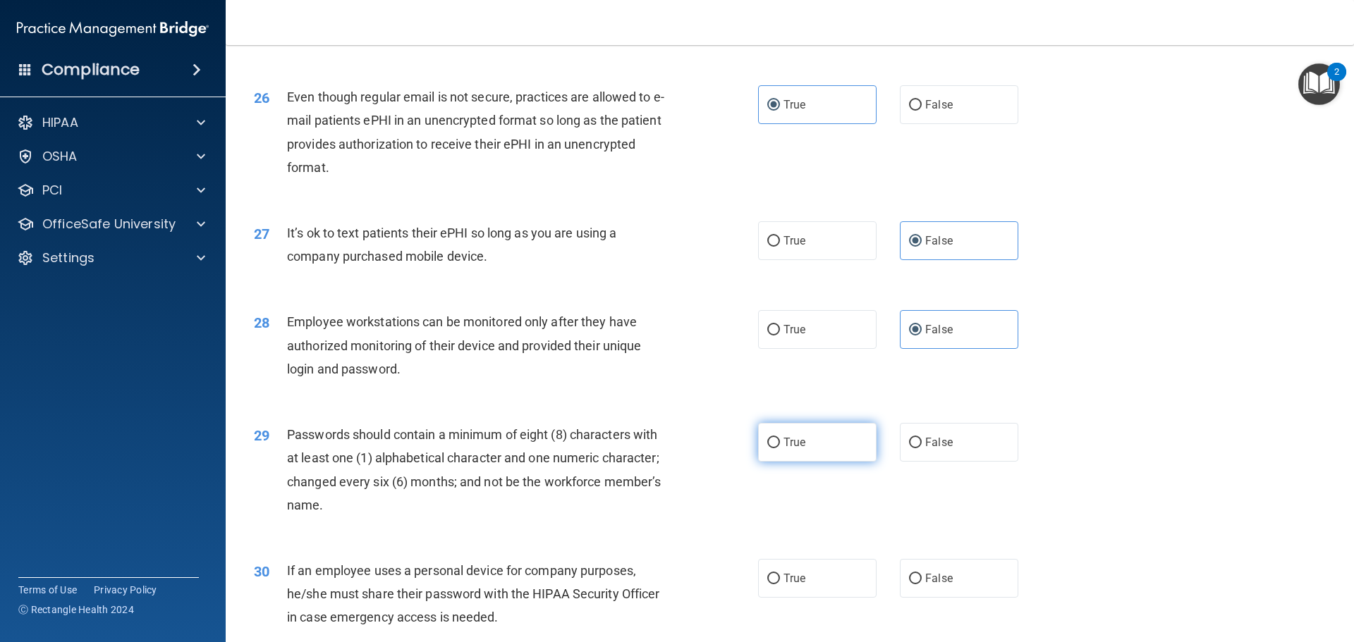
click at [812, 460] on label "True" at bounding box center [817, 442] width 118 height 39
click at [780, 448] on input "True" at bounding box center [773, 443] width 13 height 11
radio input "true"
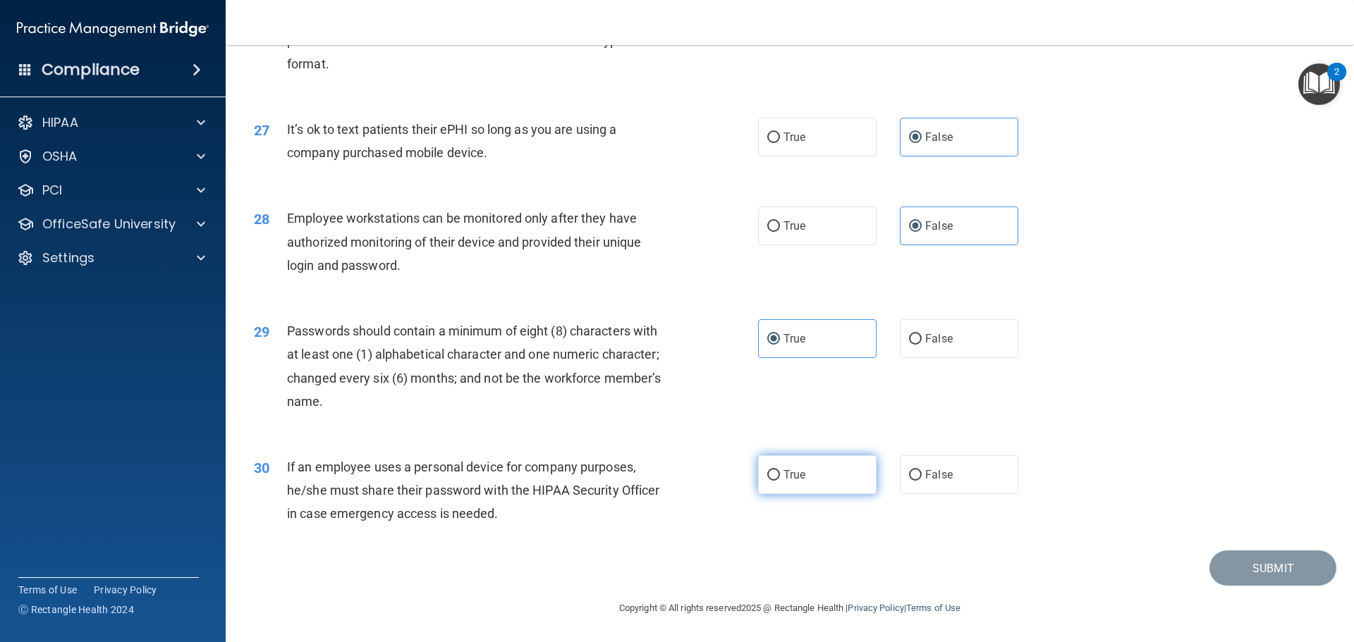
scroll to position [2897, 0]
click at [794, 475] on span "True" at bounding box center [794, 474] width 22 height 13
click at [780, 475] on input "True" at bounding box center [773, 475] width 13 height 11
radio input "true"
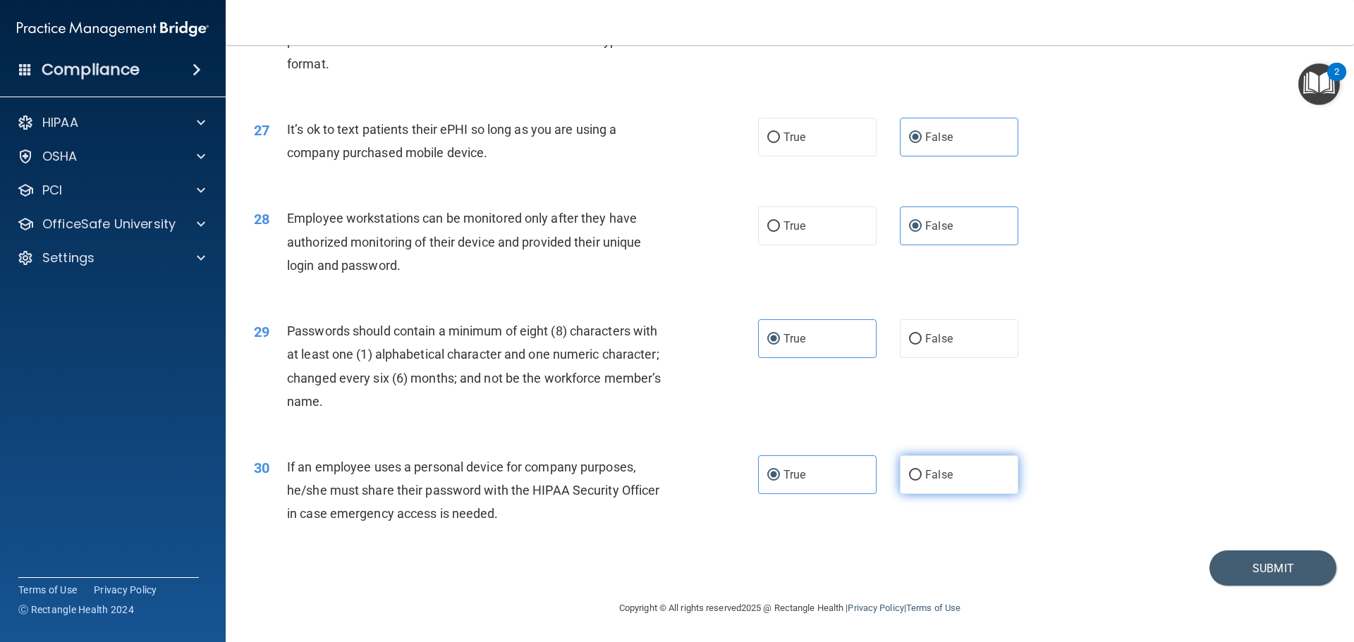
click at [943, 475] on span "False" at bounding box center [938, 474] width 27 height 13
click at [922, 475] on input "False" at bounding box center [915, 475] width 13 height 11
radio input "true"
radio input "false"
click at [1249, 577] on button "Submit" at bounding box center [1272, 569] width 127 height 36
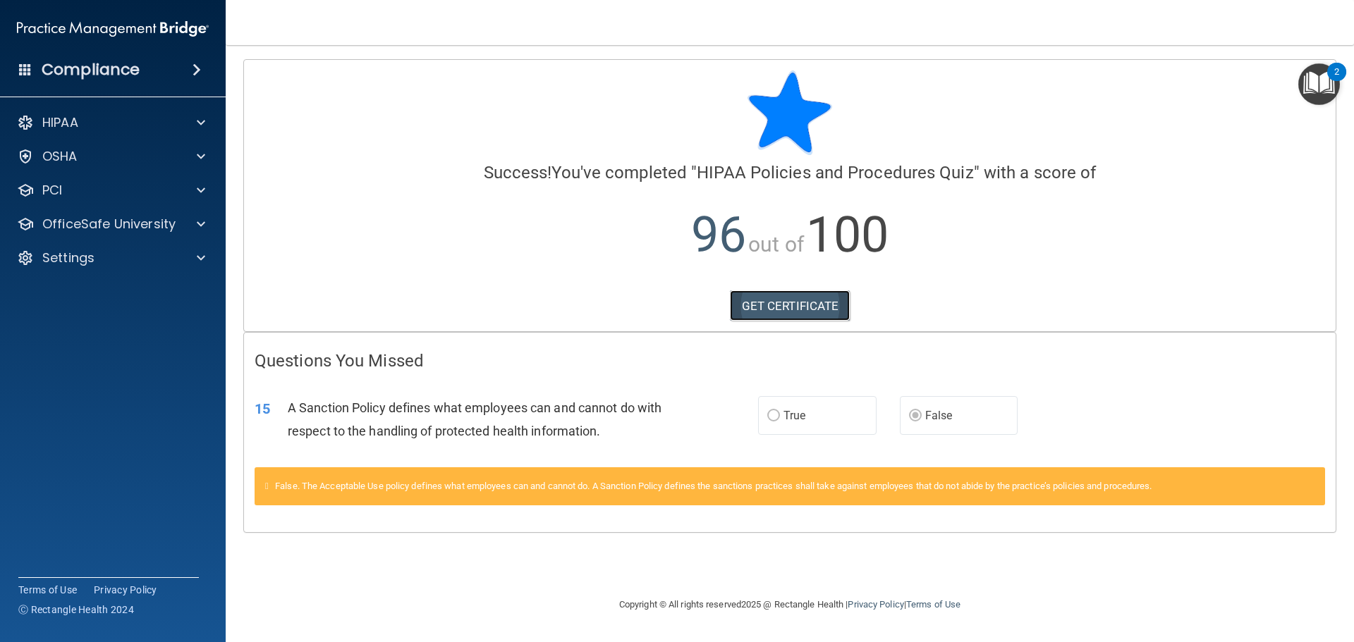
click at [779, 302] on link "GET CERTIFICATE" at bounding box center [790, 306] width 121 height 31
click at [102, 226] on p "OfficeSafe University" at bounding box center [108, 224] width 133 height 17
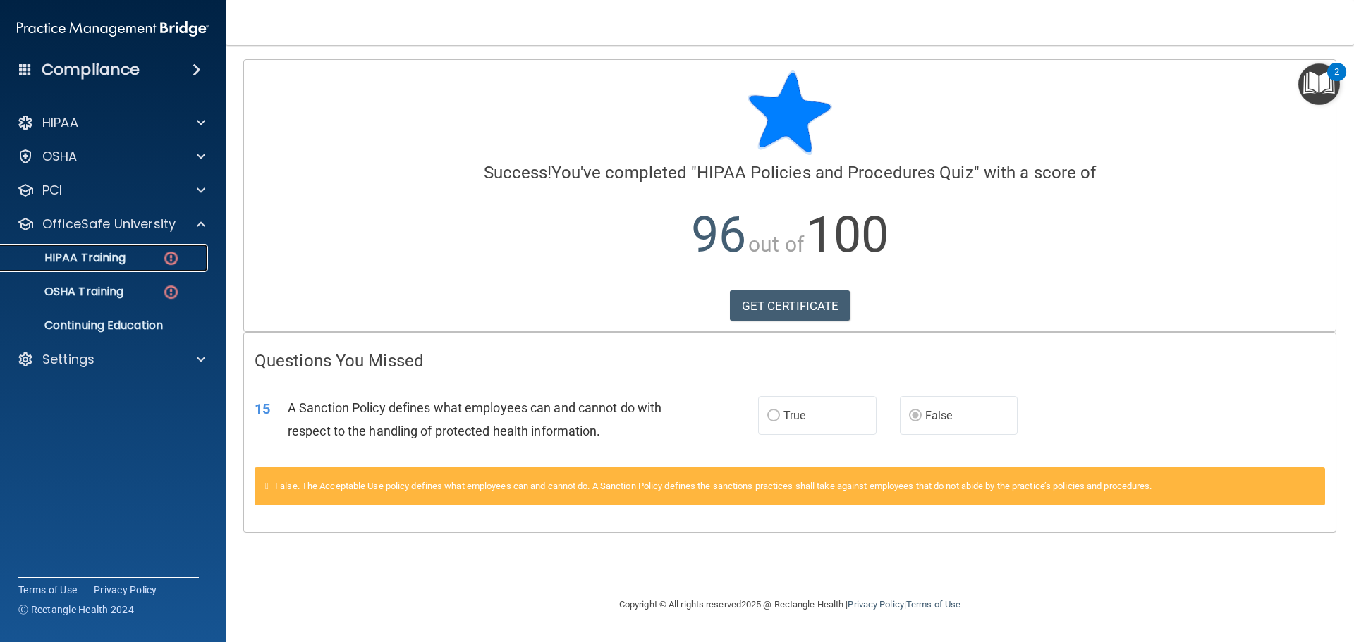
click at [109, 255] on p "HIPAA Training" at bounding box center [67, 258] width 116 height 14
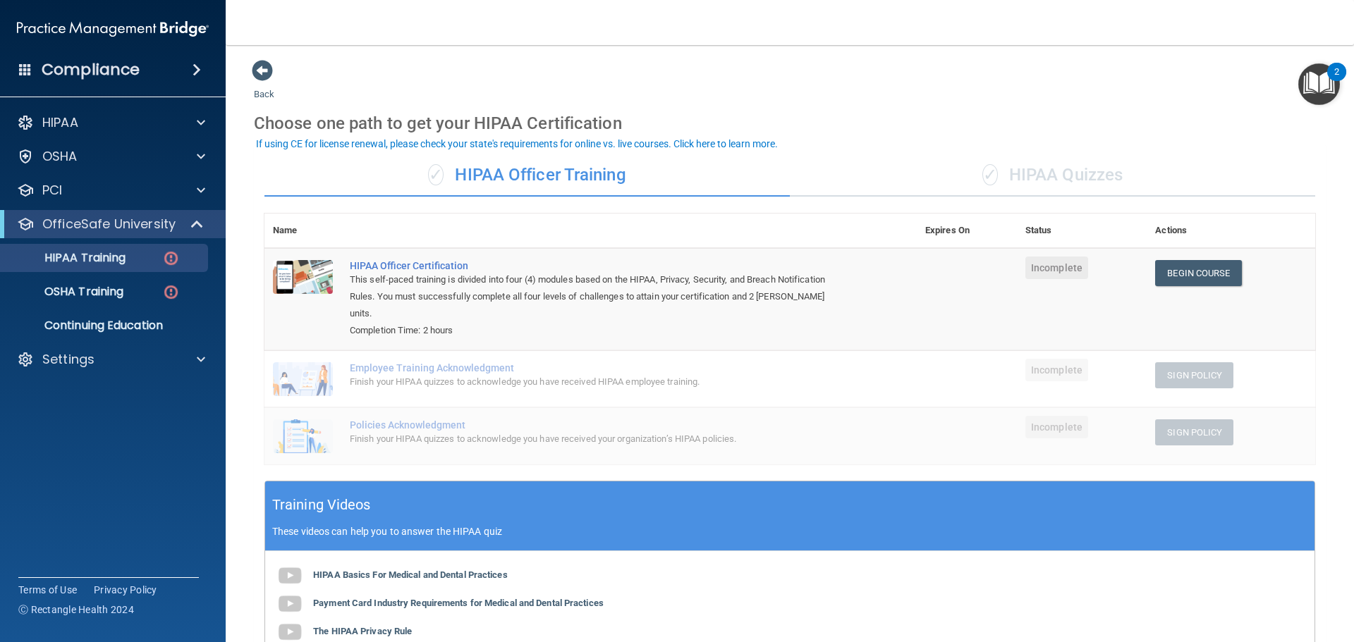
click at [1007, 174] on div "✓ HIPAA Quizzes" at bounding box center [1052, 175] width 525 height 42
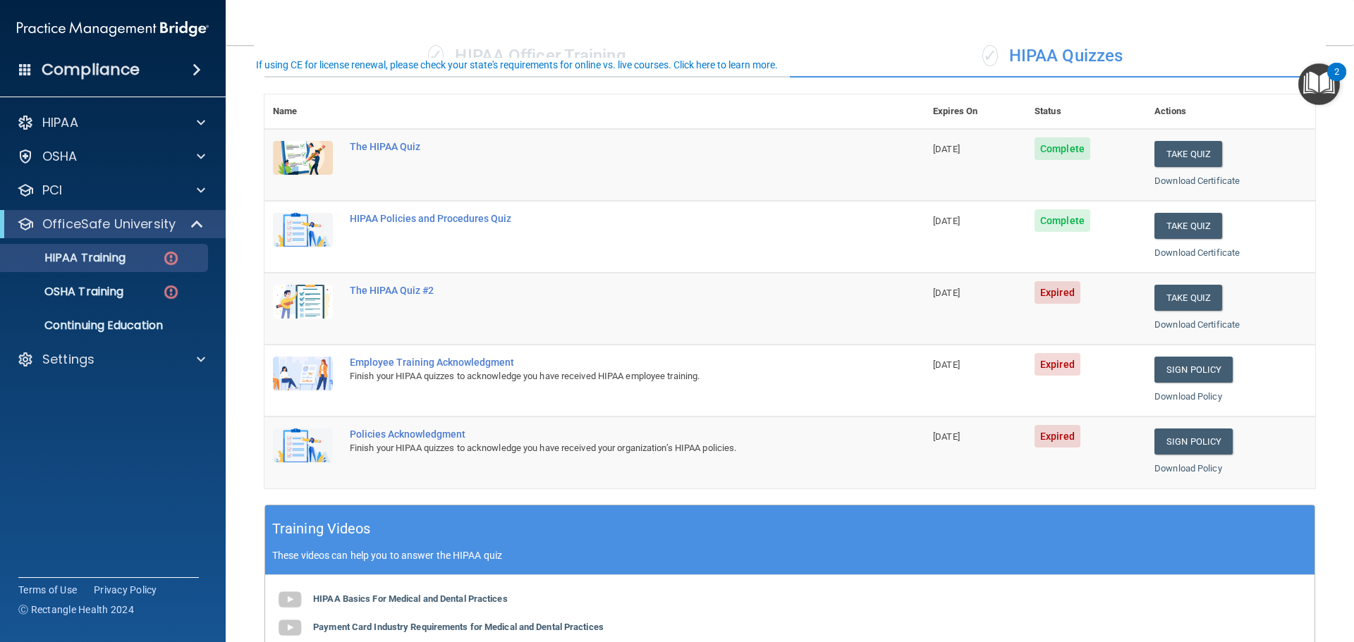
scroll to position [141, 0]
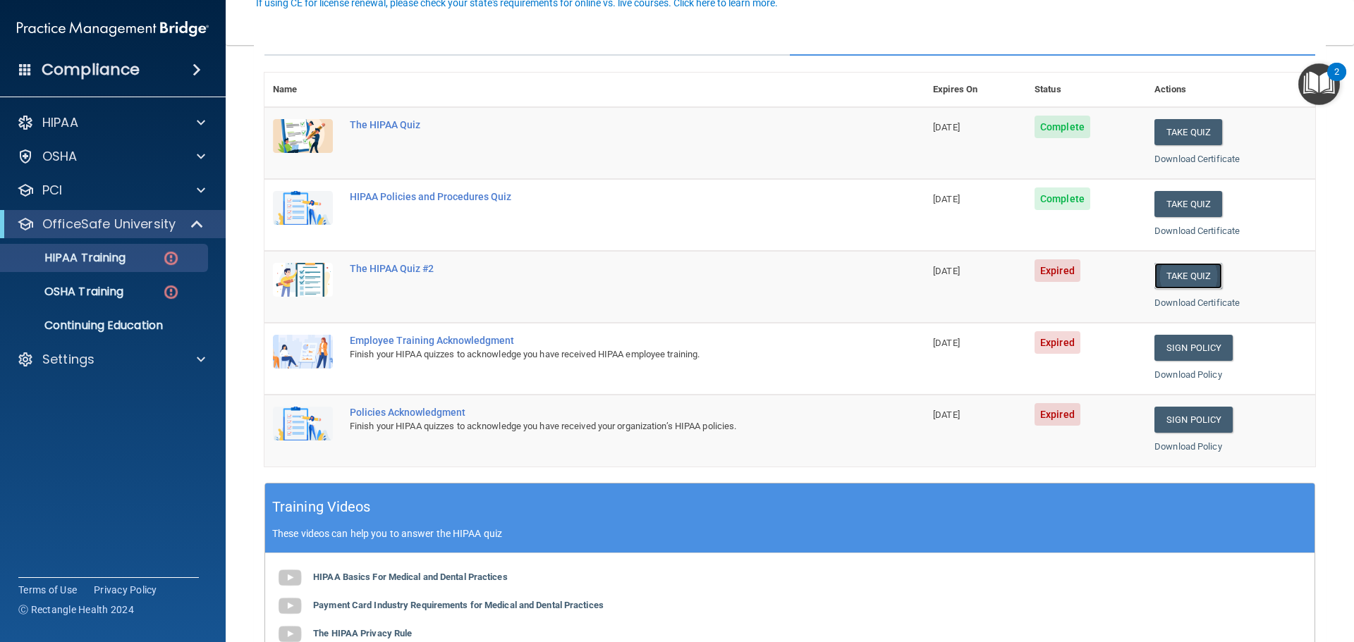
click at [1170, 272] on button "Take Quiz" at bounding box center [1188, 276] width 68 height 26
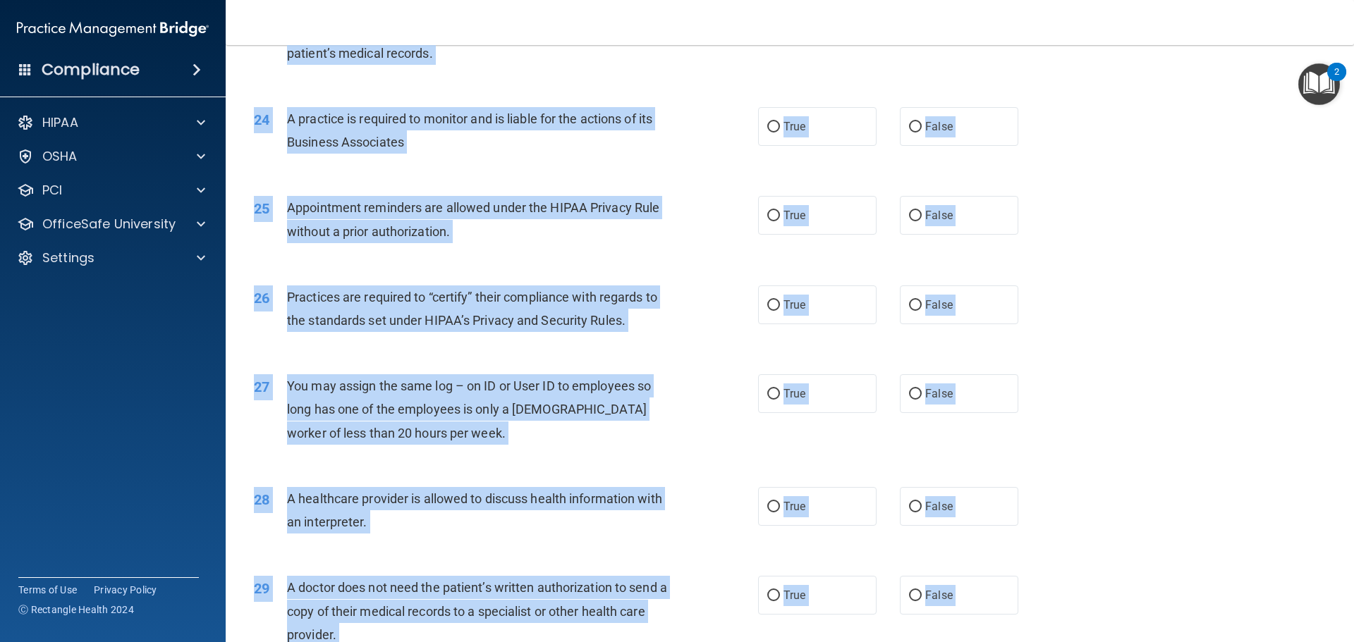
scroll to position [2640, 0]
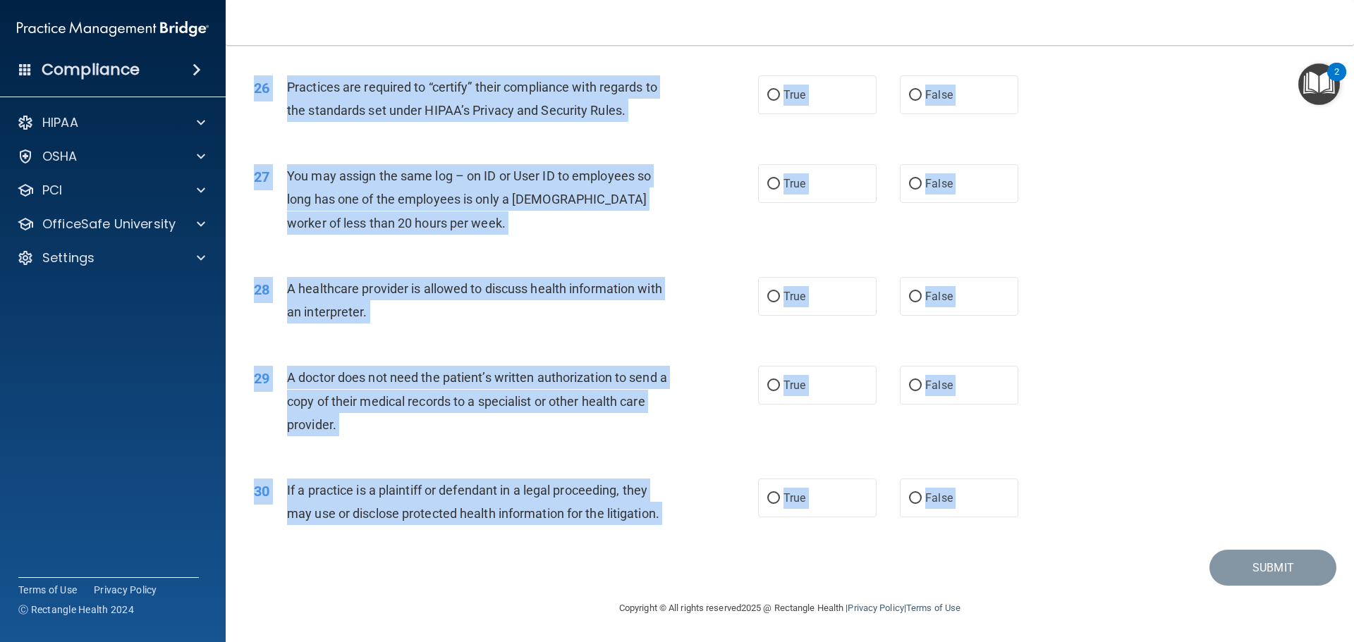
drag, startPoint x: 257, startPoint y: 120, endPoint x: 599, endPoint y: 675, distance: 652.4
click at [599, 642] on html "Compliance HIPAA Documents and Policies Report an Incident Business Associates …" at bounding box center [677, 321] width 1354 height 642
copy main "01 A business associate agreement is required with organizations or persons whe…"
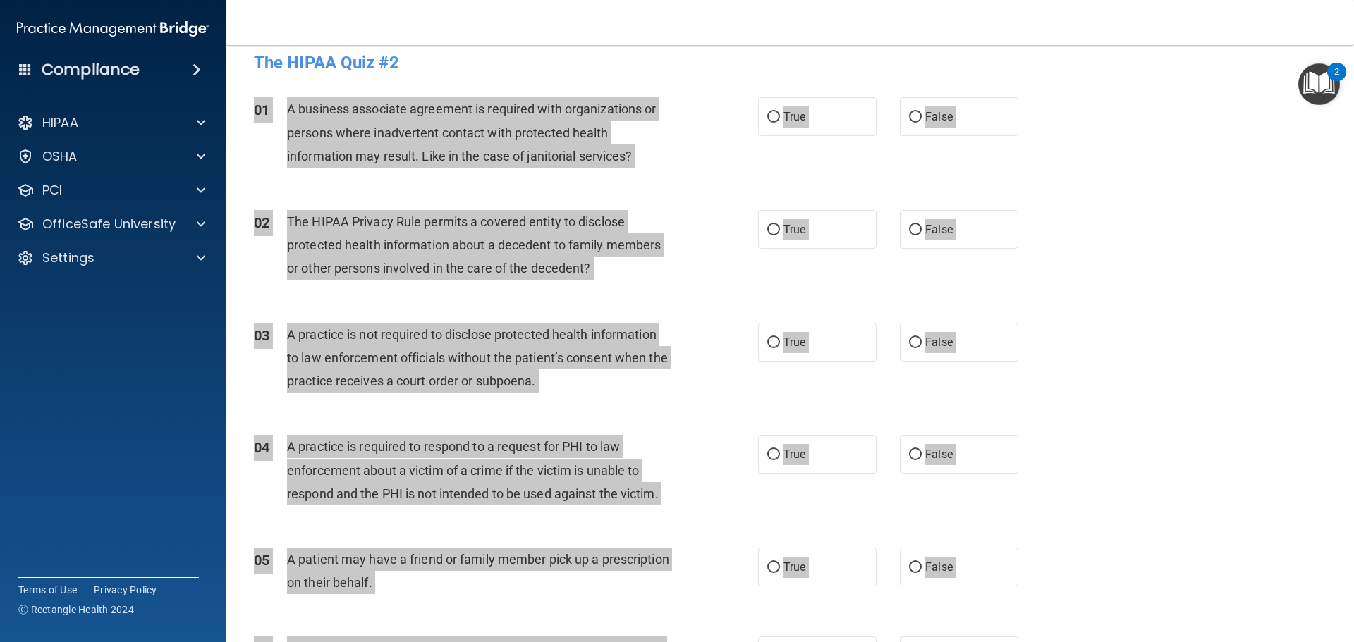
scroll to position [0, 0]
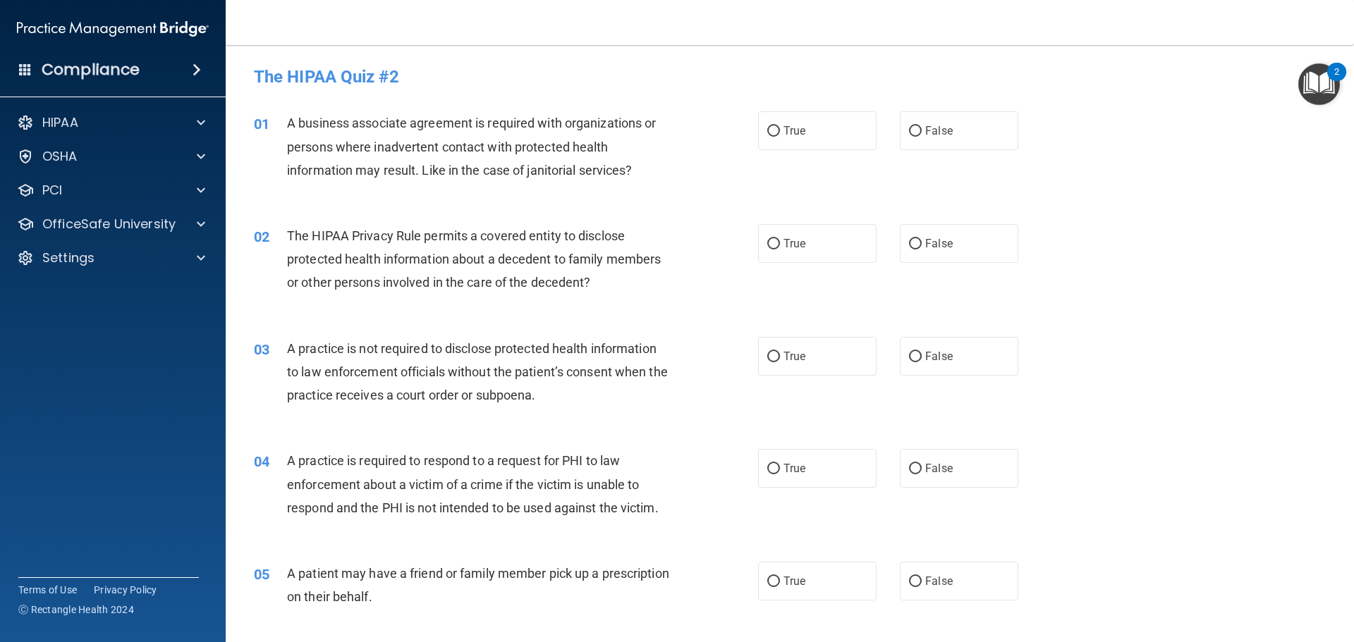
drag, startPoint x: 1076, startPoint y: 195, endPoint x: 1057, endPoint y: 190, distance: 19.7
click at [1075, 195] on div "01 A business associate agreement is required with organizations or persons whe…" at bounding box center [789, 150] width 1093 height 113
click at [917, 128] on label "False" at bounding box center [959, 130] width 118 height 39
click at [917, 128] on input "False" at bounding box center [915, 131] width 13 height 11
radio input "true"
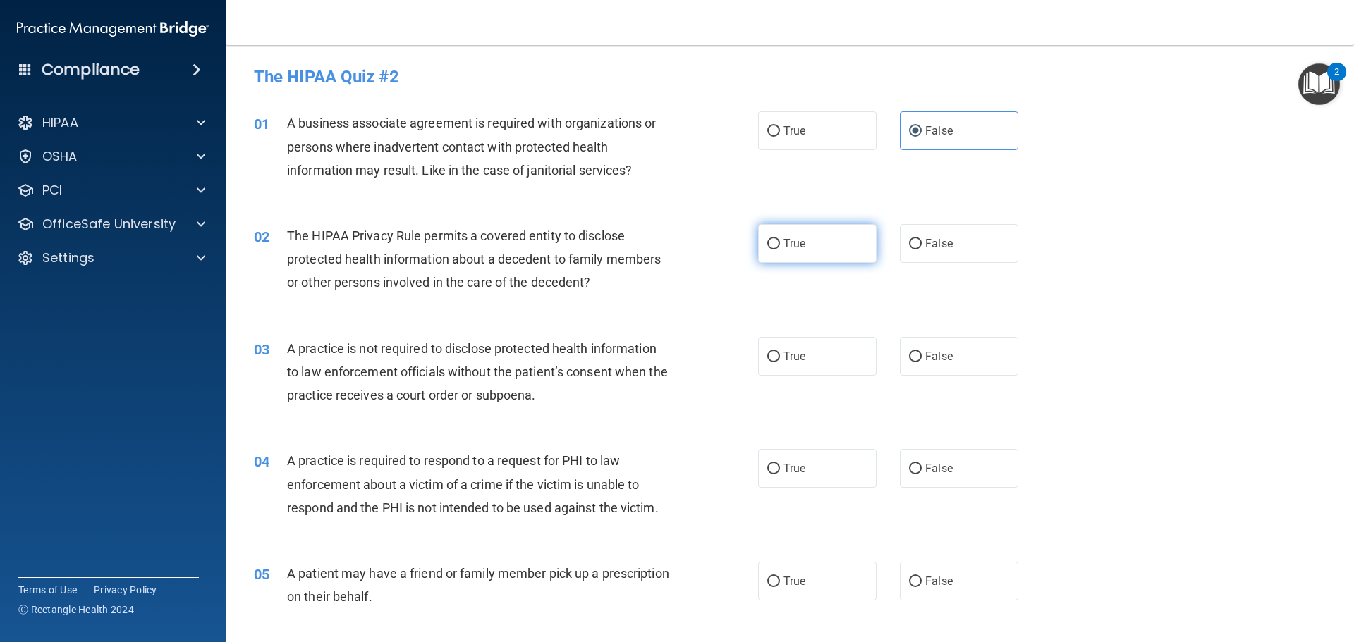
click at [776, 242] on label "True" at bounding box center [817, 243] width 118 height 39
click at [776, 242] on input "True" at bounding box center [773, 244] width 13 height 11
radio input "true"
click at [916, 361] on label "False" at bounding box center [959, 356] width 118 height 39
click at [916, 361] on input "False" at bounding box center [915, 357] width 13 height 11
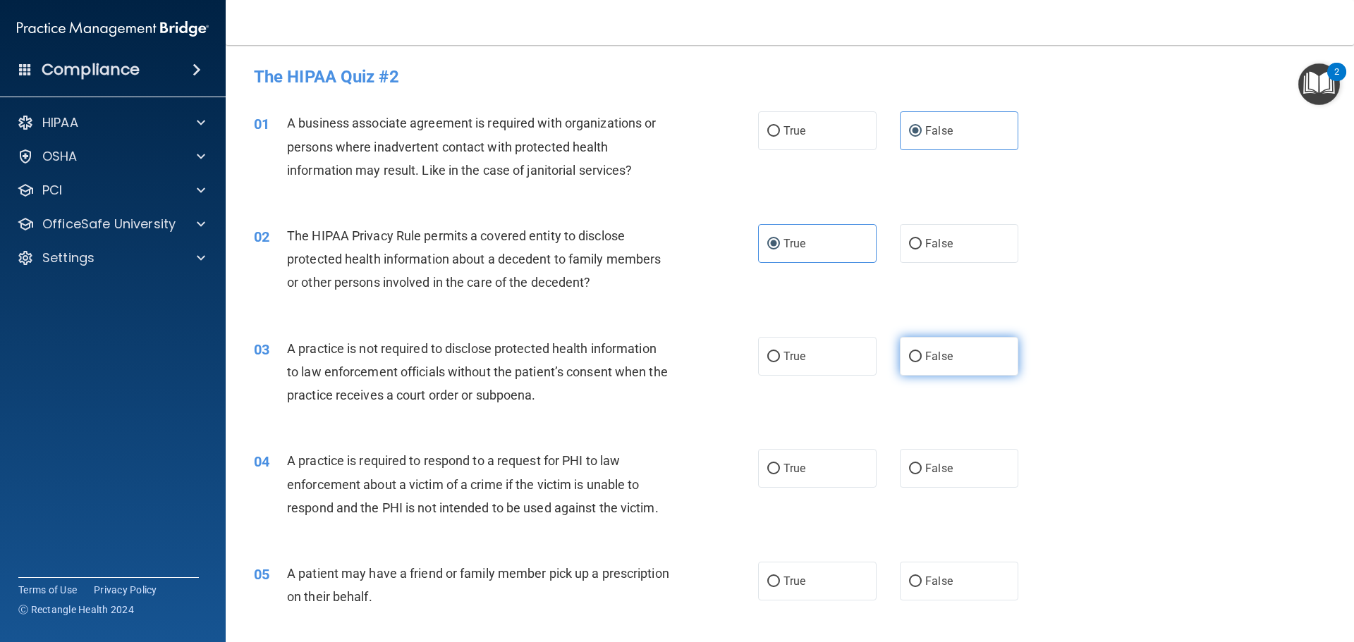
radio input "true"
click at [804, 459] on label "True" at bounding box center [817, 468] width 118 height 39
click at [780, 464] on input "True" at bounding box center [773, 469] width 13 height 11
radio input "true"
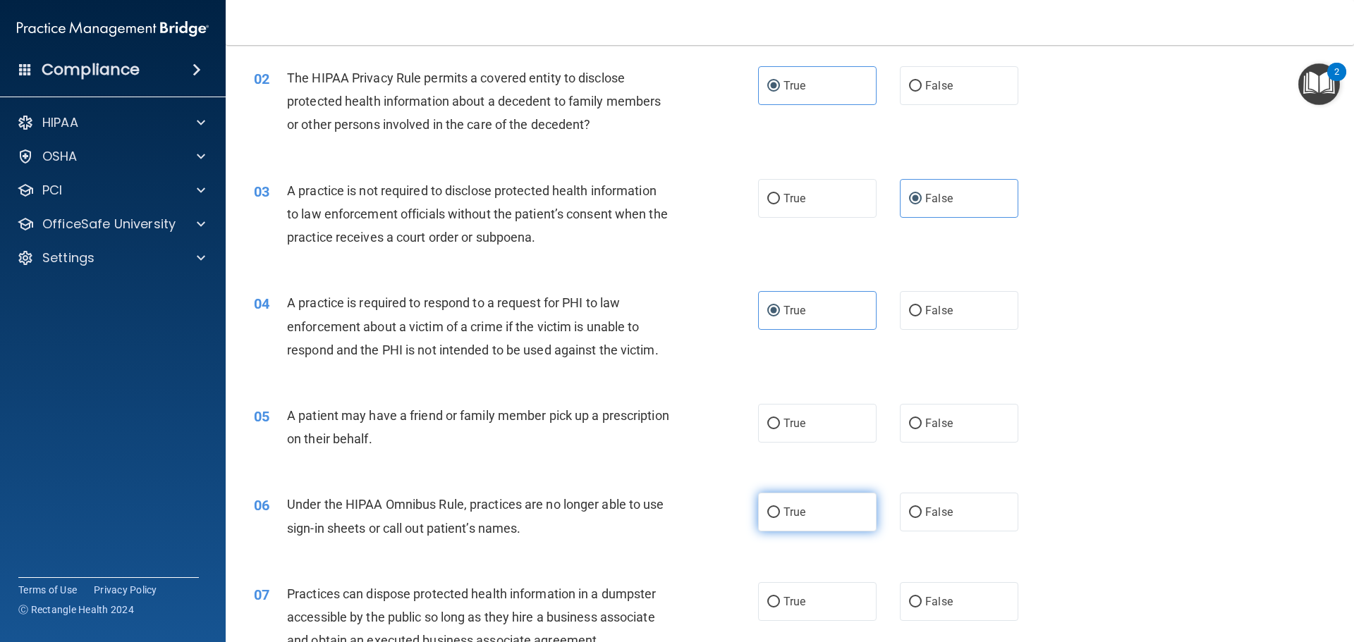
scroll to position [212, 0]
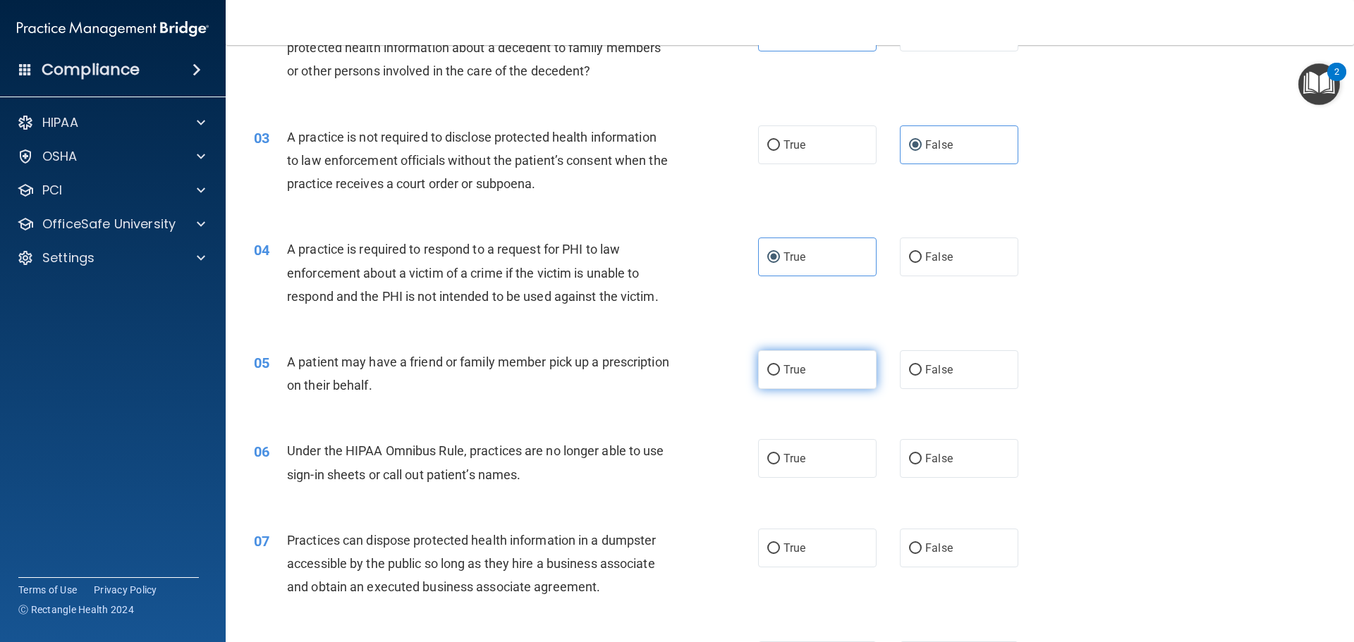
click at [785, 374] on span "True" at bounding box center [794, 369] width 22 height 13
click at [780, 374] on input "True" at bounding box center [773, 370] width 13 height 11
radio input "true"
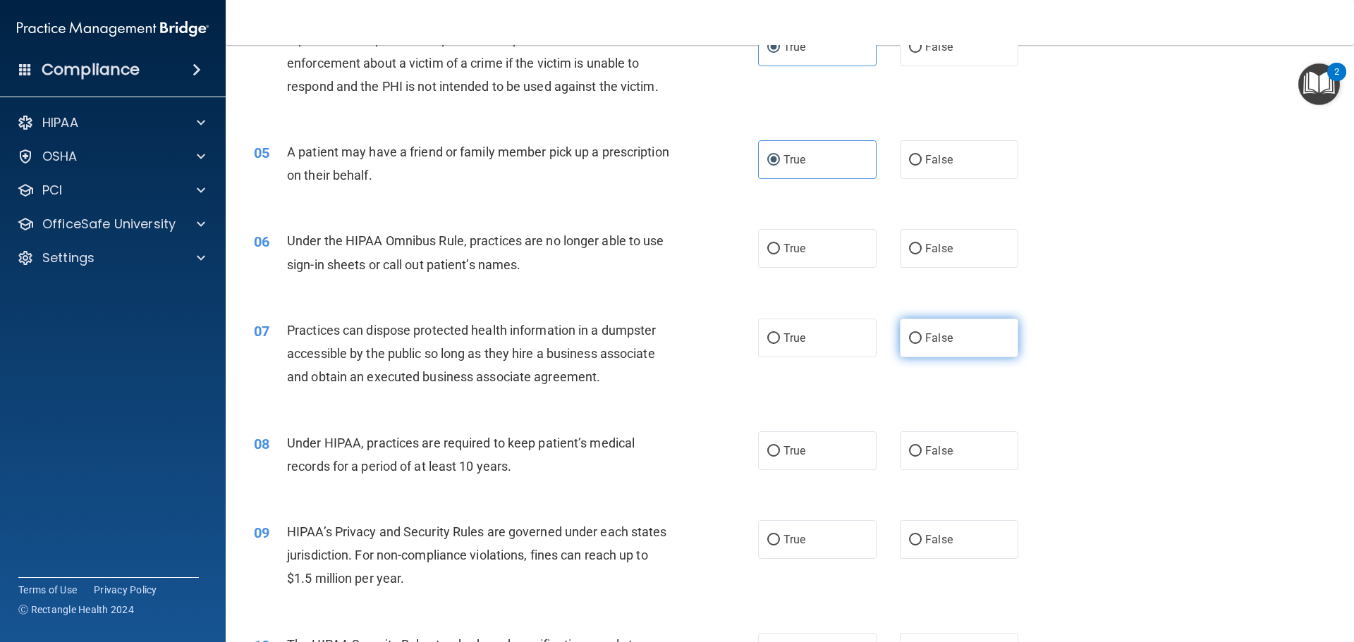
scroll to position [423, 0]
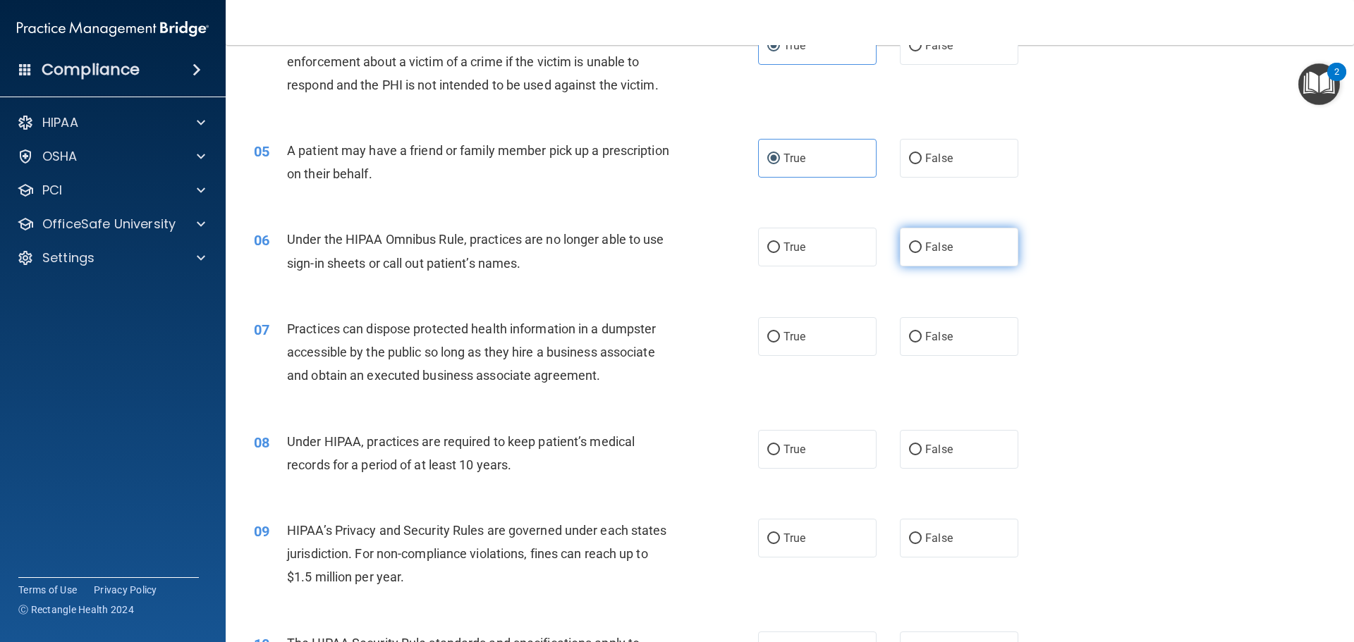
click at [915, 250] on label "False" at bounding box center [959, 247] width 118 height 39
click at [915, 250] on input "False" at bounding box center [915, 248] width 13 height 11
radio input "true"
click at [909, 341] on input "False" at bounding box center [915, 337] width 13 height 11
radio input "true"
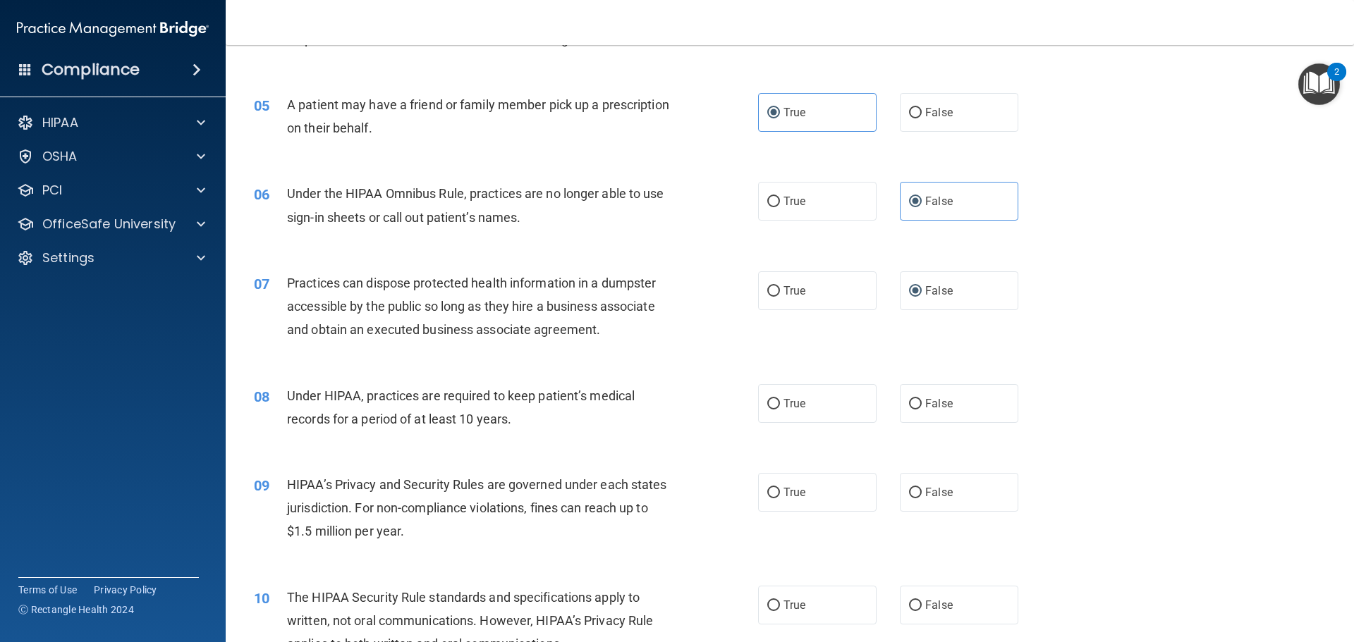
scroll to position [494, 0]
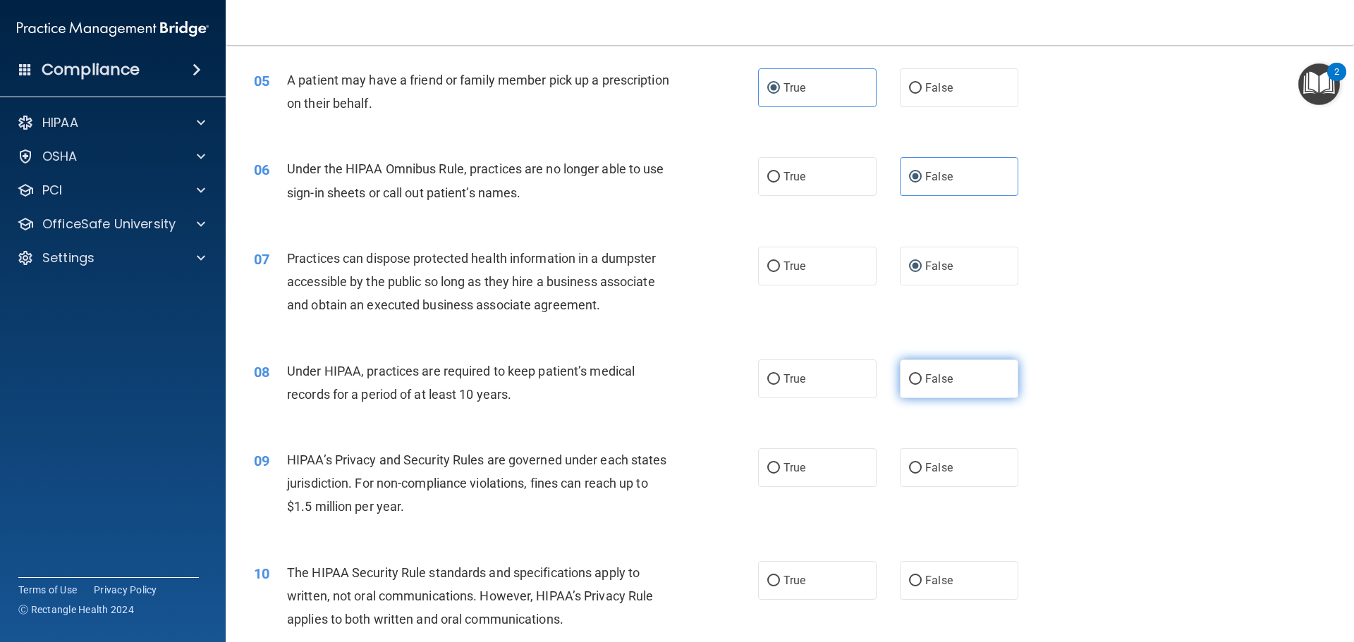
click at [912, 379] on input "False" at bounding box center [915, 379] width 13 height 11
radio input "true"
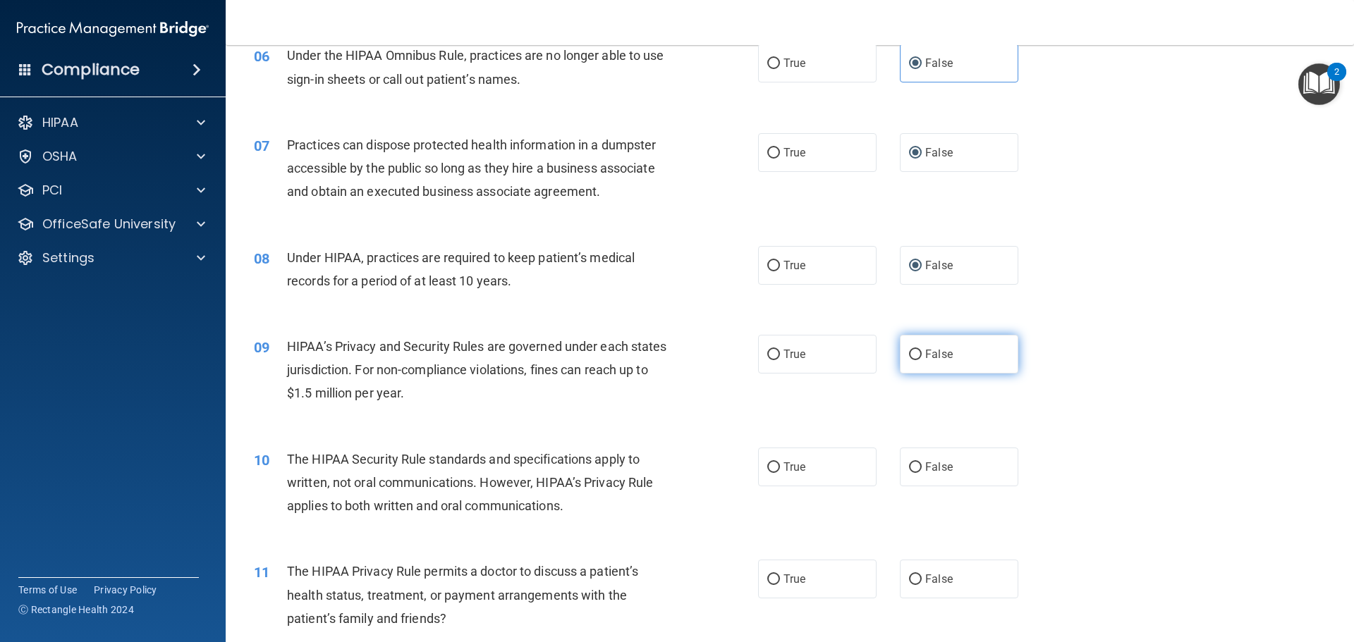
scroll to position [635, 0]
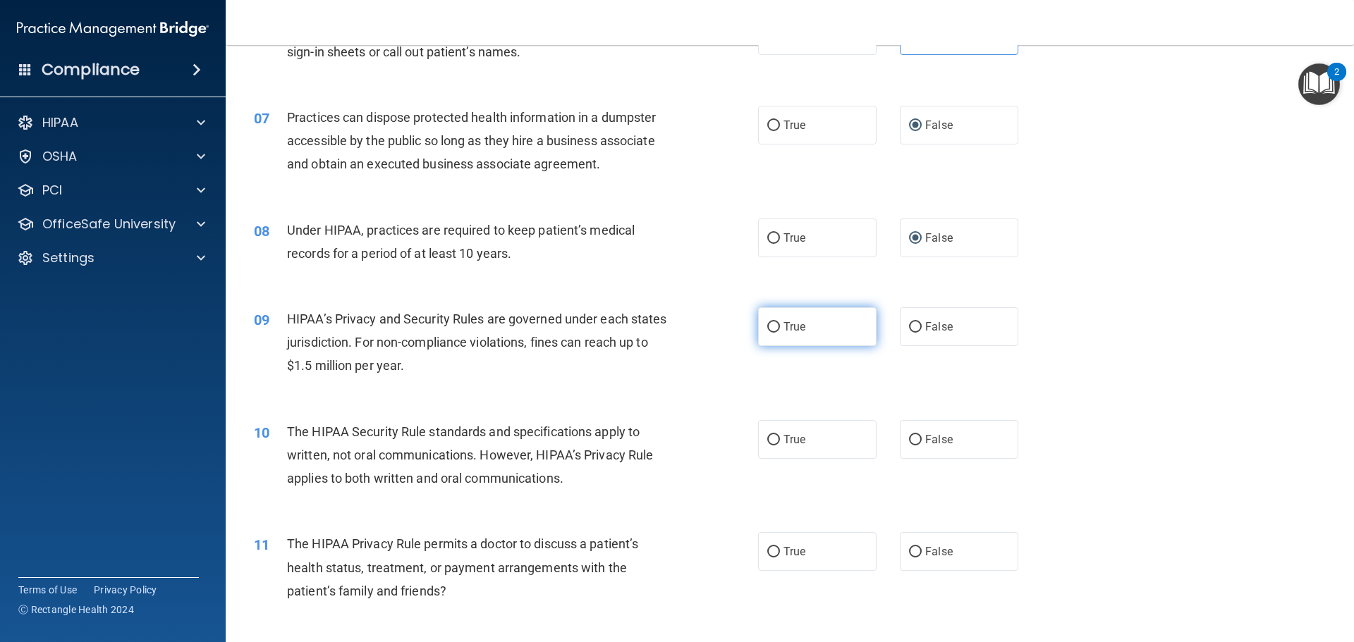
click at [769, 328] on input "True" at bounding box center [773, 327] width 13 height 11
radio input "true"
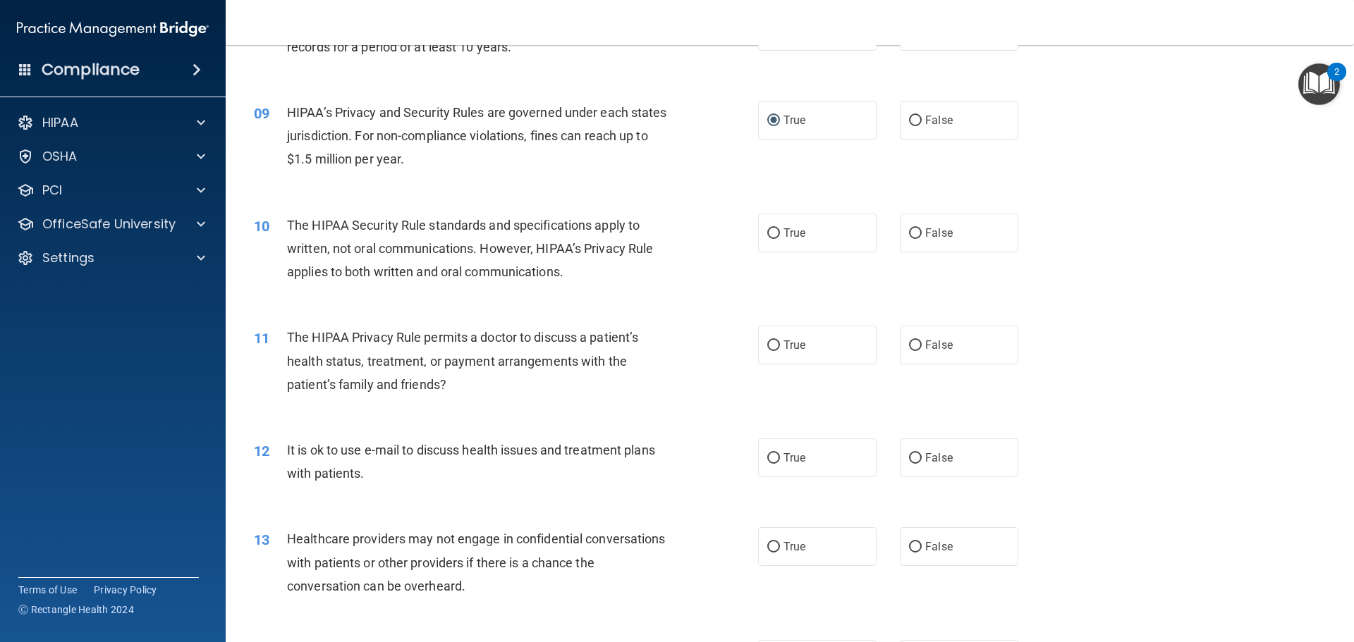
scroll to position [846, 0]
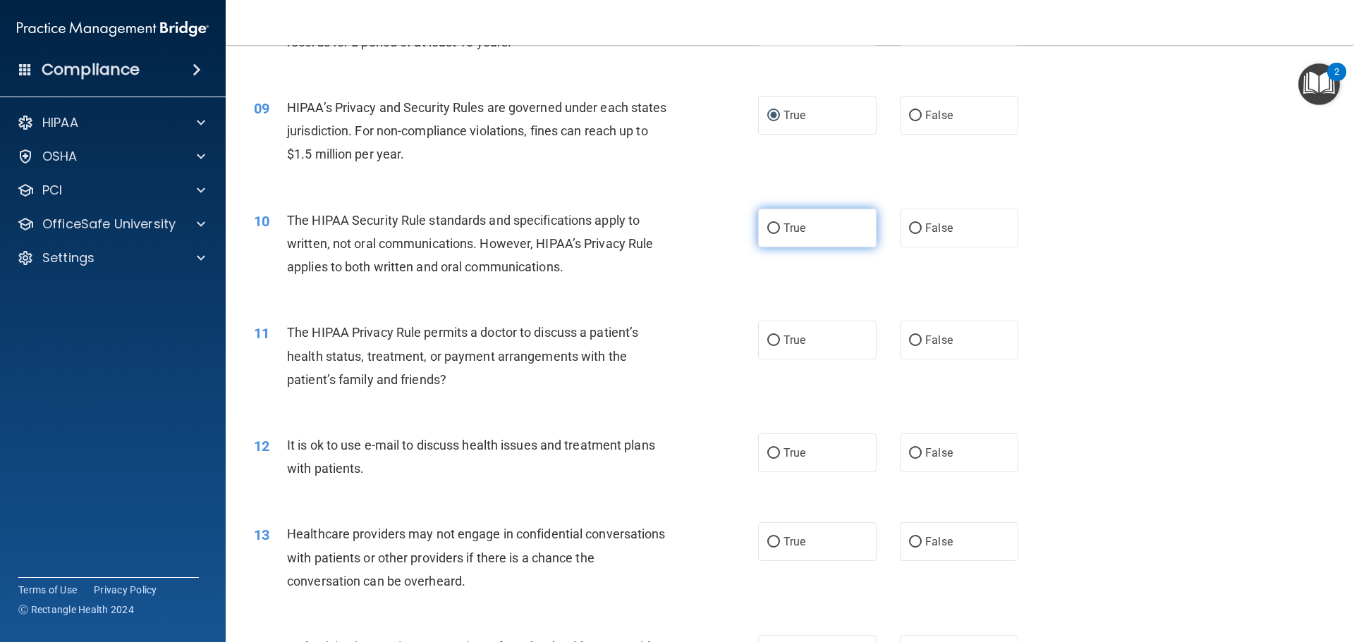
click at [767, 228] on input "True" at bounding box center [773, 229] width 13 height 11
radio input "true"
click at [776, 326] on label "True" at bounding box center [817, 340] width 118 height 39
click at [776, 336] on input "True" at bounding box center [773, 341] width 13 height 11
radio input "true"
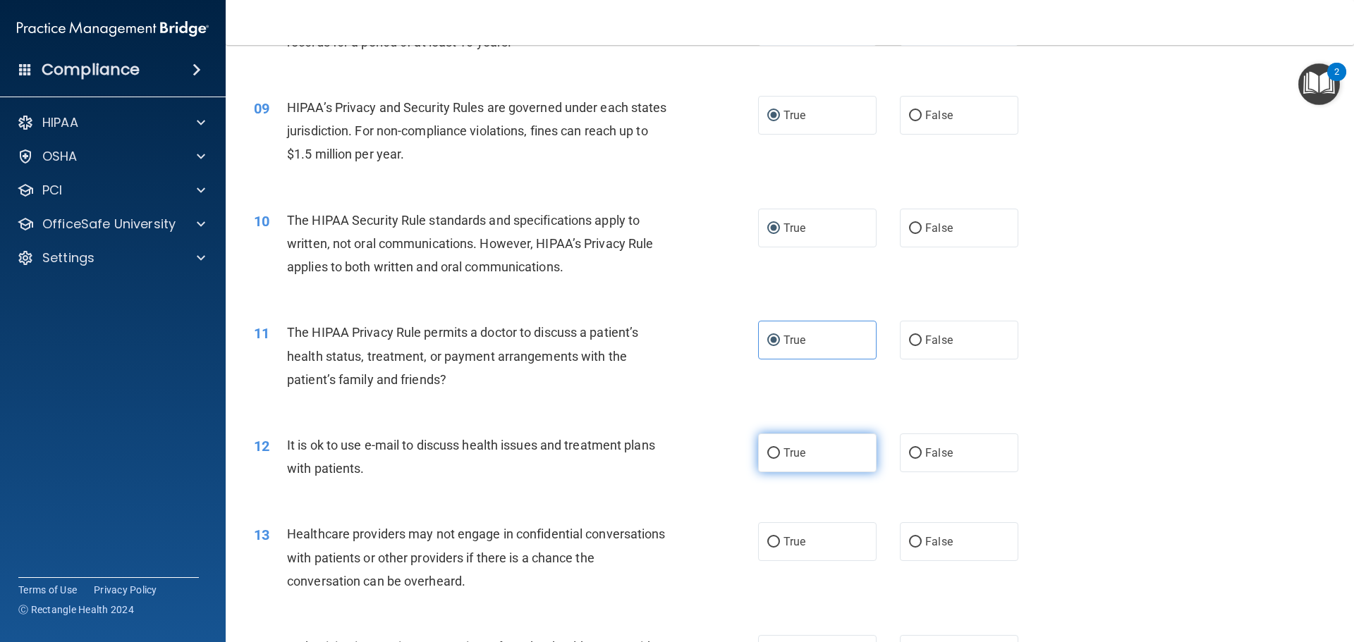
click at [768, 454] on input "True" at bounding box center [773, 453] width 13 height 11
radio input "true"
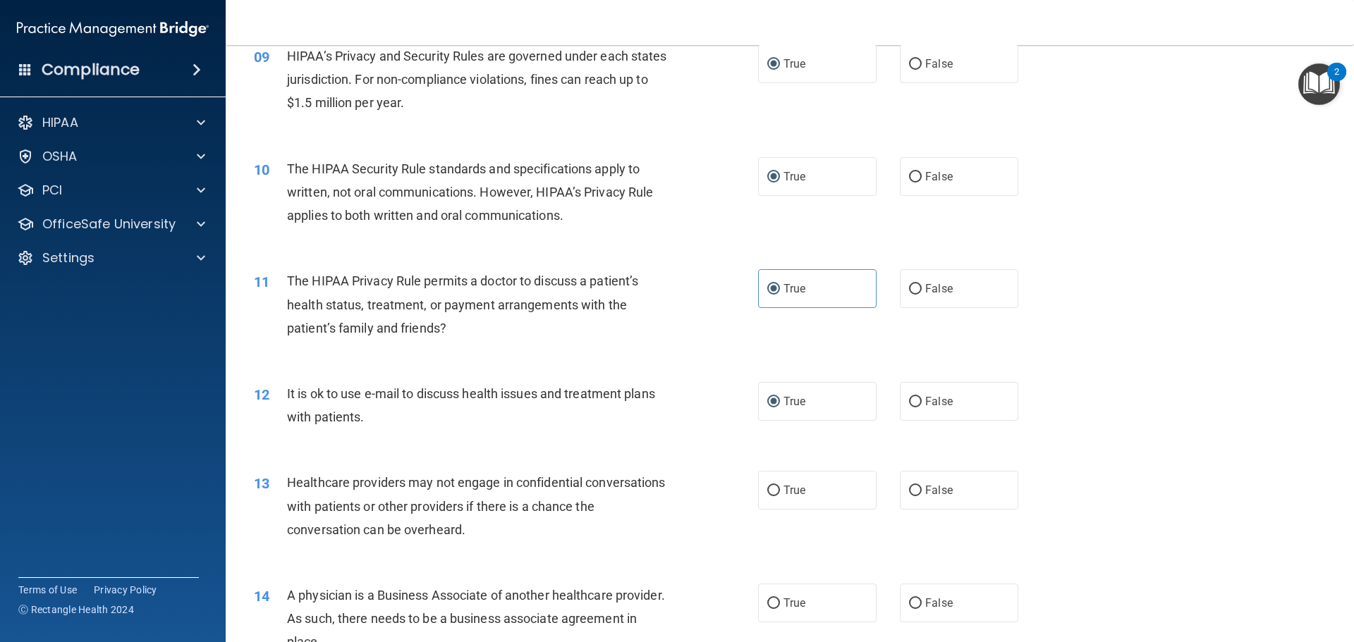
scroll to position [917, 0]
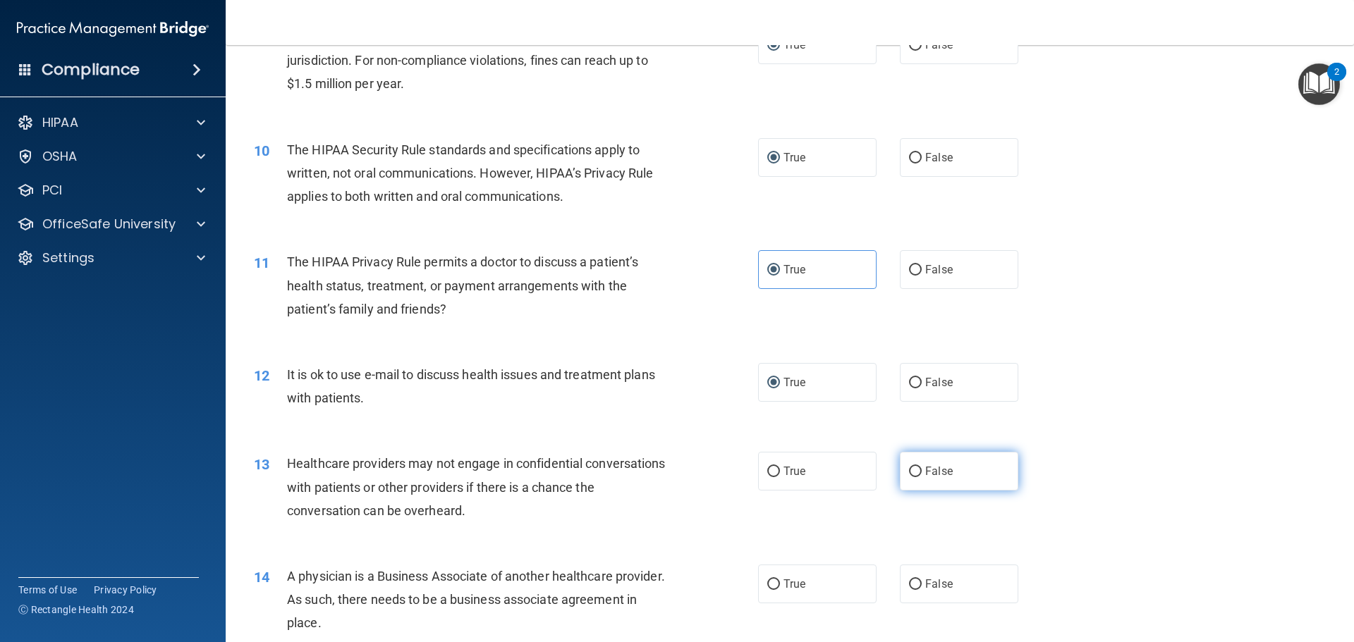
click at [925, 466] on span "False" at bounding box center [938, 471] width 27 height 13
click at [922, 467] on input "False" at bounding box center [915, 472] width 13 height 11
radio input "true"
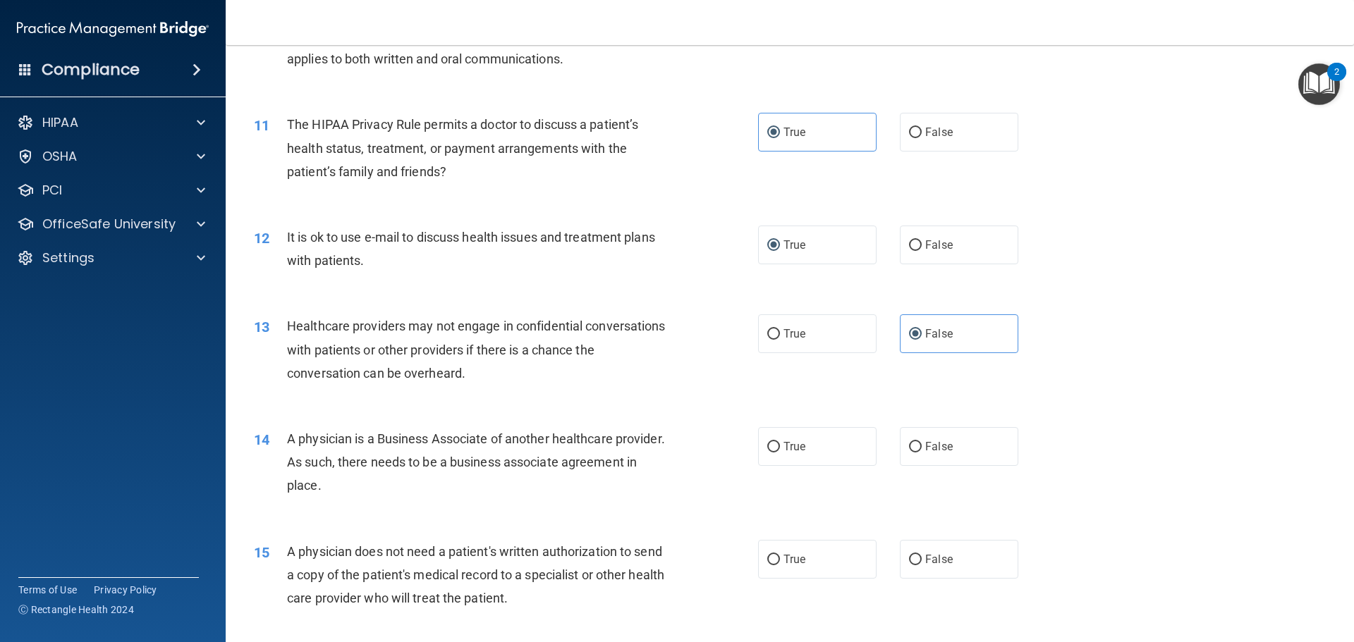
scroll to position [1058, 0]
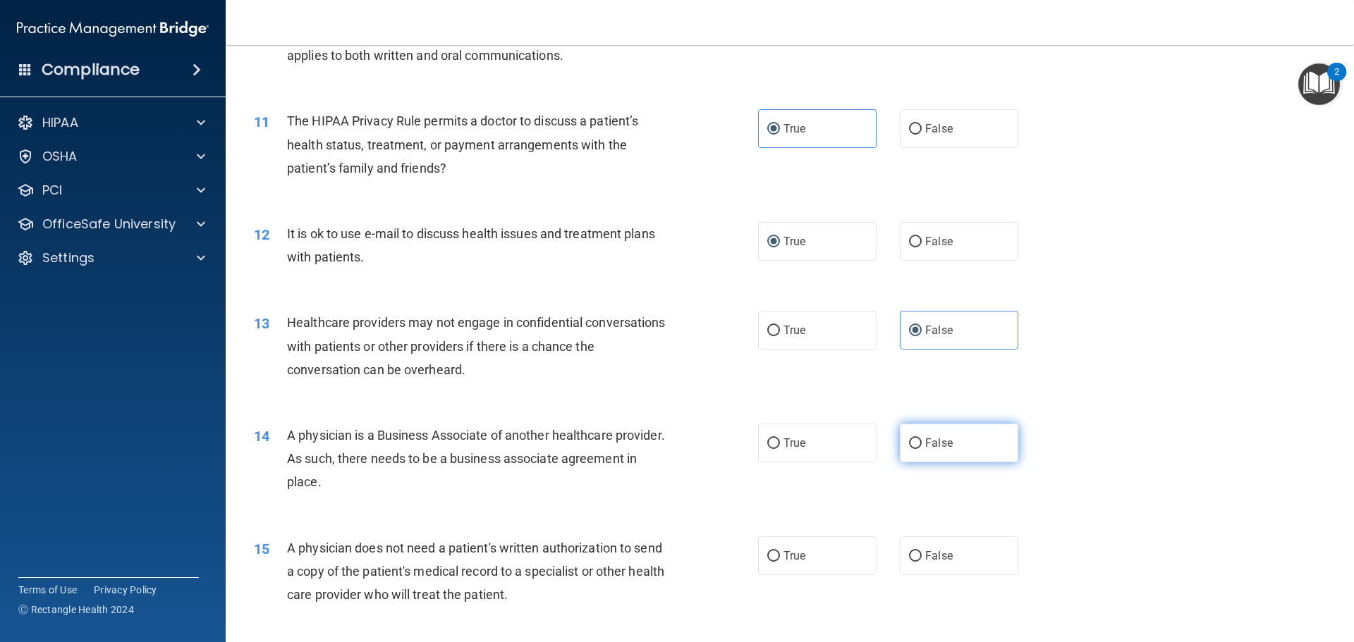
click at [926, 449] on span "False" at bounding box center [938, 442] width 27 height 13
click at [922, 449] on input "False" at bounding box center [915, 444] width 13 height 11
radio input "true"
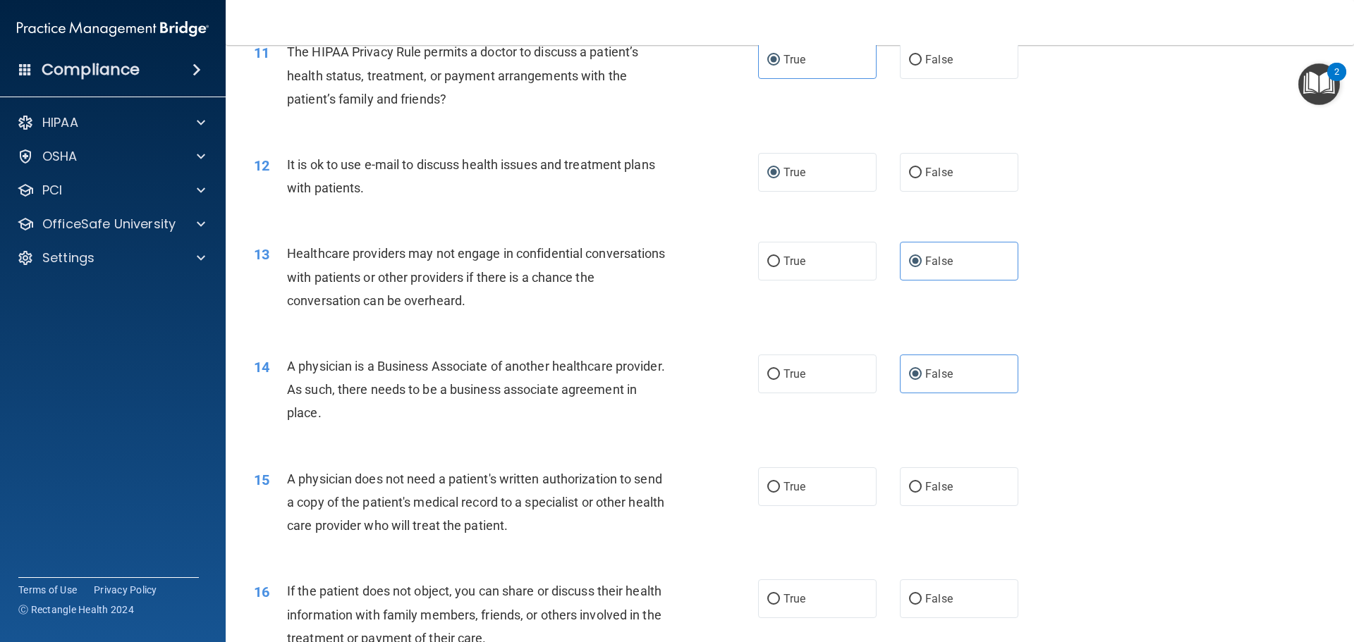
scroll to position [1128, 0]
click at [795, 488] on span "True" at bounding box center [794, 485] width 22 height 13
click at [780, 488] on input "True" at bounding box center [773, 486] width 13 height 11
radio input "true"
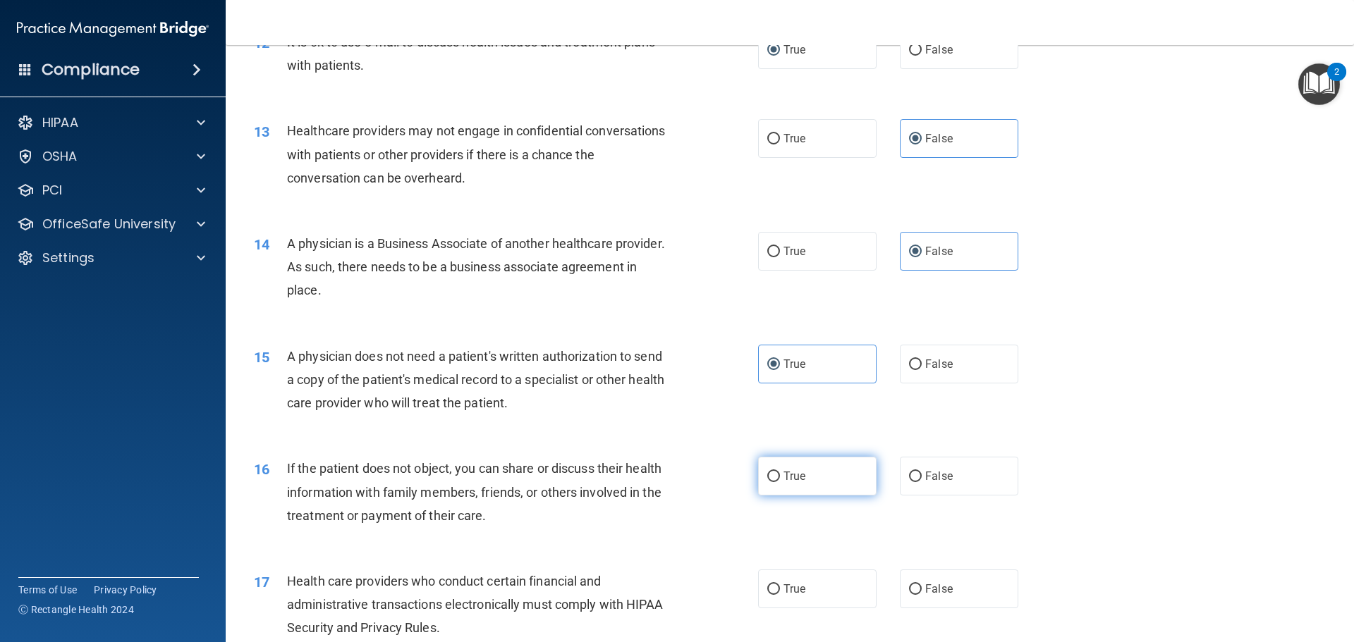
scroll to position [1269, 0]
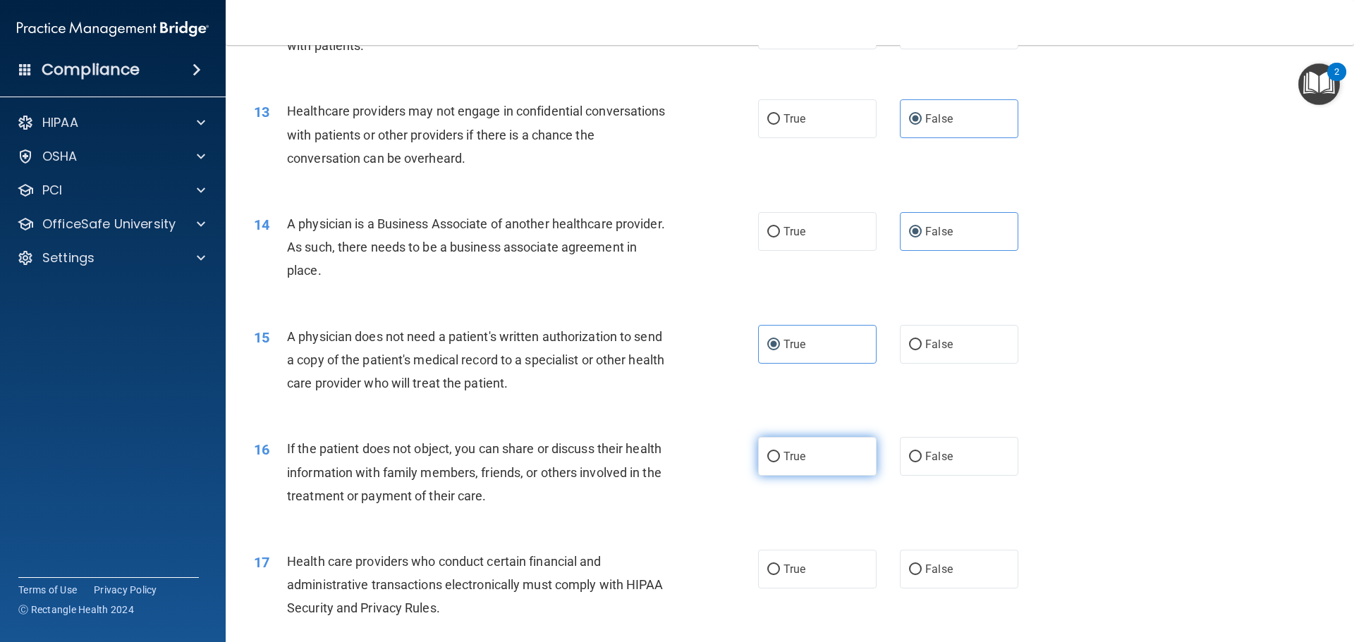
click at [798, 463] on label "True" at bounding box center [817, 456] width 118 height 39
click at [780, 463] on input "True" at bounding box center [773, 457] width 13 height 11
radio input "true"
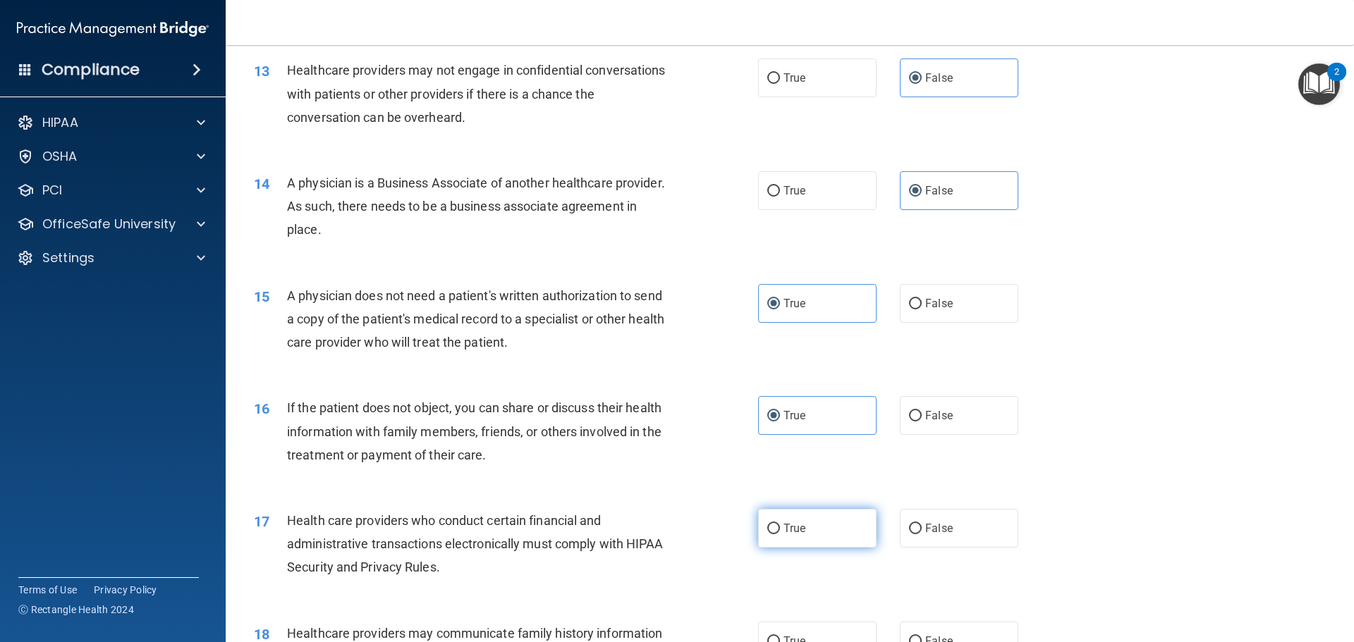
scroll to position [1410, 0]
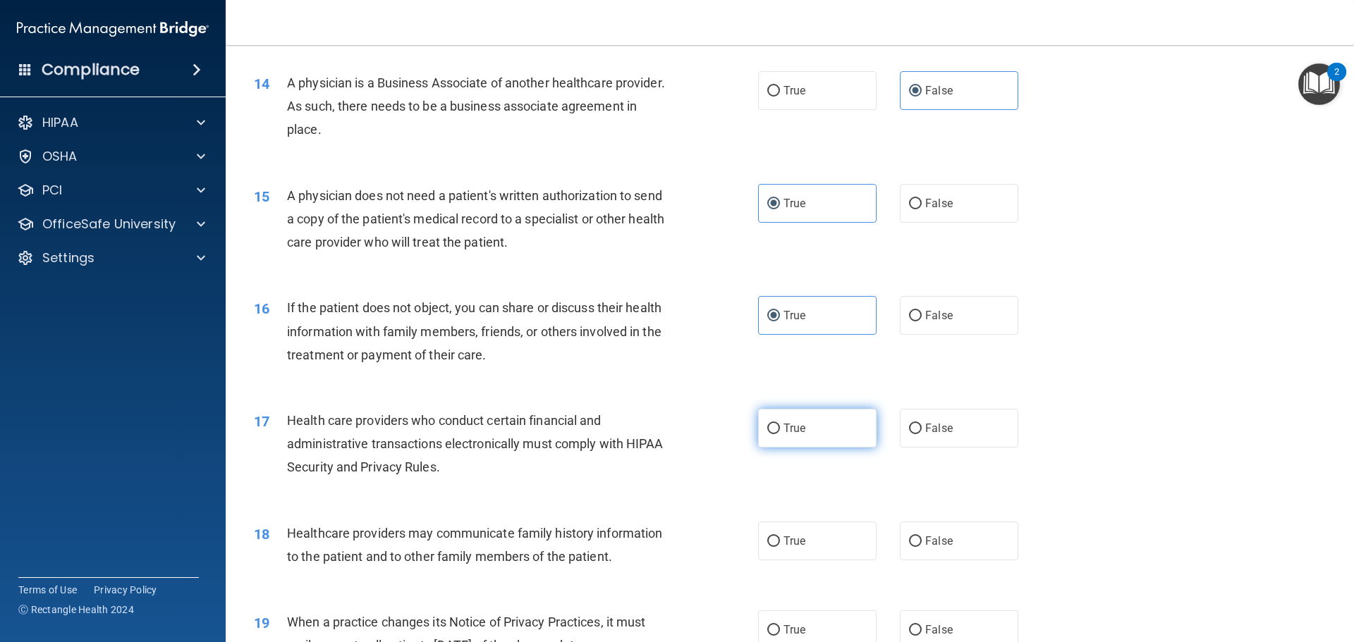
click at [795, 436] on label "True" at bounding box center [817, 428] width 118 height 39
click at [780, 434] on input "True" at bounding box center [773, 429] width 13 height 11
radio input "true"
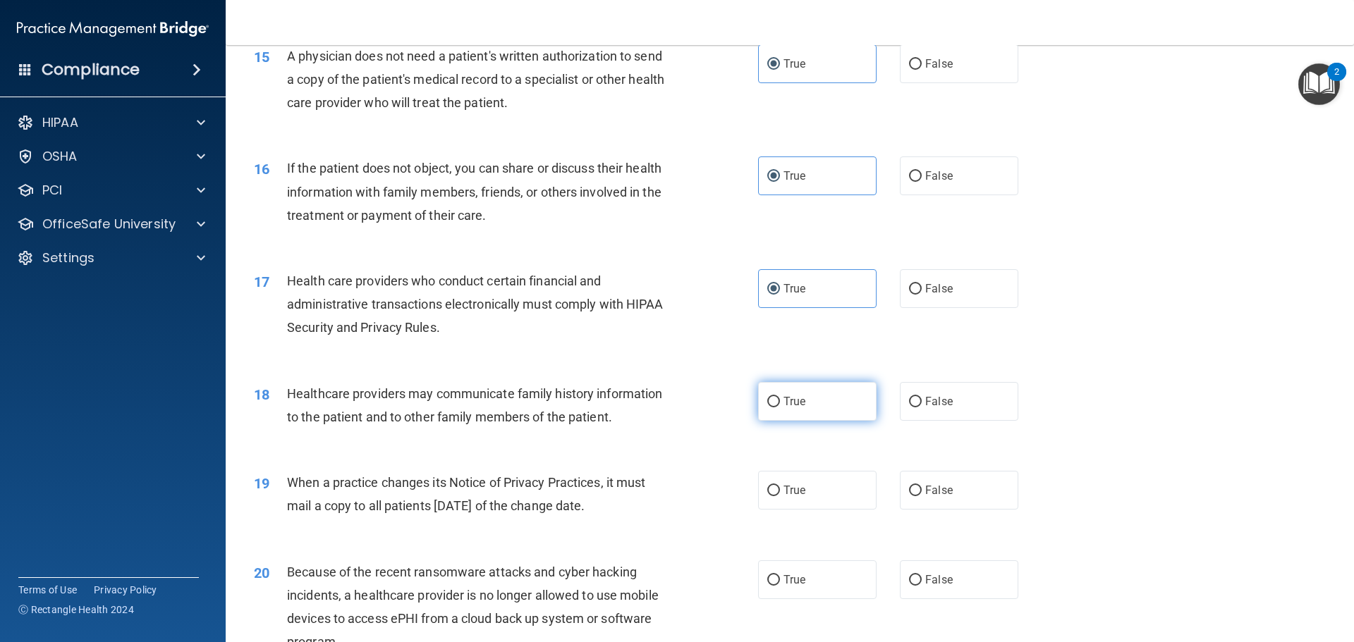
scroll to position [1551, 0]
click at [936, 403] on span "False" at bounding box center [938, 399] width 27 height 13
click at [922, 403] on input "False" at bounding box center [915, 401] width 13 height 11
radio input "true"
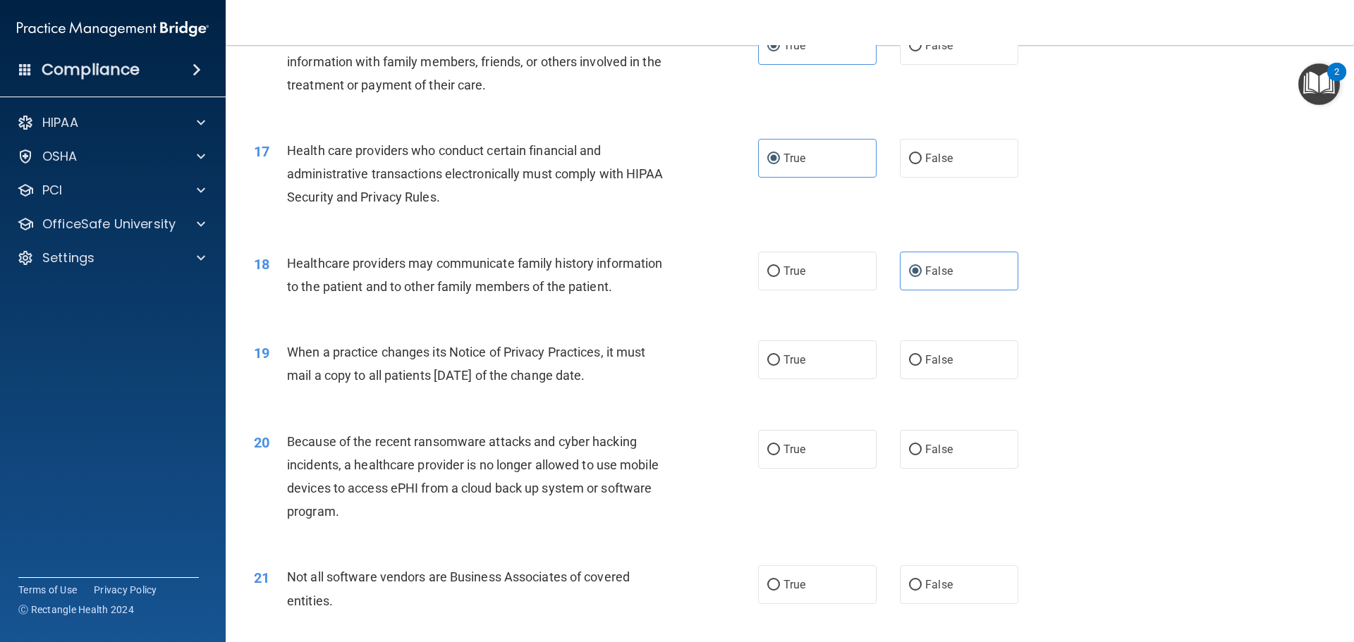
scroll to position [1692, 0]
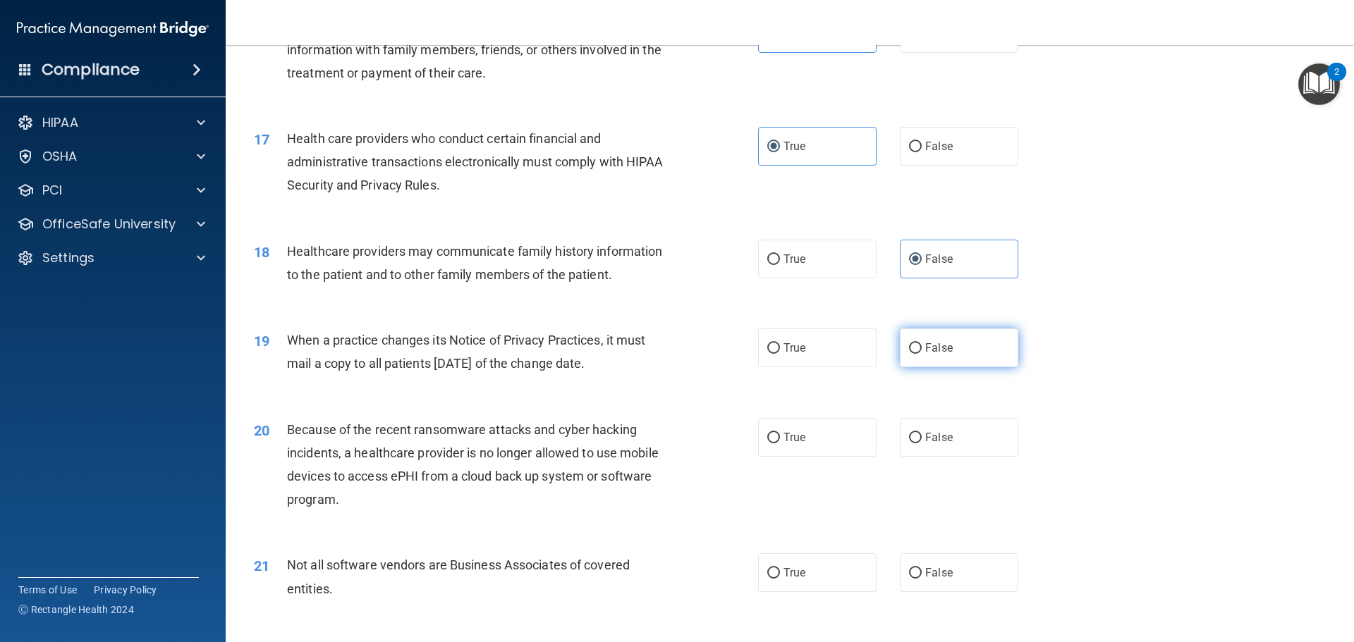
click at [933, 346] on span "False" at bounding box center [938, 347] width 27 height 13
click at [922, 346] on input "False" at bounding box center [915, 348] width 13 height 11
radio input "true"
click at [951, 435] on label "False" at bounding box center [959, 437] width 118 height 39
click at [922, 435] on input "False" at bounding box center [915, 438] width 13 height 11
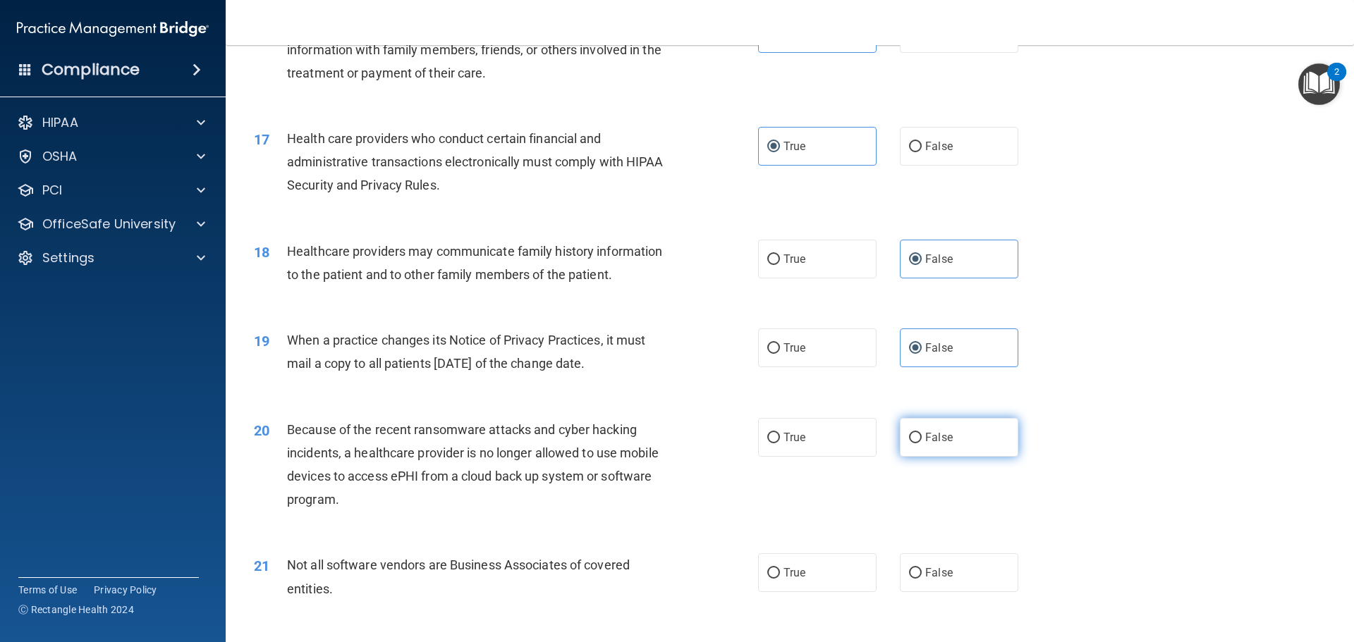
radio input "true"
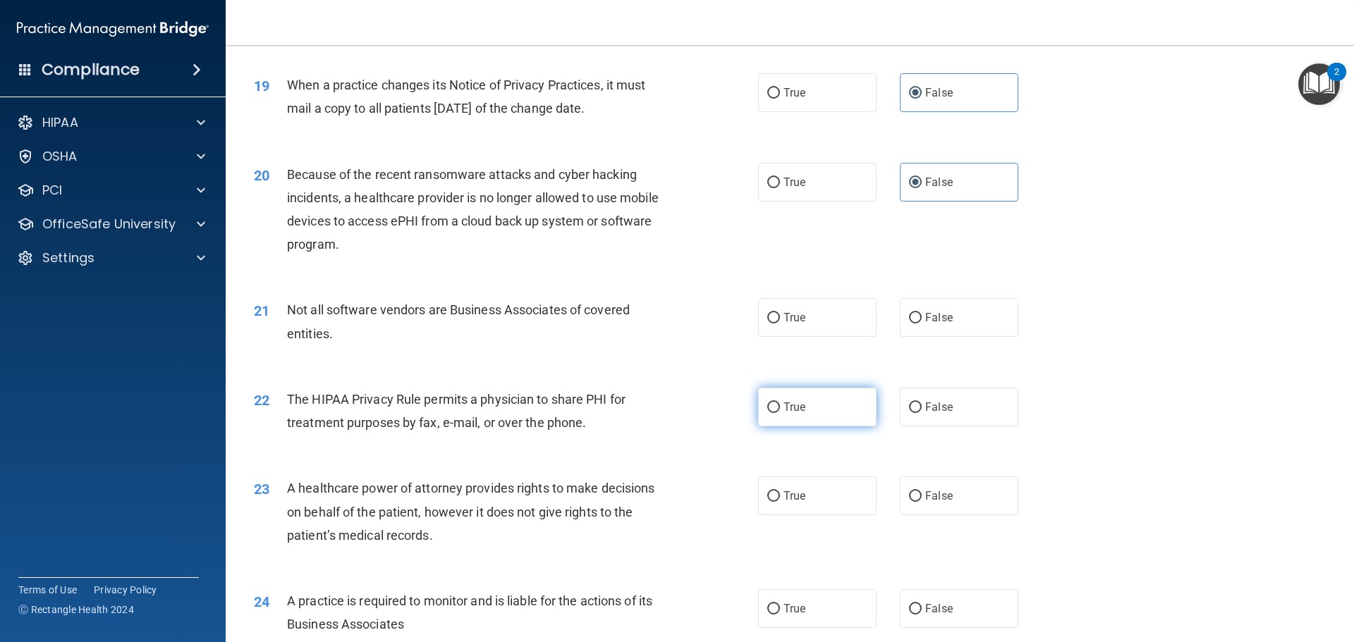
scroll to position [1974, 0]
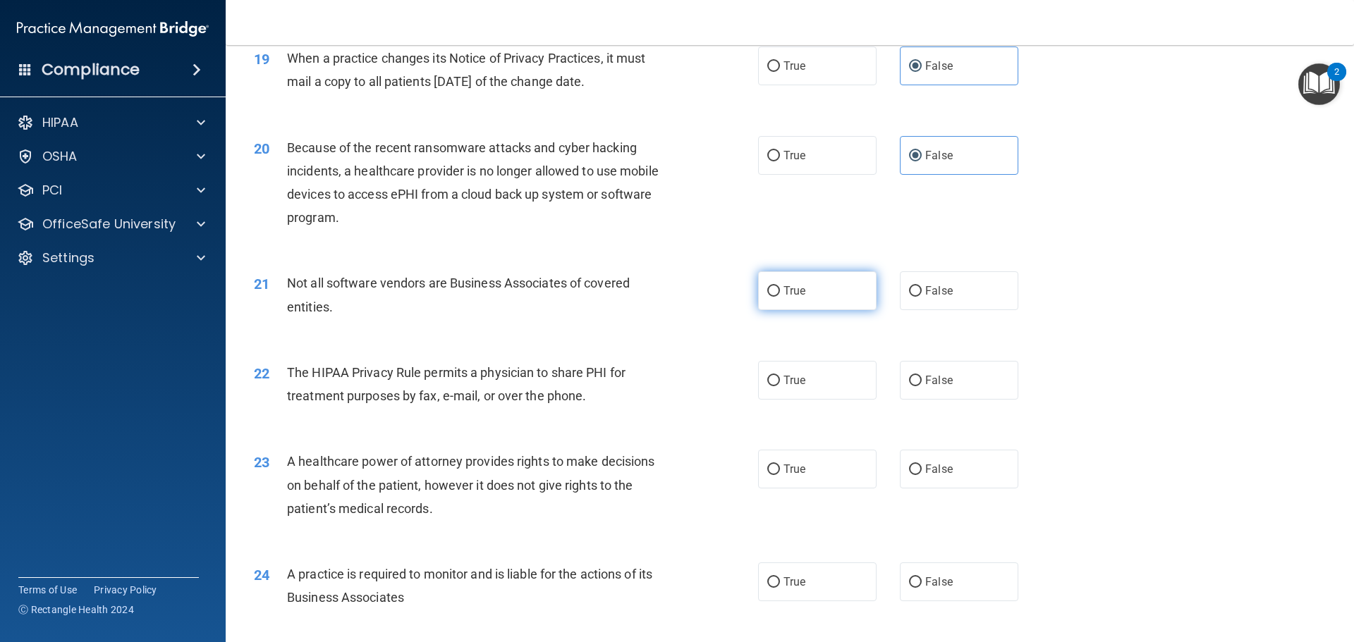
click at [790, 289] on span "True" at bounding box center [794, 290] width 22 height 13
click at [780, 289] on input "True" at bounding box center [773, 291] width 13 height 11
radio input "true"
click at [788, 381] on span "True" at bounding box center [794, 380] width 22 height 13
click at [780, 381] on input "True" at bounding box center [773, 381] width 13 height 11
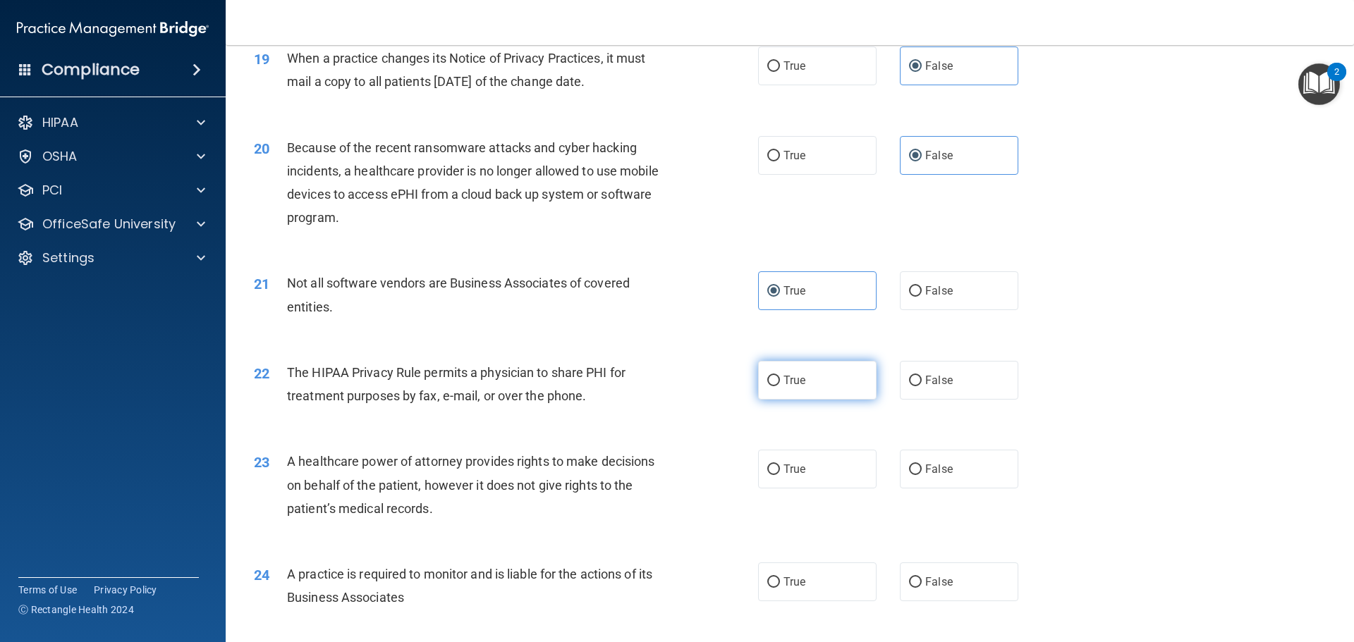
radio input "true"
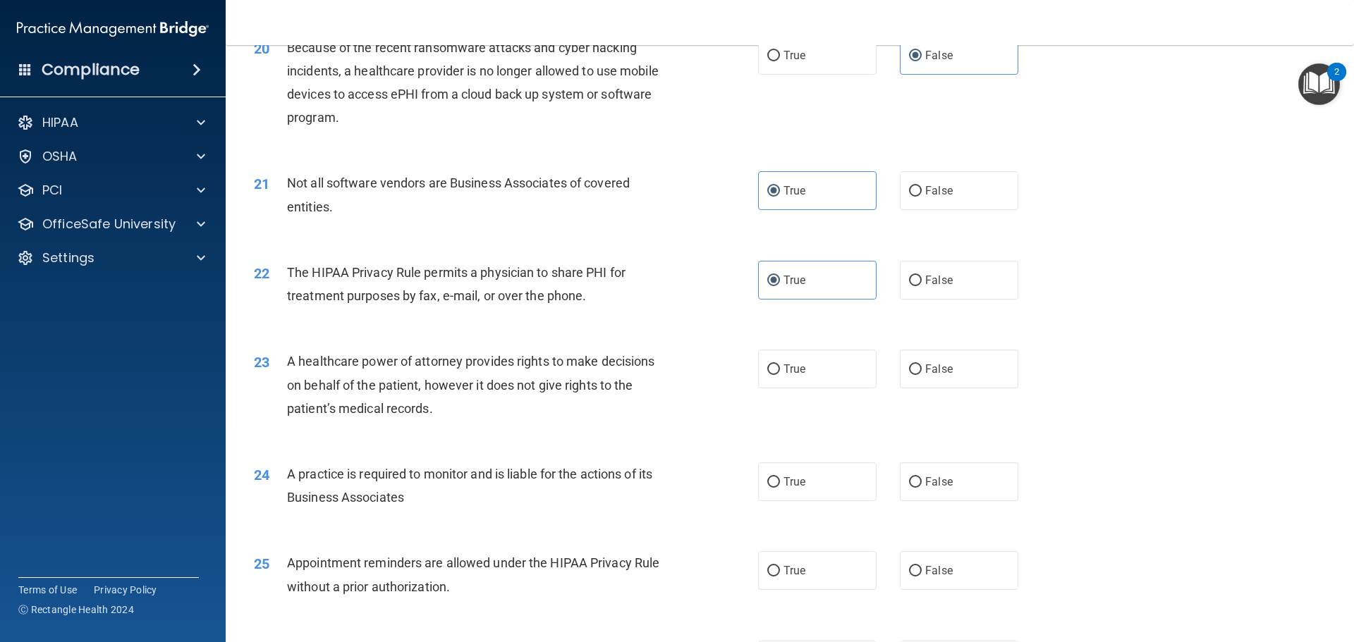
scroll to position [2115, 0]
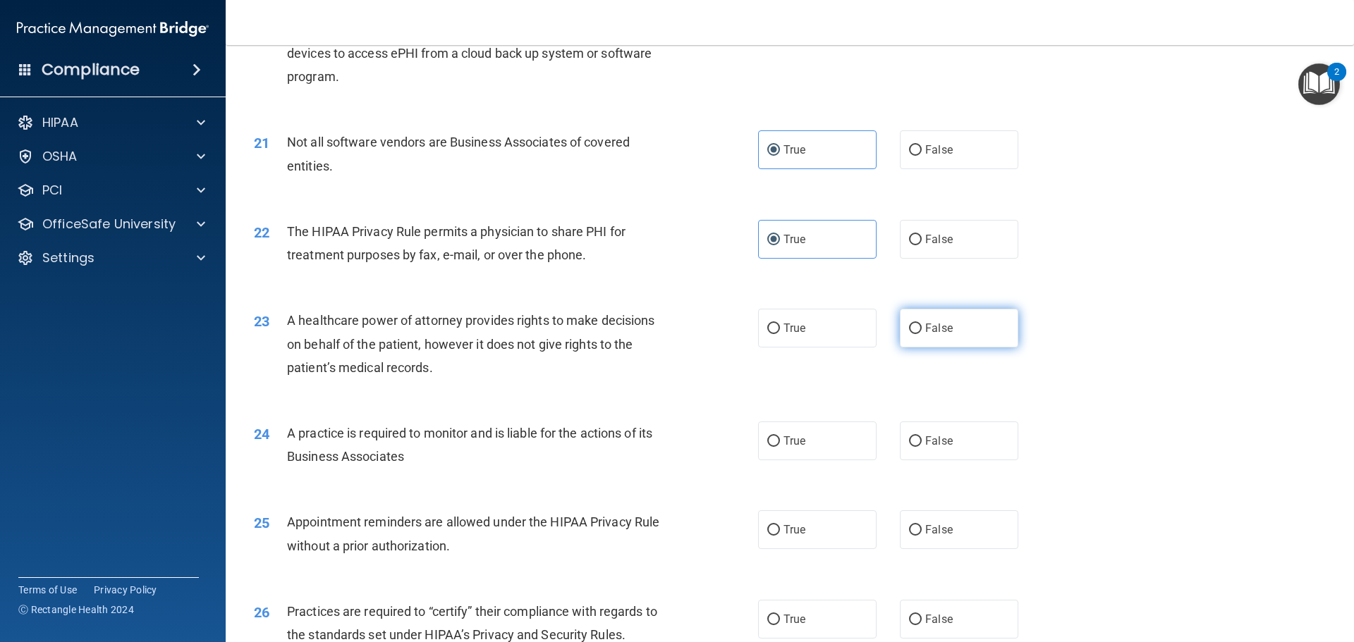
click at [937, 328] on span "False" at bounding box center [938, 328] width 27 height 13
click at [922, 328] on input "False" at bounding box center [915, 329] width 13 height 11
radio input "true"
click at [802, 448] on label "True" at bounding box center [817, 441] width 118 height 39
click at [780, 447] on input "True" at bounding box center [773, 441] width 13 height 11
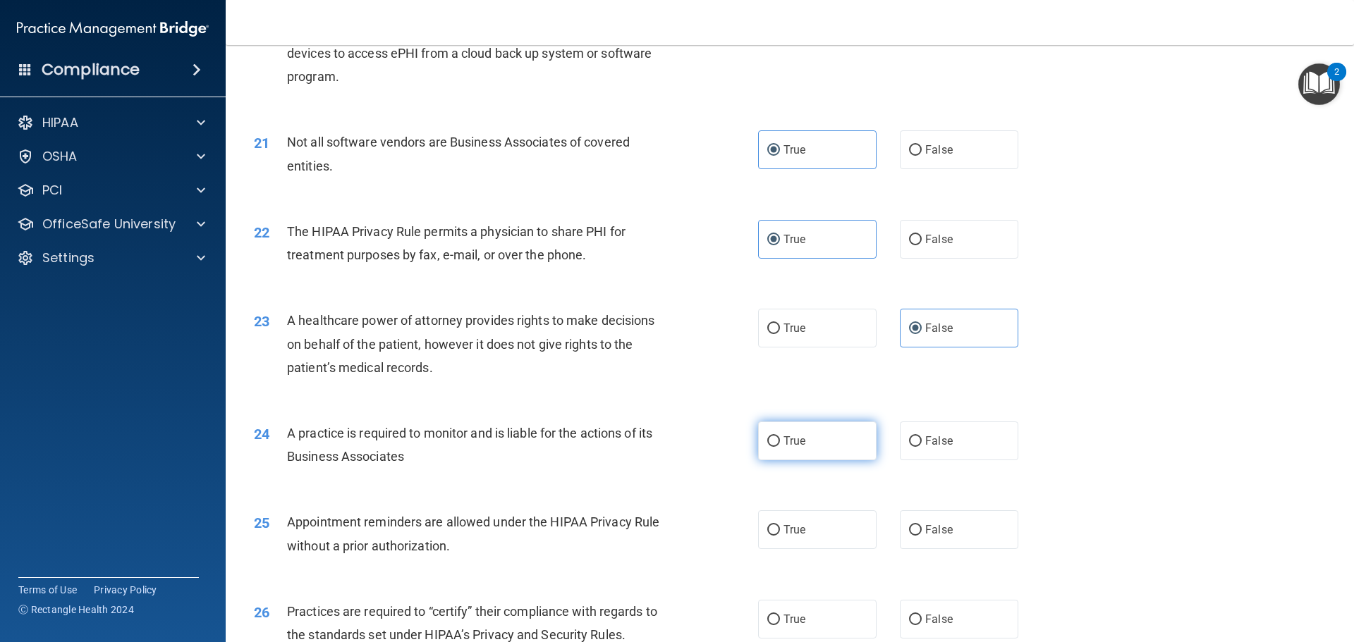
radio input "true"
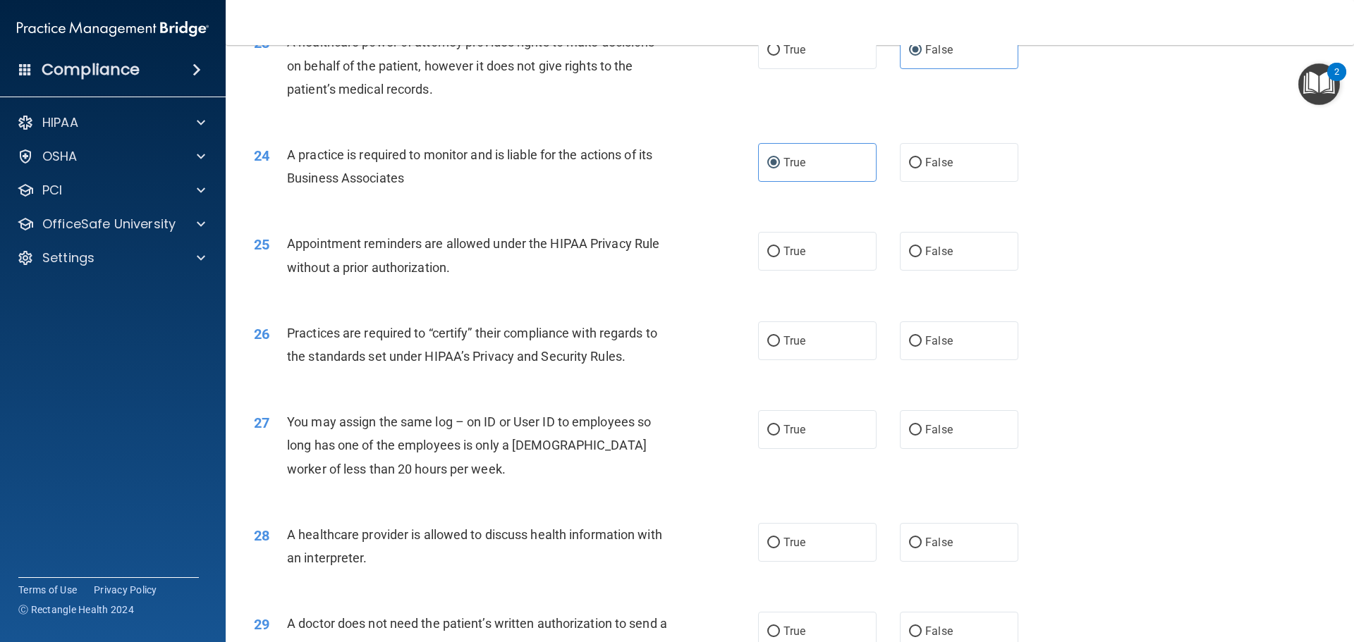
scroll to position [2397, 0]
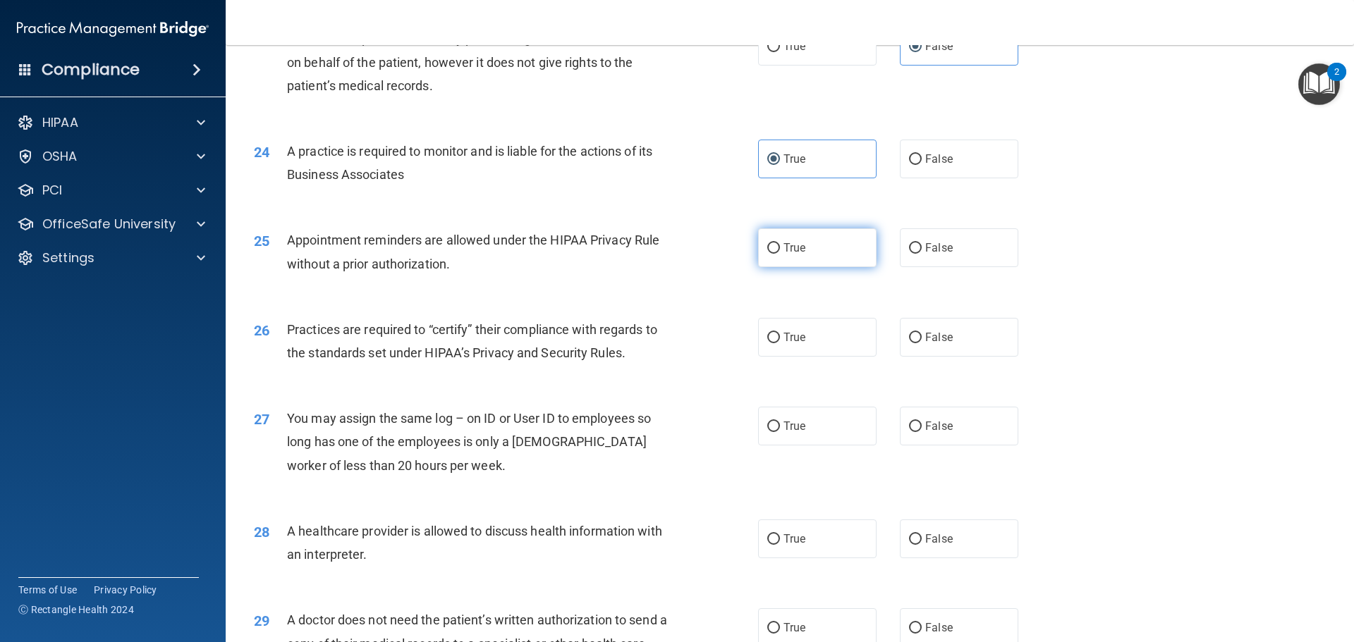
click at [793, 255] on label "True" at bounding box center [817, 247] width 118 height 39
click at [780, 254] on input "True" at bounding box center [773, 248] width 13 height 11
radio input "true"
click at [925, 334] on span "False" at bounding box center [938, 337] width 27 height 13
click at [920, 334] on input "False" at bounding box center [915, 338] width 13 height 11
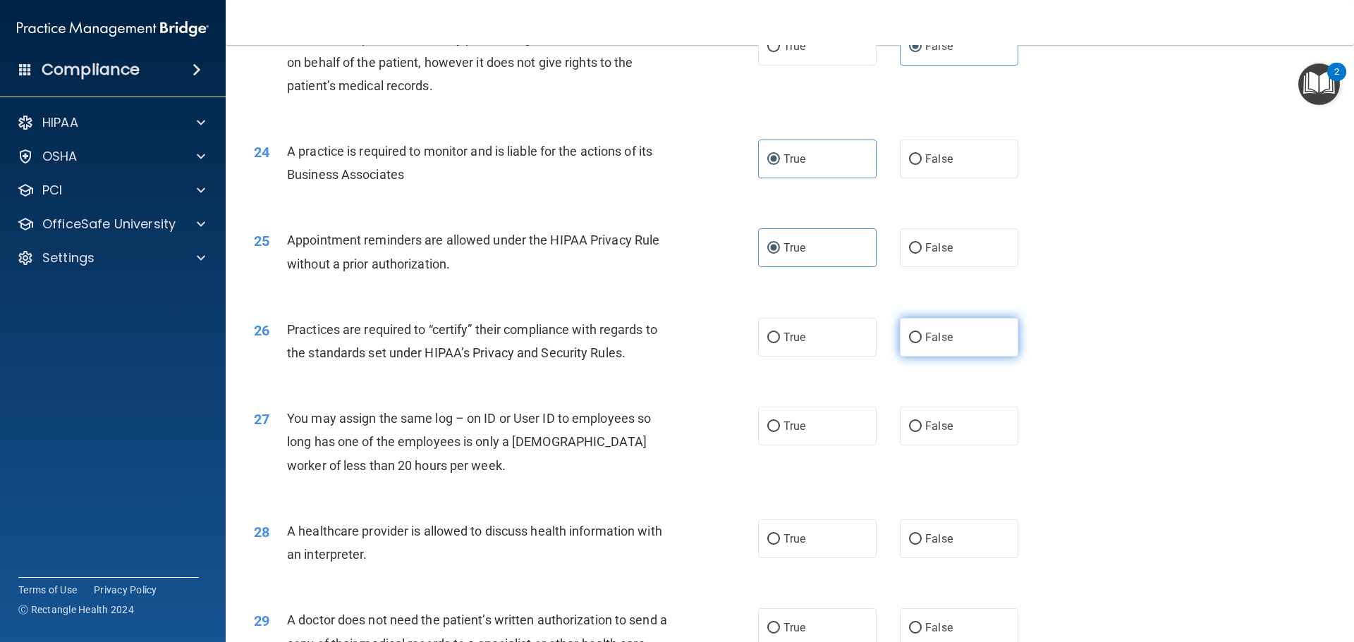
radio input "true"
click at [946, 429] on label "False" at bounding box center [959, 426] width 118 height 39
click at [922, 429] on input "False" at bounding box center [915, 427] width 13 height 11
radio input "true"
click at [800, 535] on span "True" at bounding box center [794, 538] width 22 height 13
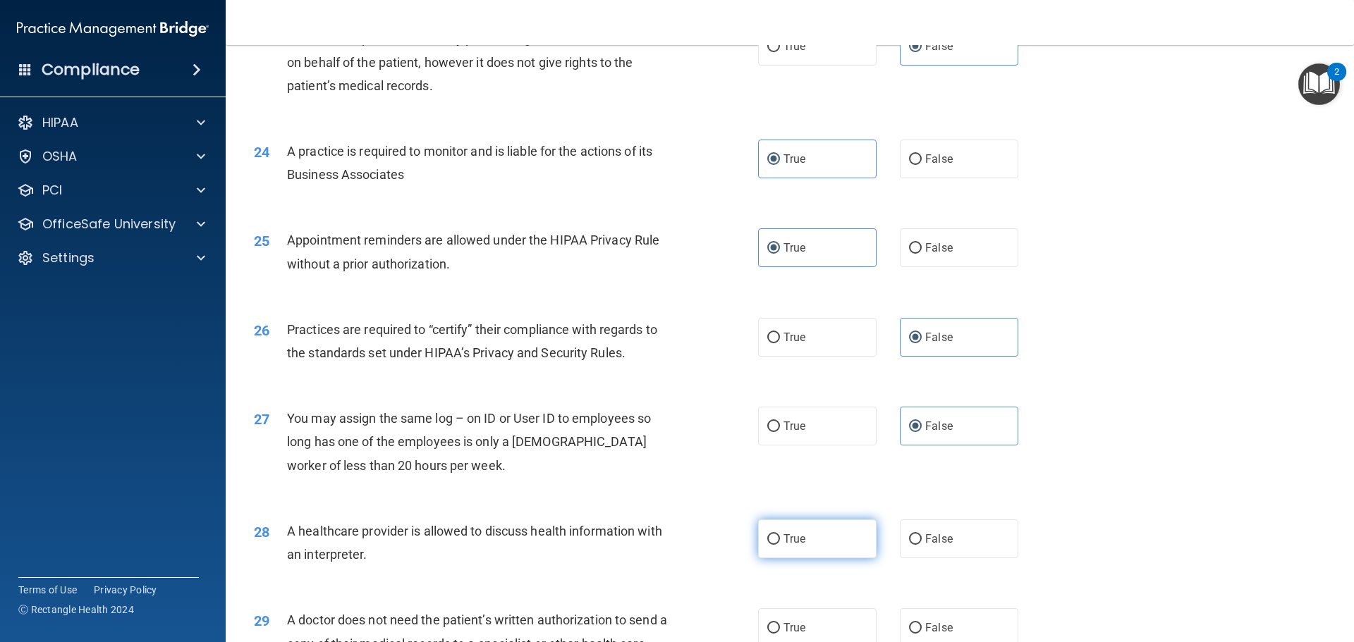
click at [780, 535] on input "True" at bounding box center [773, 539] width 13 height 11
radio input "true"
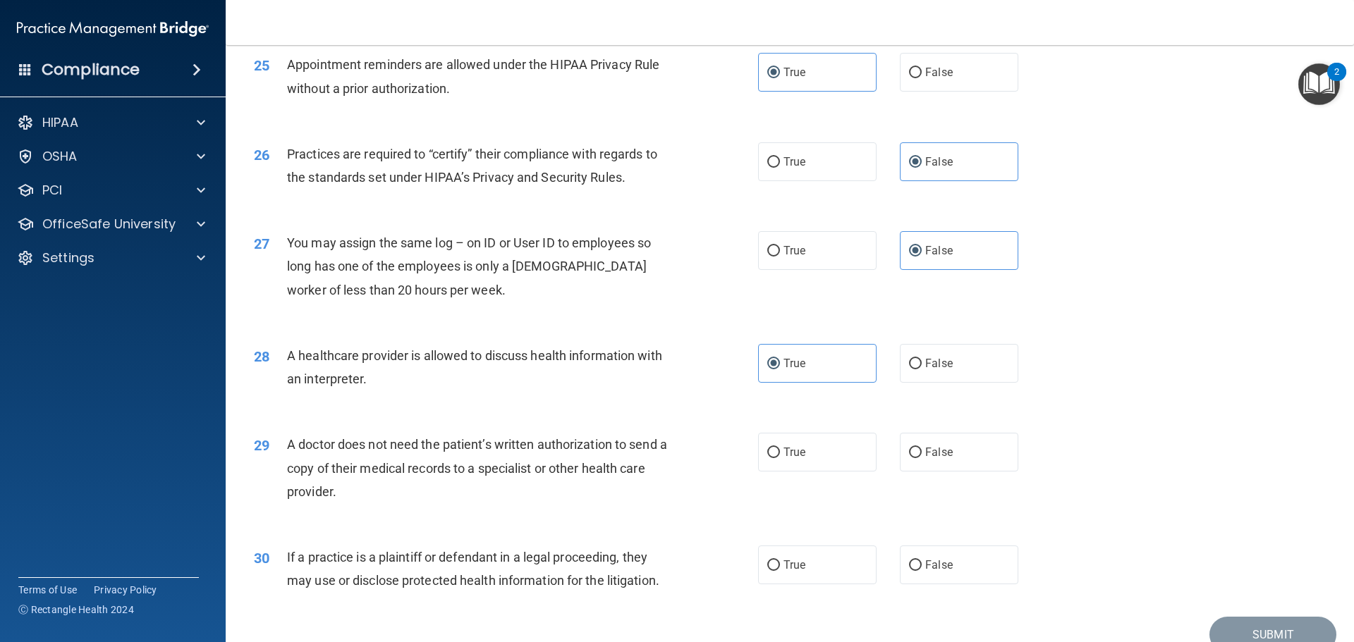
scroll to position [2609, 0]
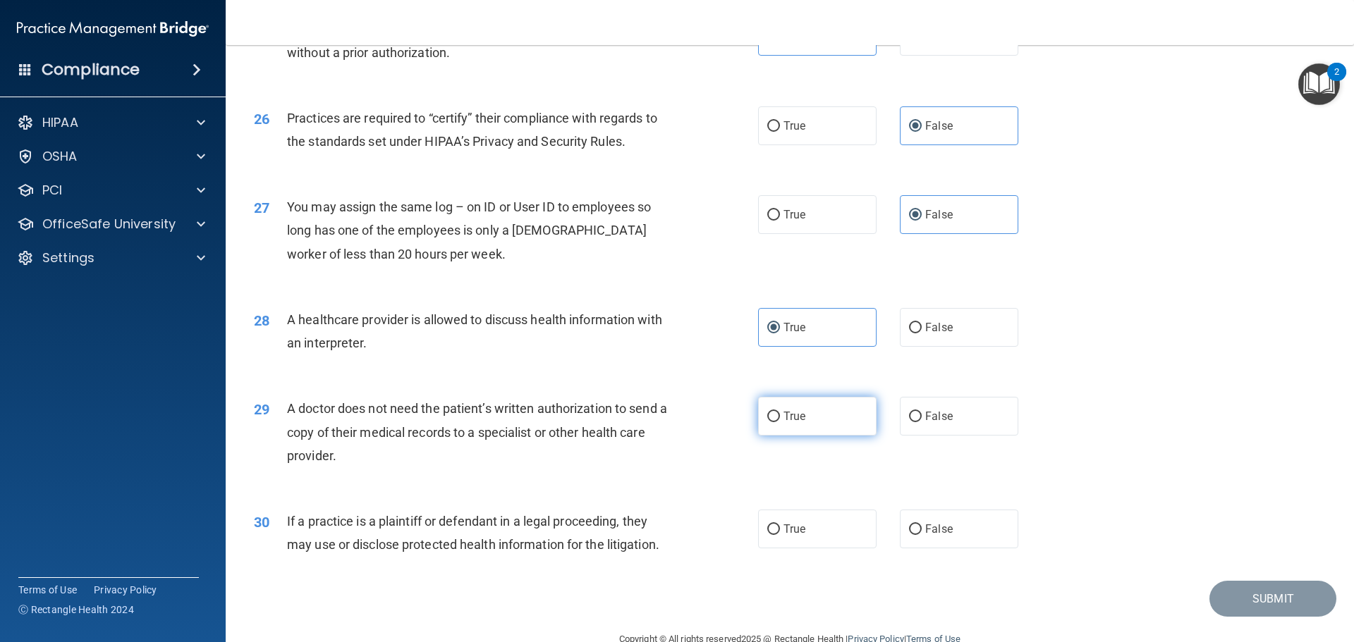
click at [800, 432] on label "True" at bounding box center [817, 416] width 118 height 39
click at [780, 422] on input "True" at bounding box center [773, 417] width 13 height 11
radio input "true"
click at [801, 487] on div "29 A doctor does not need the patient’s written authorization to send a copy of…" at bounding box center [789, 435] width 1093 height 113
click at [797, 516] on label "True" at bounding box center [817, 529] width 118 height 39
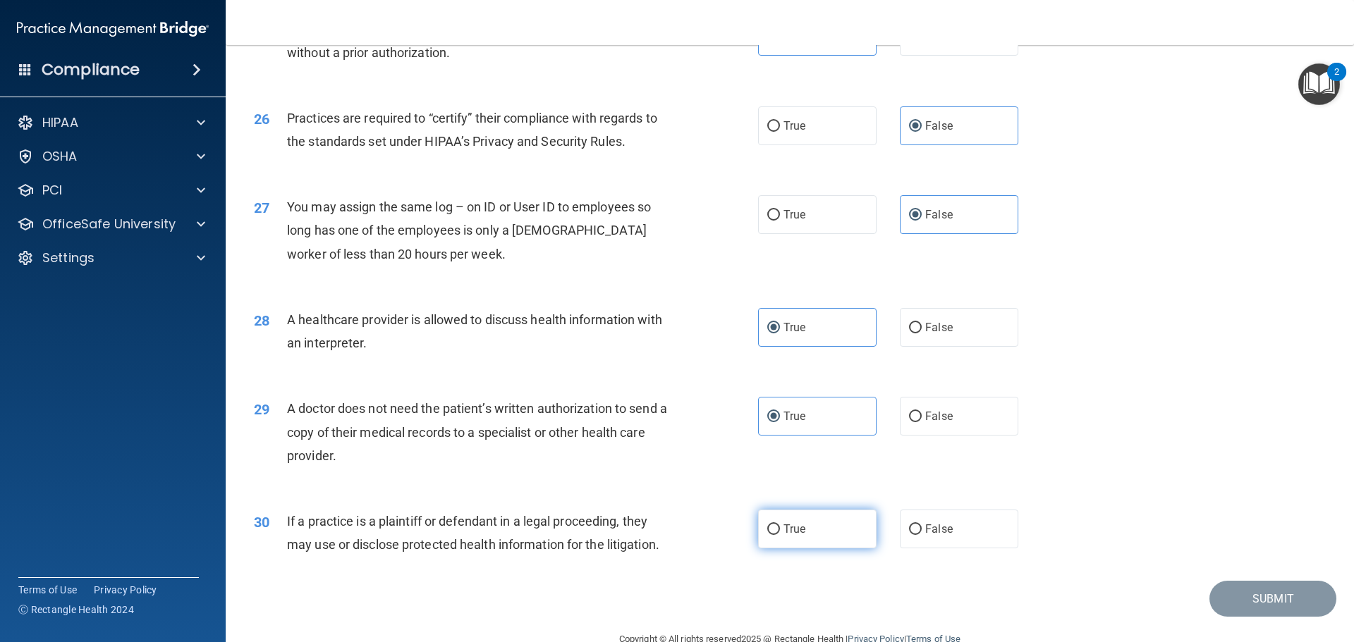
click at [780, 525] on input "True" at bounding box center [773, 530] width 13 height 11
radio input "true"
click at [1279, 602] on button "Submit" at bounding box center [1272, 599] width 127 height 36
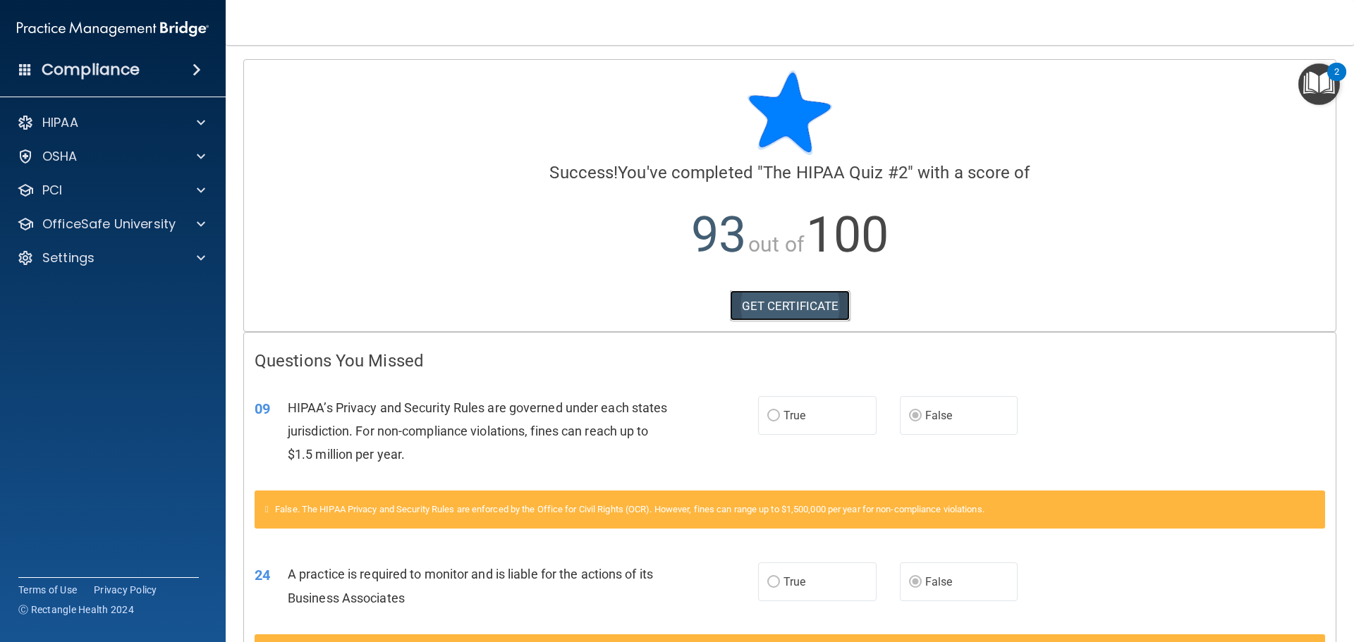
click at [813, 308] on link "GET CERTIFICATE" at bounding box center [790, 306] width 121 height 31
click at [128, 233] on div "OfficeSafe University" at bounding box center [113, 224] width 226 height 28
click at [125, 225] on p "OfficeSafe University" at bounding box center [108, 224] width 133 height 17
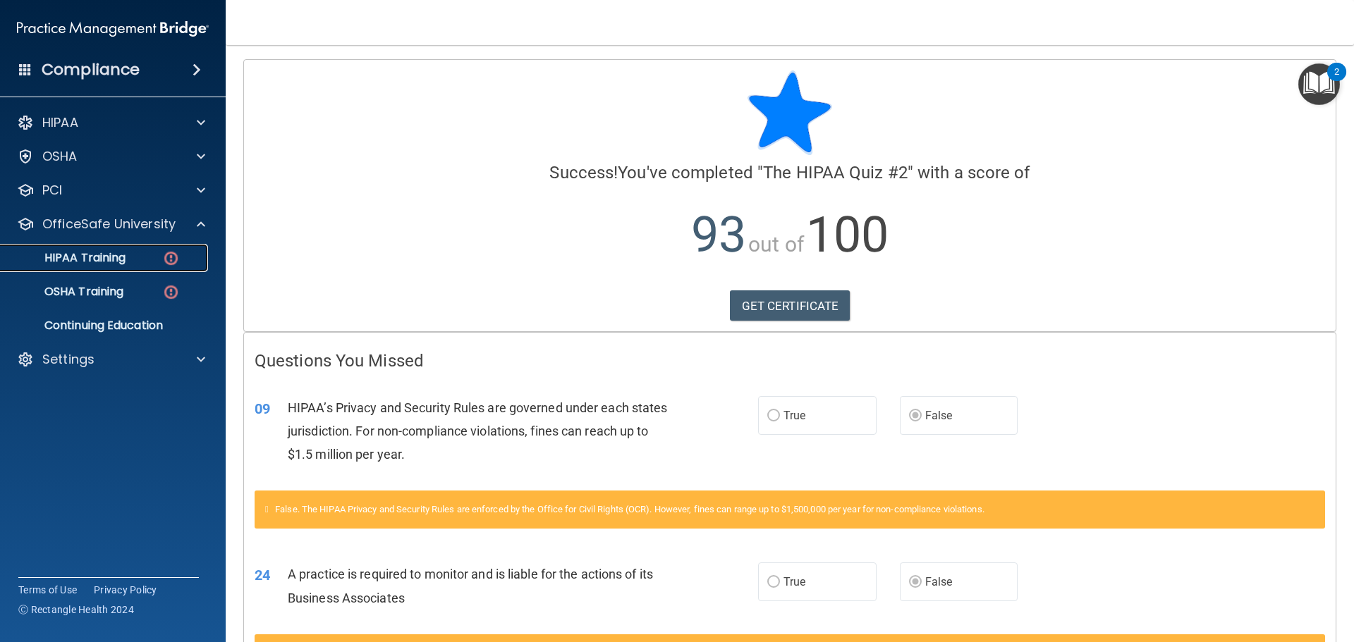
click at [114, 257] on p "HIPAA Training" at bounding box center [67, 258] width 116 height 14
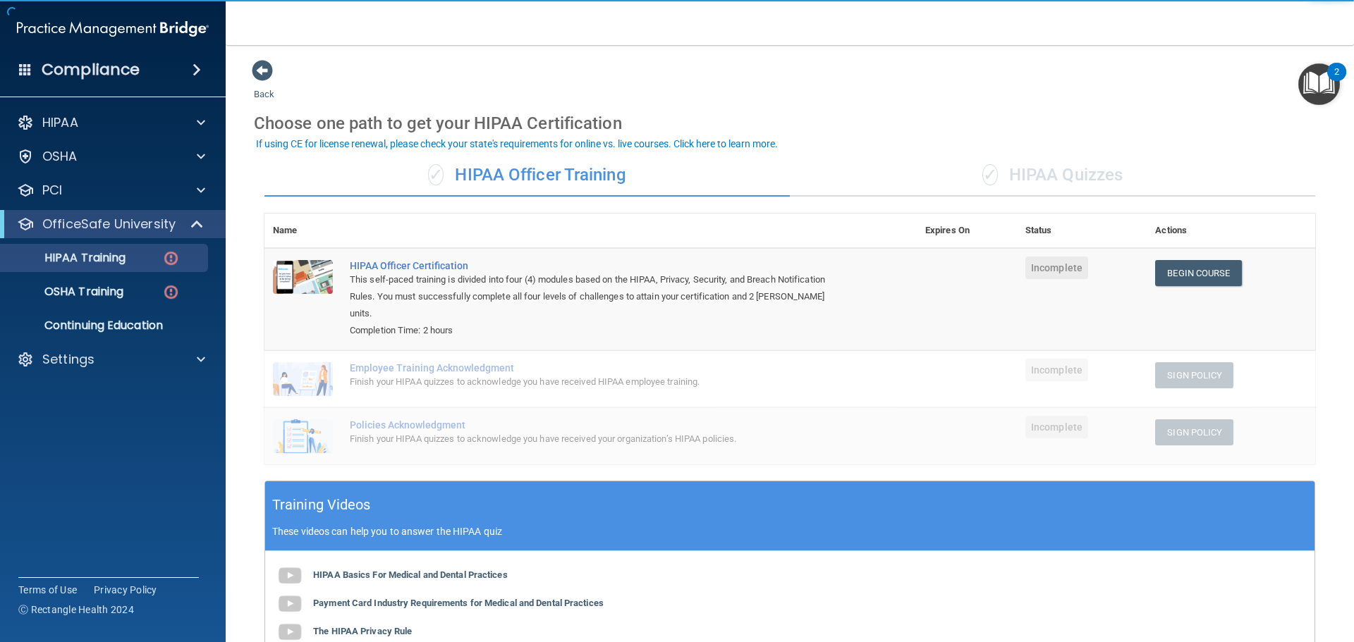
click at [1041, 178] on div "✓ HIPAA Quizzes" at bounding box center [1052, 175] width 525 height 42
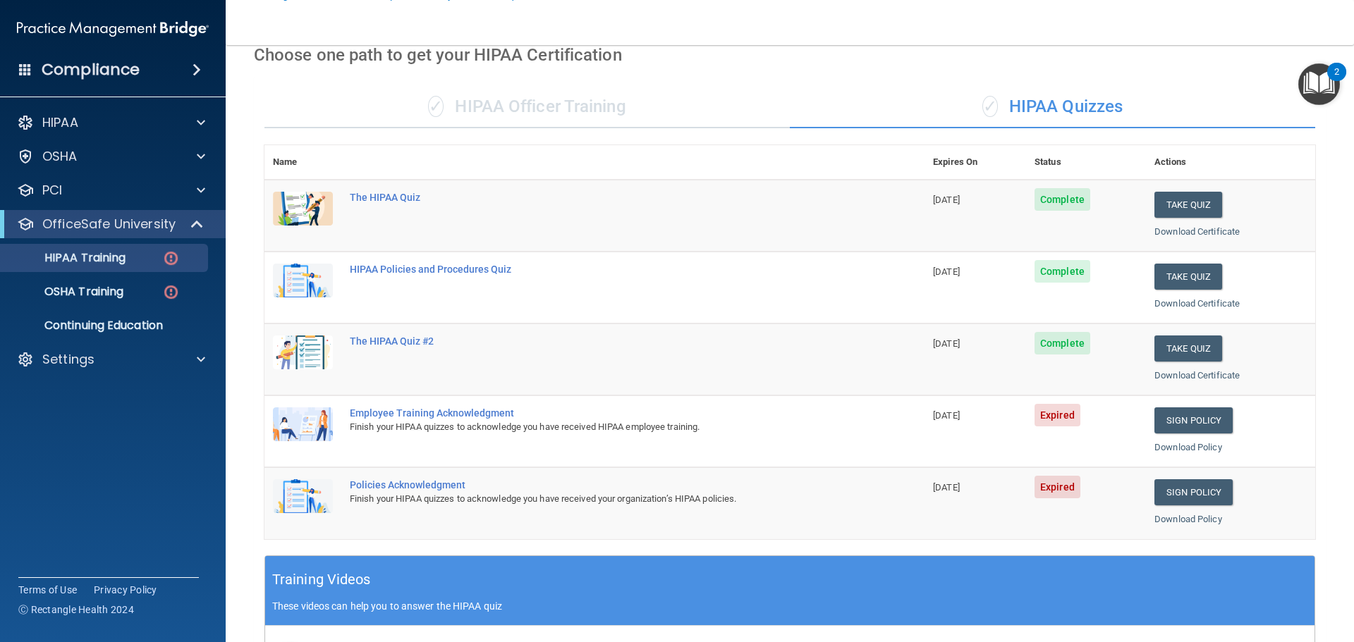
scroll to position [282, 0]
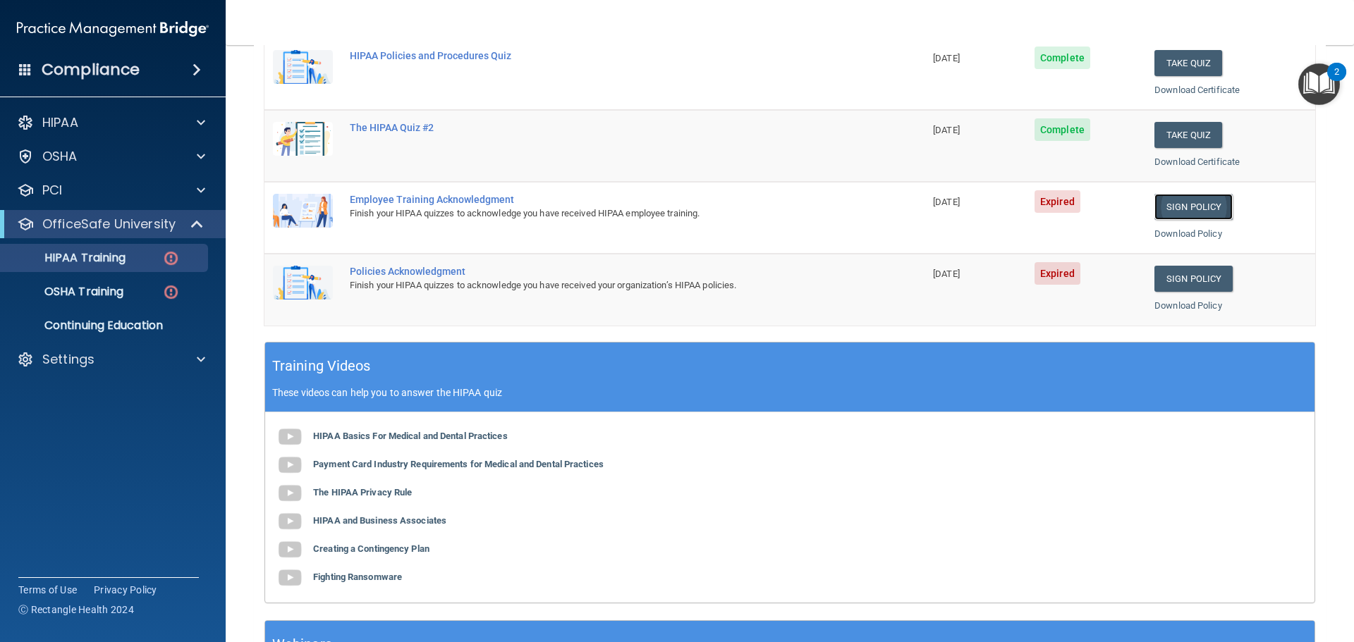
click at [1181, 205] on link "Sign Policy" at bounding box center [1193, 207] width 78 height 26
click at [1173, 272] on link "Sign Policy" at bounding box center [1193, 279] width 78 height 26
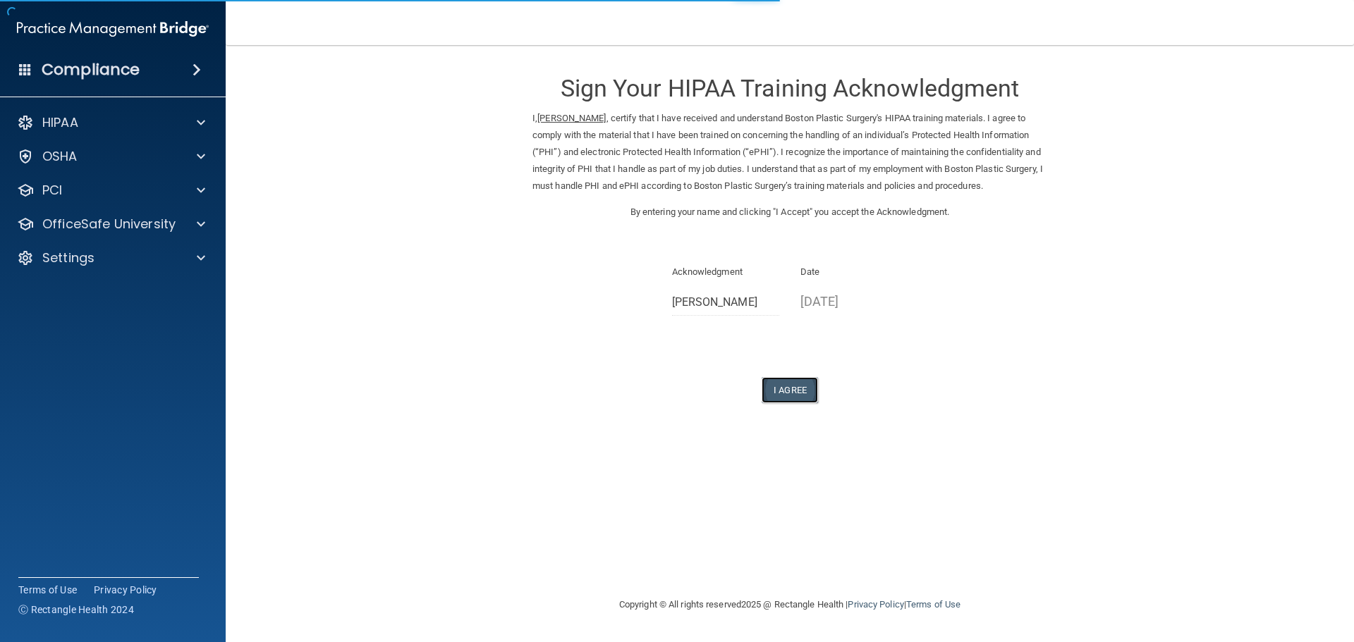
click at [795, 381] on button "I Agree" at bounding box center [790, 390] width 56 height 26
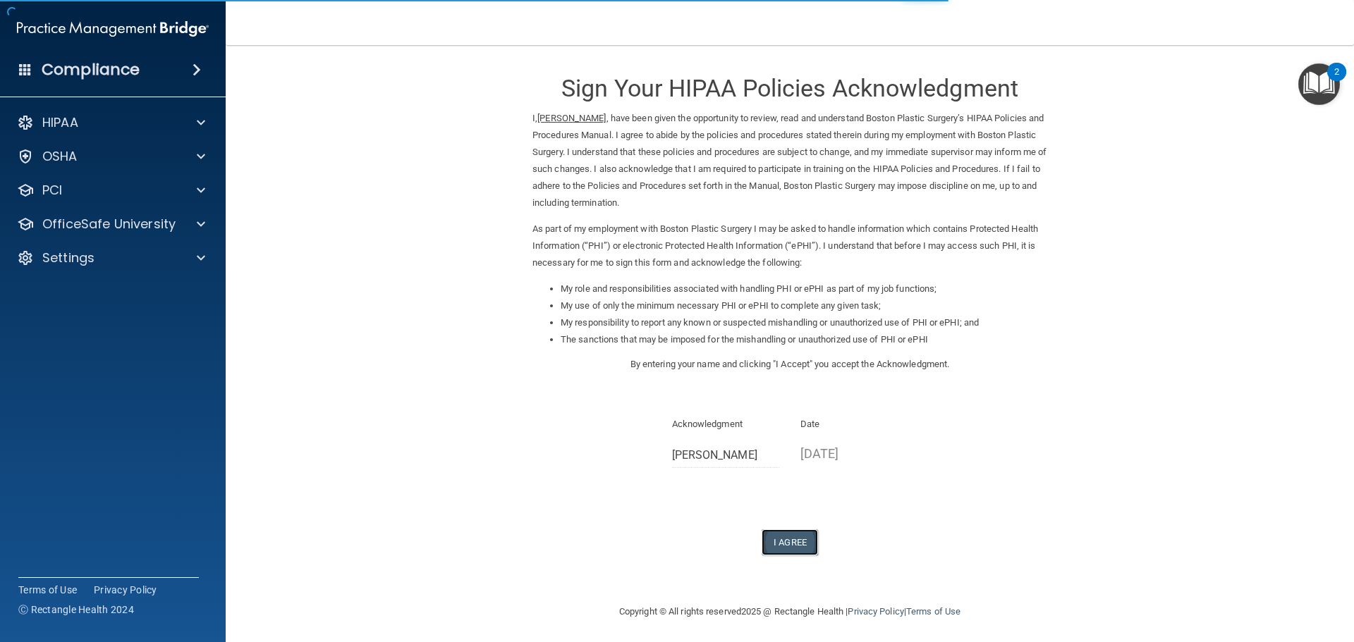
click at [782, 549] on button "I Agree" at bounding box center [790, 543] width 56 height 26
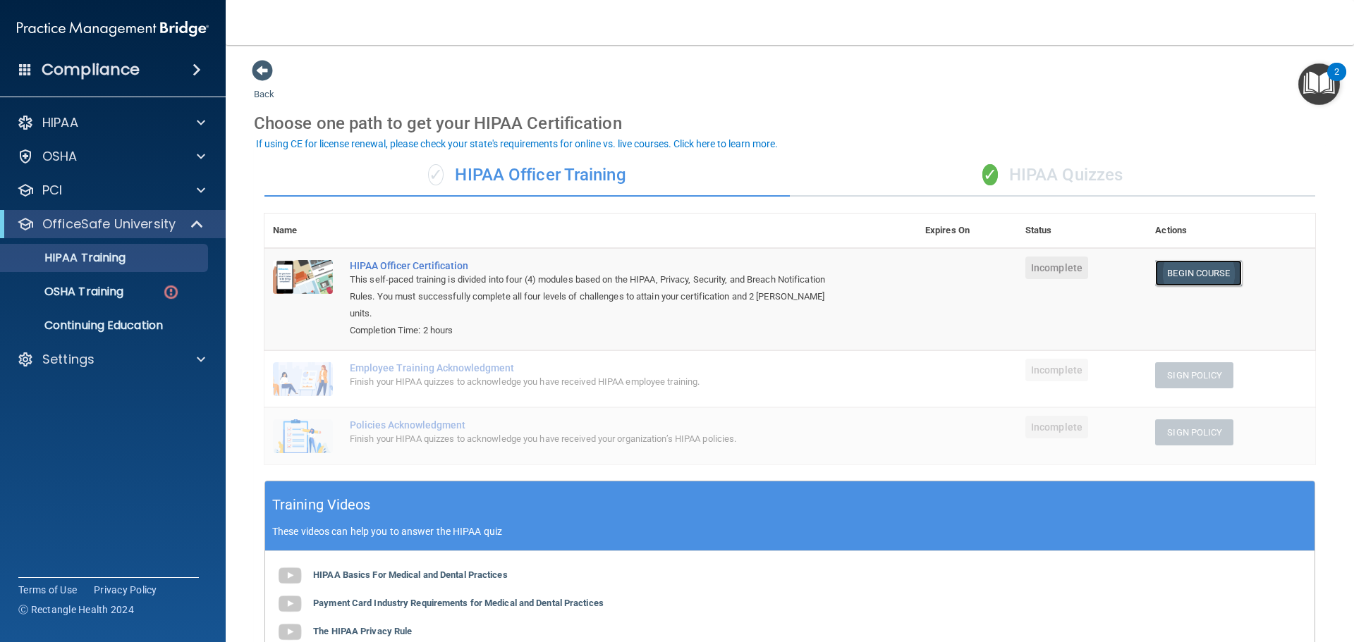
click at [1184, 264] on link "Begin Course" at bounding box center [1198, 273] width 86 height 26
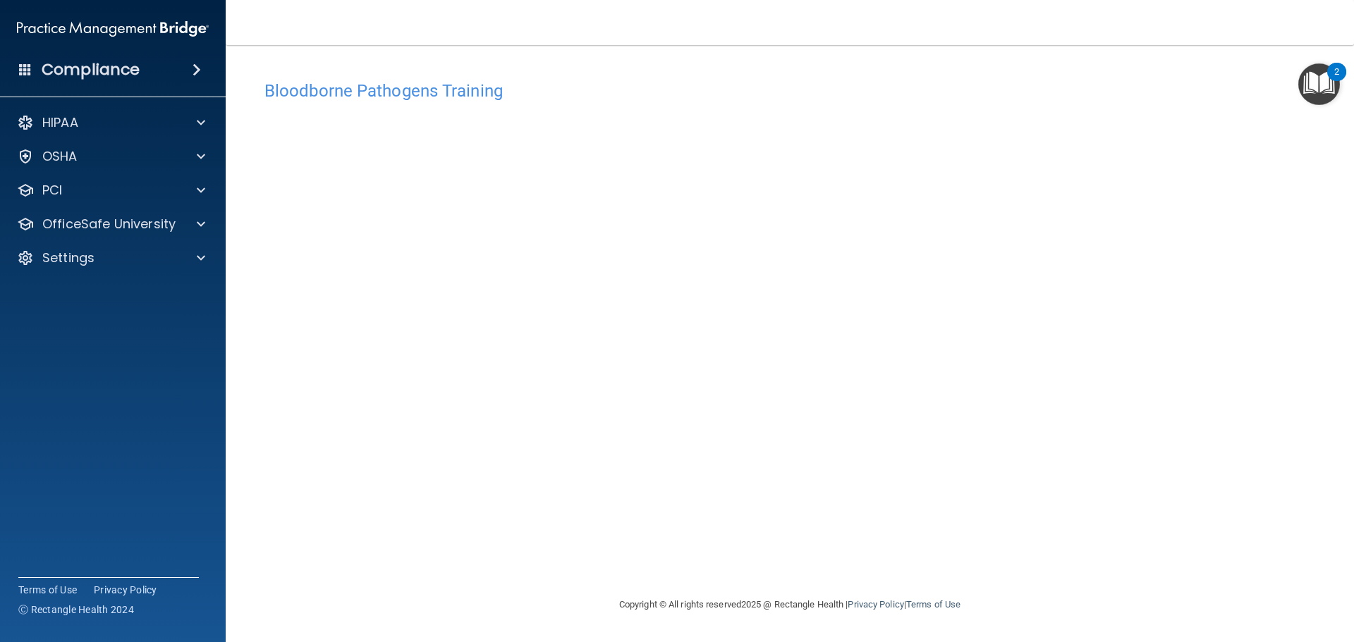
click at [1312, 95] on img "Open Resource Center, 2 new notifications" at bounding box center [1319, 84] width 42 height 42
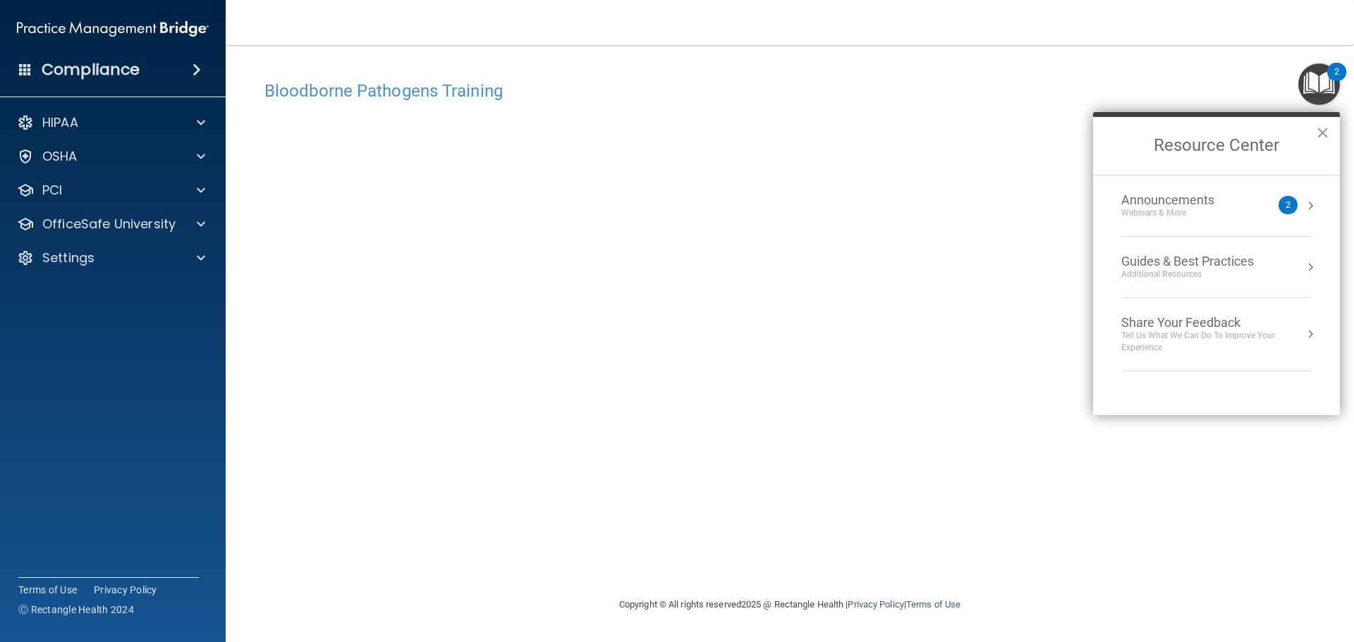
click at [759, 64] on div "Bloodborne Pathogens Training This course doesn’t expire until [DATE]. Are you …" at bounding box center [790, 320] width 1072 height 523
click at [1322, 135] on button "×" at bounding box center [1322, 132] width 13 height 23
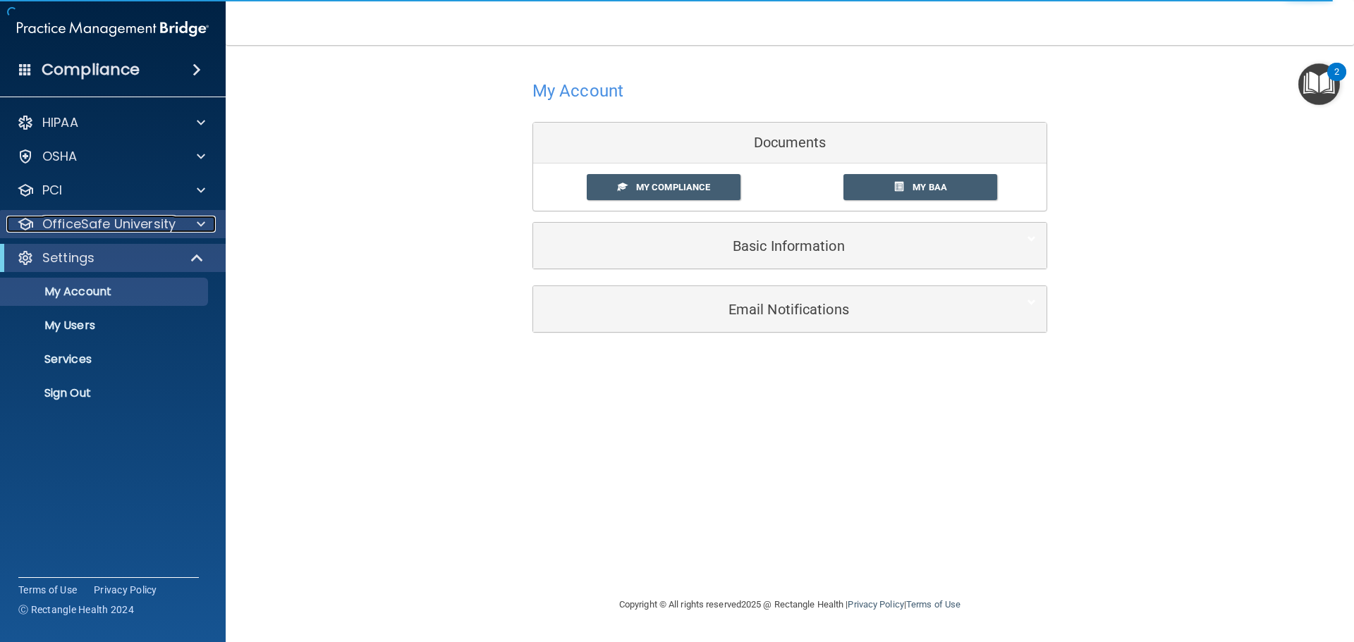
click at [101, 222] on p "OfficeSafe University" at bounding box center [108, 224] width 133 height 17
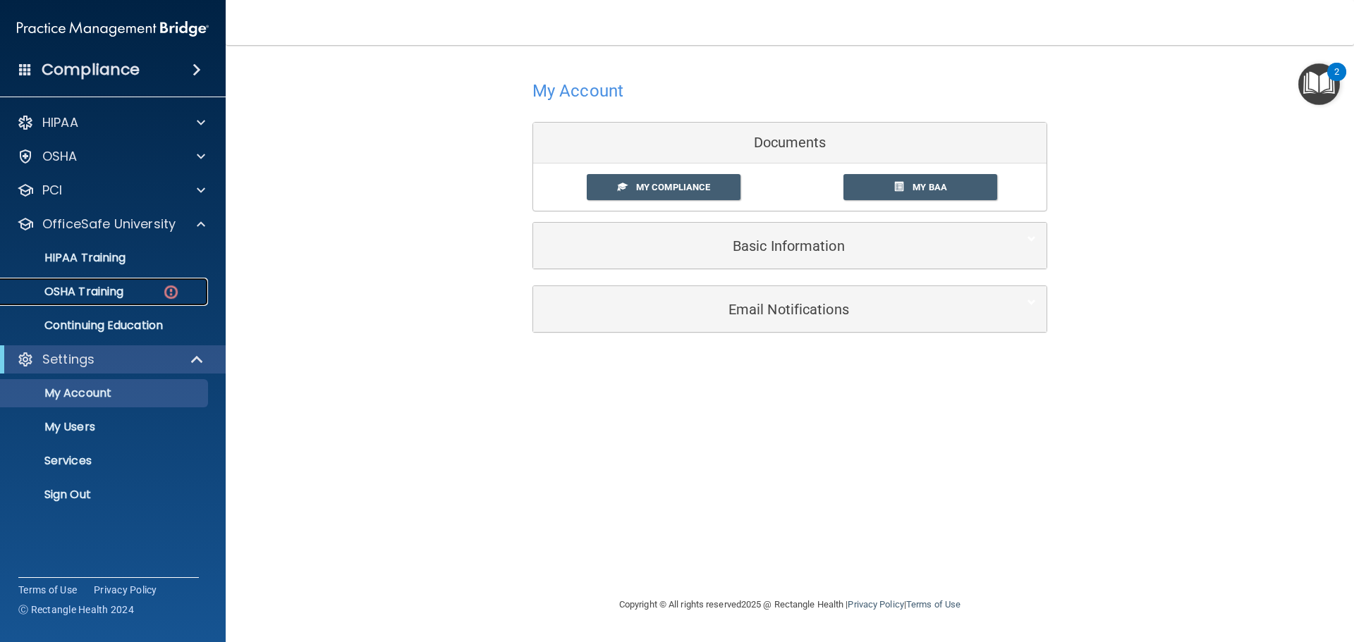
click at [106, 297] on p "OSHA Training" at bounding box center [66, 292] width 114 height 14
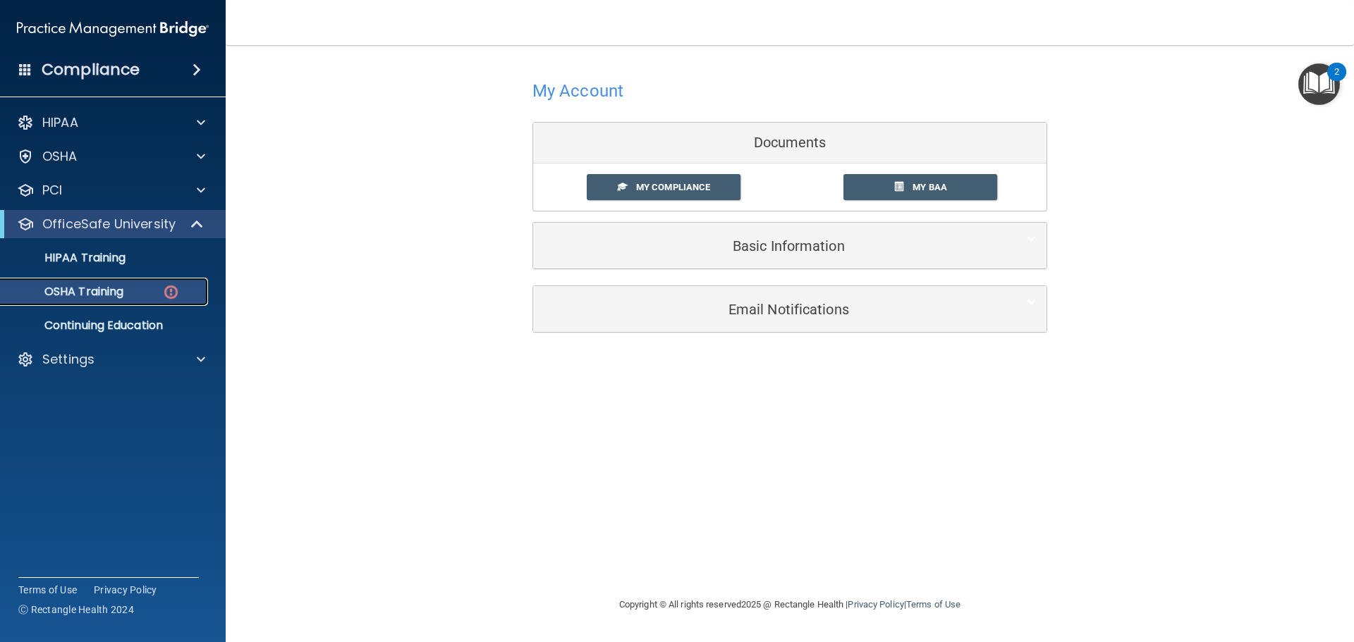
click at [106, 297] on p "OSHA Training" at bounding box center [66, 292] width 114 height 14
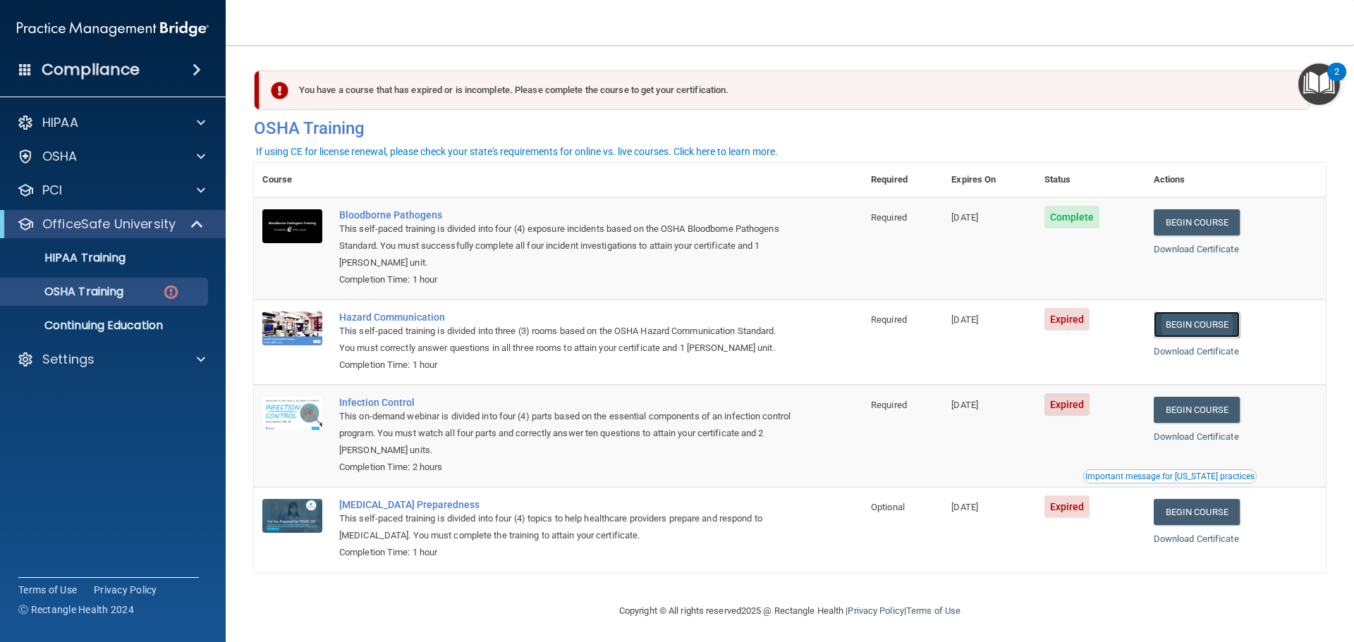
click at [1189, 324] on link "Begin Course" at bounding box center [1197, 325] width 86 height 26
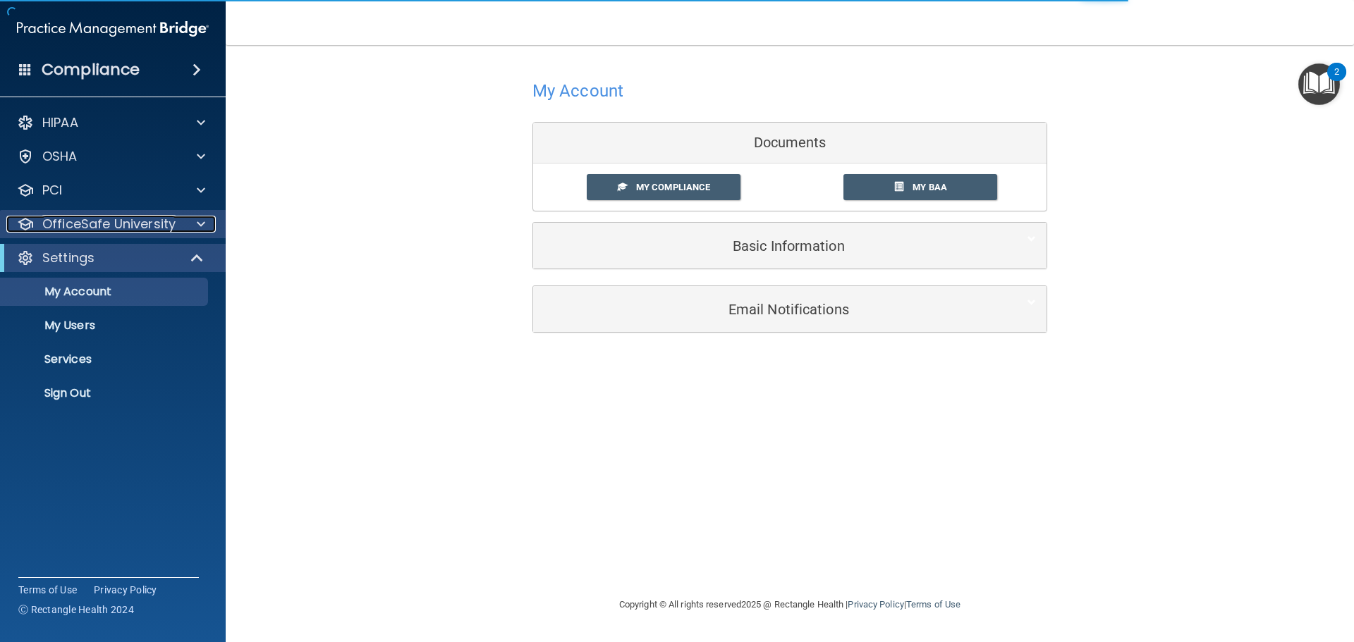
click at [113, 218] on p "OfficeSafe University" at bounding box center [108, 224] width 133 height 17
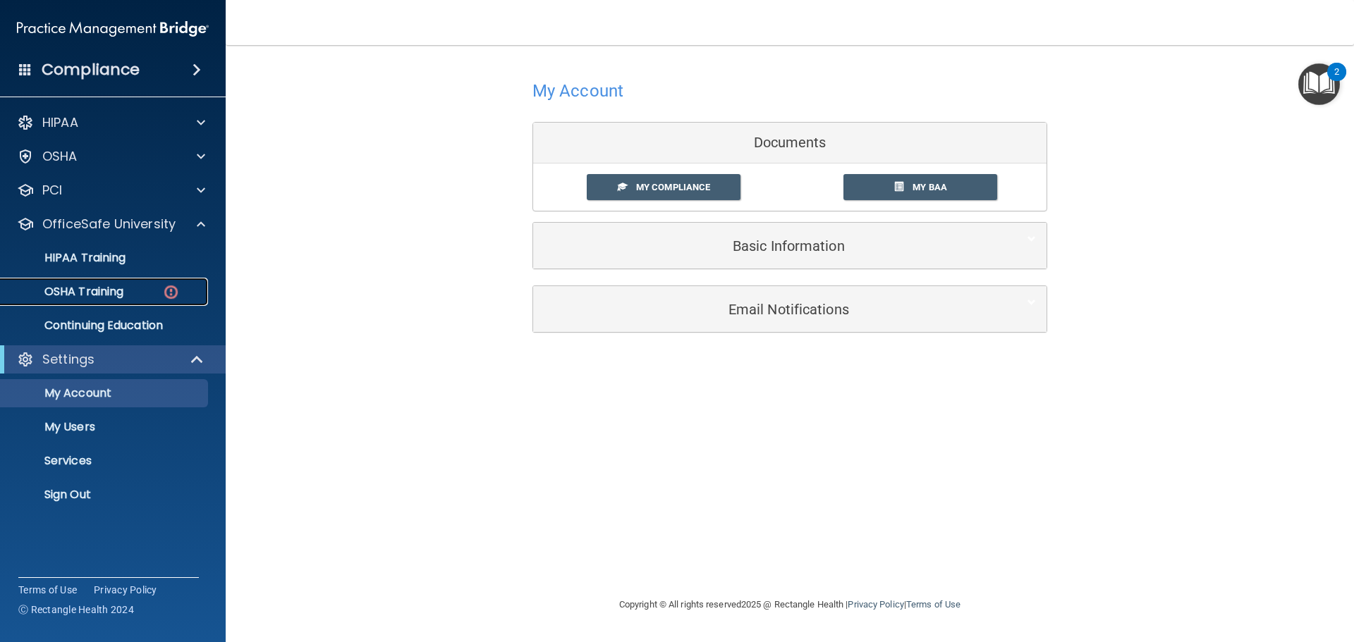
click at [109, 290] on p "OSHA Training" at bounding box center [66, 292] width 114 height 14
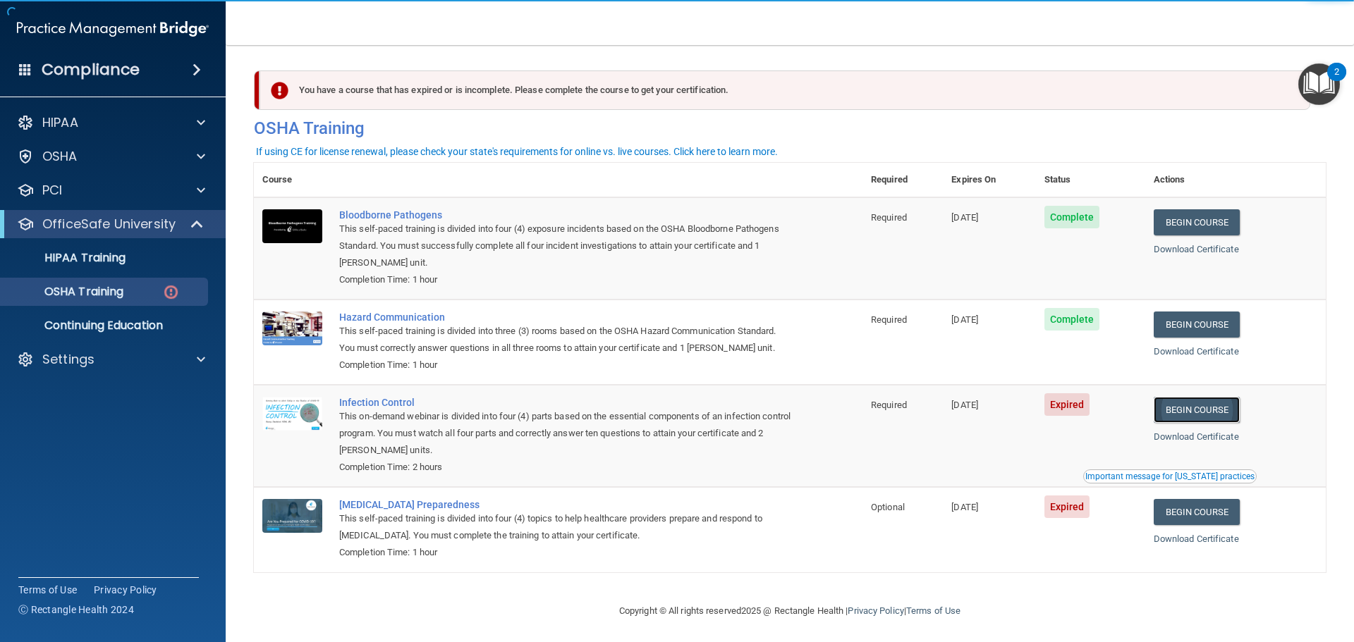
click at [1196, 404] on link "Begin Course" at bounding box center [1197, 410] width 86 height 26
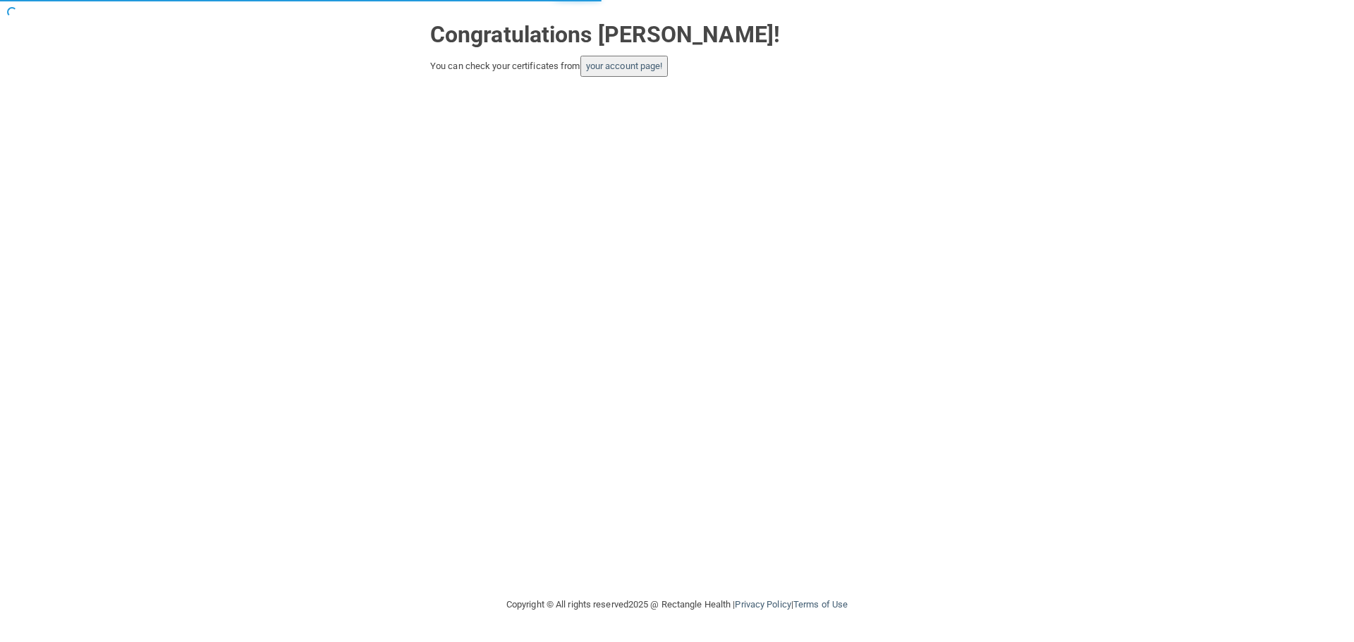
click at [642, 59] on button "your account page!" at bounding box center [624, 66] width 88 height 21
click at [642, 67] on link "your account page!" at bounding box center [624, 66] width 77 height 11
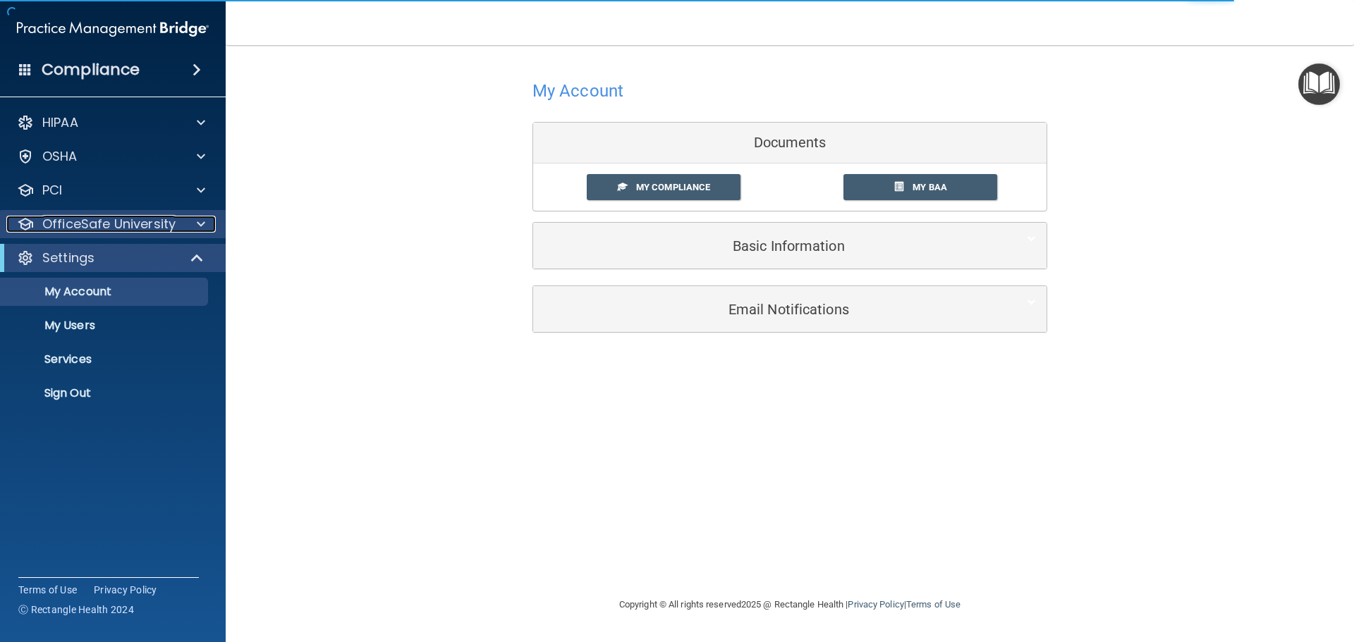
click at [113, 226] on p "OfficeSafe University" at bounding box center [108, 224] width 133 height 17
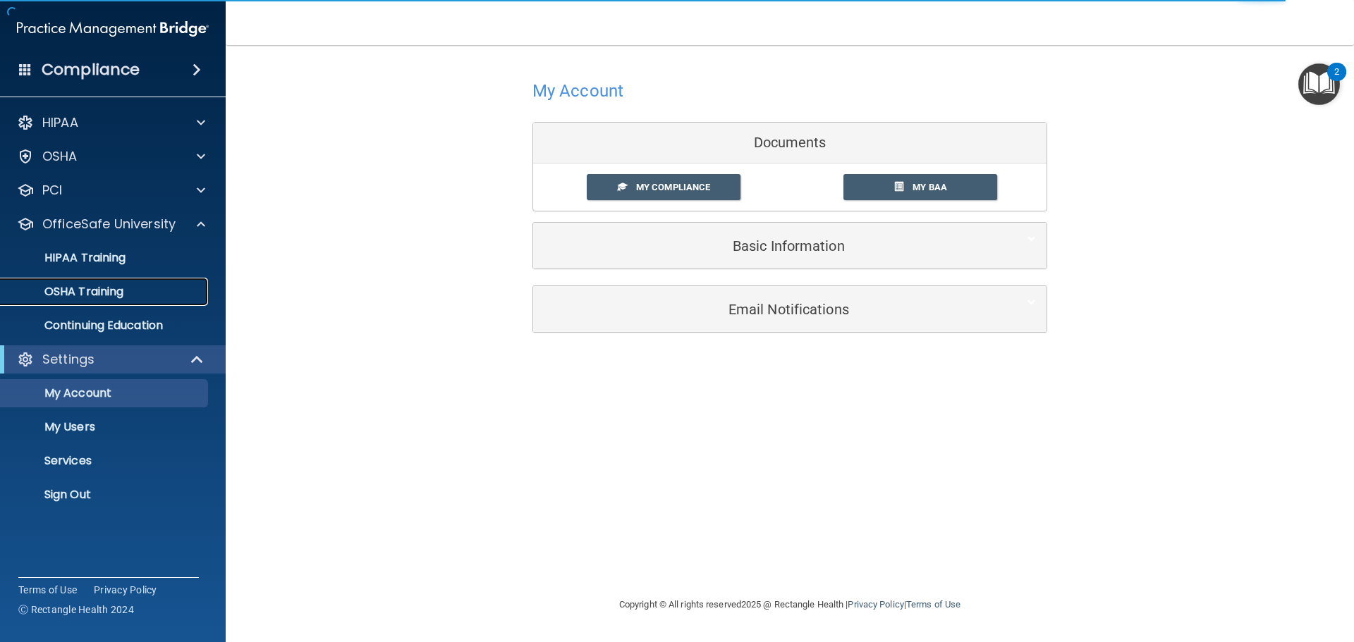
click at [100, 293] on p "OSHA Training" at bounding box center [66, 292] width 114 height 14
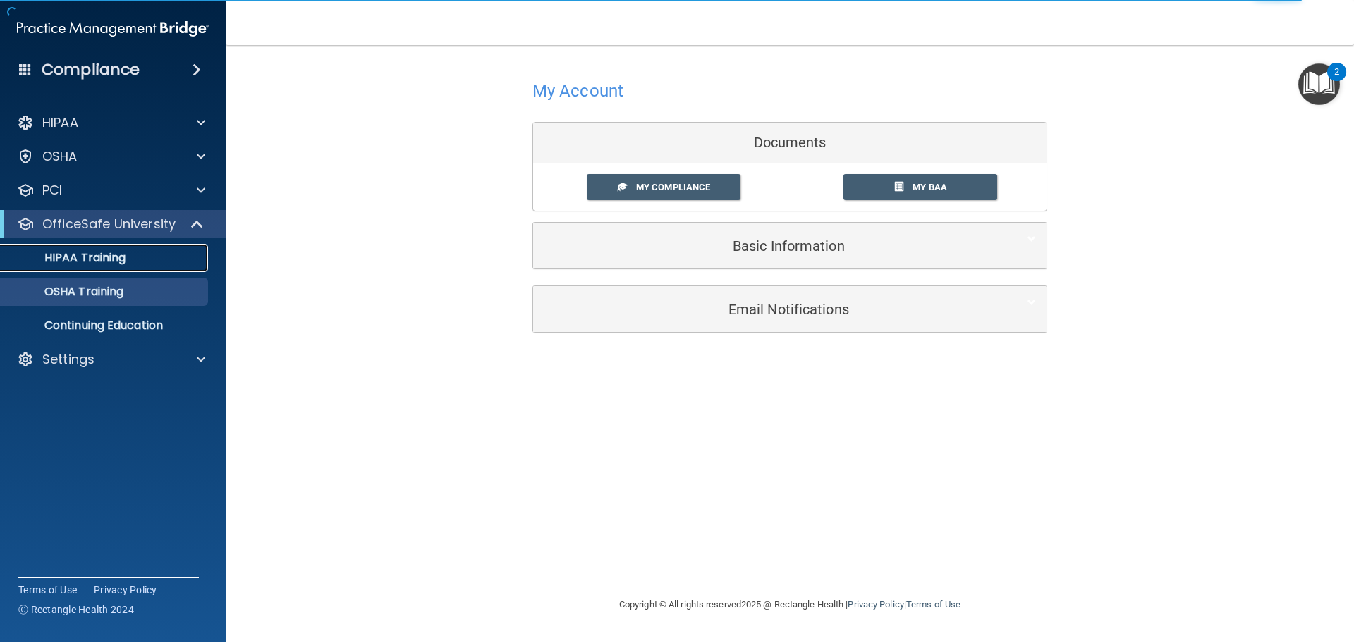
click at [109, 254] on p "HIPAA Training" at bounding box center [67, 258] width 116 height 14
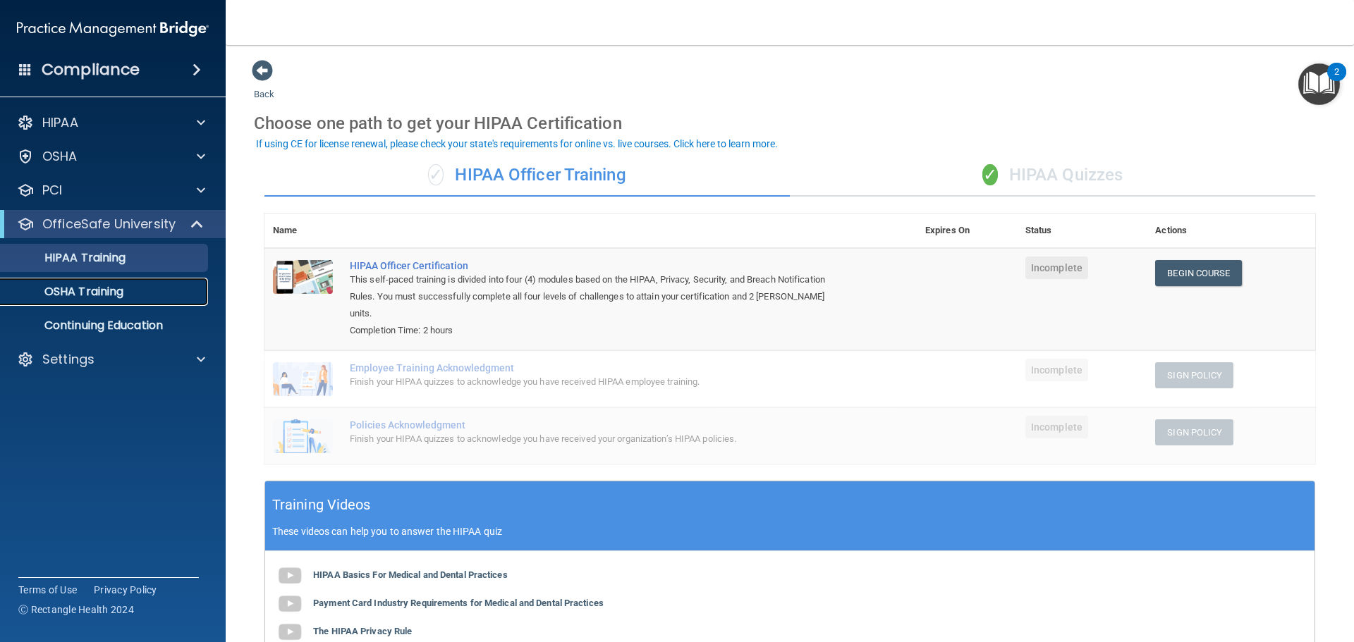
click at [102, 298] on p "OSHA Training" at bounding box center [66, 292] width 114 height 14
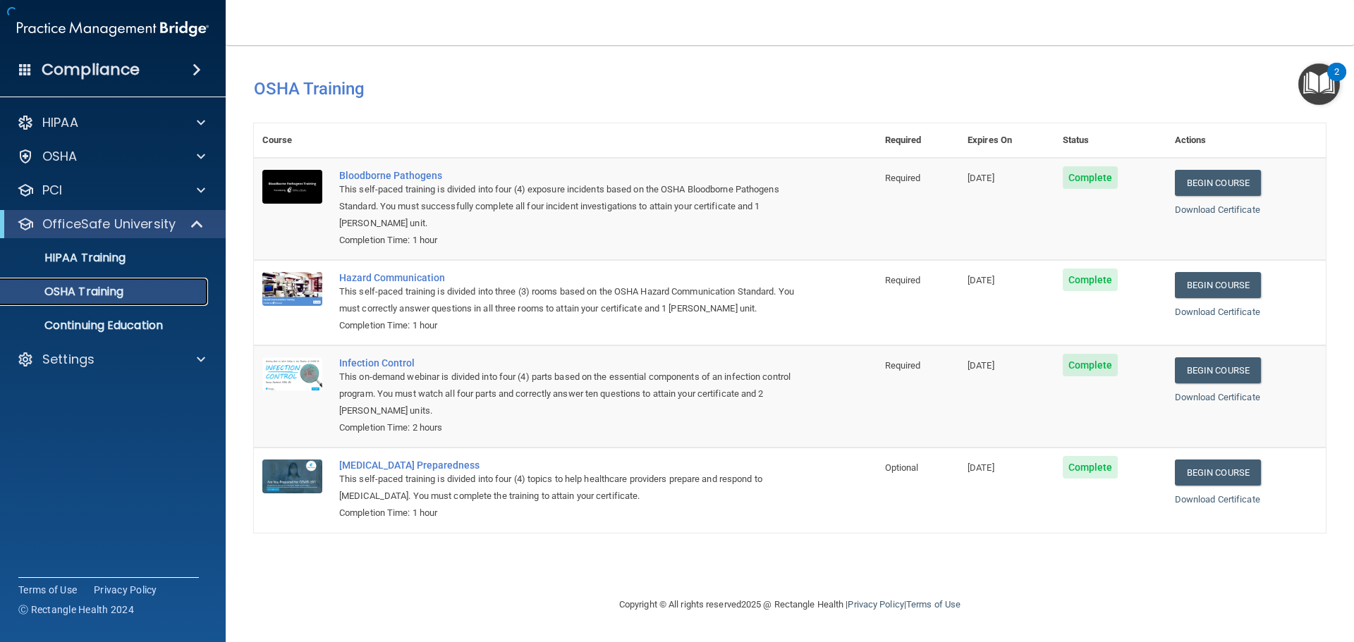
click at [104, 290] on p "OSHA Training" at bounding box center [66, 292] width 114 height 14
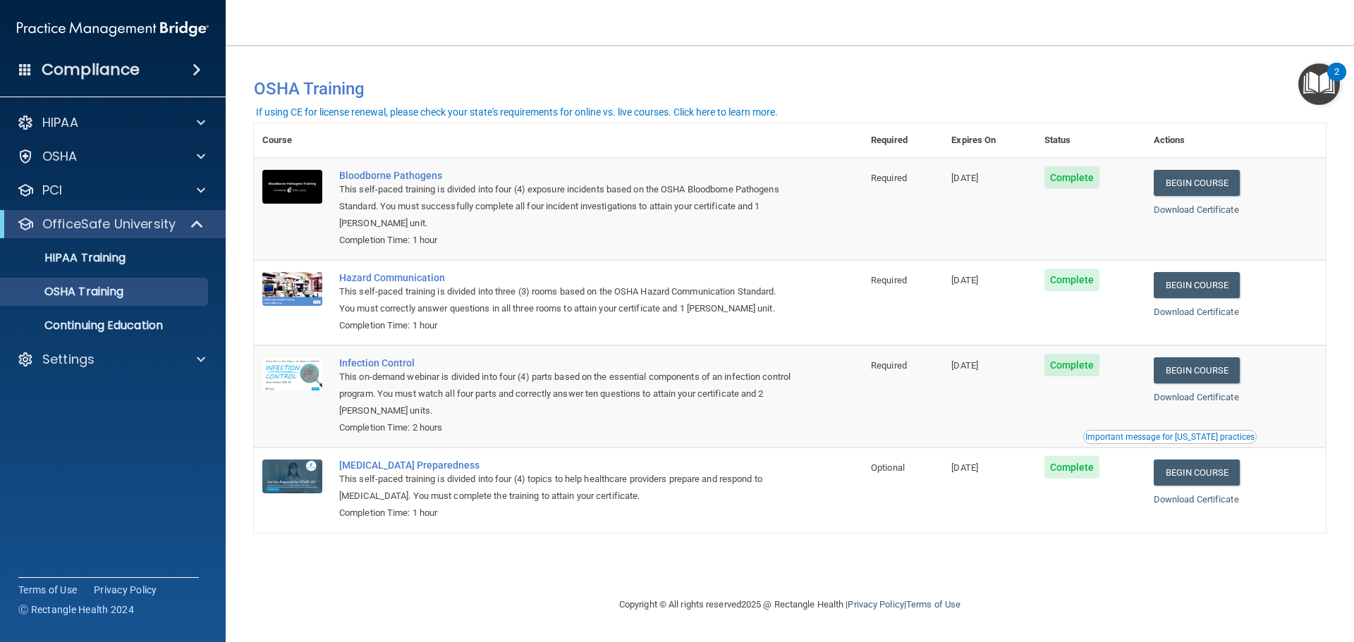
click at [1214, 216] on div "Download Certificate" at bounding box center [1236, 210] width 164 height 17
click at [1214, 212] on link "Download Certificate" at bounding box center [1196, 209] width 85 height 11
click at [1184, 309] on link "Download Certificate" at bounding box center [1196, 312] width 85 height 11
click at [1192, 399] on link "Download Certificate" at bounding box center [1196, 397] width 85 height 11
click at [1196, 505] on link "Download Certificate" at bounding box center [1196, 499] width 85 height 11
